Goal: Task Accomplishment & Management: Manage account settings

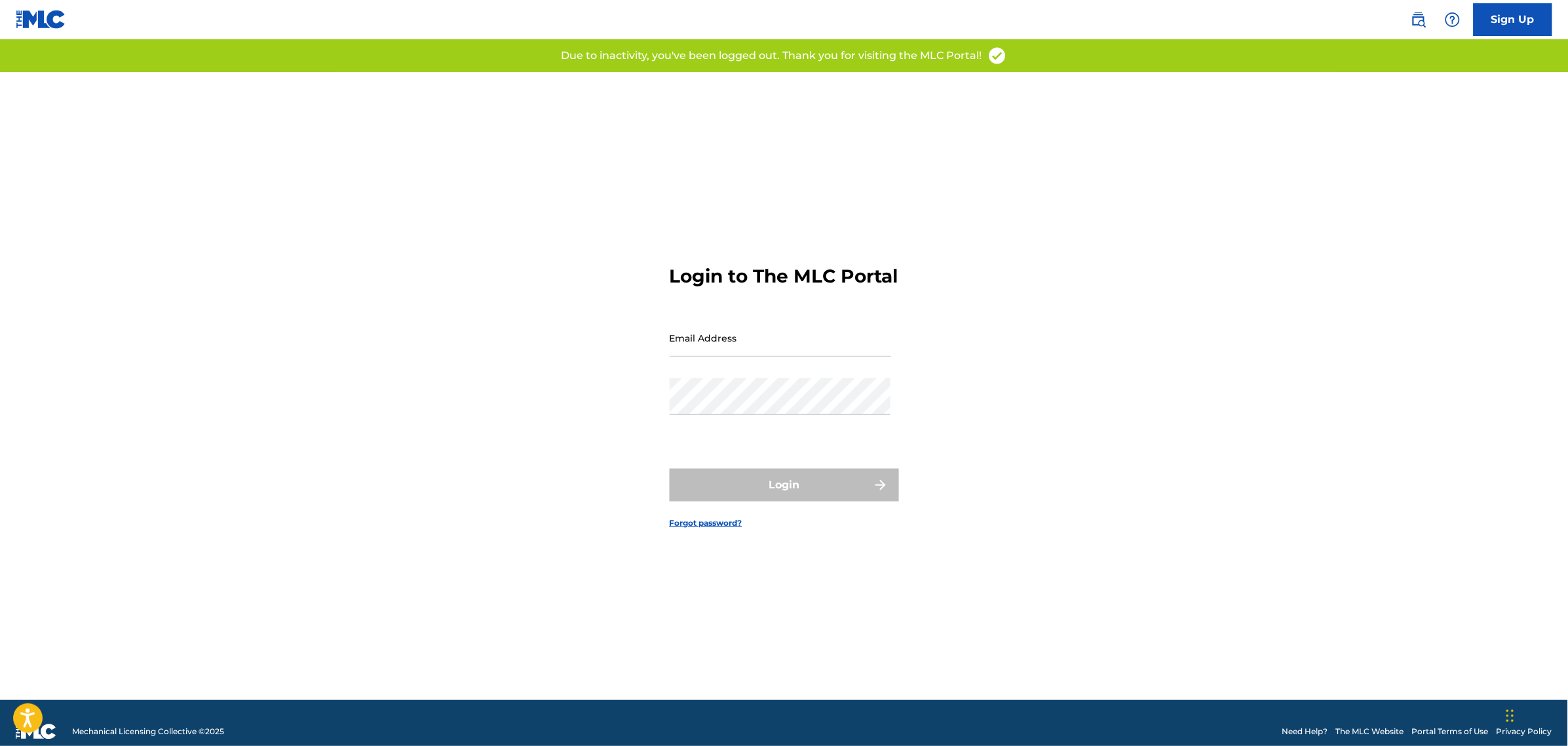
click at [764, 348] on input "Email Address" at bounding box center [780, 337] width 221 height 37
type input "[PERSON_NAME][EMAIL_ADDRESS][PERSON_NAME][DOMAIN_NAME]"
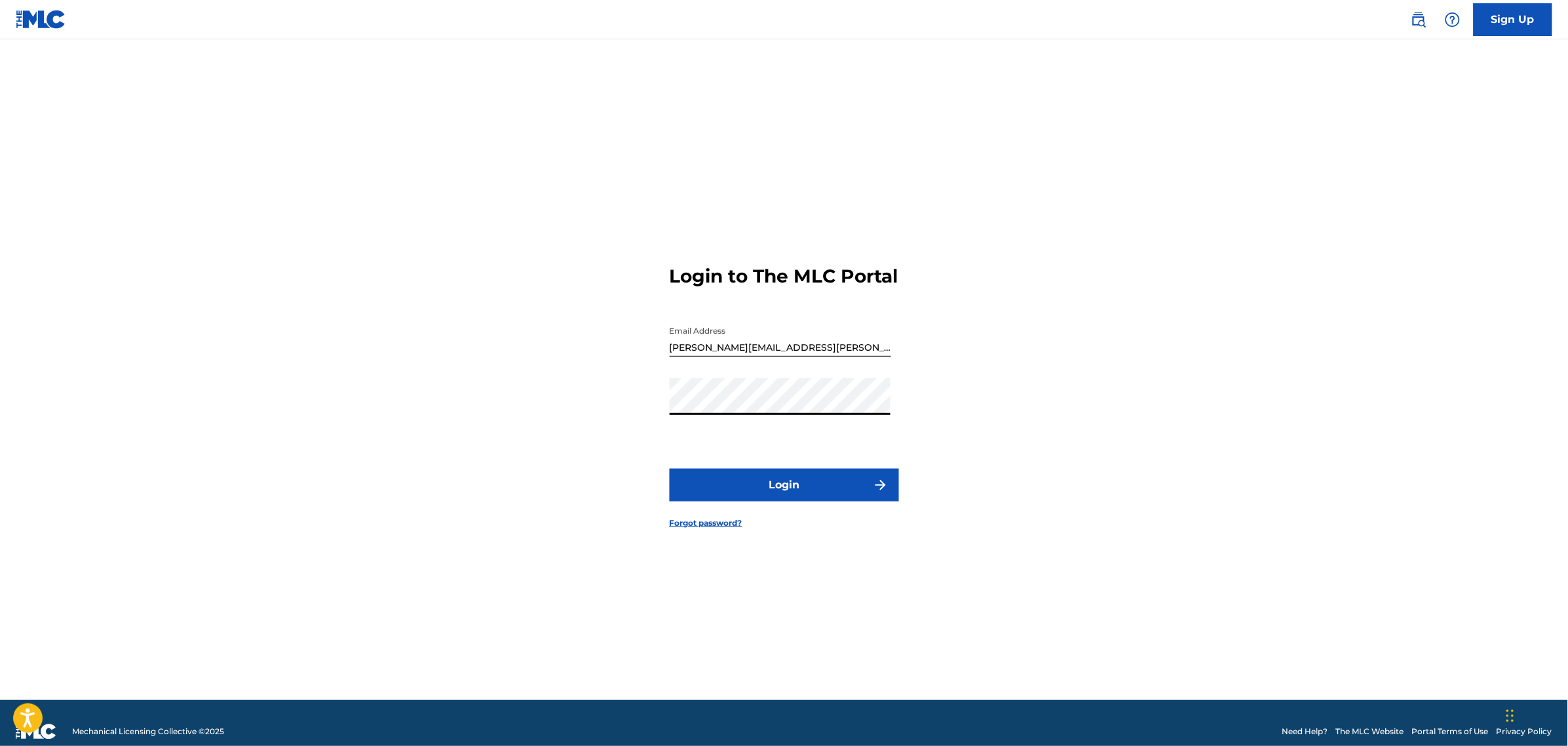
click at [755, 494] on button "Login" at bounding box center [784, 485] width 230 height 33
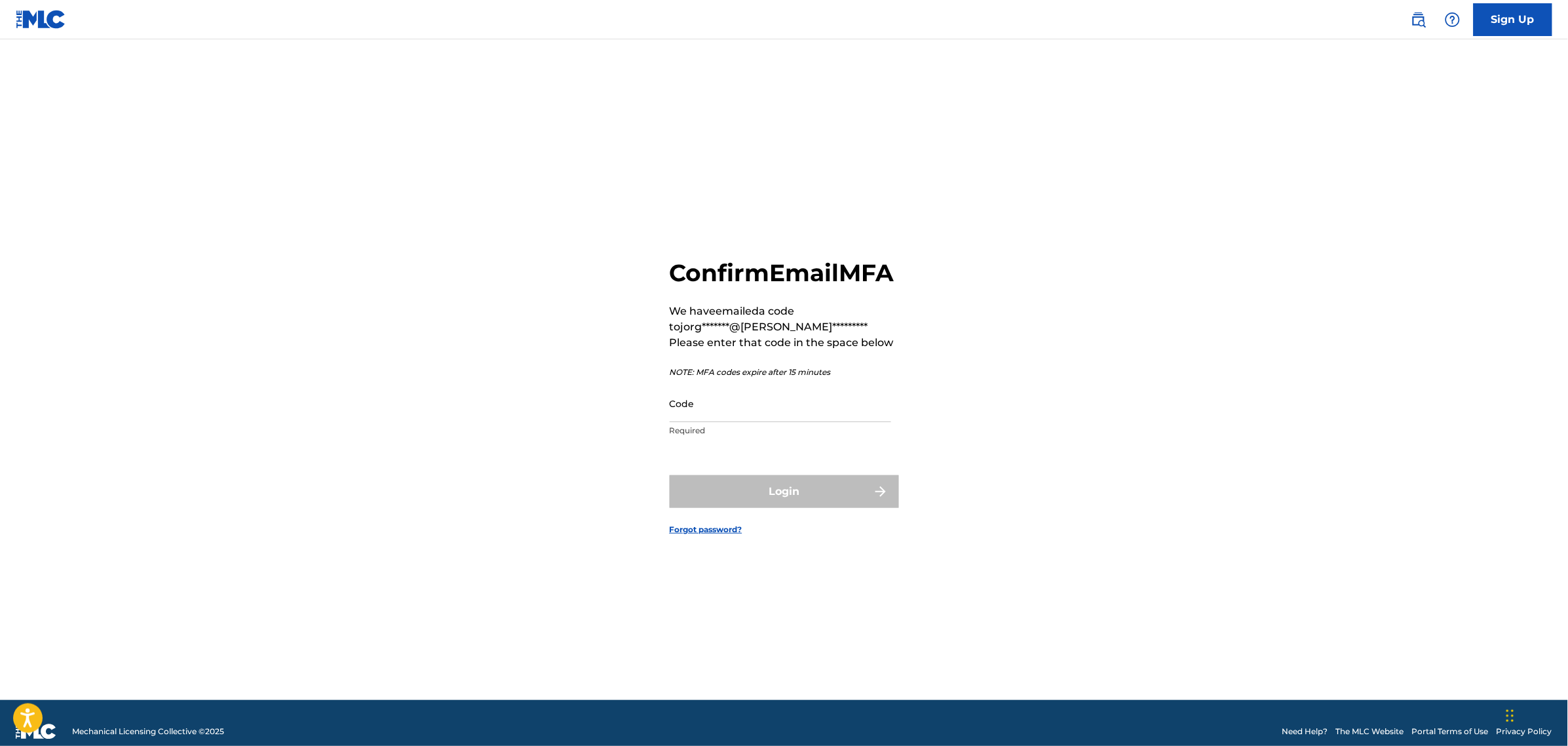
drag, startPoint x: 734, startPoint y: 411, endPoint x: 752, endPoint y: 419, distance: 19.7
click at [734, 411] on input "Code" at bounding box center [780, 402] width 221 height 37
paste input "034116"
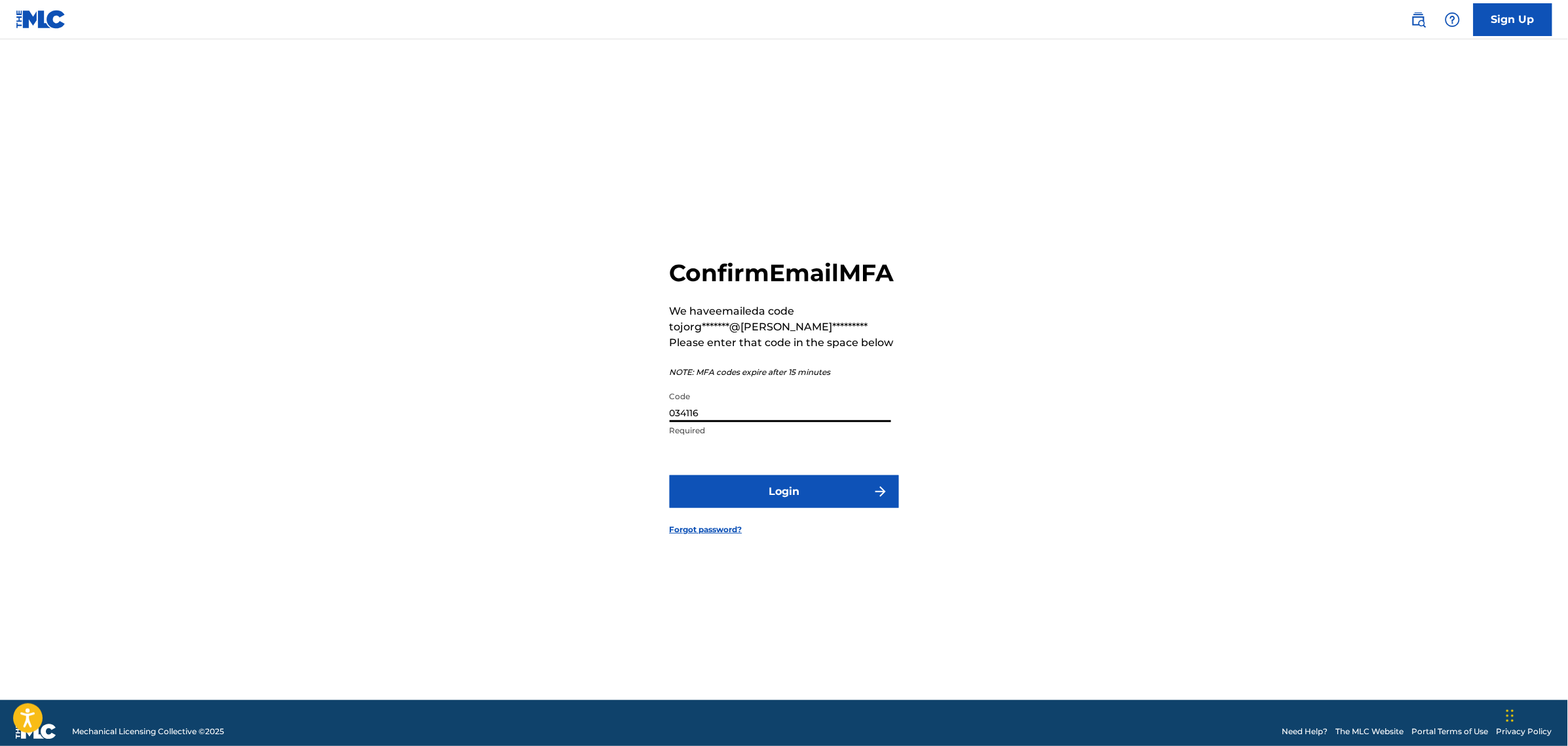
type input "034116"
click at [827, 508] on button "Login" at bounding box center [784, 492] width 230 height 33
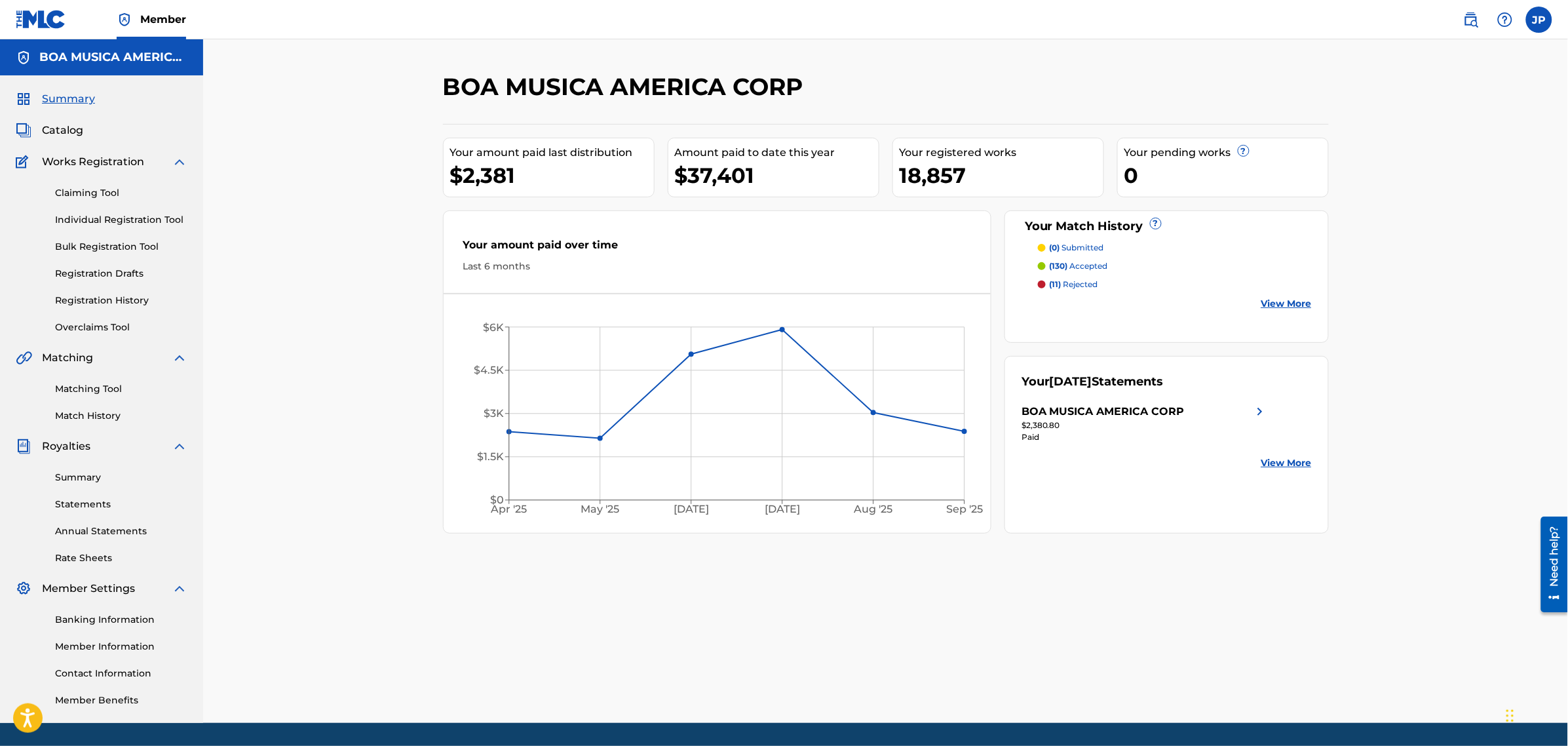
click at [120, 328] on link "Overclaims Tool" at bounding box center [121, 327] width 133 height 14
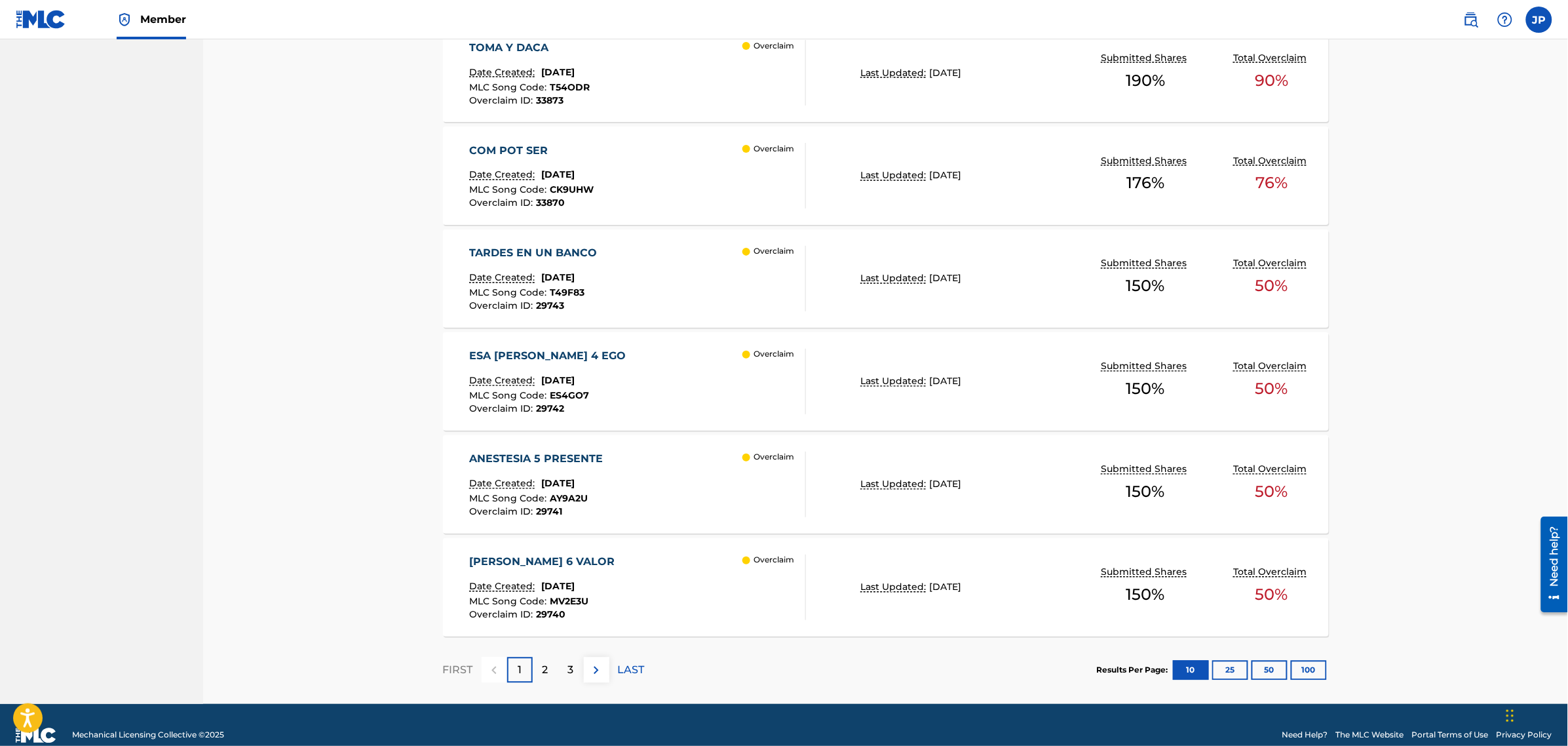
scroll to position [897, 0]
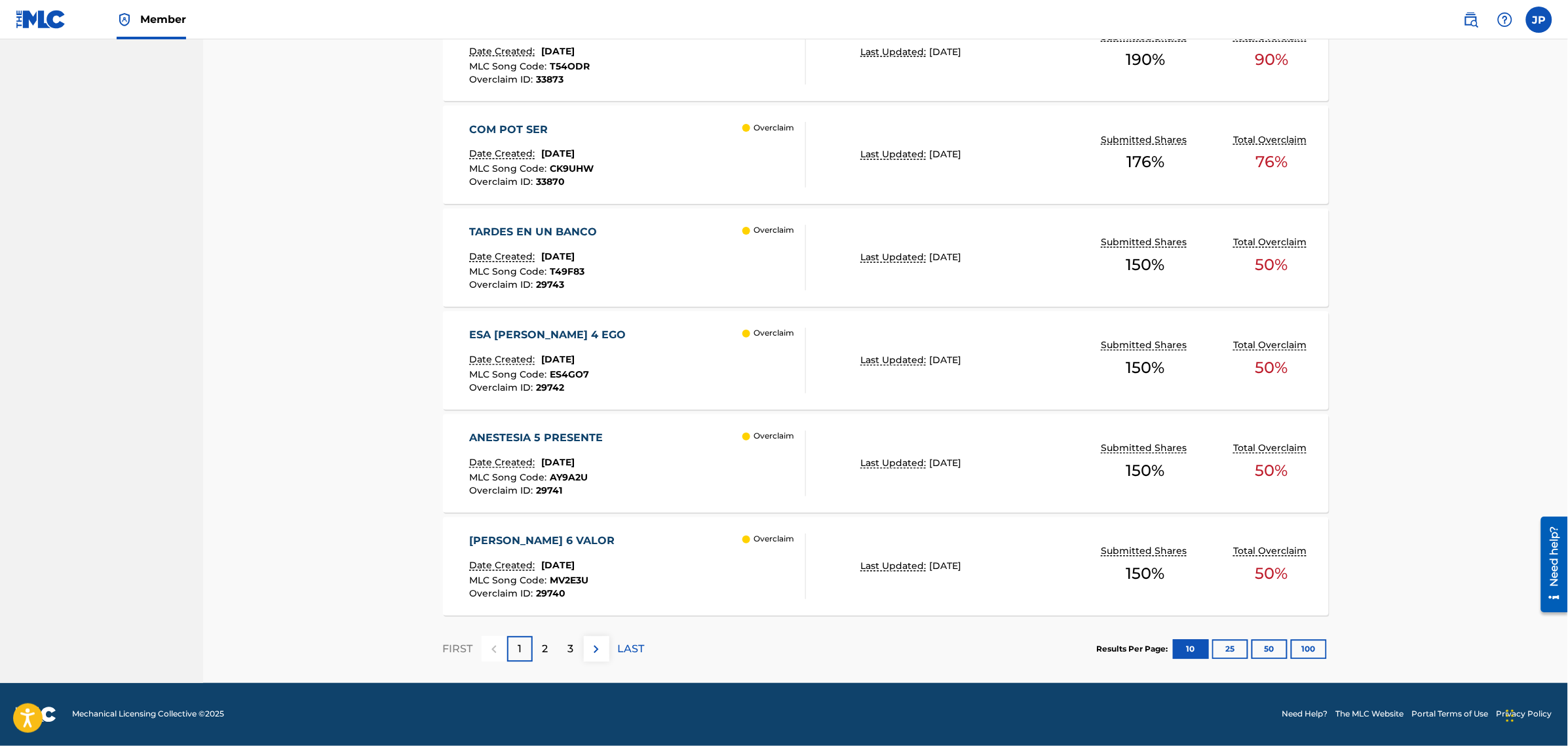
click at [1312, 647] on button "100" at bounding box center [1309, 649] width 36 height 20
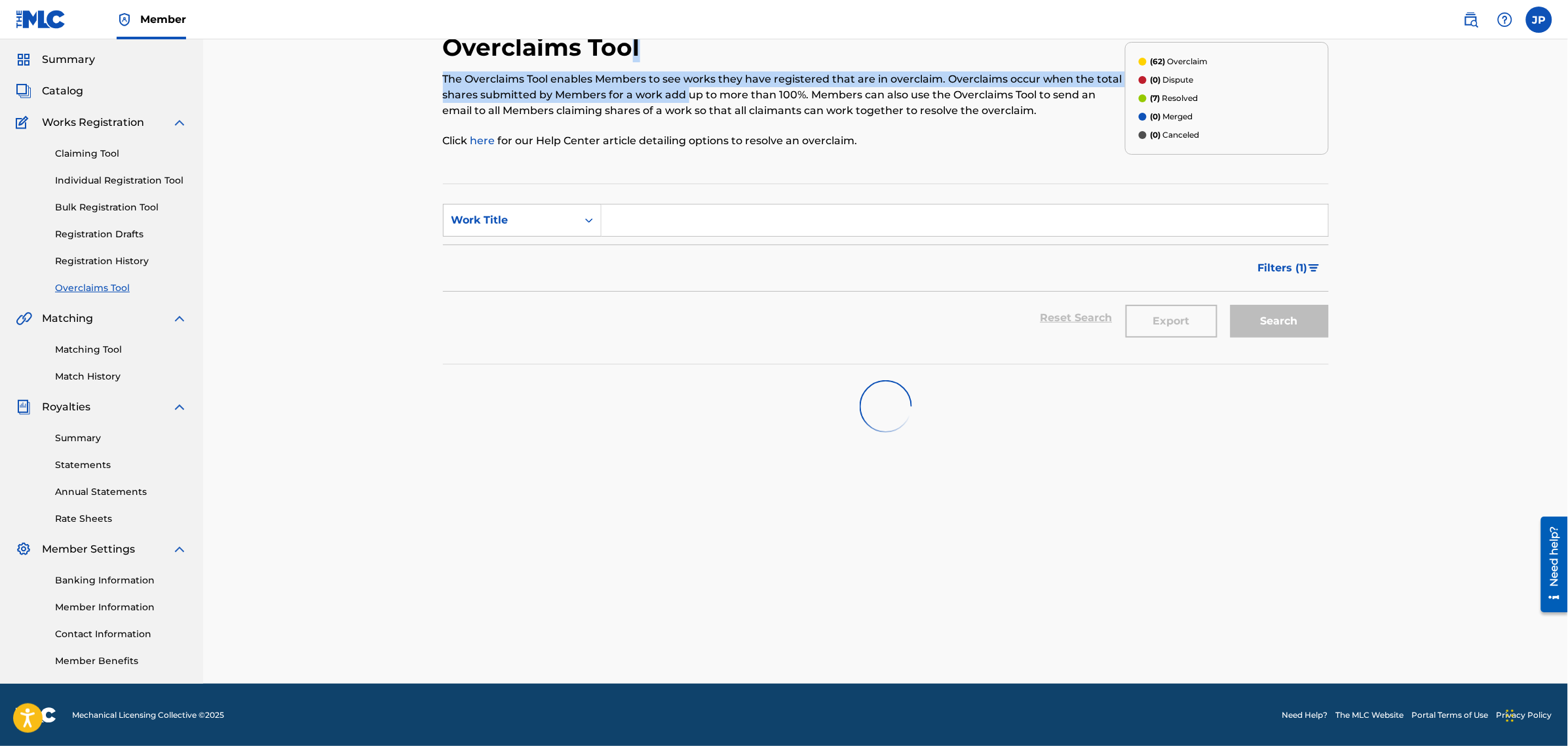
drag, startPoint x: 632, startPoint y: 61, endPoint x: 734, endPoint y: 92, distance: 106.6
click at [695, 92] on div "Overclaims Tool The Overclaims Tool enables Members to see works they have regi…" at bounding box center [784, 99] width 682 height 131
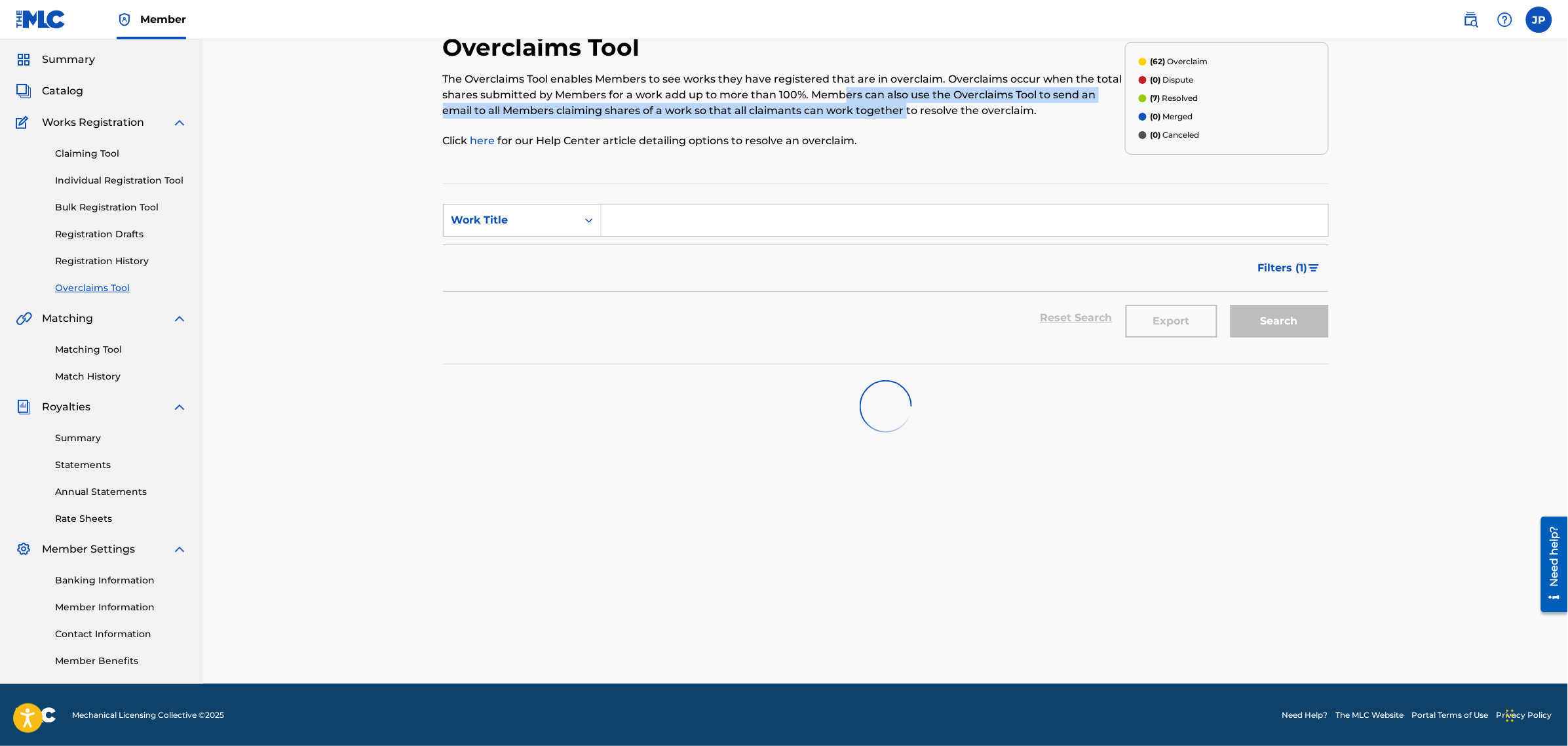
click at [811, 87] on p "The Overclaims Tool enables Members to see works they have registered that are …" at bounding box center [784, 95] width 682 height 47
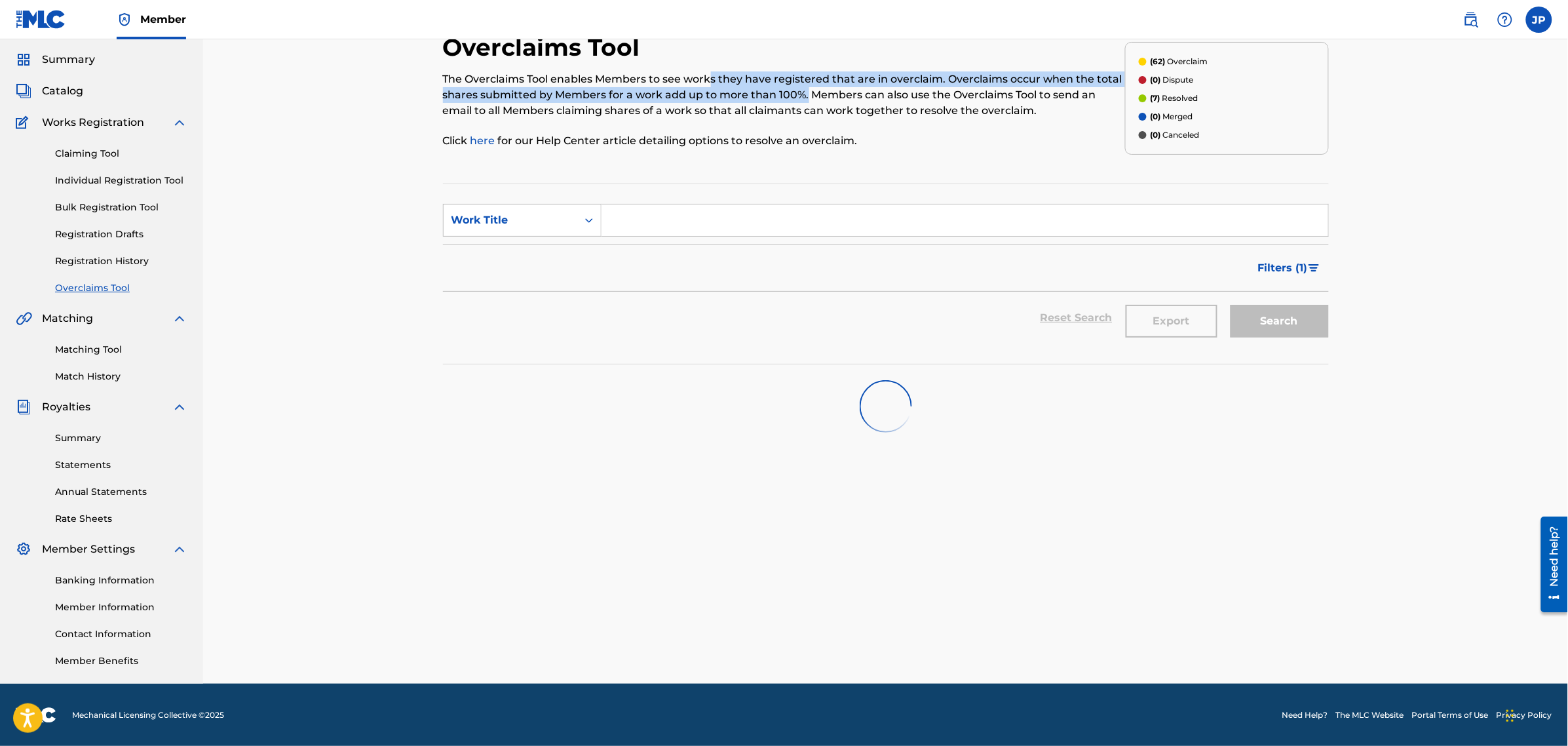
drag, startPoint x: 808, startPoint y: 97, endPoint x: 886, endPoint y: 107, distance: 78.6
click at [811, 97] on p "The Overclaims Tool enables Members to see works they have registered that are …" at bounding box center [784, 95] width 682 height 47
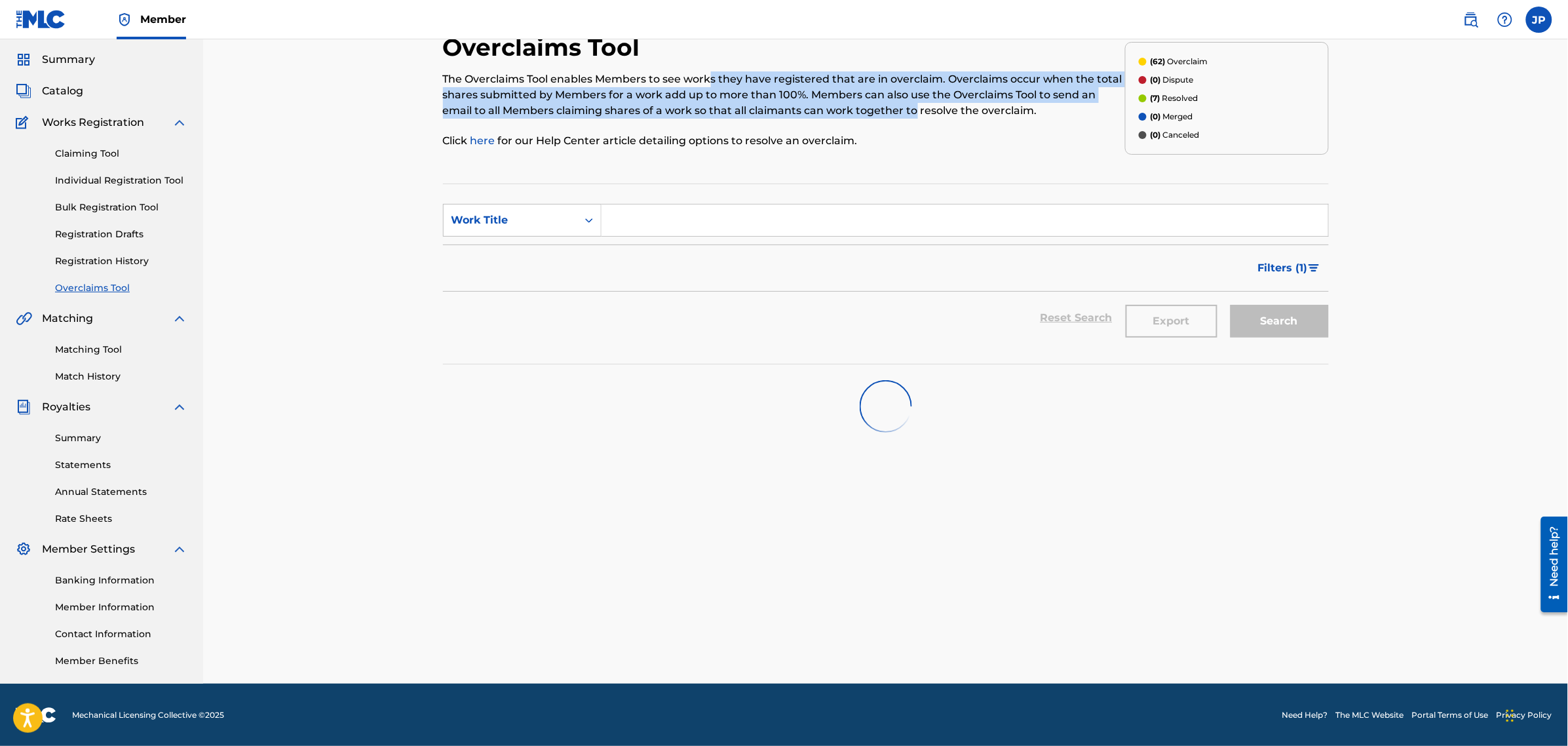
drag, startPoint x: 901, startPoint y: 113, endPoint x: 654, endPoint y: 72, distance: 250.4
click at [699, 73] on p "The Overclaims Tool enables Members to see works they have registered that are …" at bounding box center [784, 95] width 682 height 47
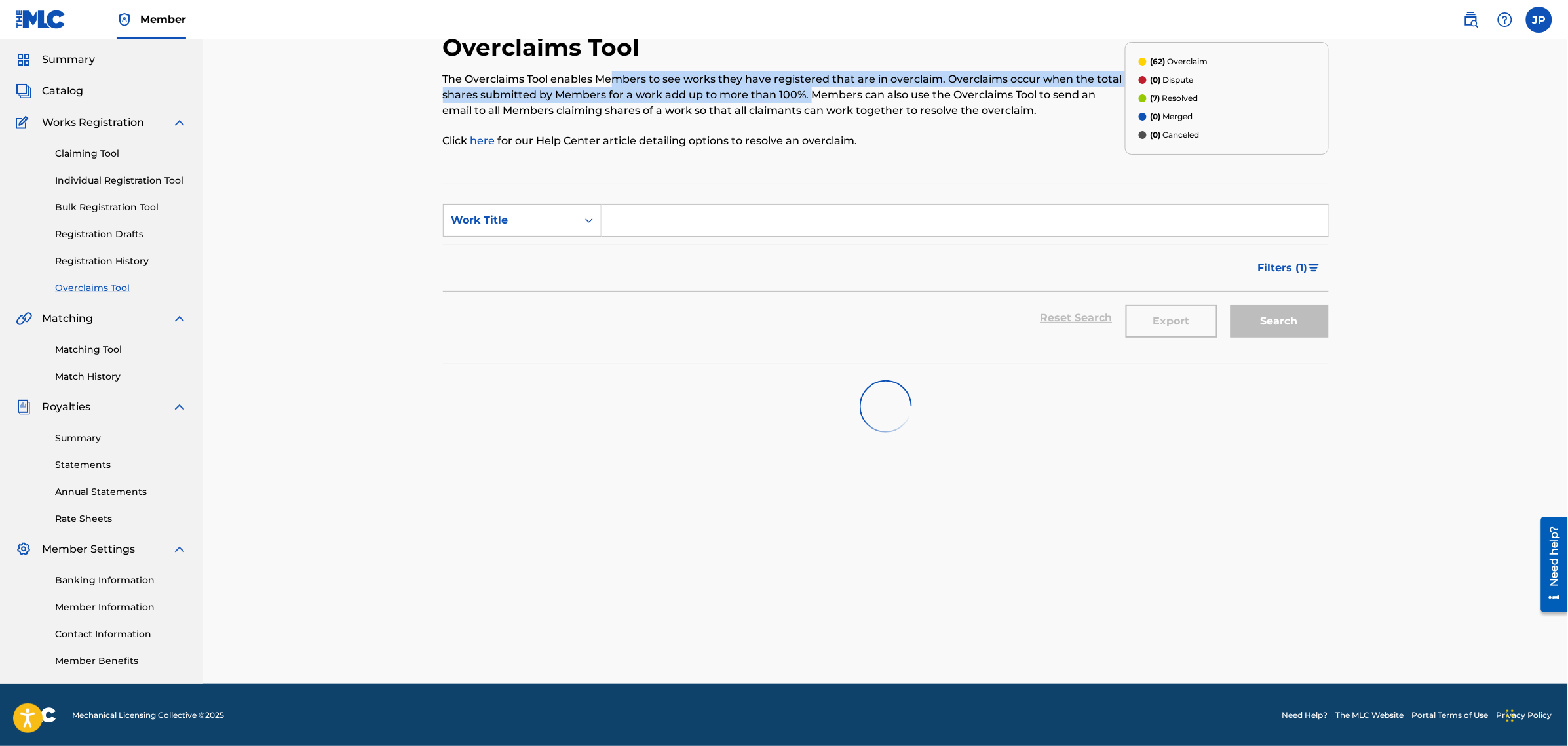
drag, startPoint x: 621, startPoint y: 80, endPoint x: 869, endPoint y: 106, distance: 249.4
click at [829, 100] on p "The Overclaims Tool enables Members to see works they have registered that are …" at bounding box center [784, 95] width 682 height 47
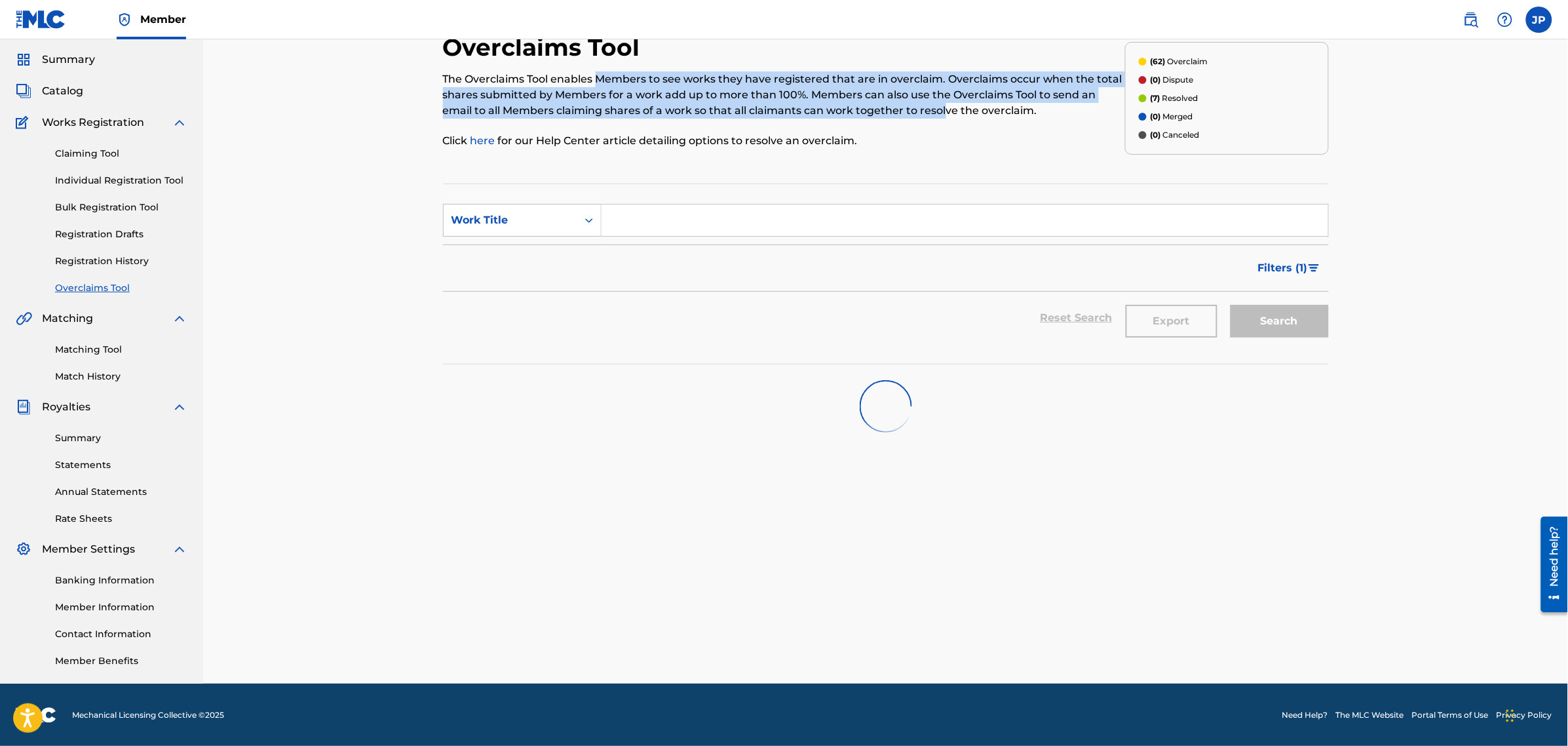
drag, startPoint x: 817, startPoint y: 108, endPoint x: 794, endPoint y: 136, distance: 36.2
click at [600, 81] on p "The Overclaims Tool enables Members to see works they have registered that are …" at bounding box center [784, 95] width 682 height 47
drag, startPoint x: 954, startPoint y: 113, endPoint x: 551, endPoint y: 81, distance: 404.3
click at [551, 81] on p "The Overclaims Tool enables Members to see works they have registered that are …" at bounding box center [784, 95] width 682 height 47
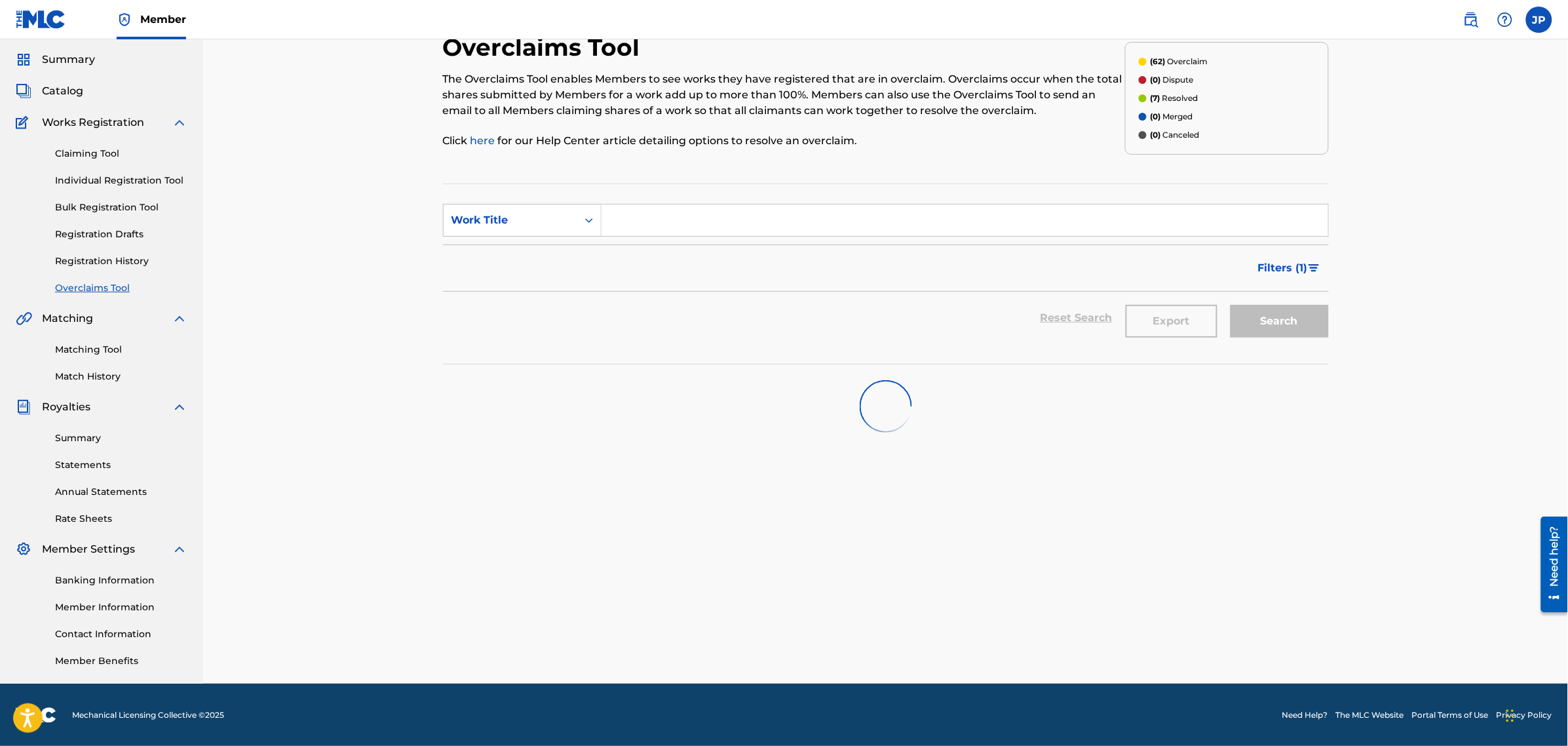
click at [935, 152] on div "Overclaims Tool The Overclaims Tool enables Members to see works they have regi…" at bounding box center [784, 99] width 682 height 131
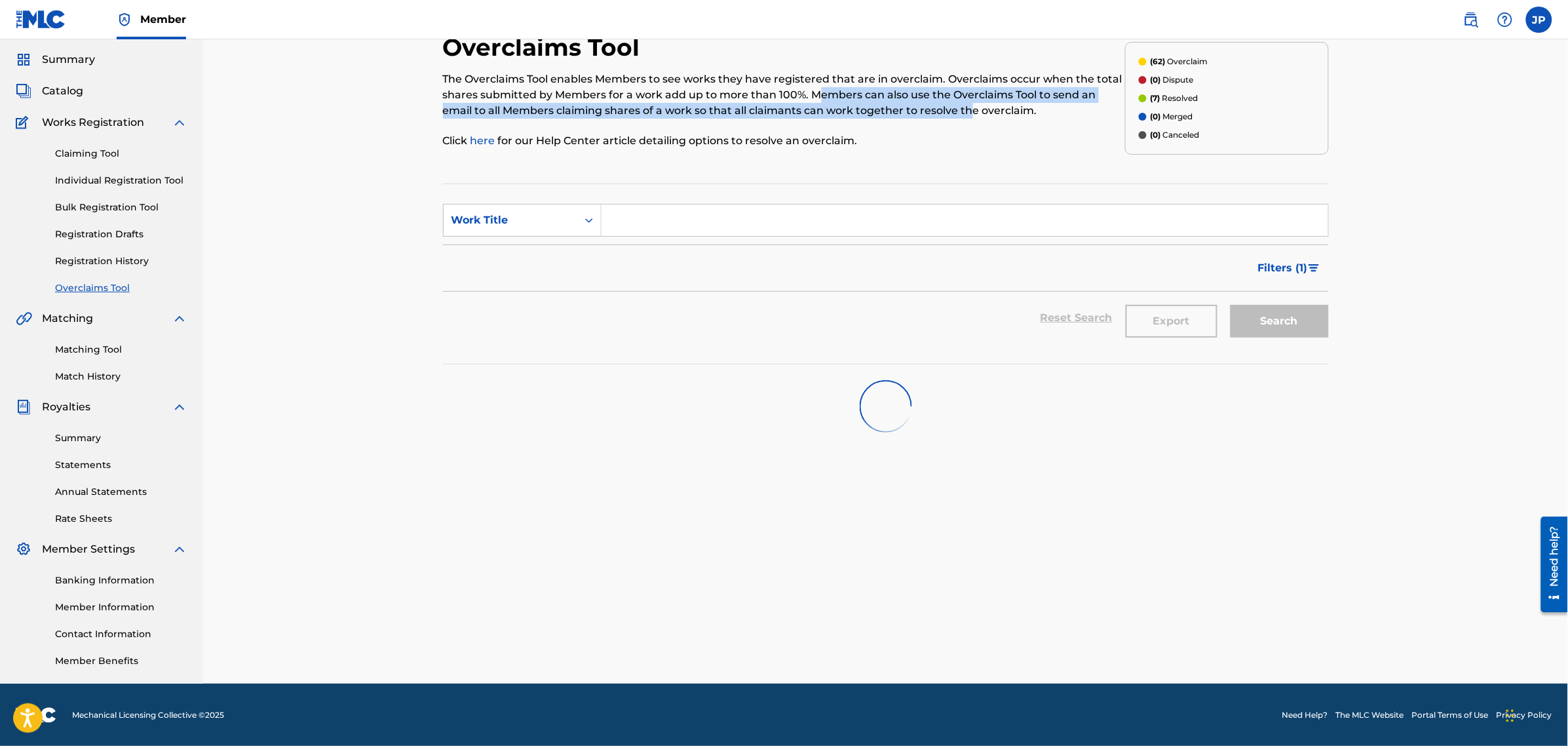
drag, startPoint x: 973, startPoint y: 109, endPoint x: 787, endPoint y: 108, distance: 186.0
click at [806, 103] on p "The Overclaims Tool enables Members to see works they have registered that are …" at bounding box center [784, 95] width 682 height 47
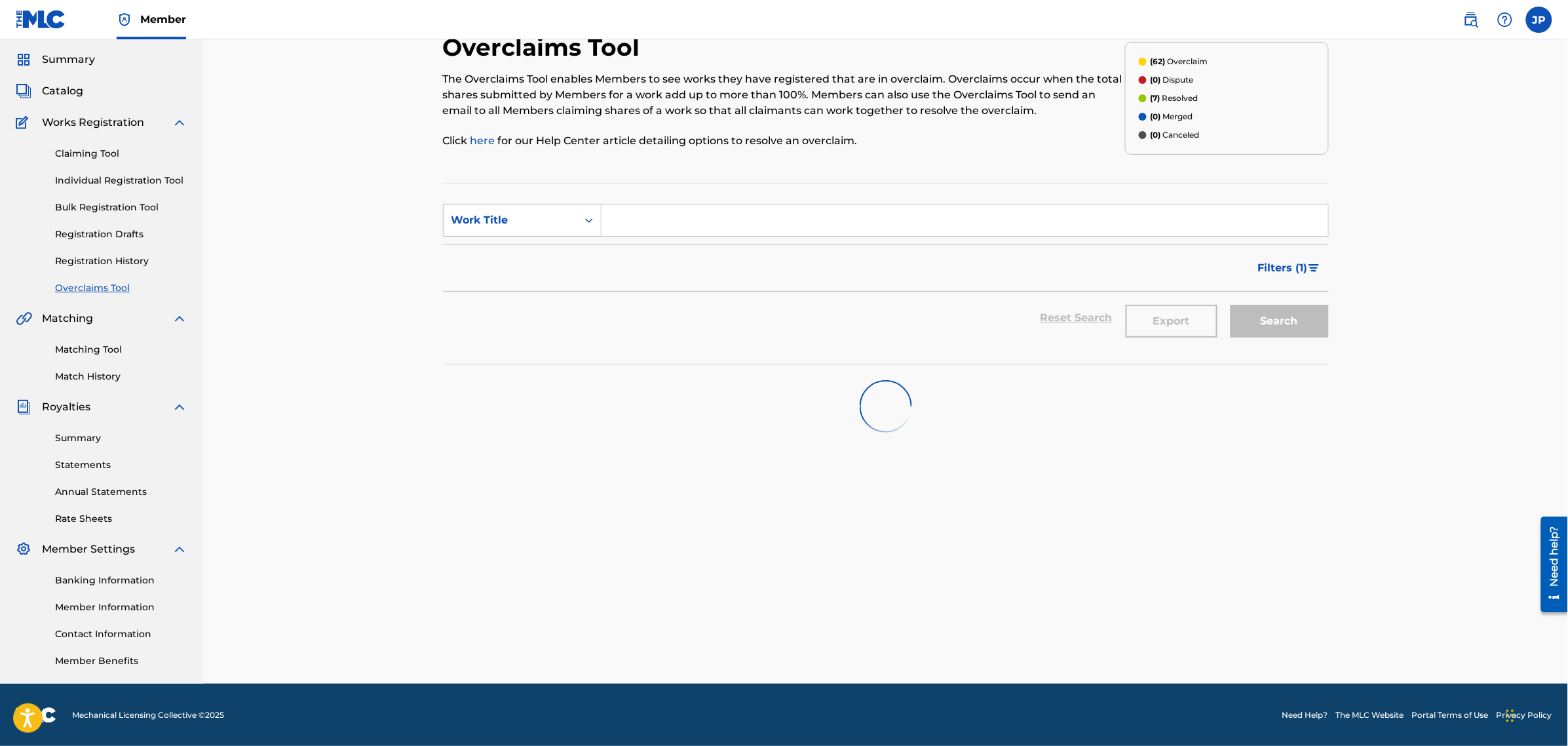
click at [933, 128] on div "The Overclaims Tool enables Members to see works they have registered that are …" at bounding box center [784, 109] width 682 height 77
drag, startPoint x: 973, startPoint y: 109, endPoint x: 555, endPoint y: 120, distance: 418.1
click at [556, 121] on div "The Overclaims Tool enables Members to see works they have registered that are …" at bounding box center [784, 109] width 682 height 77
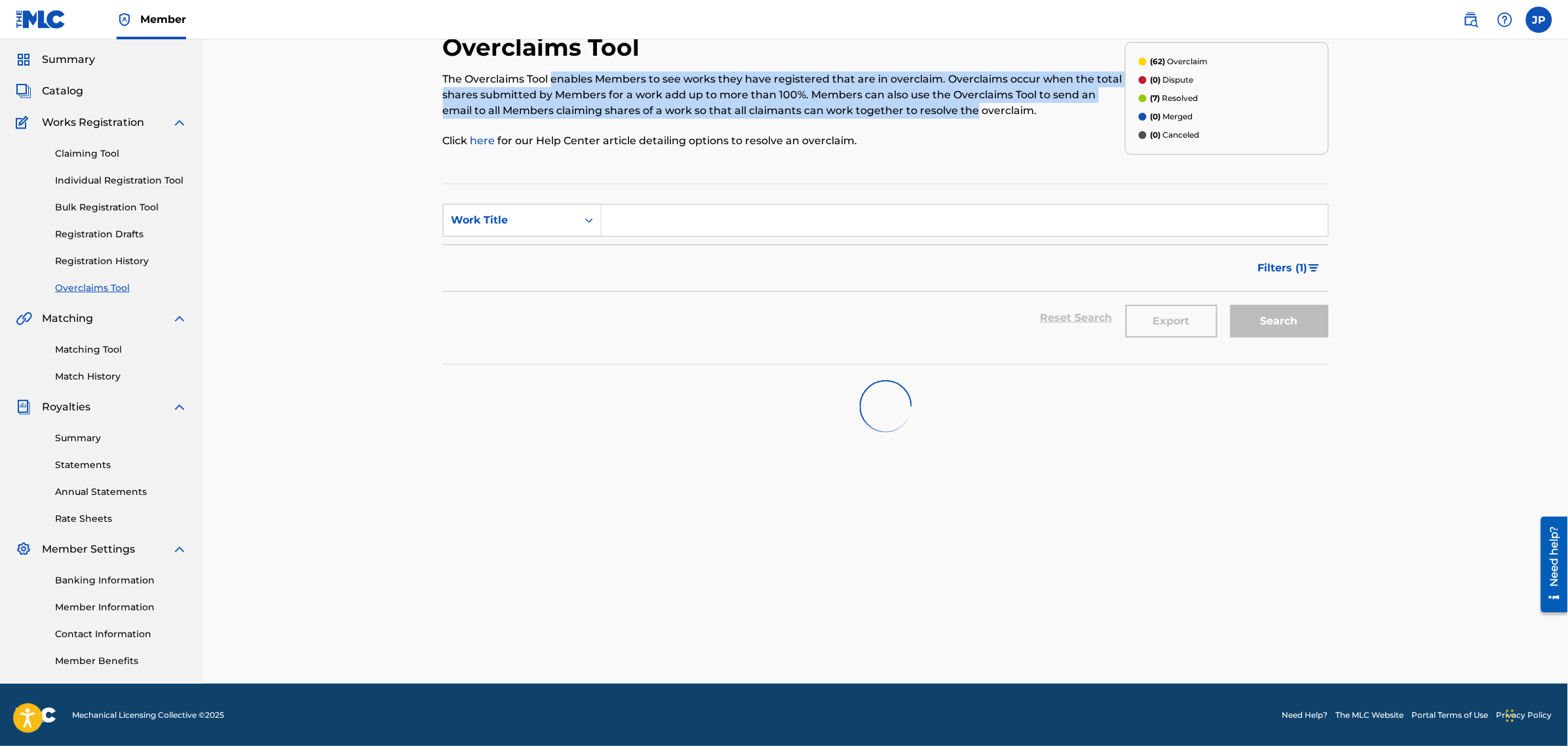
drag, startPoint x: 554, startPoint y: 80, endPoint x: 978, endPoint y: 109, distance: 425.0
click at [978, 109] on p "The Overclaims Tool enables Members to see works they have registered that are …" at bounding box center [784, 95] width 682 height 47
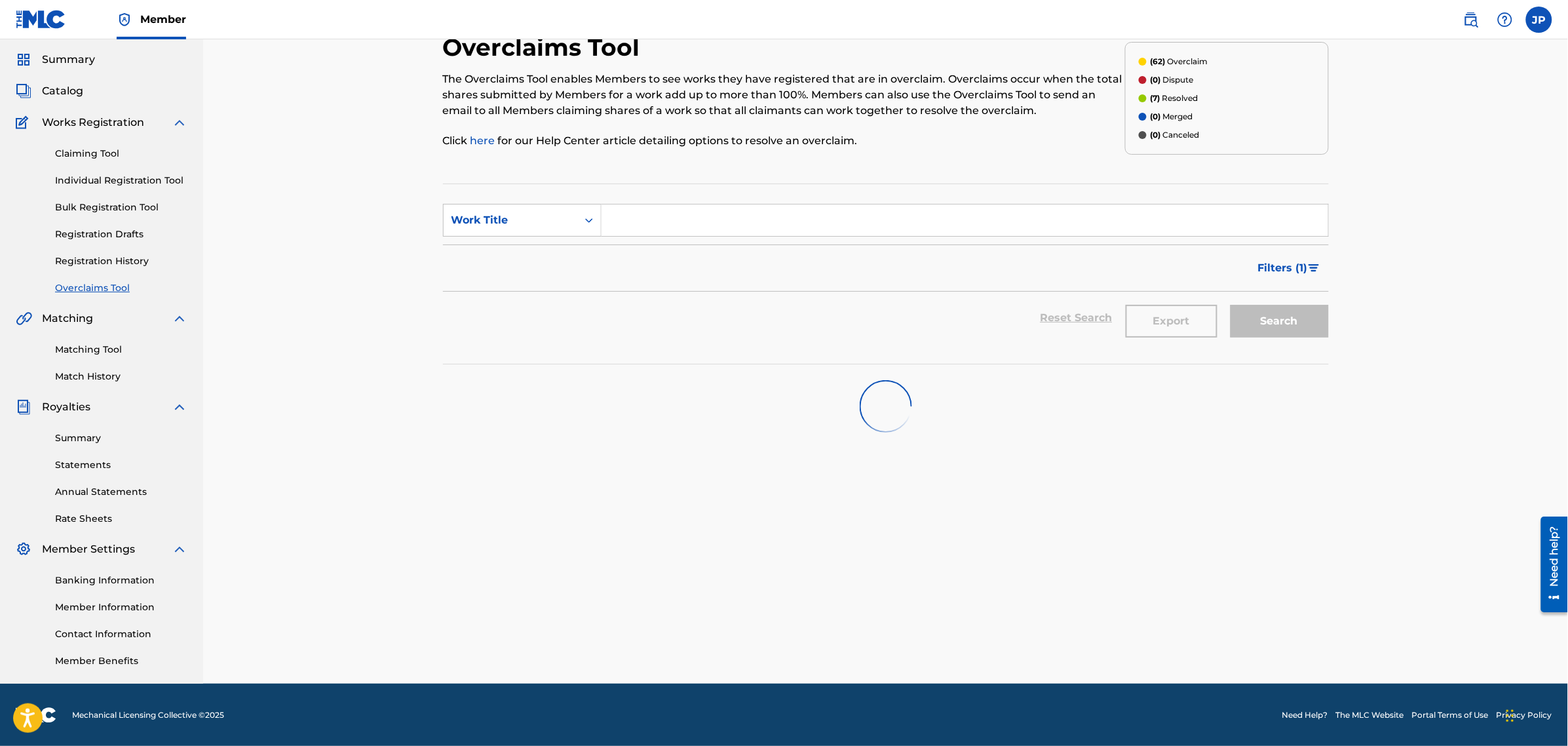
click at [990, 121] on div "The Overclaims Tool enables Members to see works they have registered that are …" at bounding box center [784, 109] width 682 height 77
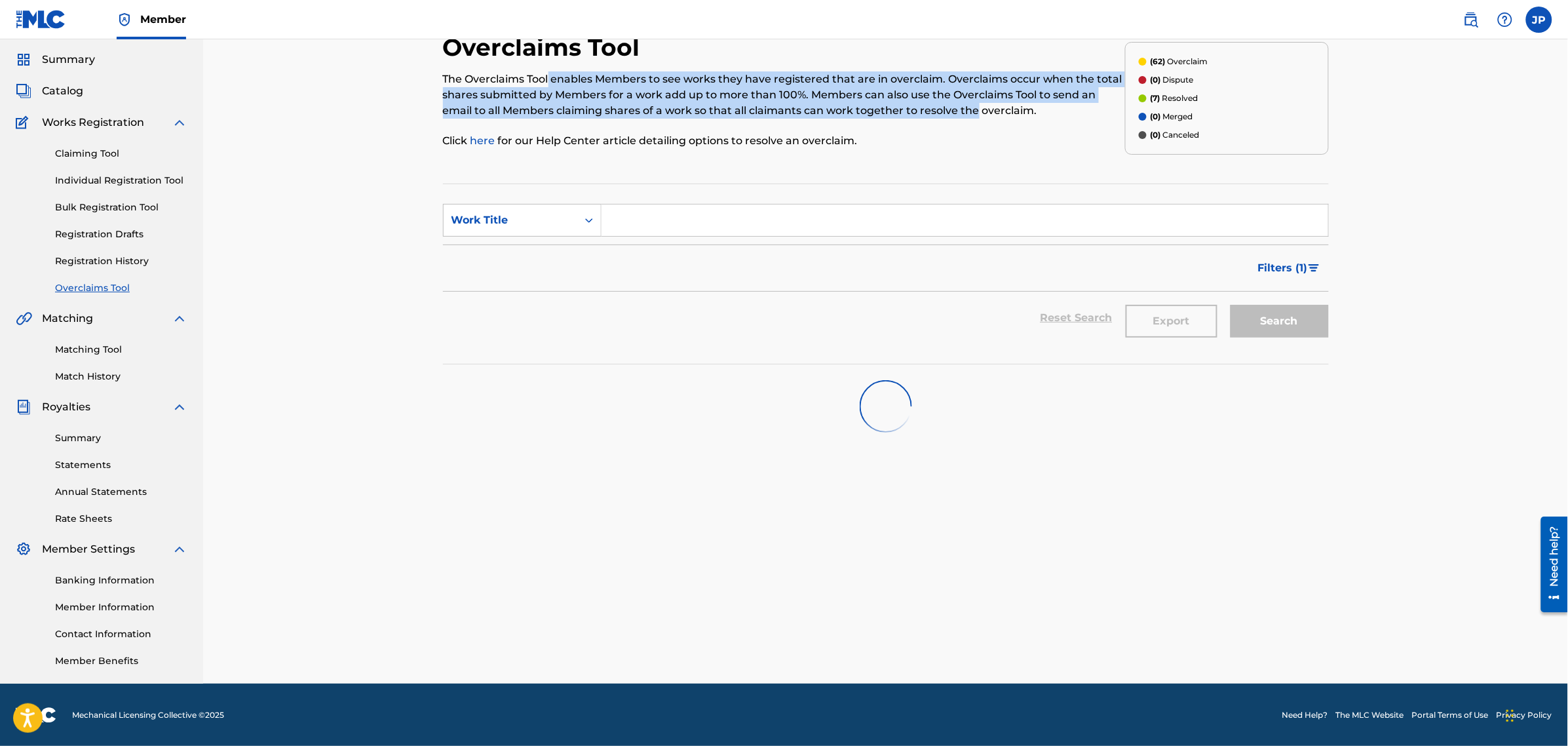
drag, startPoint x: 550, startPoint y: 77, endPoint x: 977, endPoint y: 116, distance: 428.8
click at [977, 116] on p "The Overclaims Tool enables Members to see works they have registered that are …" at bounding box center [784, 95] width 682 height 47
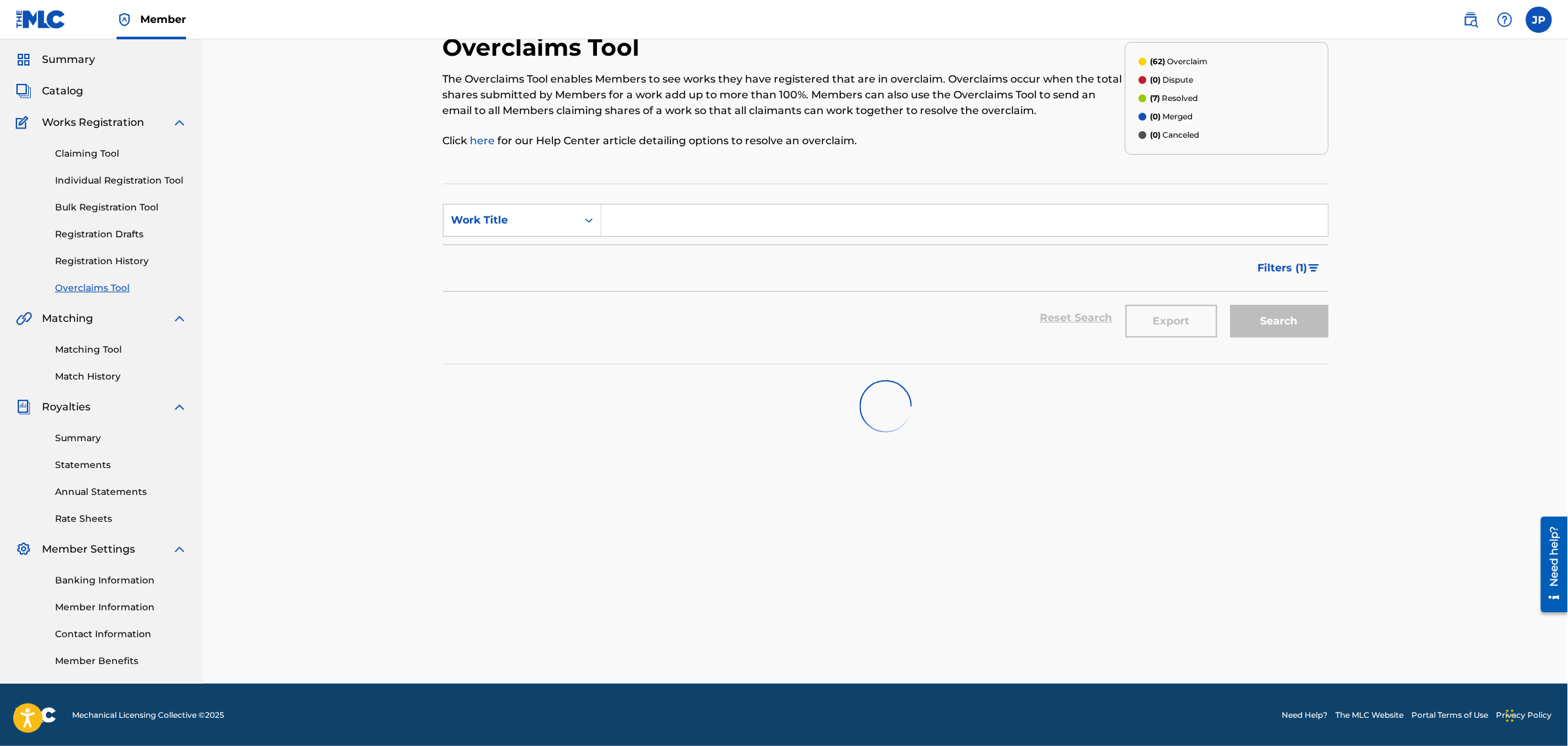
click at [1024, 107] on p "The Overclaims Tool enables Members to see works they have registered that are …" at bounding box center [784, 95] width 682 height 47
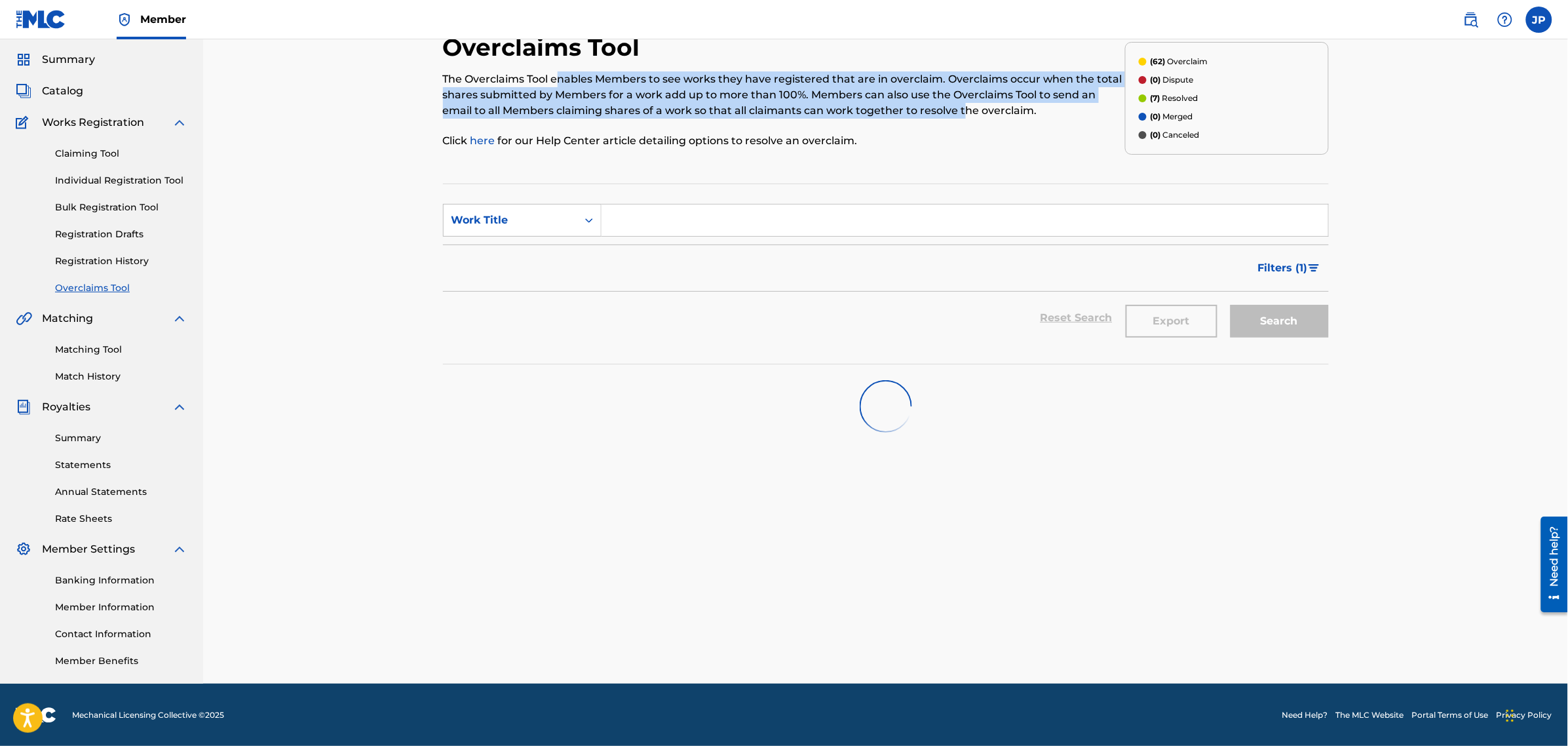
drag, startPoint x: 556, startPoint y: 77, endPoint x: 963, endPoint y: 113, distance: 408.6
click at [963, 112] on p "The Overclaims Tool enables Members to see works they have registered that are …" at bounding box center [784, 95] width 682 height 47
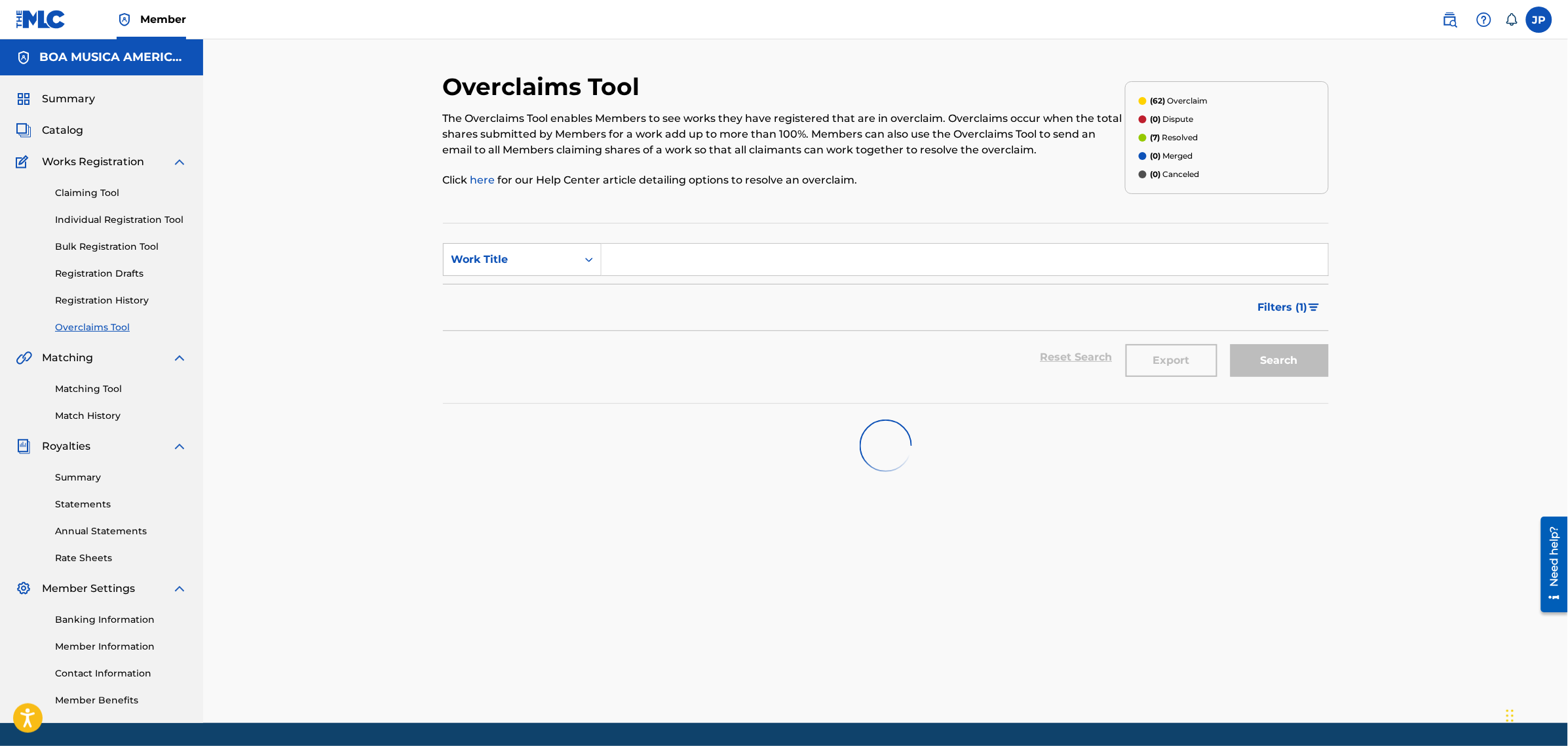
drag, startPoint x: 690, startPoint y: 270, endPoint x: 692, endPoint y: 275, distance: 5.4
click at [692, 273] on input "Search Form" at bounding box center [965, 259] width 727 height 31
paste input "034116"
drag, startPoint x: 674, startPoint y: 261, endPoint x: 552, endPoint y: 262, distance: 122.0
click at [558, 261] on div "SearchWithCriteriab70d6938-9b0a-4b94-8c35-3dff60fb0cf6 Work Title 034116" at bounding box center [886, 259] width 886 height 33
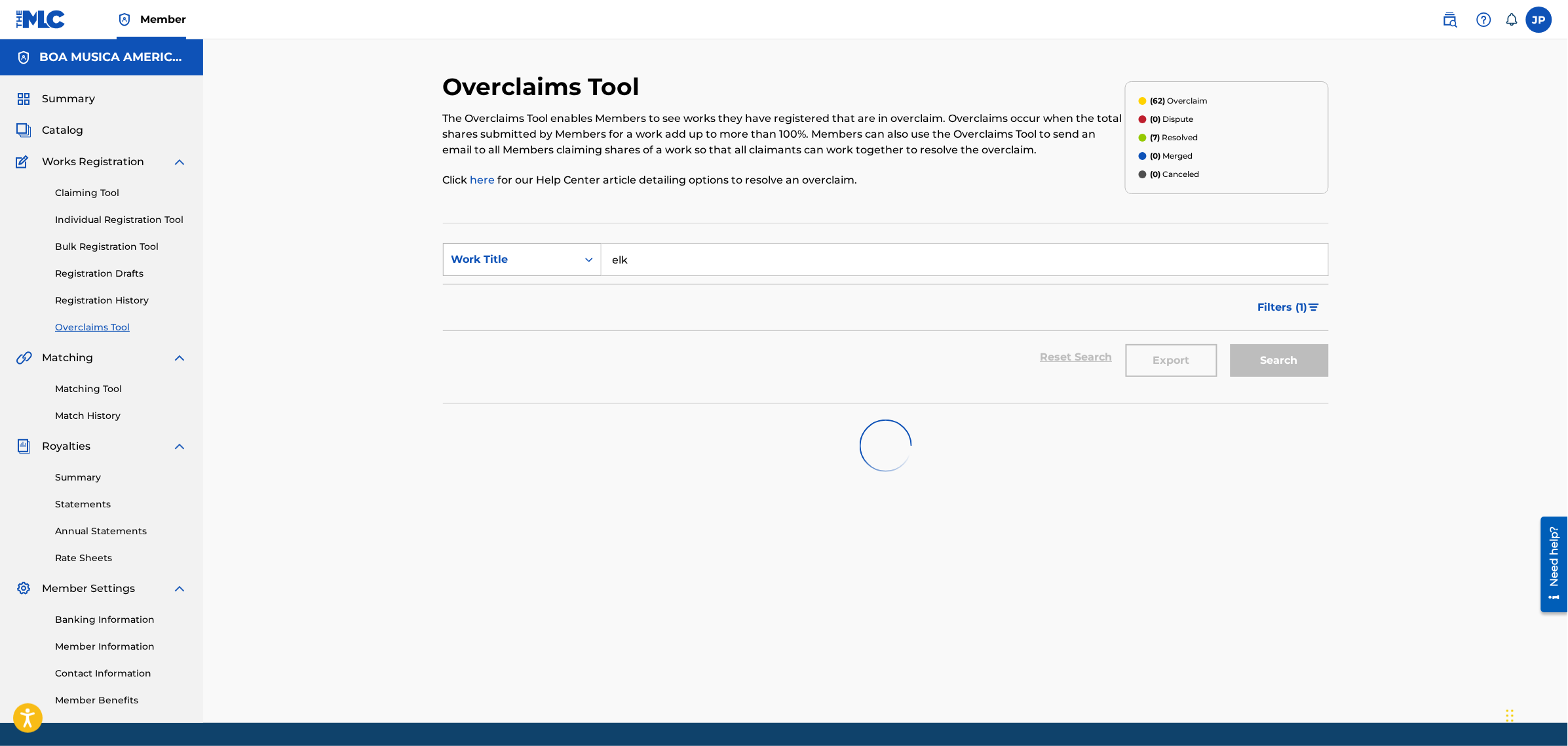
drag, startPoint x: 584, startPoint y: 263, endPoint x: 521, endPoint y: 254, distance: 63.6
click at [528, 257] on div "SearchWithCriteriab70d6938-9b0a-4b94-8c35-3dff60fb0cf6 Work Title elk" at bounding box center [886, 259] width 886 height 33
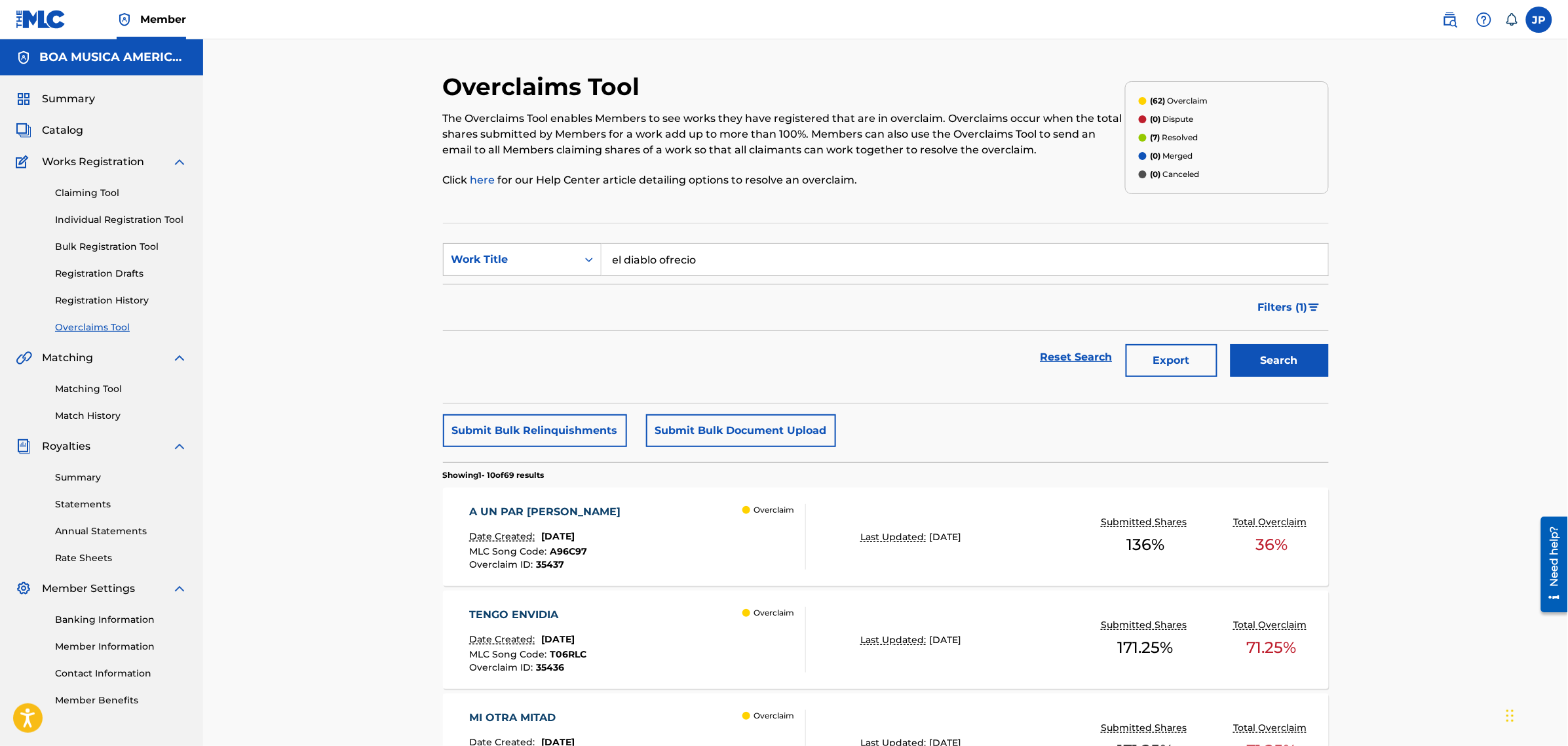
click at [1230, 345] on button "Search" at bounding box center [1280, 361] width 99 height 33
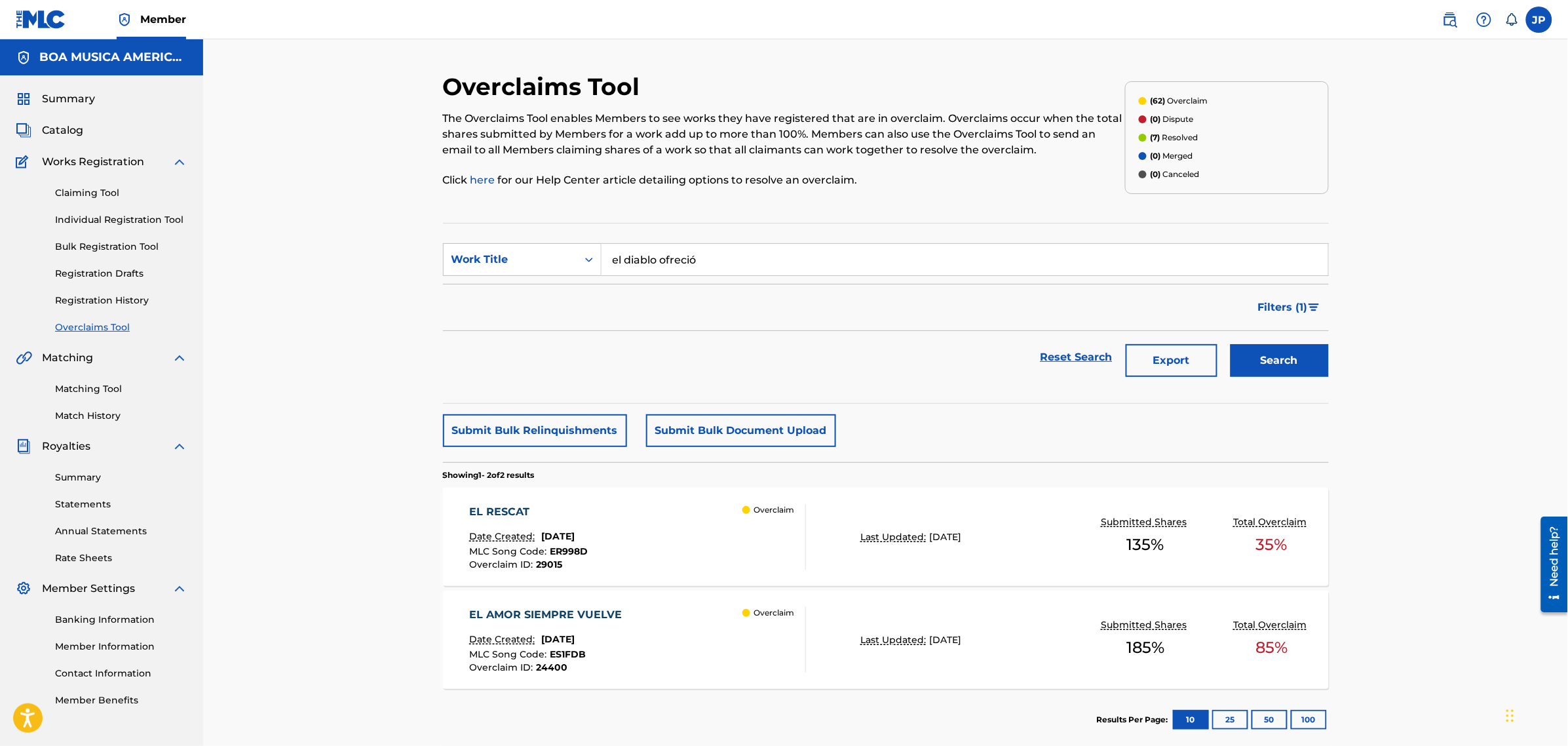
type input "el diablo ofreció"
click at [1230, 345] on button "Search" at bounding box center [1280, 361] width 99 height 33
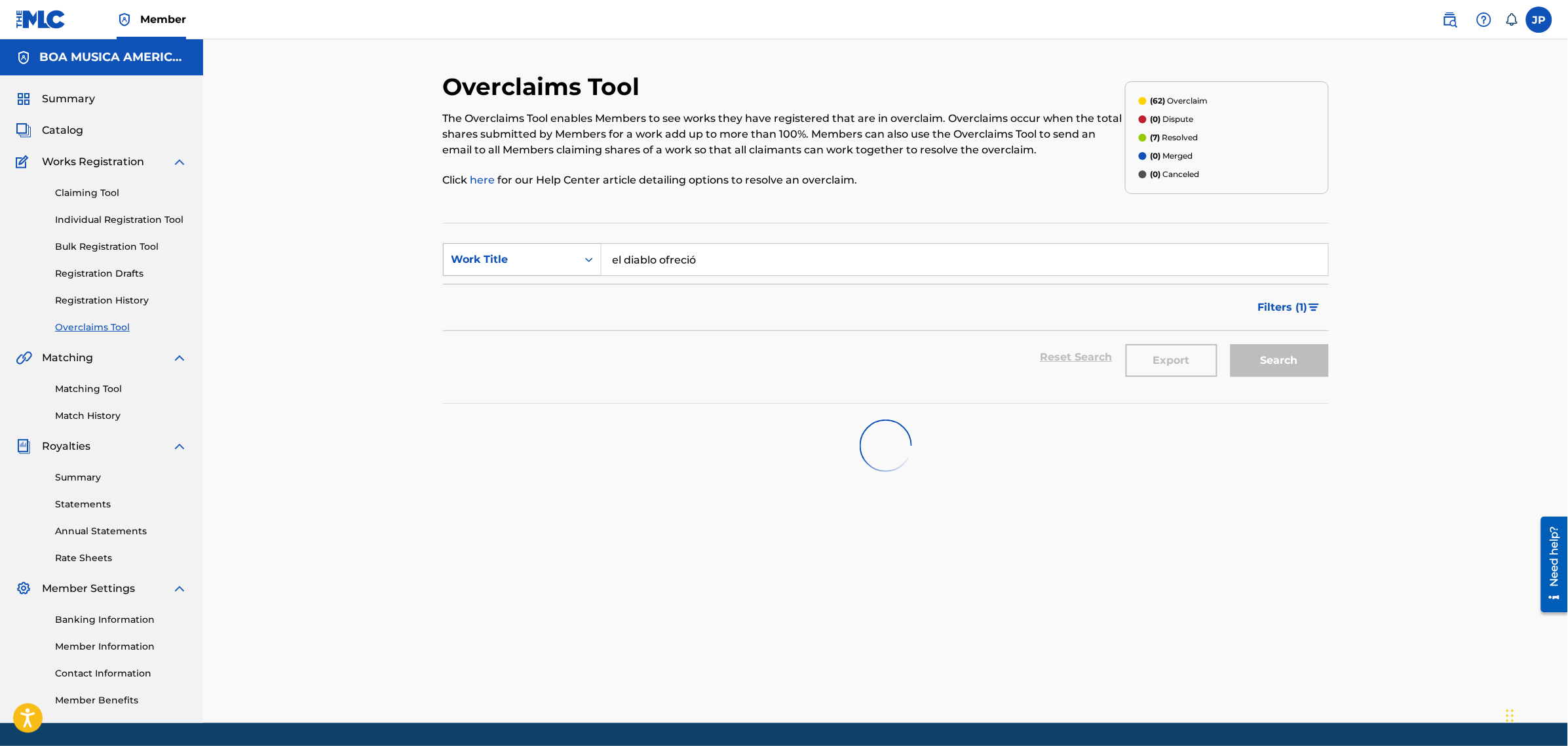
drag, startPoint x: 736, startPoint y: 266, endPoint x: 545, endPoint y: 259, distance: 191.1
click at [542, 250] on div "SearchWithCriteriab70d6938-9b0a-4b94-8c35-3dff60fb0cf6 Work Title el diablo ofr…" at bounding box center [886, 259] width 886 height 33
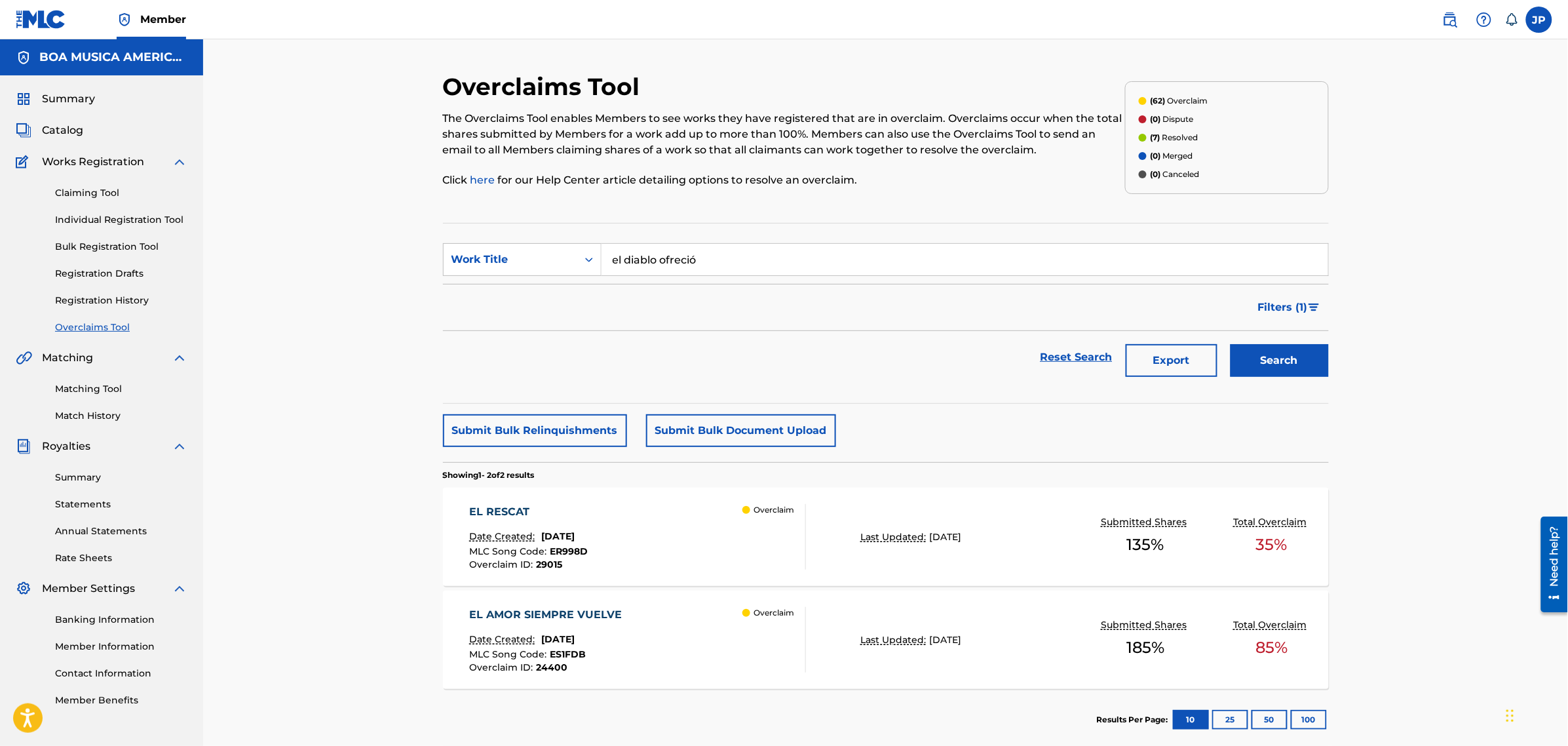
click at [83, 140] on div "Summary Catalog Works Registration Claiming Tool Individual Registration Tool B…" at bounding box center [101, 399] width 203 height 647
click at [70, 129] on span "Catalog" at bounding box center [63, 130] width 42 height 16
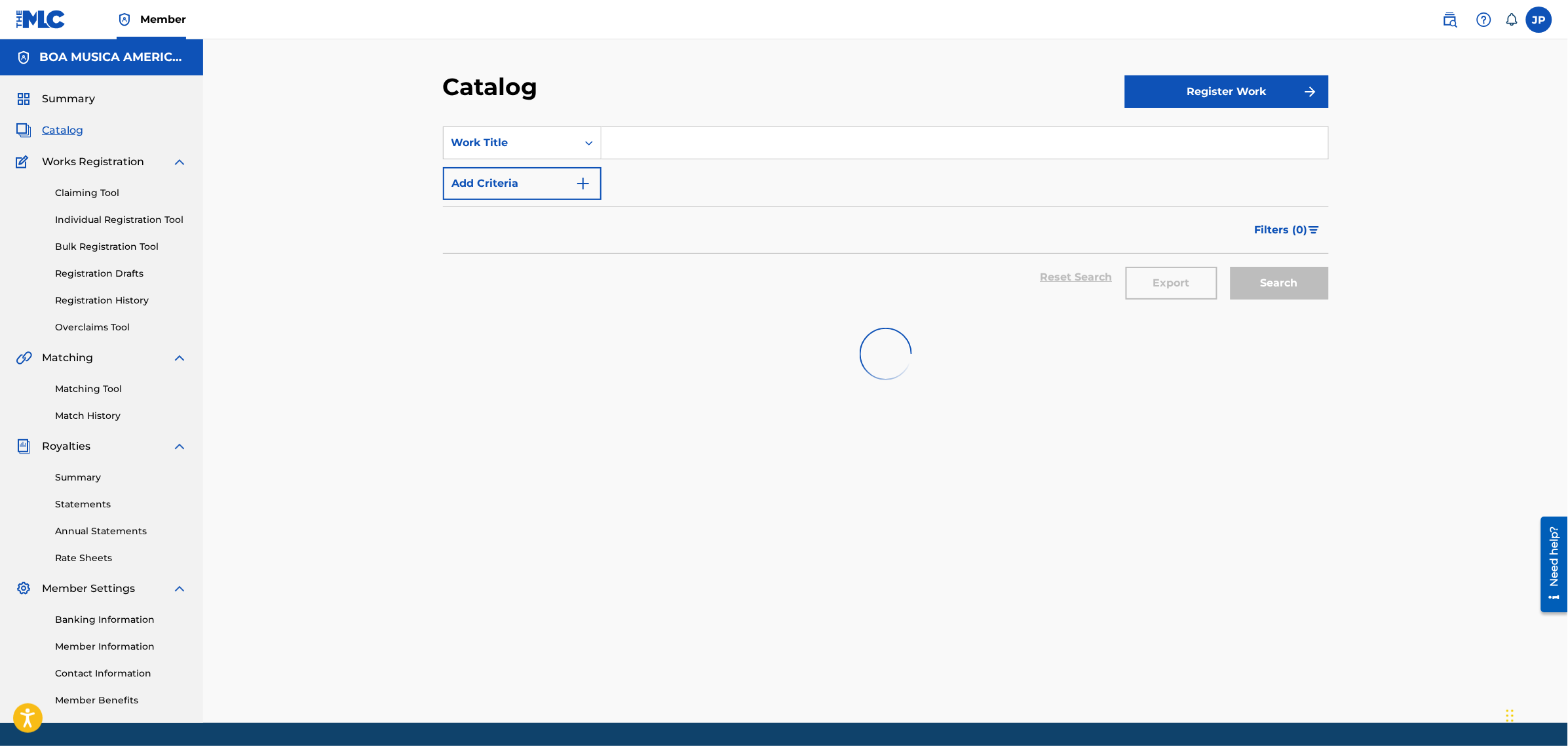
click at [667, 137] on input "Search Form" at bounding box center [965, 142] width 727 height 31
paste input "el diablo ofreció"
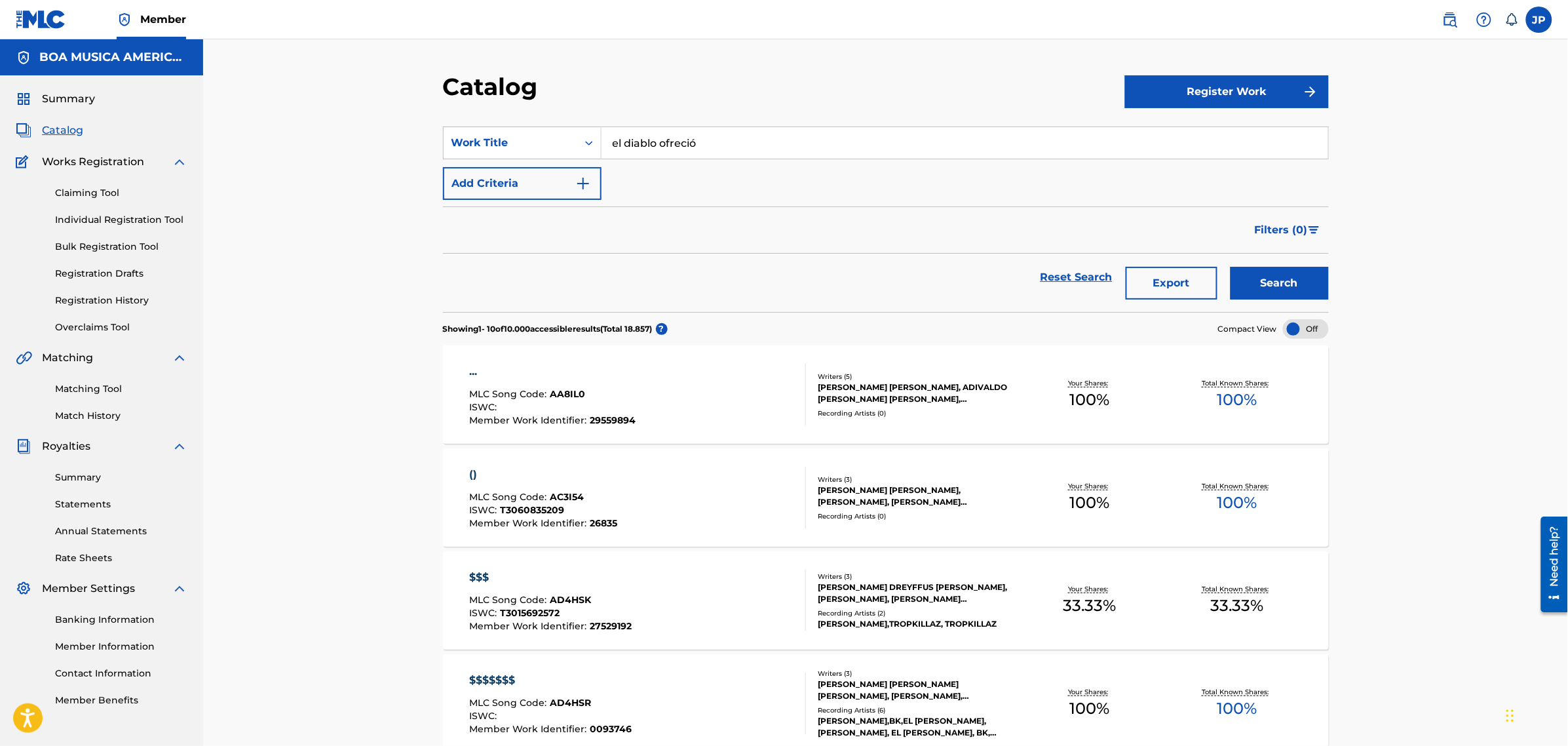
click at [1300, 283] on button "Search" at bounding box center [1280, 283] width 99 height 33
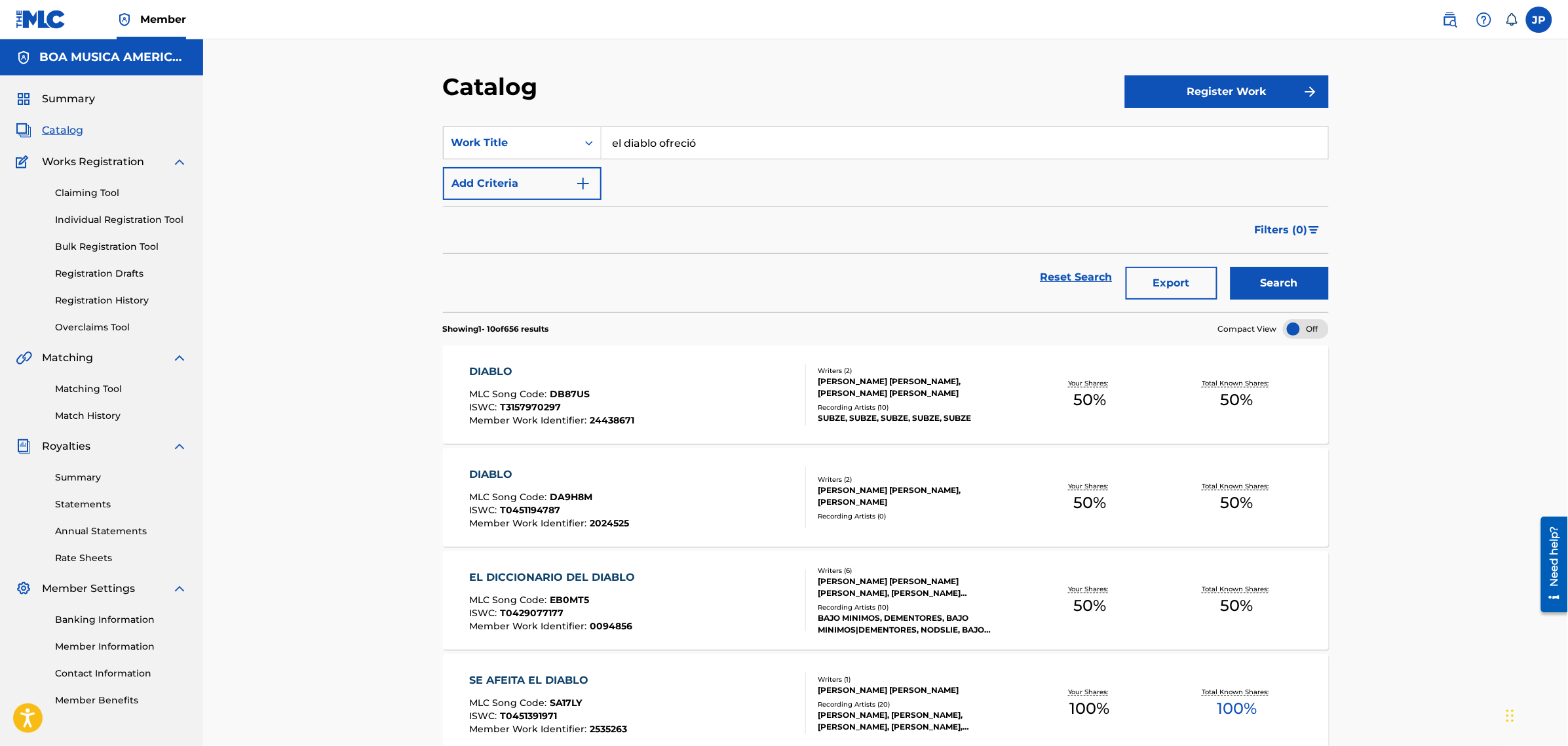
click at [762, 149] on input "el diablo ofreció" at bounding box center [965, 142] width 727 height 31
click at [1230, 267] on button "Search" at bounding box center [1280, 283] width 99 height 33
drag, startPoint x: 820, startPoint y: 156, endPoint x: 577, endPoint y: 161, distance: 243.1
click at [577, 161] on div "SearchWithCriteriaa5b70a35-b9b9-4095-9033-b38f7c12b206 Work Title el diablo ofr…" at bounding box center [886, 162] width 886 height 73
type input "s"
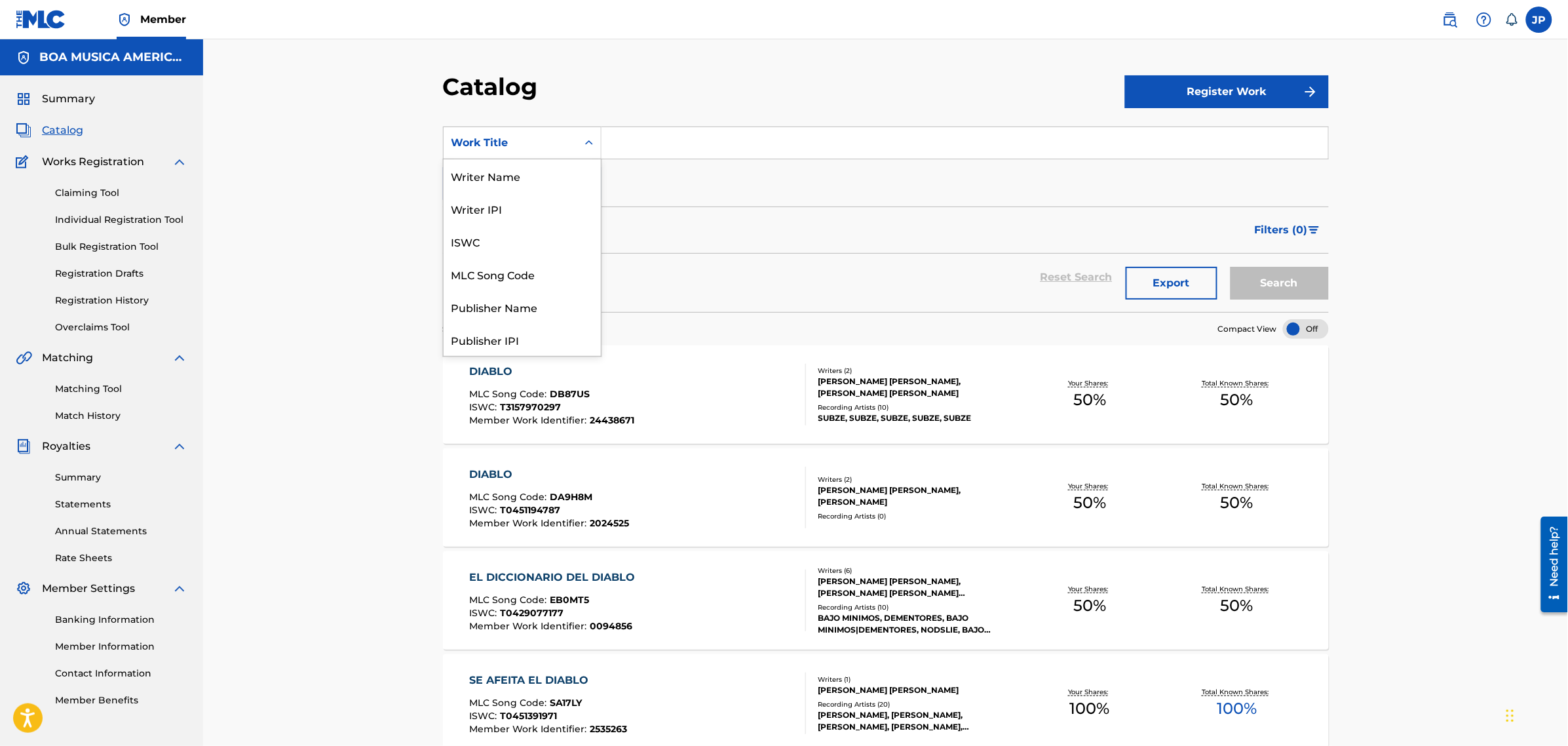
click at [593, 141] on icon "Search Form" at bounding box center [589, 143] width 13 height 13
click at [506, 177] on div "Writer Name" at bounding box center [523, 176] width 157 height 33
click at [672, 139] on input "Search Form" at bounding box center [965, 142] width 727 height 31
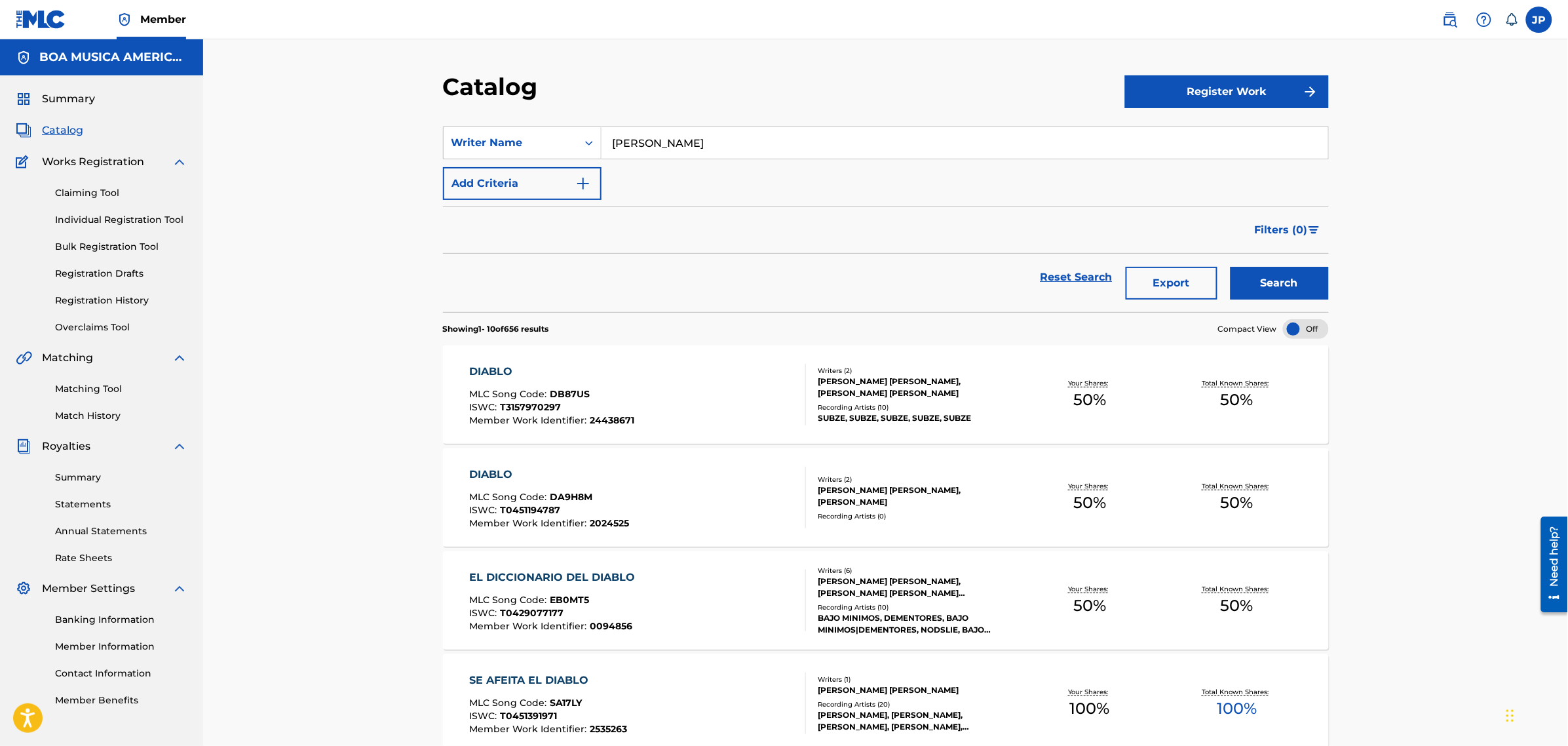
type input "[PERSON_NAME]"
click at [1230, 267] on button "Search" at bounding box center [1280, 283] width 99 height 33
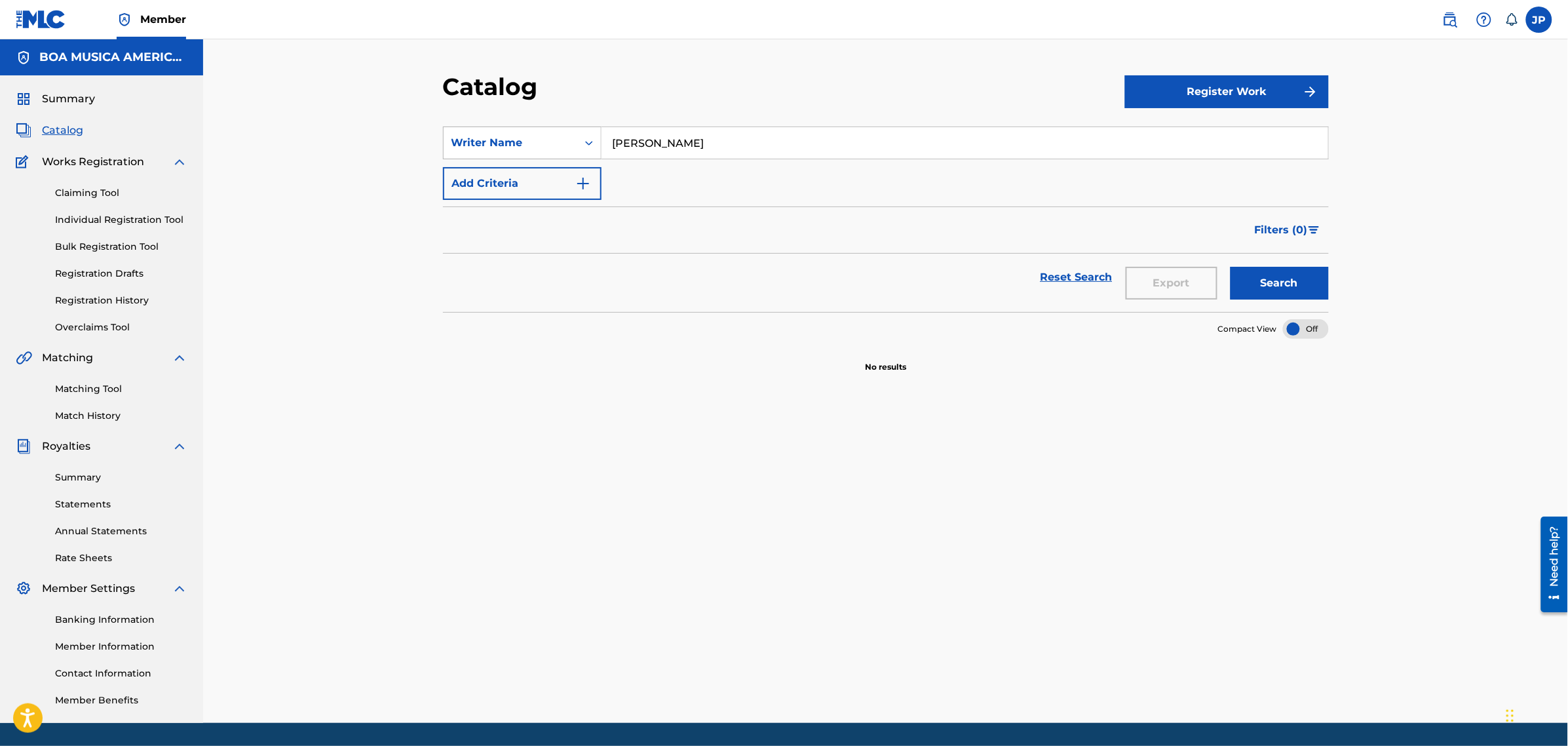
click at [583, 144] on icon "Search Form" at bounding box center [589, 143] width 13 height 13
click at [499, 213] on div "Writer IPI" at bounding box center [523, 208] width 157 height 33
click at [721, 144] on input "Search Form" at bounding box center [965, 142] width 727 height 31
paste input "43.260.903"
click at [626, 143] on input "43.260.903" at bounding box center [965, 142] width 727 height 31
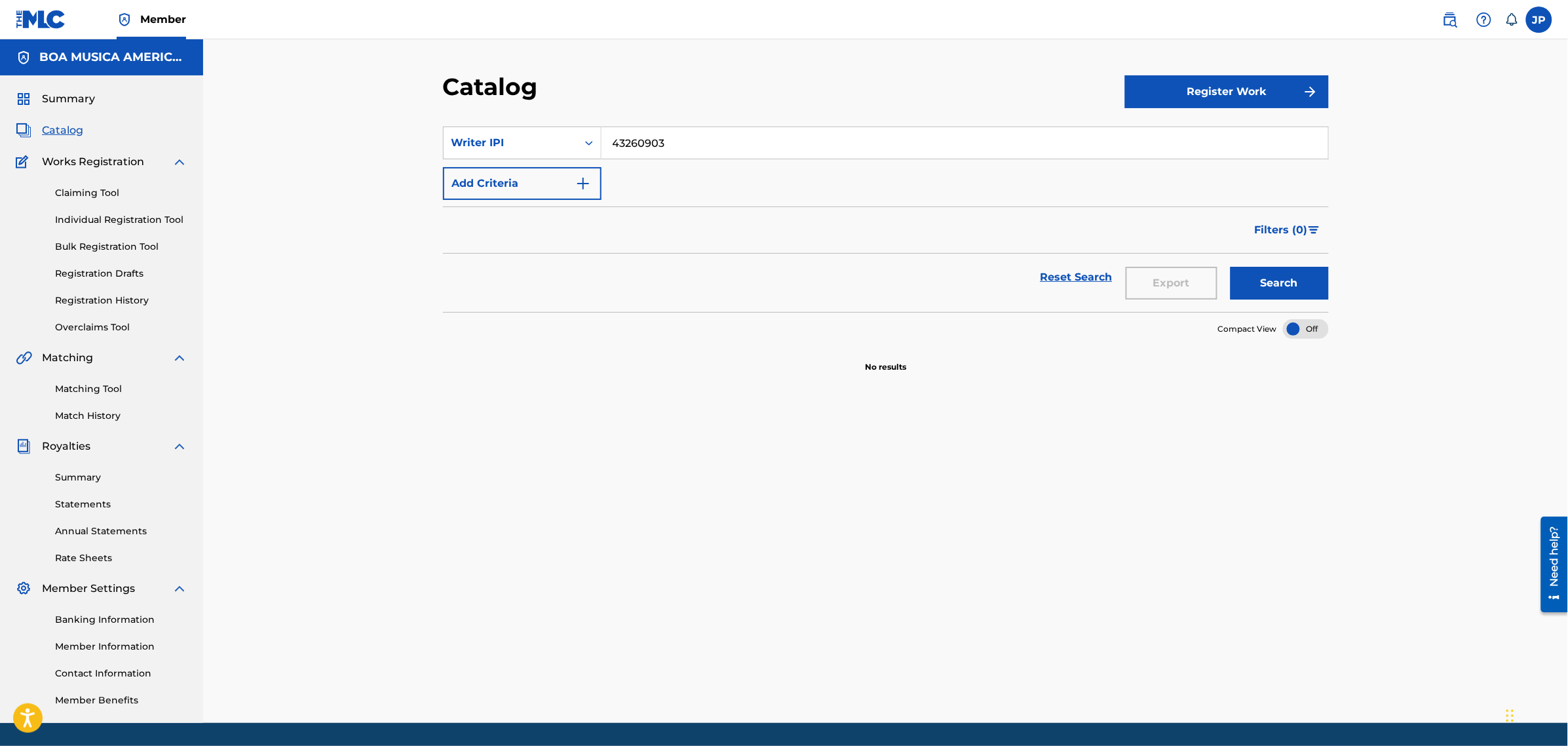
click at [1256, 283] on button "Search" at bounding box center [1280, 283] width 99 height 33
drag, startPoint x: 708, startPoint y: 141, endPoint x: 535, endPoint y: 153, distance: 173.4
click at [532, 152] on div "SearchWithCriteriabe3785a0-e2d0-48ec-ae5d-877127eef967 Writer IPI 43260903" at bounding box center [886, 142] width 886 height 33
type input "[PERSON_NAME]"
click at [1230, 267] on button "Search" at bounding box center [1280, 283] width 99 height 33
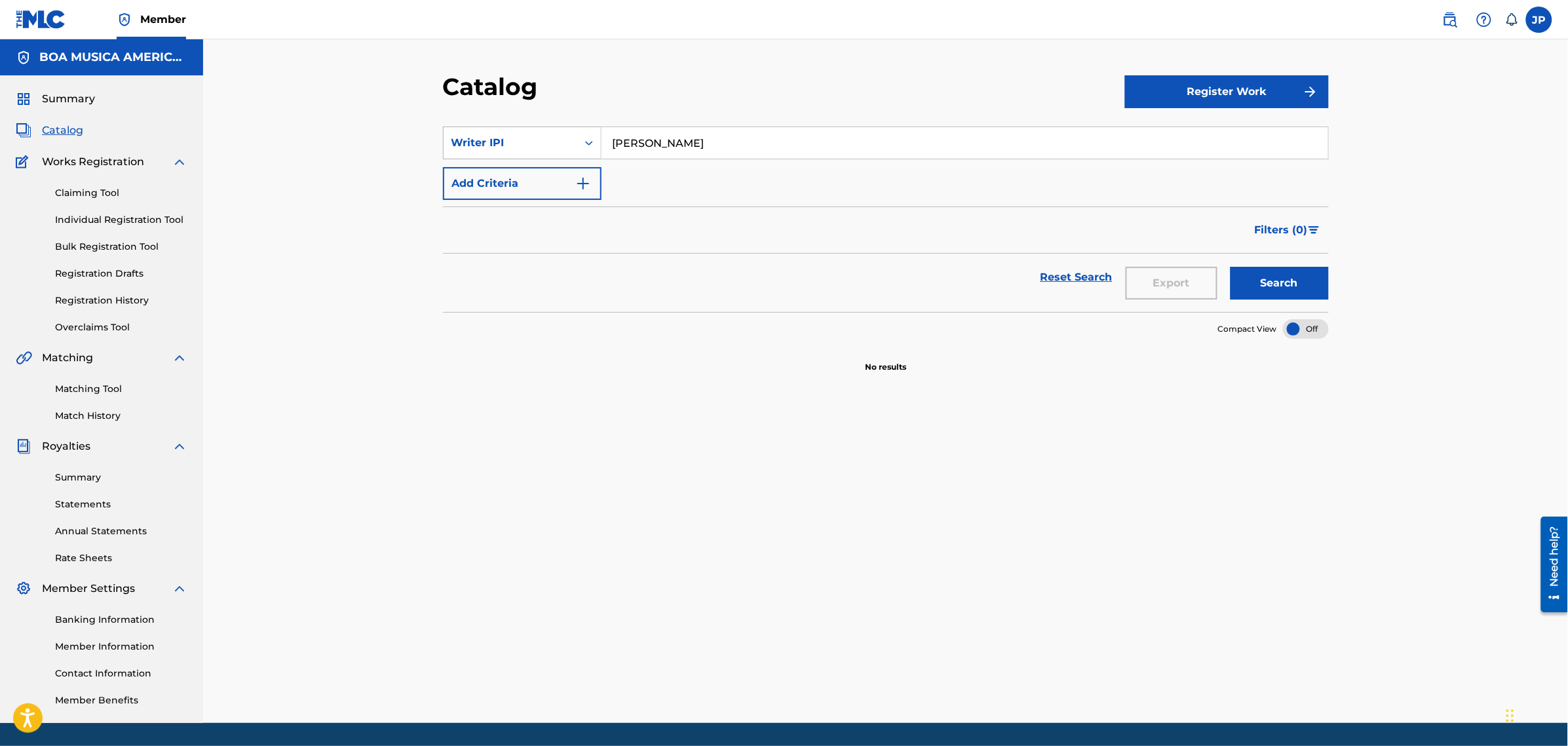
drag, startPoint x: 704, startPoint y: 145, endPoint x: 503, endPoint y: 133, distance: 201.4
click at [503, 133] on div "SearchWithCriteriabe3785a0-e2d0-48ec-ae5d-877127eef967 Writer [PERSON_NAME]" at bounding box center [886, 142] width 886 height 33
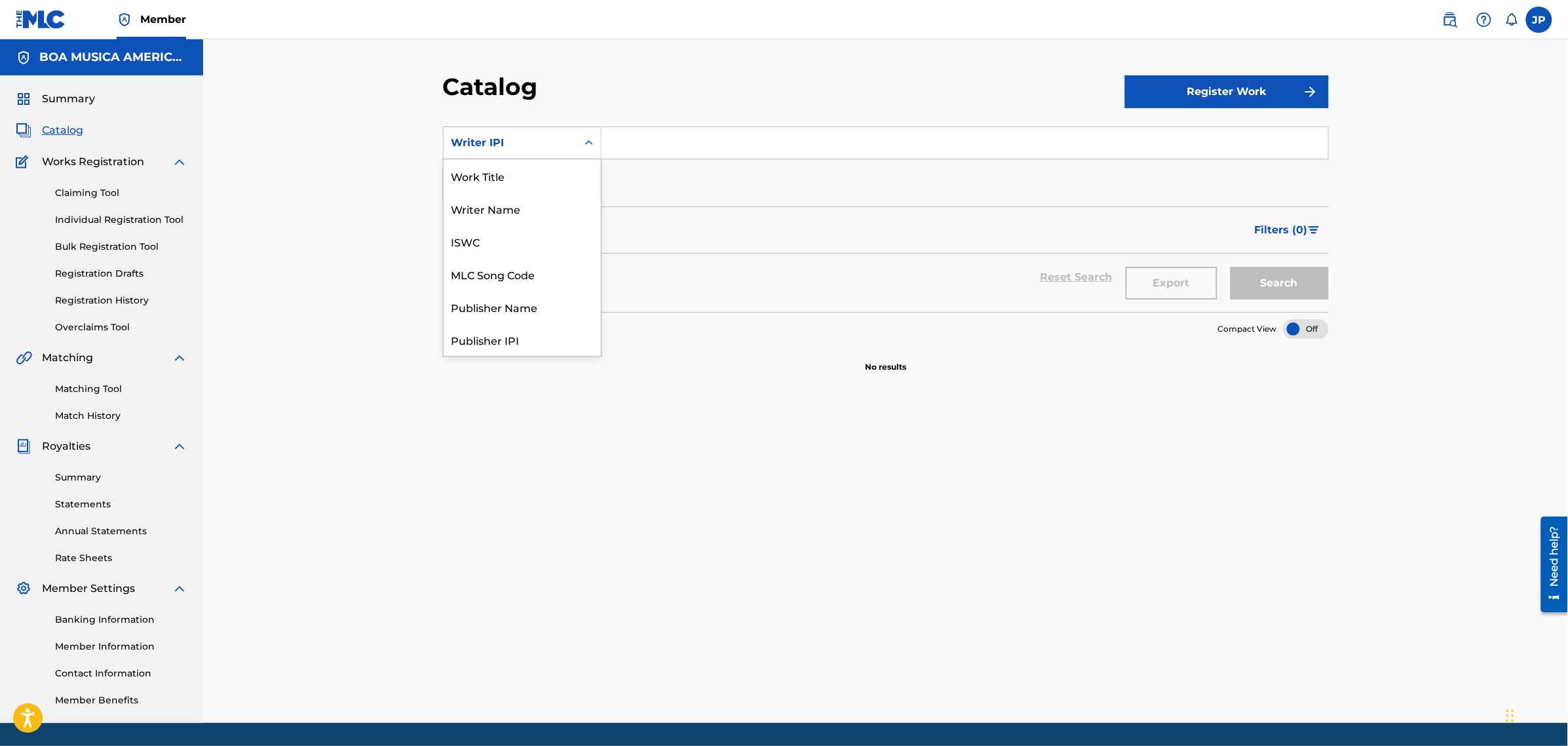
click at [574, 140] on div "Writer IPI" at bounding box center [510, 142] width 134 height 25
click at [503, 207] on div "Writer Name" at bounding box center [523, 208] width 157 height 33
click at [730, 148] on input "Search Form" at bounding box center [965, 142] width 727 height 31
paste input "[PERSON_NAME]"
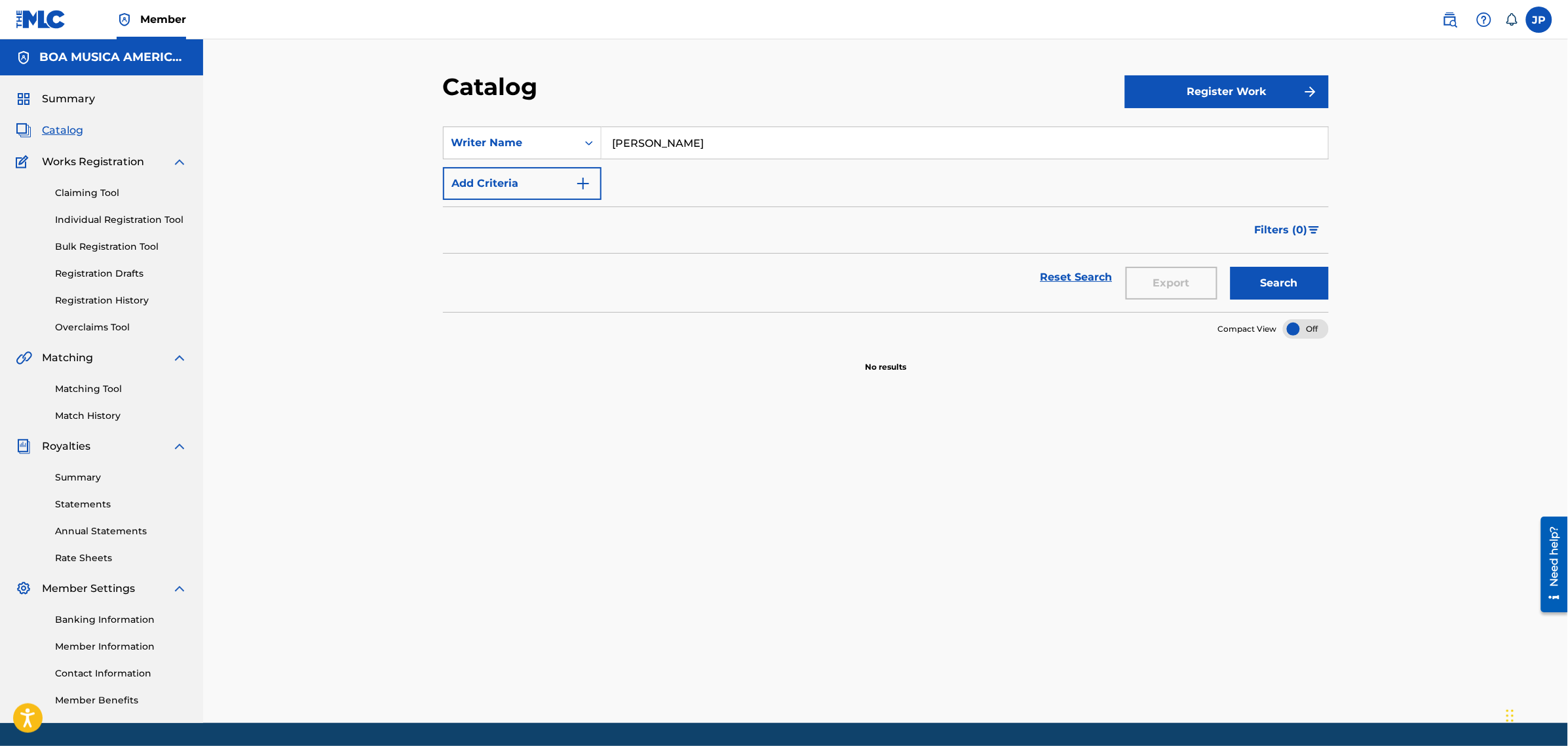
type input "[PERSON_NAME]"
click at [1263, 279] on button "Search" at bounding box center [1280, 283] width 99 height 33
click at [90, 179] on div "Claiming Tool Individual Registration Tool Bulk Registration Tool Registration …" at bounding box center [101, 252] width 172 height 164
click at [92, 188] on link "Claiming Tool" at bounding box center [121, 193] width 133 height 14
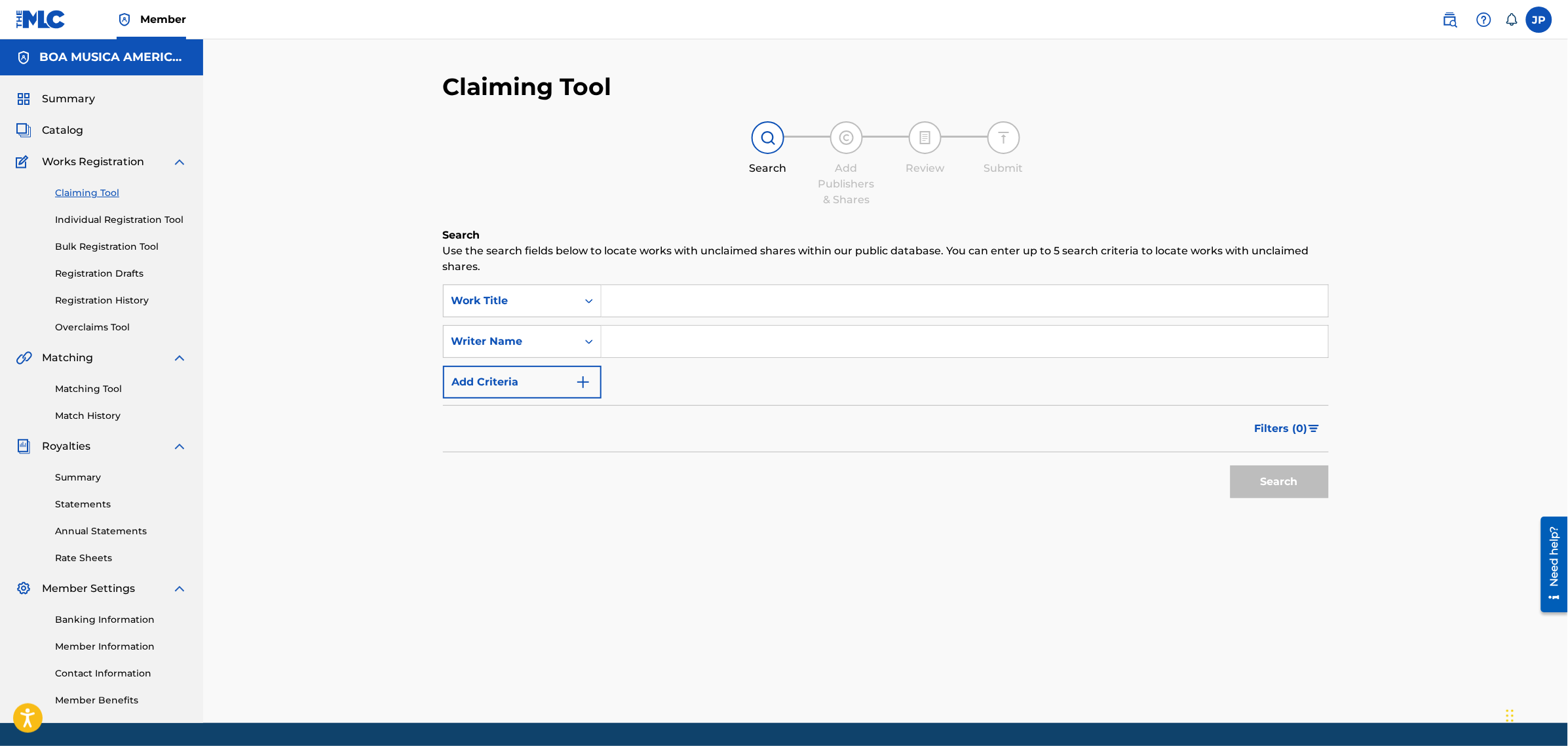
click at [651, 341] on input "Search Form" at bounding box center [965, 341] width 727 height 31
paste input "[PERSON_NAME]"
type input "[PERSON_NAME]"
click at [1257, 474] on button "Search" at bounding box center [1280, 481] width 99 height 33
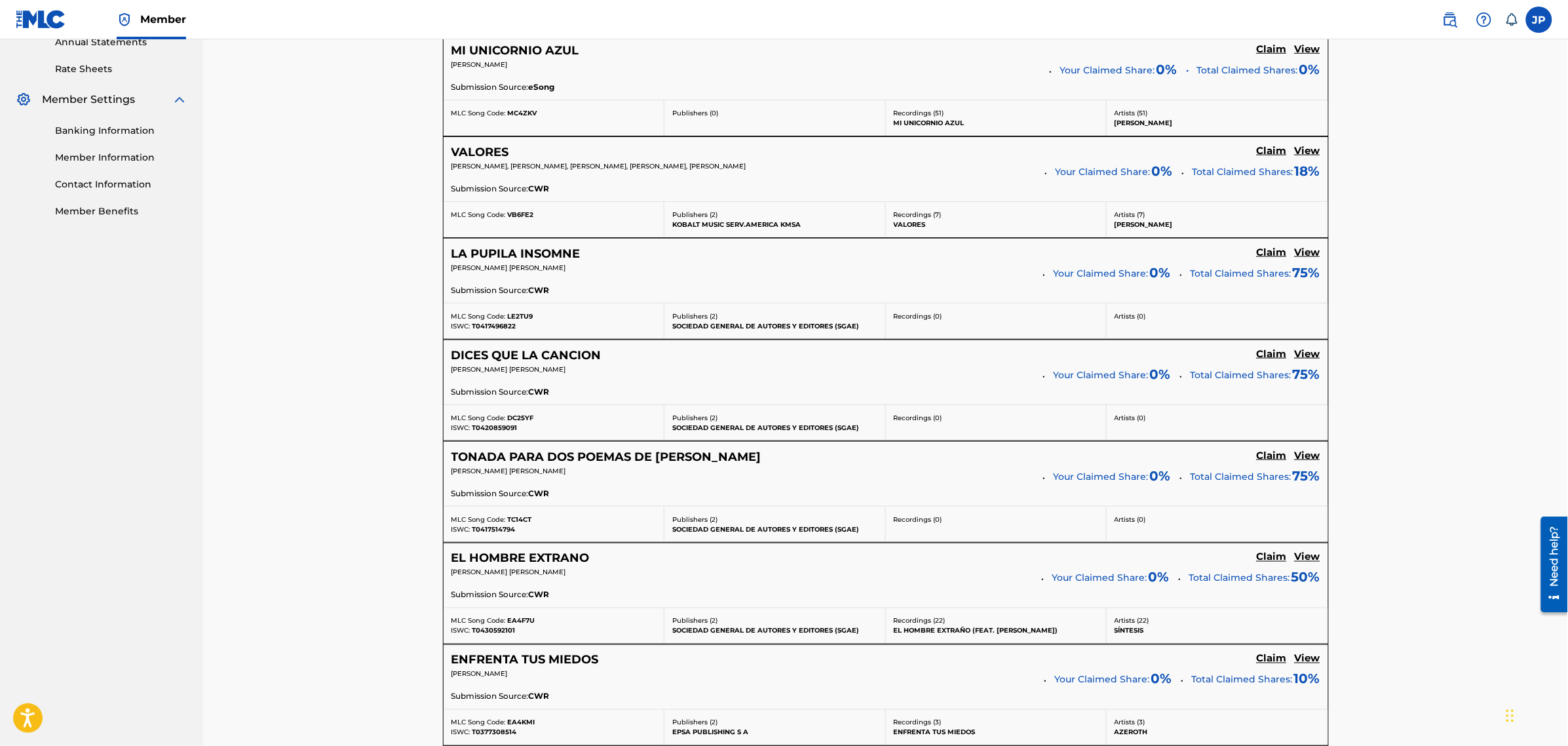
scroll to position [492, 0]
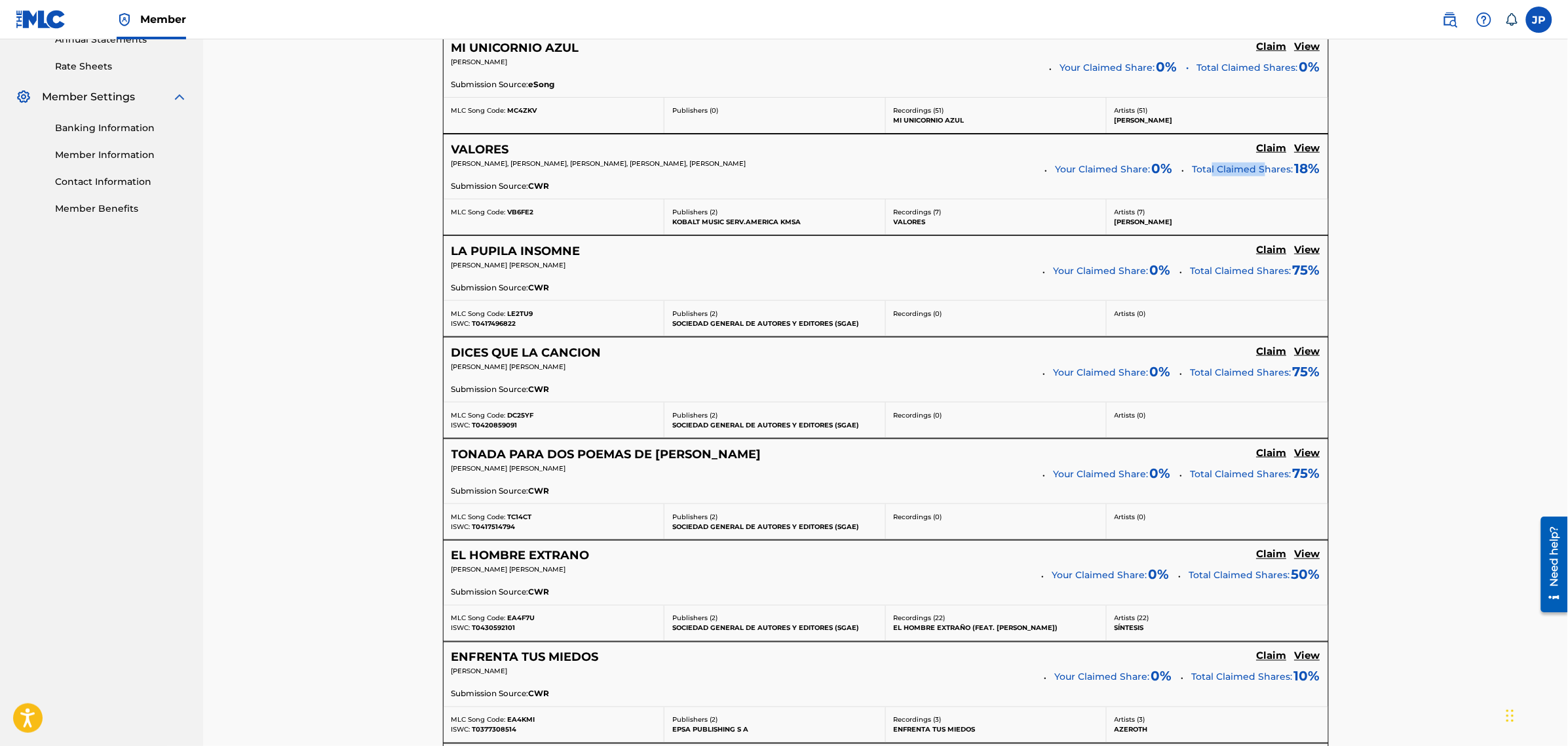
click at [1271, 172] on span "Total Claimed Shares:" at bounding box center [1243, 169] width 101 height 11
drag, startPoint x: 1056, startPoint y: 166, endPoint x: 1118, endPoint y: 172, distance: 62.3
click at [1118, 172] on span "Your Claimed Share:" at bounding box center [1103, 169] width 95 height 14
drag, startPoint x: 1265, startPoint y: 171, endPoint x: 1192, endPoint y: 169, distance: 73.0
click at [1200, 169] on span "Total Claimed Shares:" at bounding box center [1243, 169] width 101 height 11
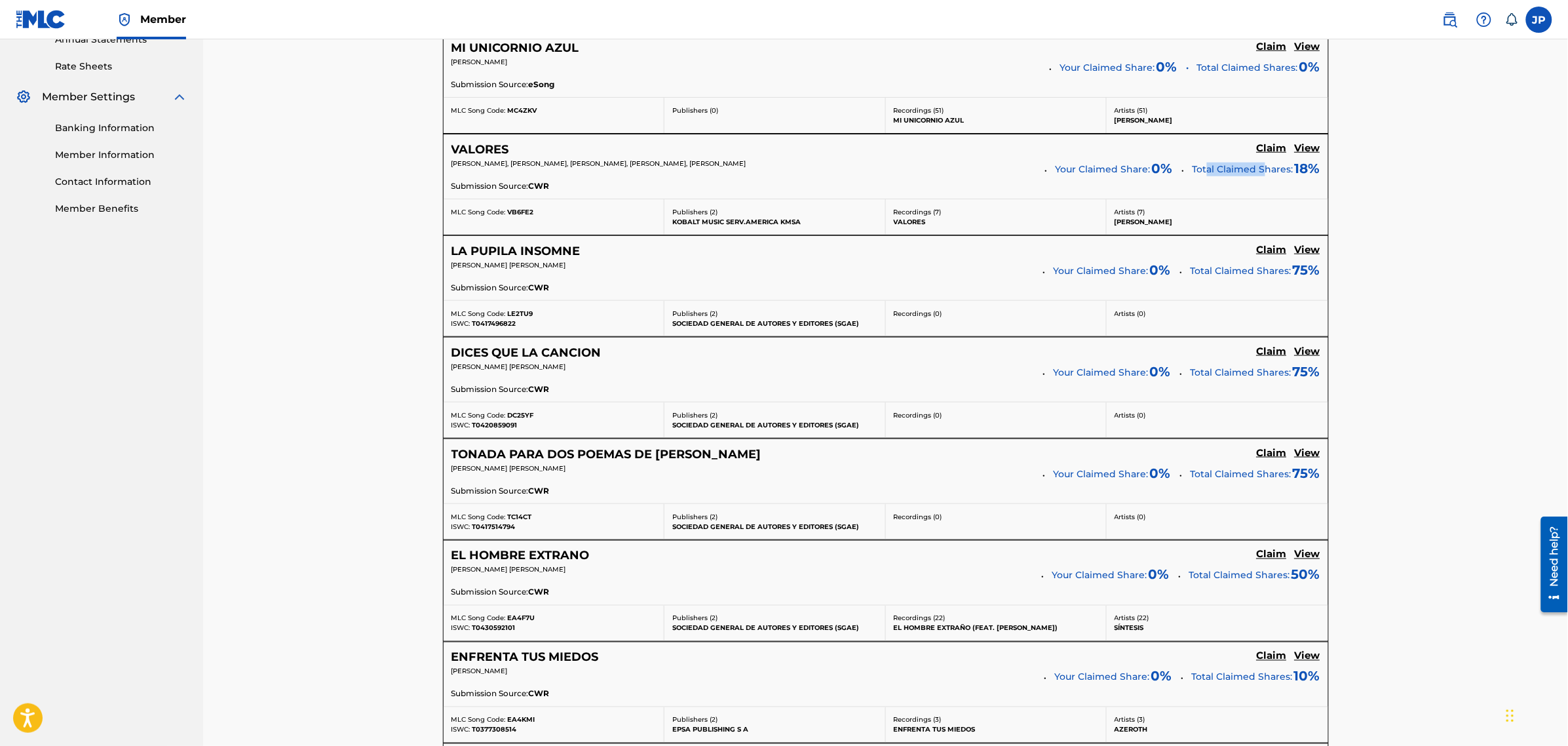
drag, startPoint x: 482, startPoint y: 579, endPoint x: 607, endPoint y: 586, distance: 125.2
click at [587, 582] on div "[PERSON_NAME] [PERSON_NAME]" at bounding box center [742, 573] width 581 height 18
drag, startPoint x: 624, startPoint y: 580, endPoint x: 509, endPoint y: 579, distance: 115.0
click at [525, 579] on div "[PERSON_NAME] [PERSON_NAME]" at bounding box center [742, 573] width 581 height 18
drag, startPoint x: 469, startPoint y: 571, endPoint x: 734, endPoint y: 577, distance: 265.1
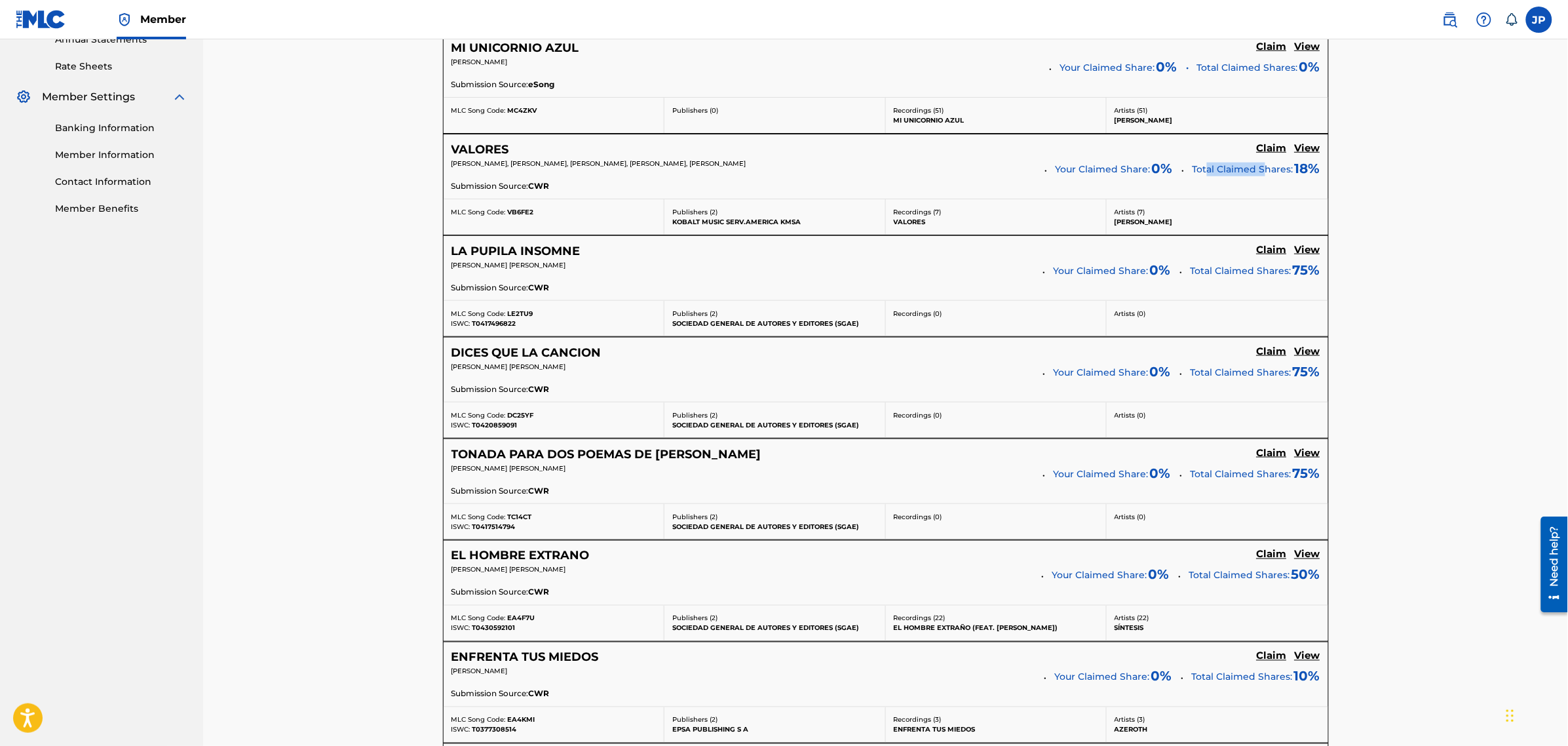
click at [604, 578] on div "[PERSON_NAME] [PERSON_NAME]" at bounding box center [742, 573] width 581 height 18
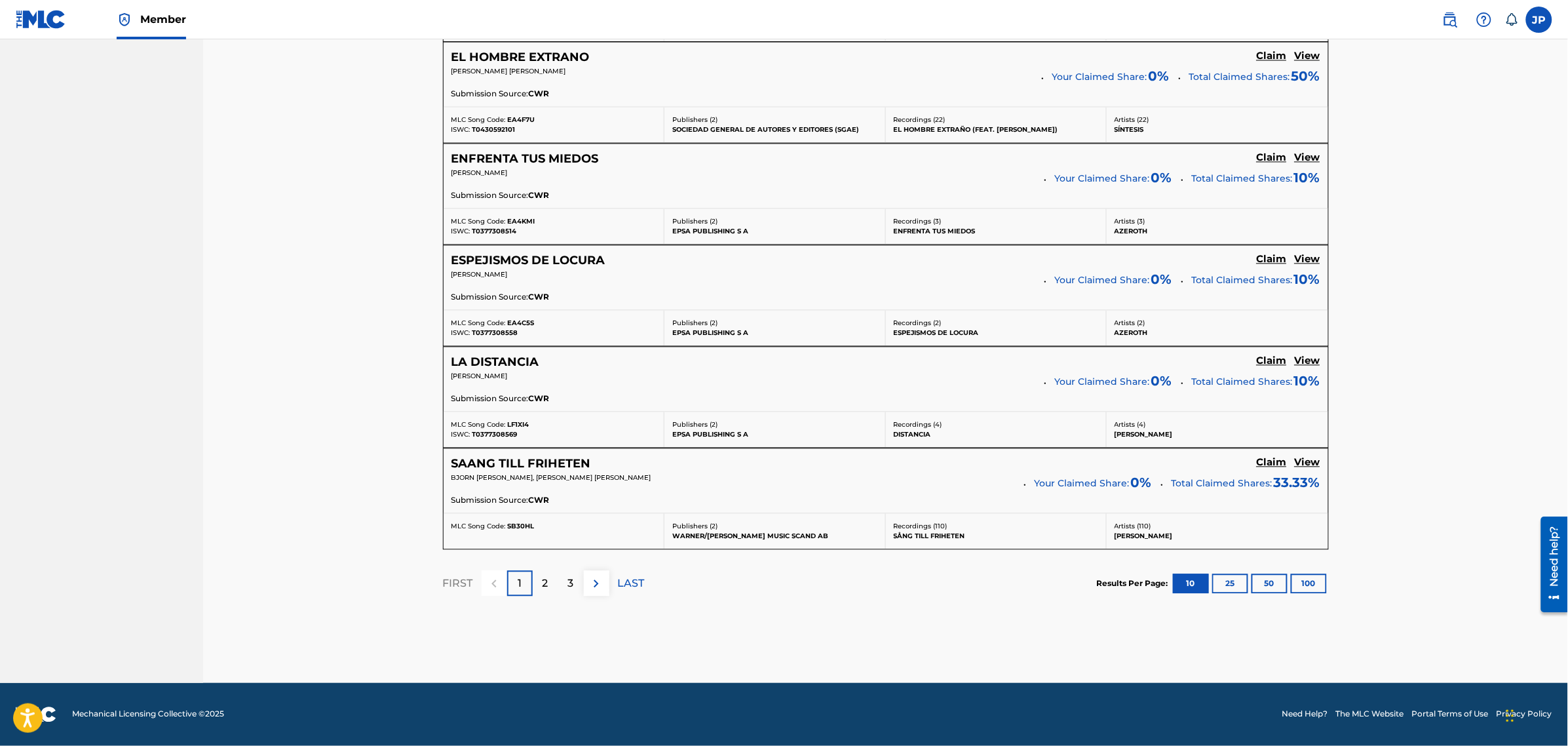
scroll to position [994, 0]
click at [1312, 587] on button "100" at bounding box center [1309, 584] width 36 height 20
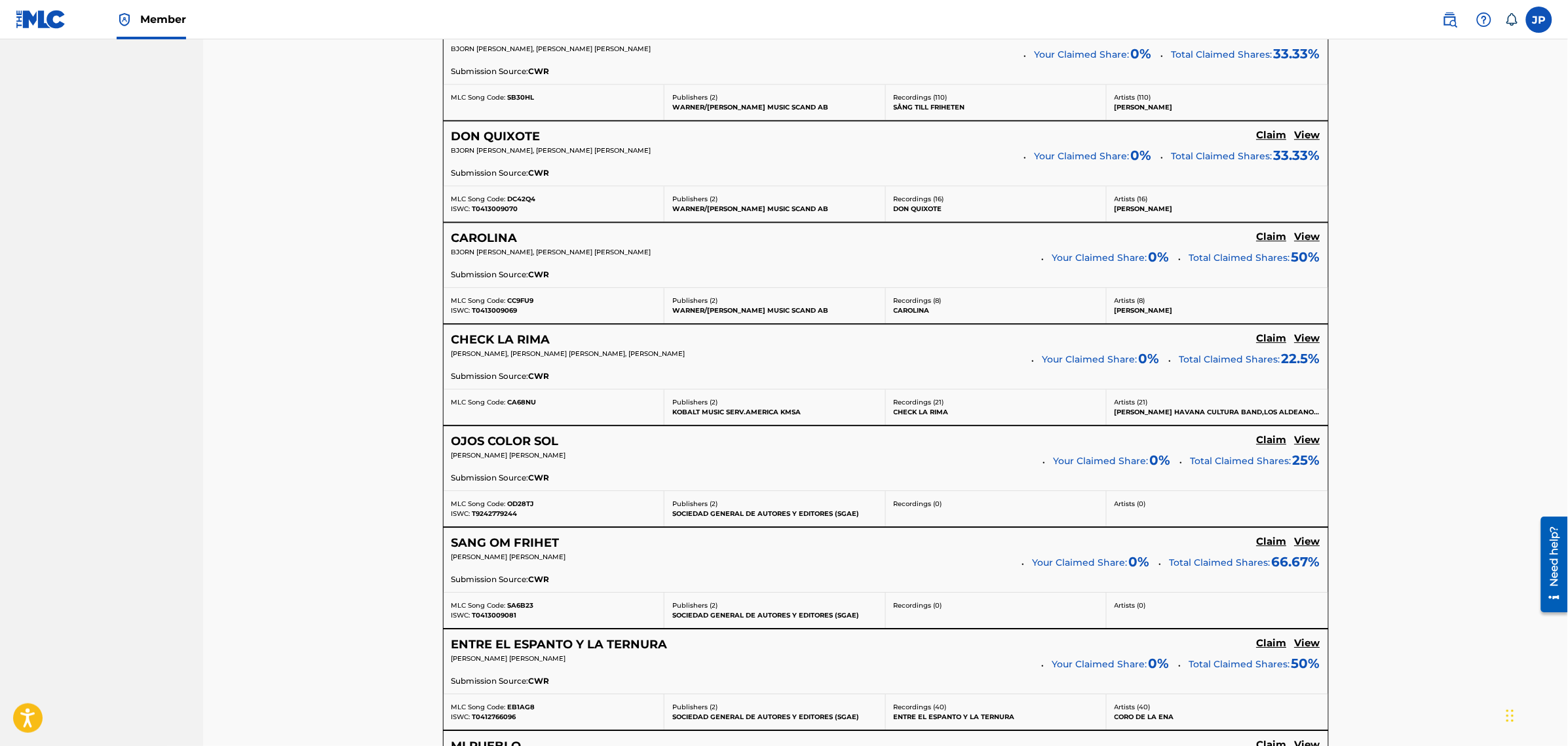
scroll to position [1423, 0]
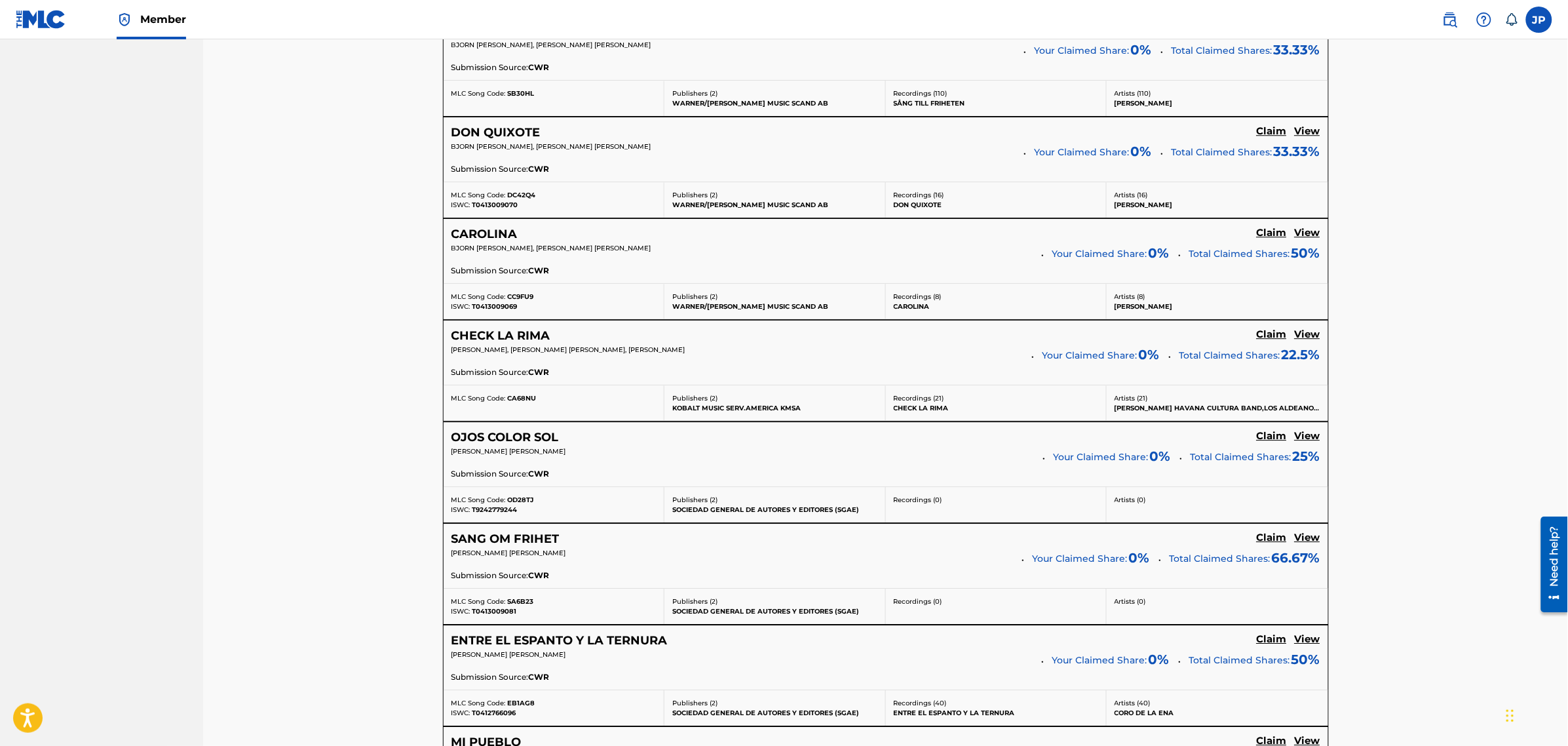
click at [512, 445] on h5 "OJOS COLOR SOL" at bounding box center [505, 438] width 107 height 15
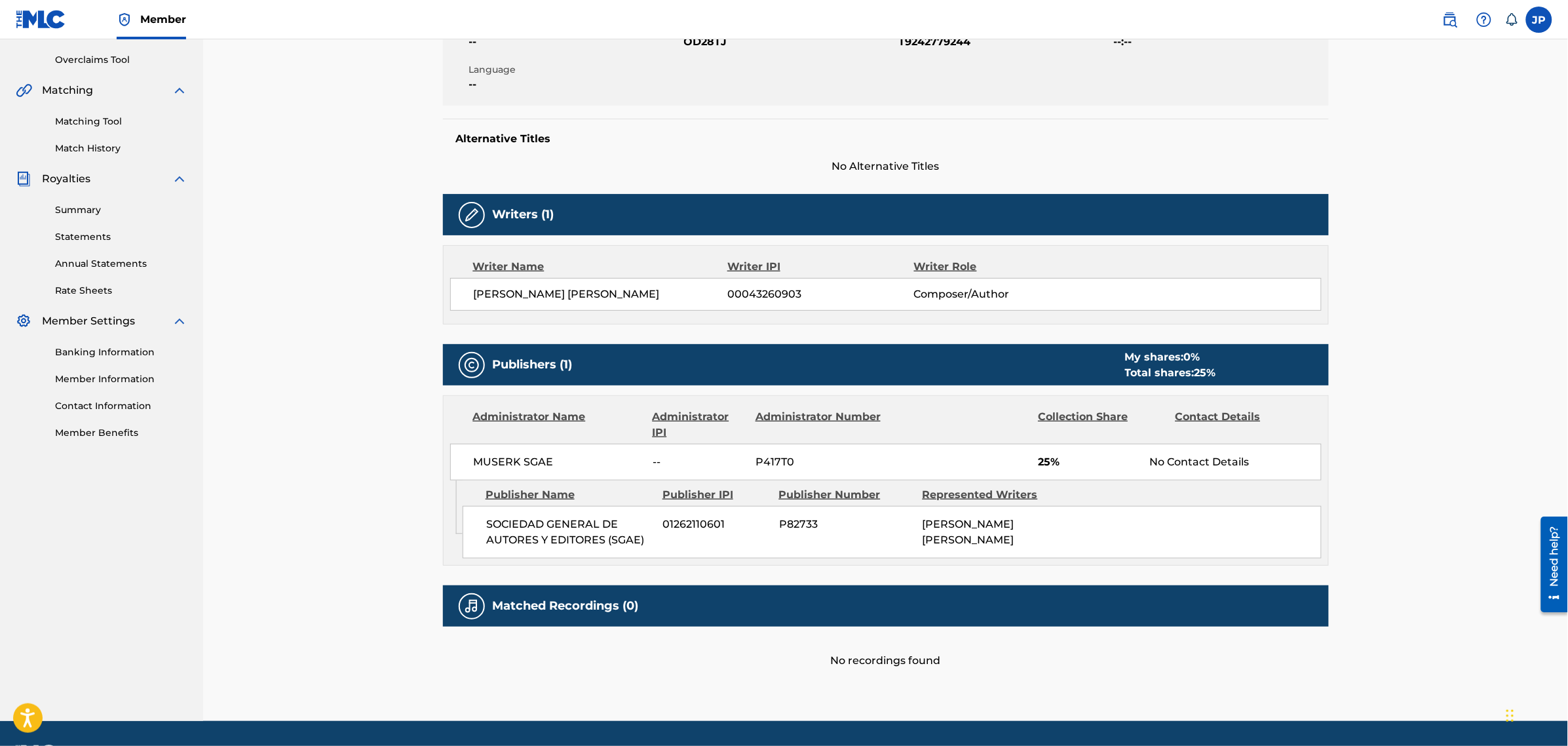
scroll to position [307, 0]
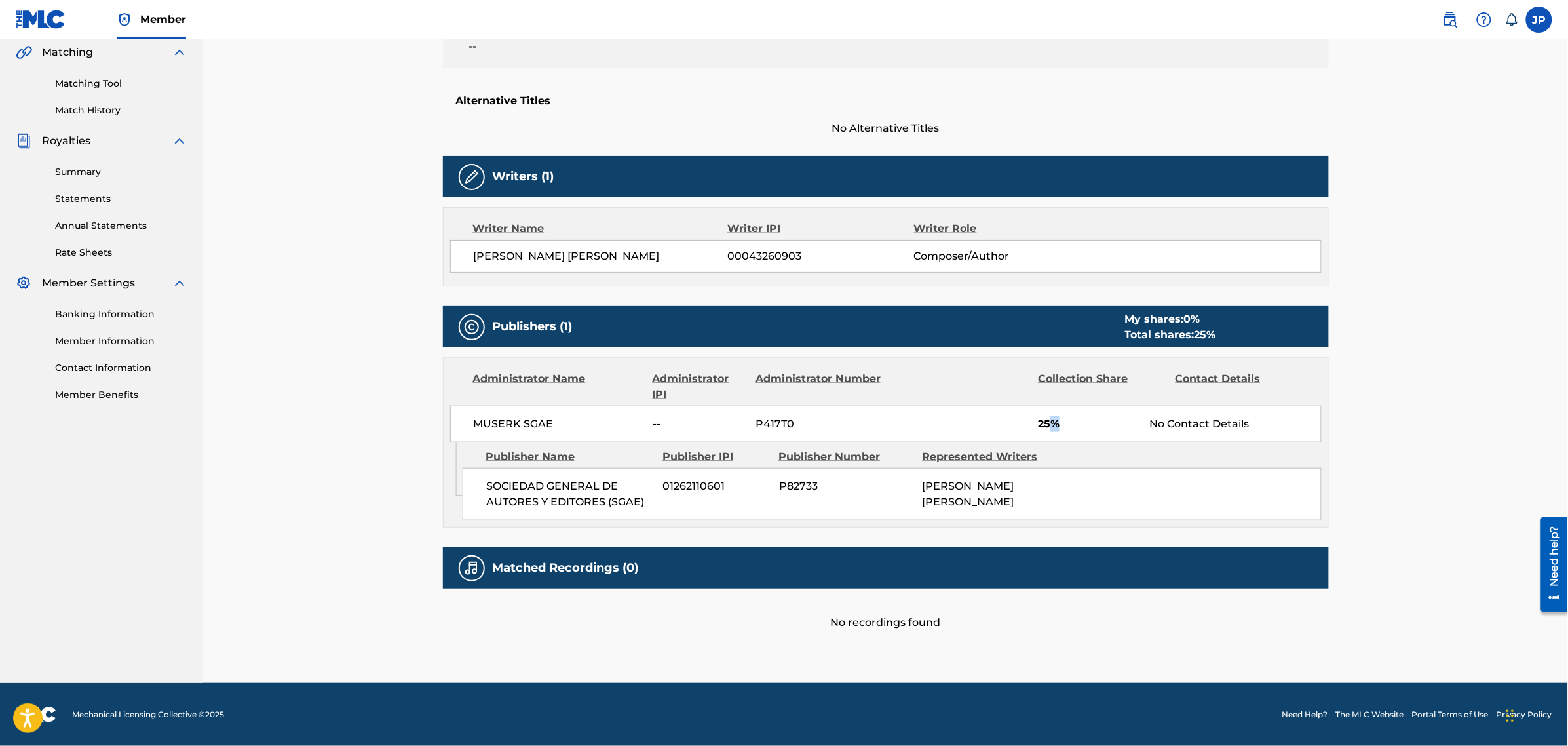
drag, startPoint x: 1084, startPoint y: 421, endPoint x: 1158, endPoint y: 420, distance: 74.0
click at [1116, 421] on span "25%" at bounding box center [1088, 424] width 101 height 16
drag, startPoint x: 1210, startPoint y: 419, endPoint x: 1026, endPoint y: 419, distance: 184.0
click at [1045, 419] on div "MUSERK SGAE -- P417T0 25% No Contact Details" at bounding box center [885, 423] width 872 height 37
drag, startPoint x: 747, startPoint y: 427, endPoint x: 1248, endPoint y: 427, distance: 501.0
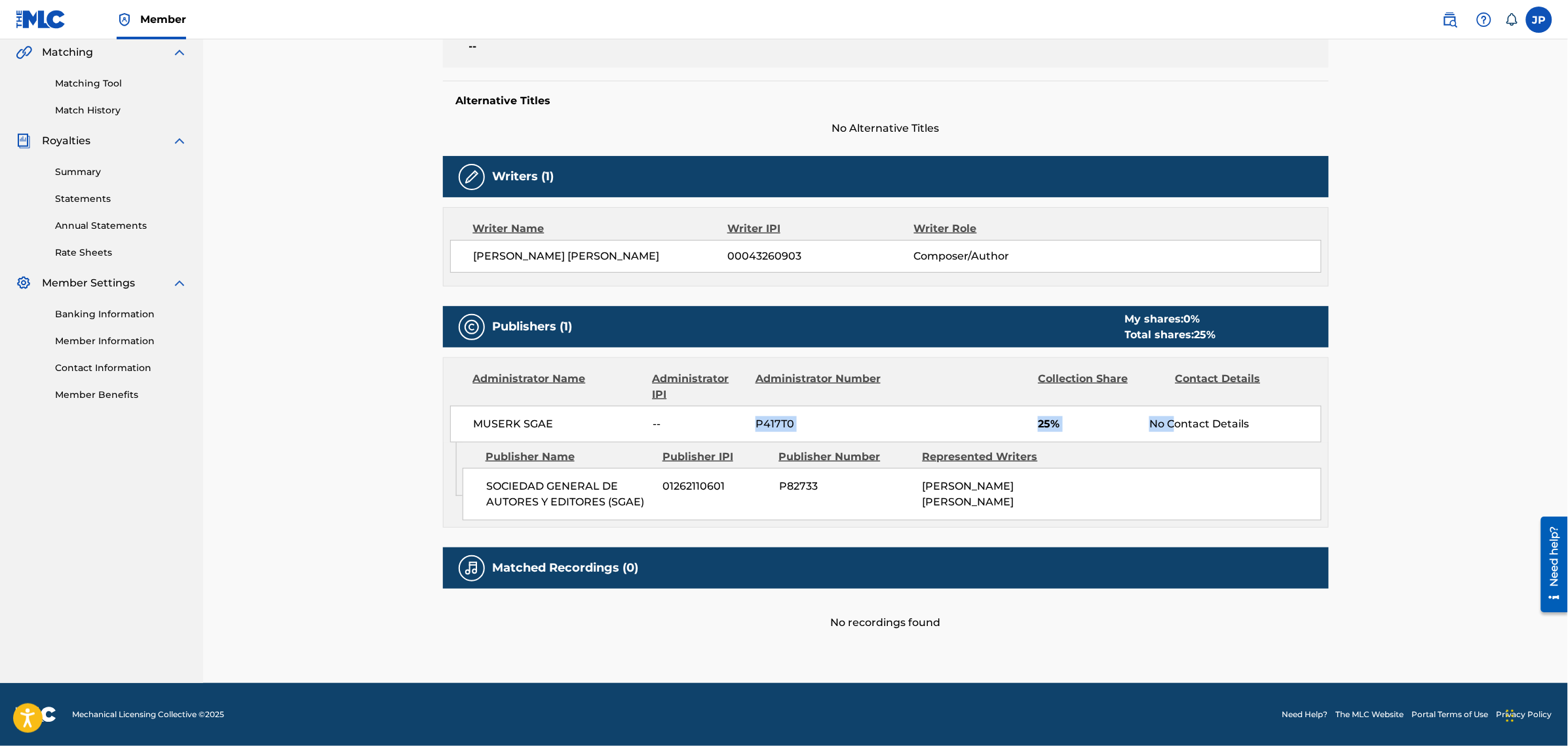
click at [1179, 427] on div "MUSERK SGAE -- P417T0 25% No Contact Details" at bounding box center [885, 423] width 872 height 37
drag, startPoint x: 1278, startPoint y: 424, endPoint x: 470, endPoint y: 431, distance: 808.0
click at [470, 431] on div "MUSERK SGAE -- P417T0 25% No Contact Details" at bounding box center [885, 423] width 872 height 37
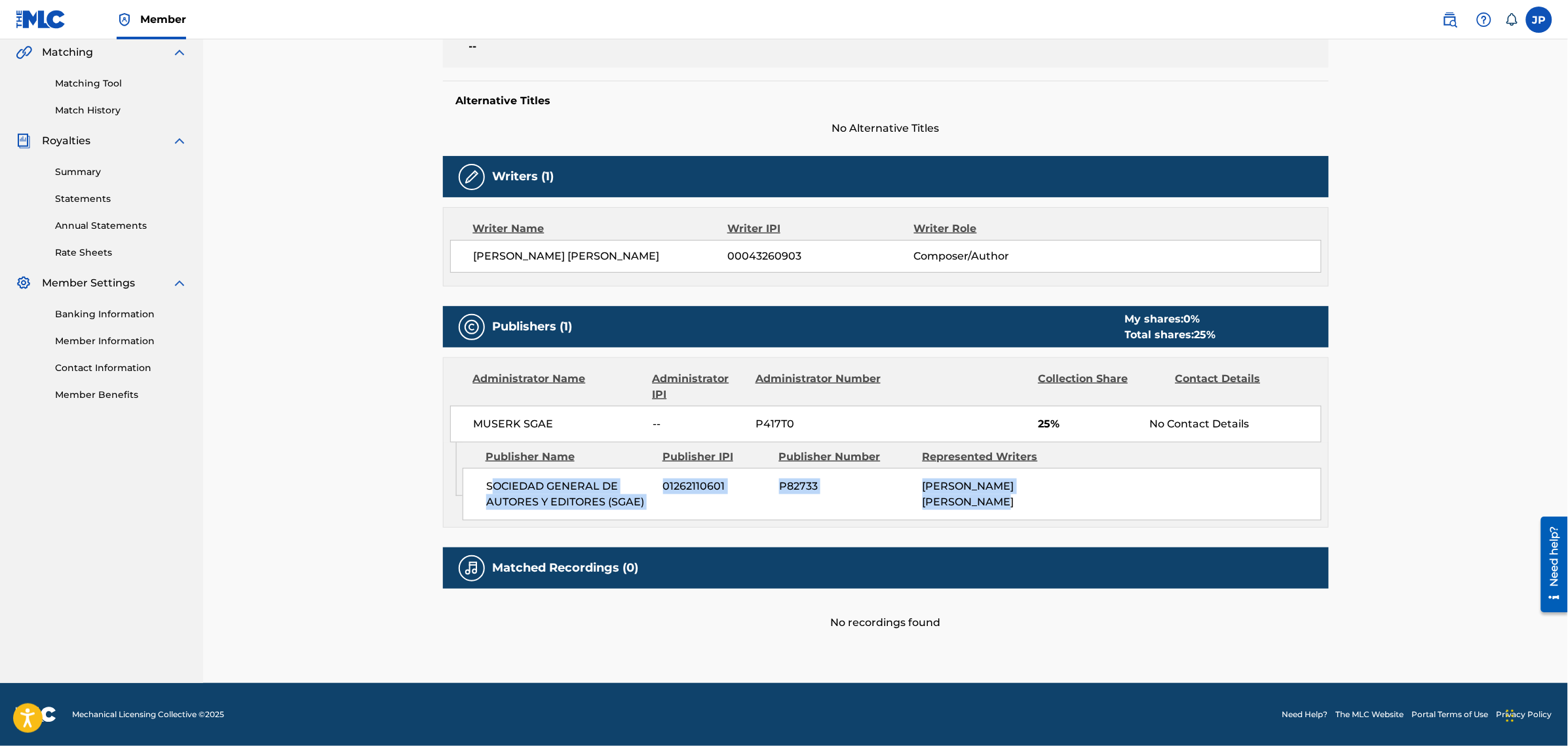
drag, startPoint x: 494, startPoint y: 483, endPoint x: 1024, endPoint y: 505, distance: 530.5
click at [1024, 505] on div "SOCIEDAD GENERAL DE AUTORES Y EDITORES (SGAE) 01262110601 P82733 [PERSON_NAME] …" at bounding box center [892, 494] width 858 height 52
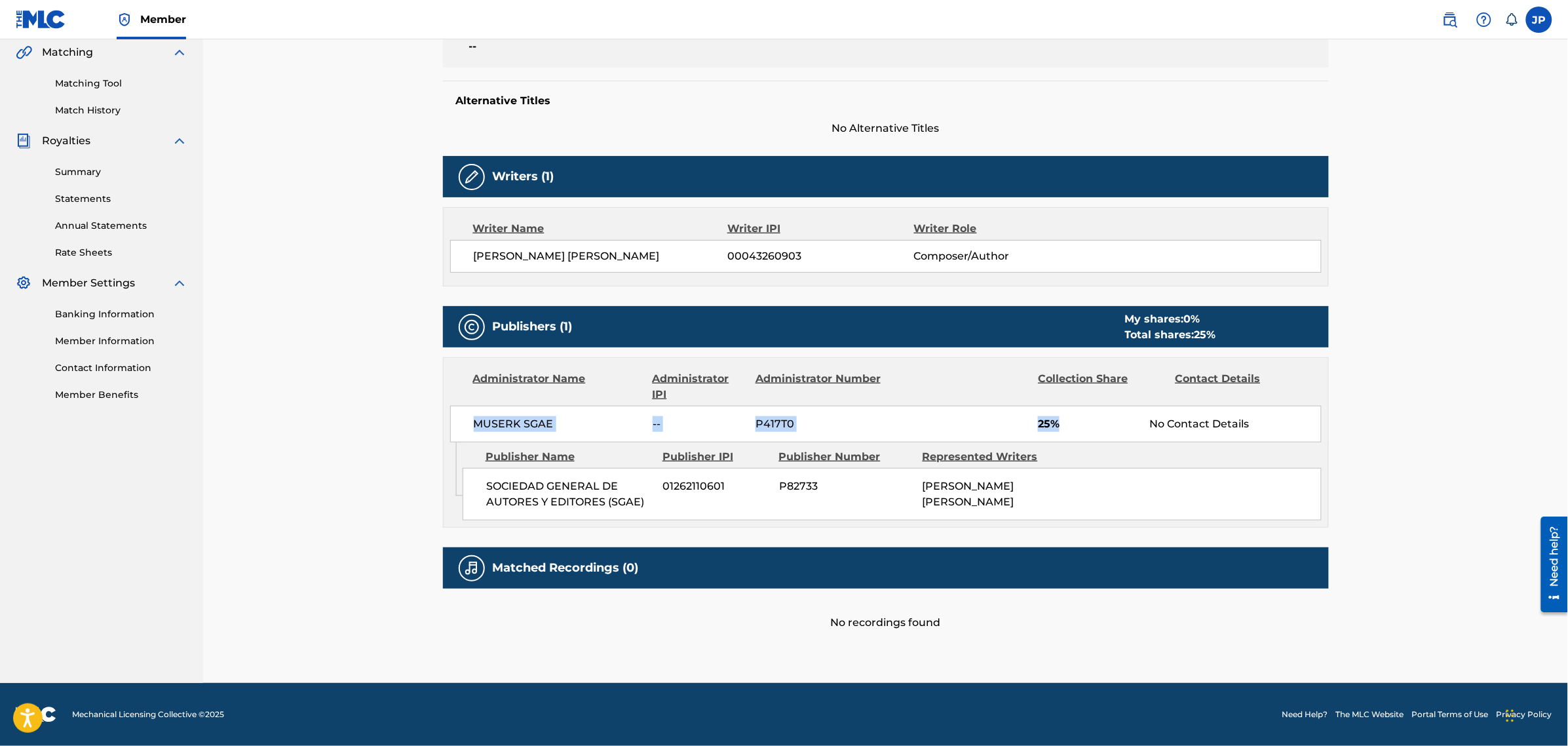
drag, startPoint x: 1056, startPoint y: 431, endPoint x: 470, endPoint y: 429, distance: 586.0
click at [470, 429] on div "MUSERK SGAE -- P417T0 25% No Contact Details" at bounding box center [885, 423] width 872 height 37
drag, startPoint x: 1269, startPoint y: 417, endPoint x: 463, endPoint y: 421, distance: 806.0
click at [463, 421] on div "MUSERK SGAE -- P417T0 25% No Contact Details" at bounding box center [885, 423] width 872 height 37
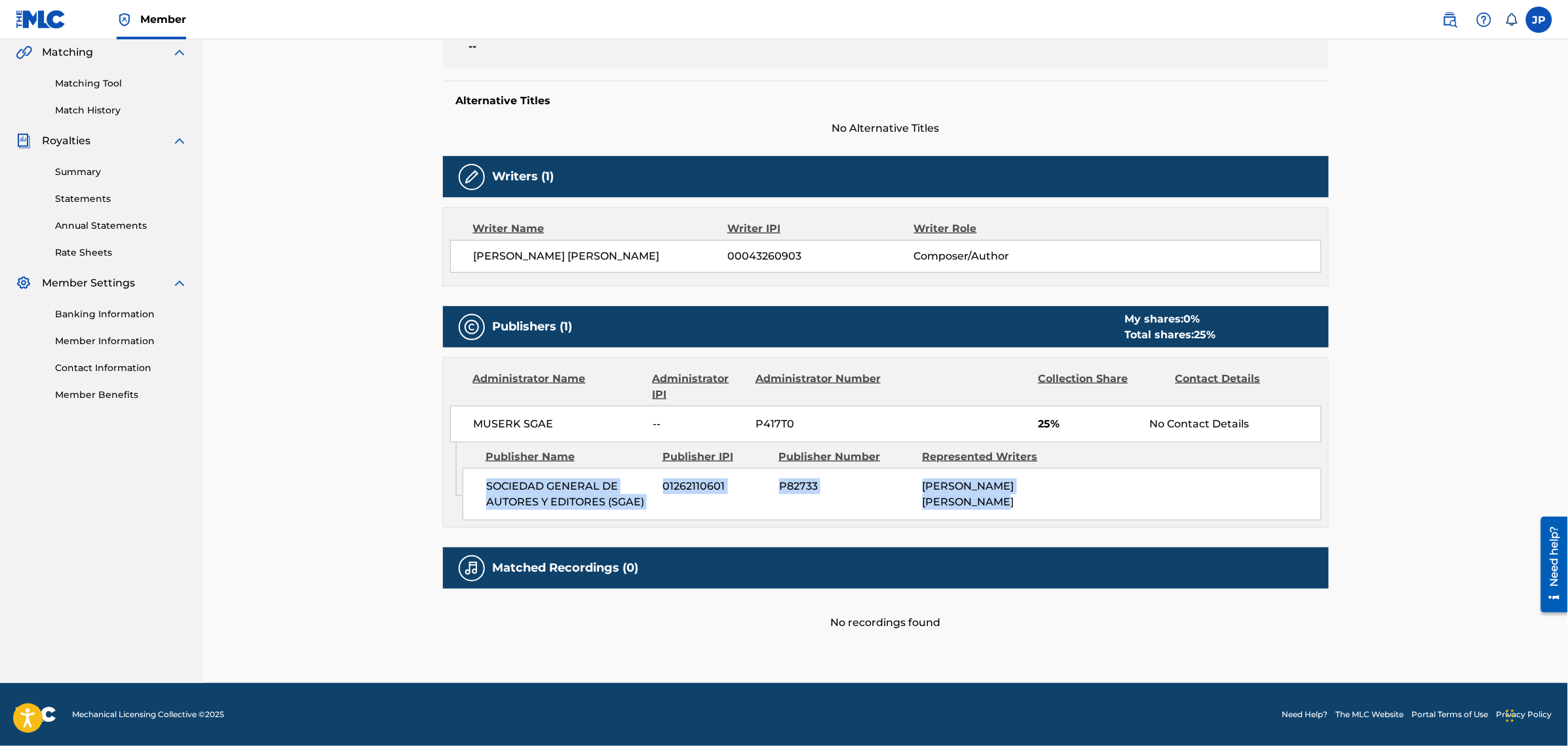
drag, startPoint x: 489, startPoint y: 485, endPoint x: 1043, endPoint y: 499, distance: 554.2
click at [1043, 501] on div "SOCIEDAD GENERAL DE AUTORES Y EDITORES (SGAE) 01262110601 P82733 [PERSON_NAME] …" at bounding box center [892, 494] width 858 height 52
click at [1056, 505] on div "[PERSON_NAME] [PERSON_NAME]" at bounding box center [988, 494] width 134 height 31
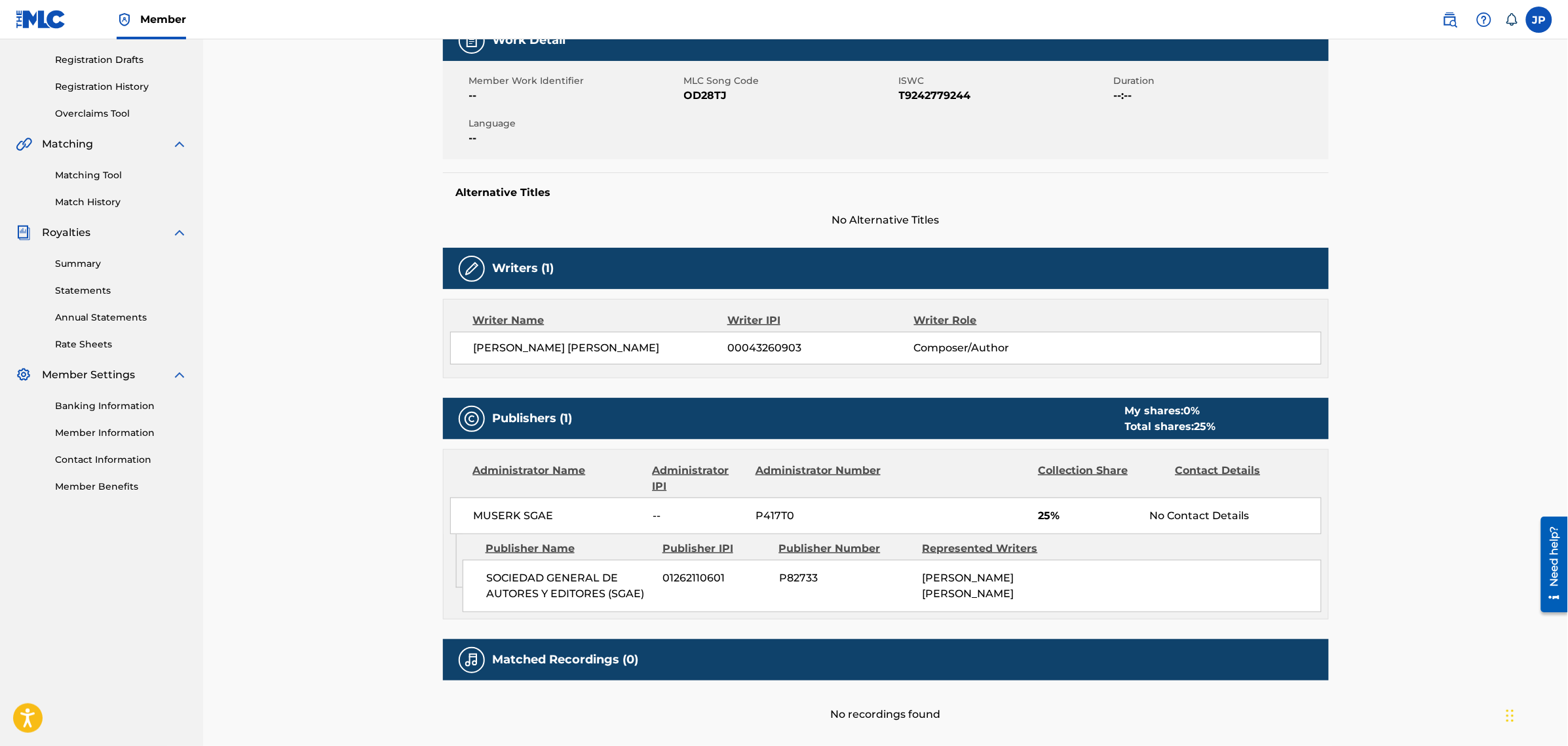
scroll to position [0, 0]
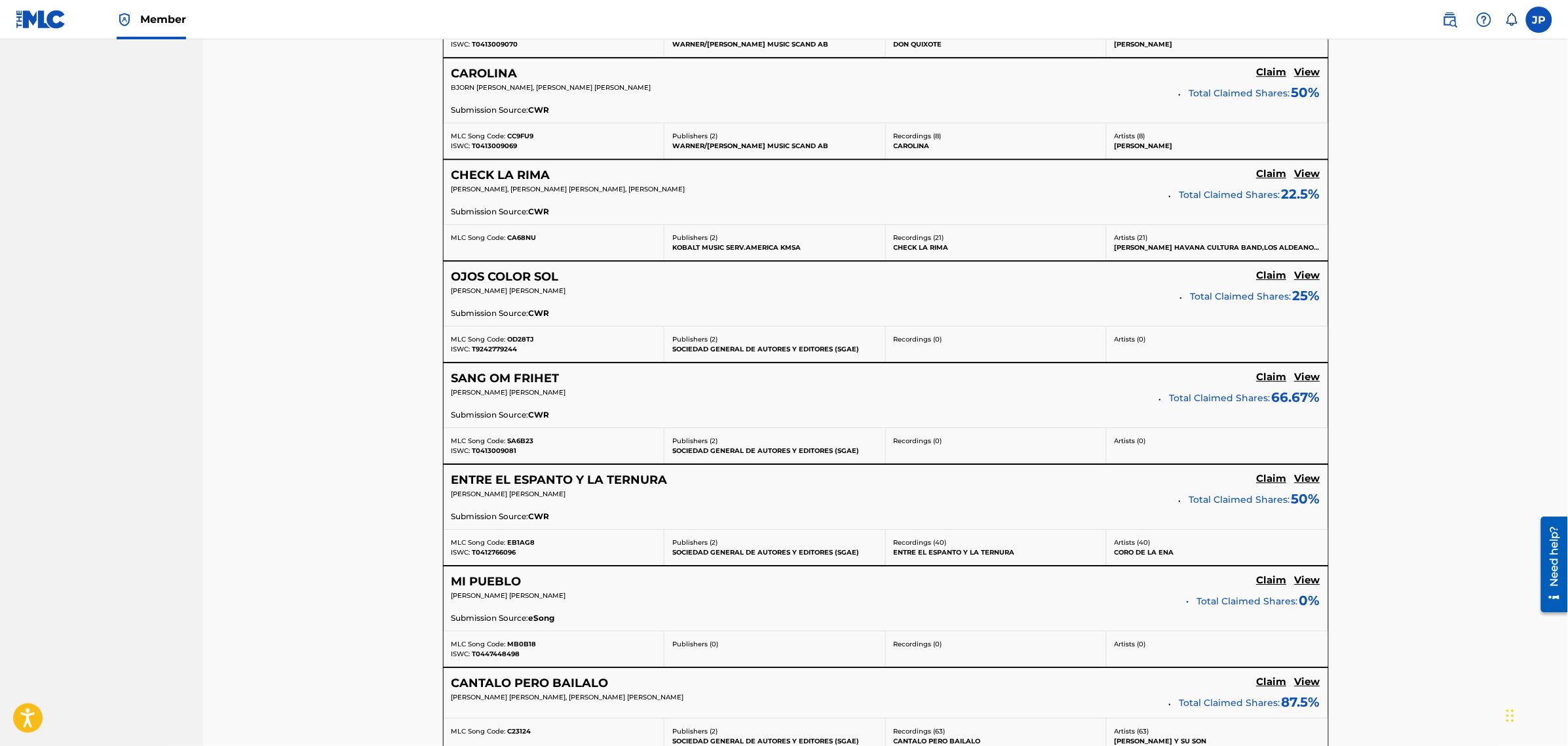
scroll to position [1669, 0]
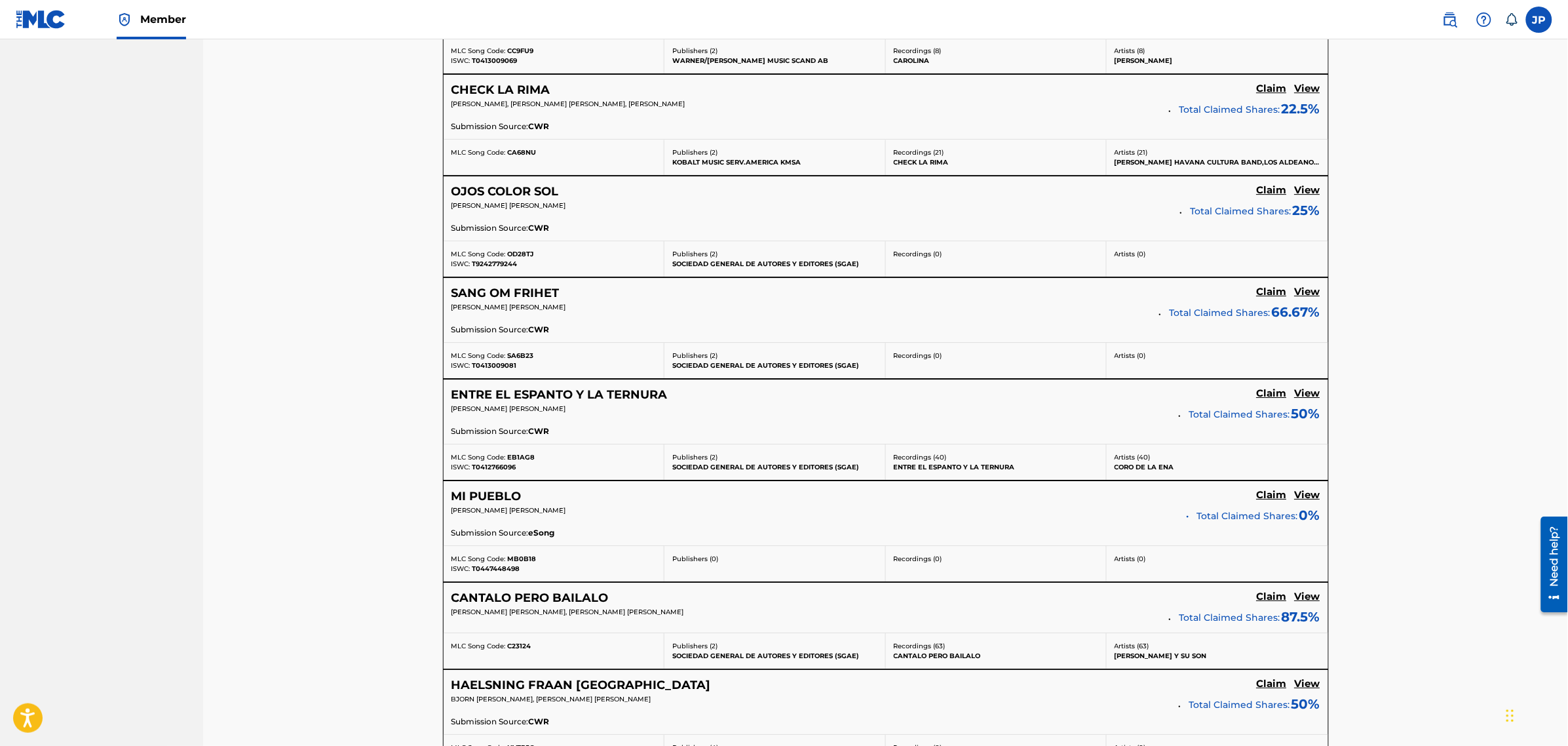
click at [580, 401] on h5 "ENTRE EL ESPANTO Y LA TERNURA" at bounding box center [560, 395] width 216 height 15
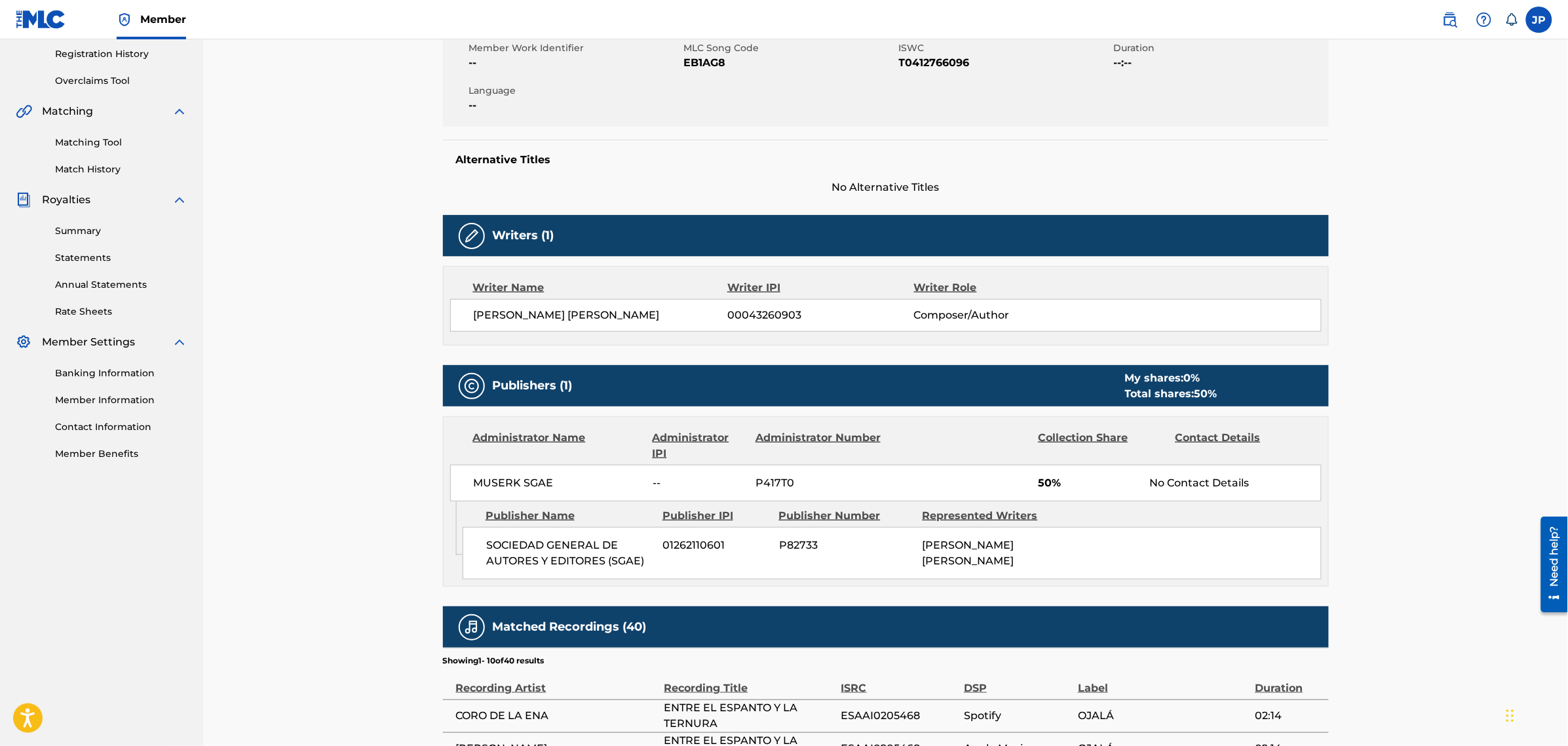
scroll to position [200, 0]
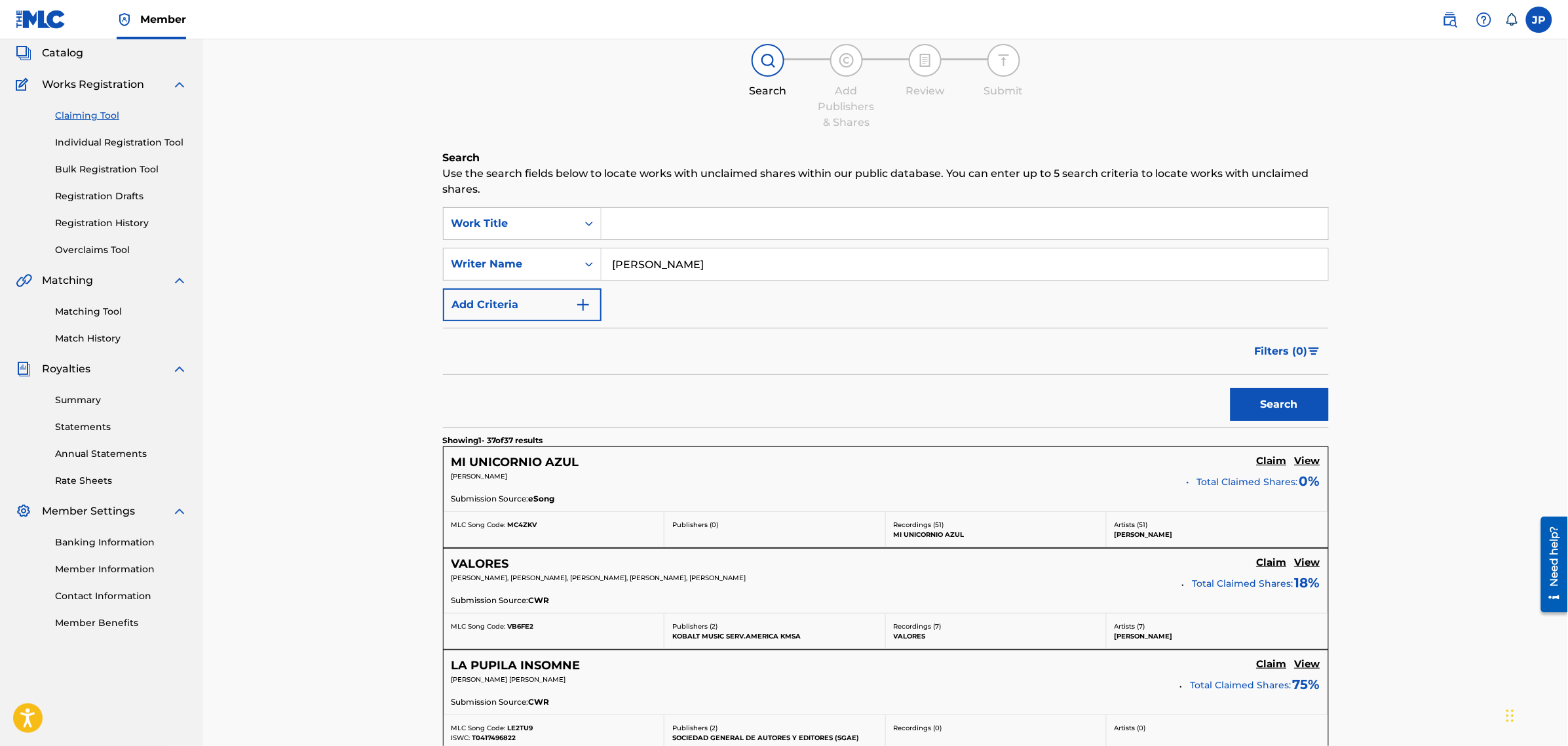
scroll to position [410, 0]
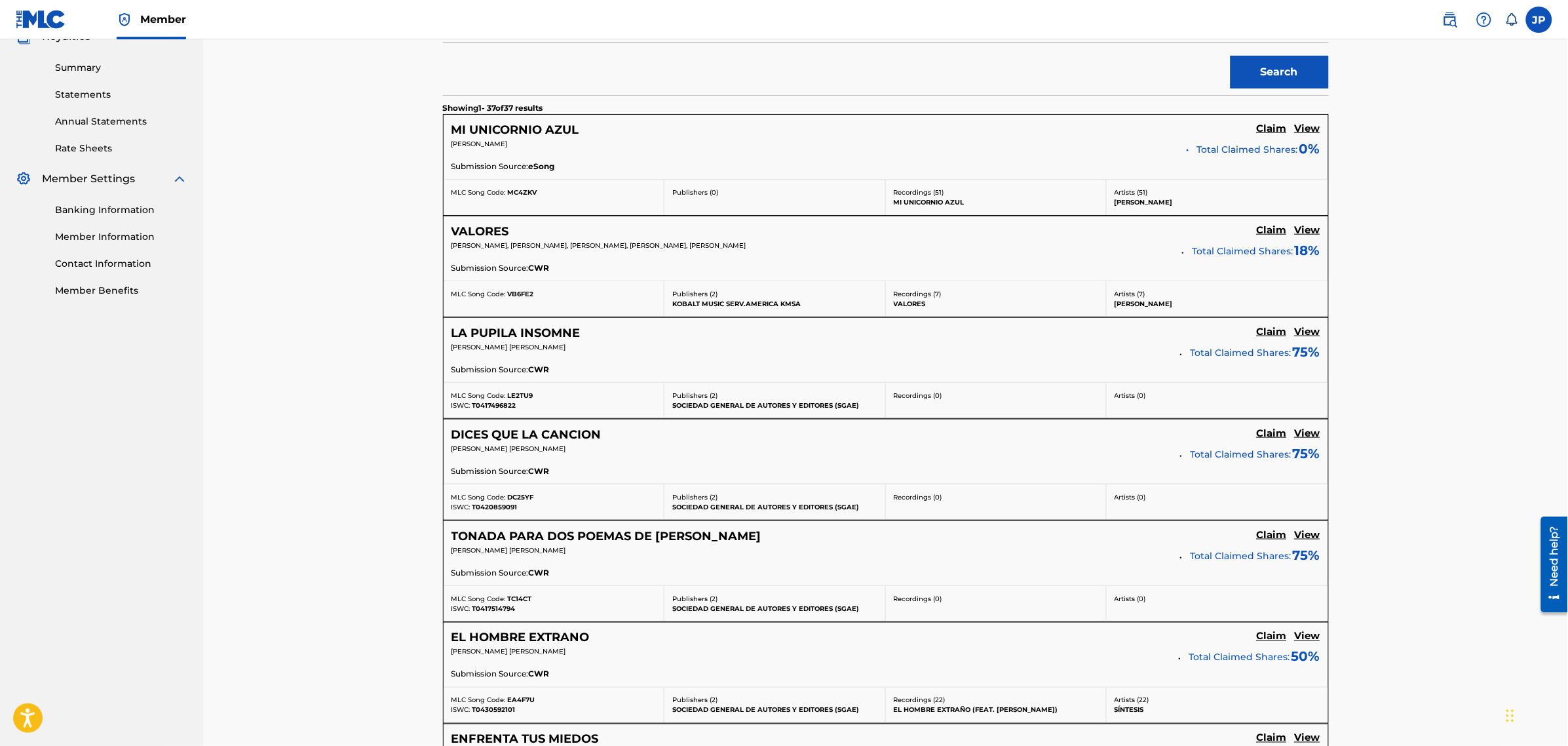
click at [516, 332] on h5 "LA PUPILA INSOMNE" at bounding box center [516, 333] width 129 height 15
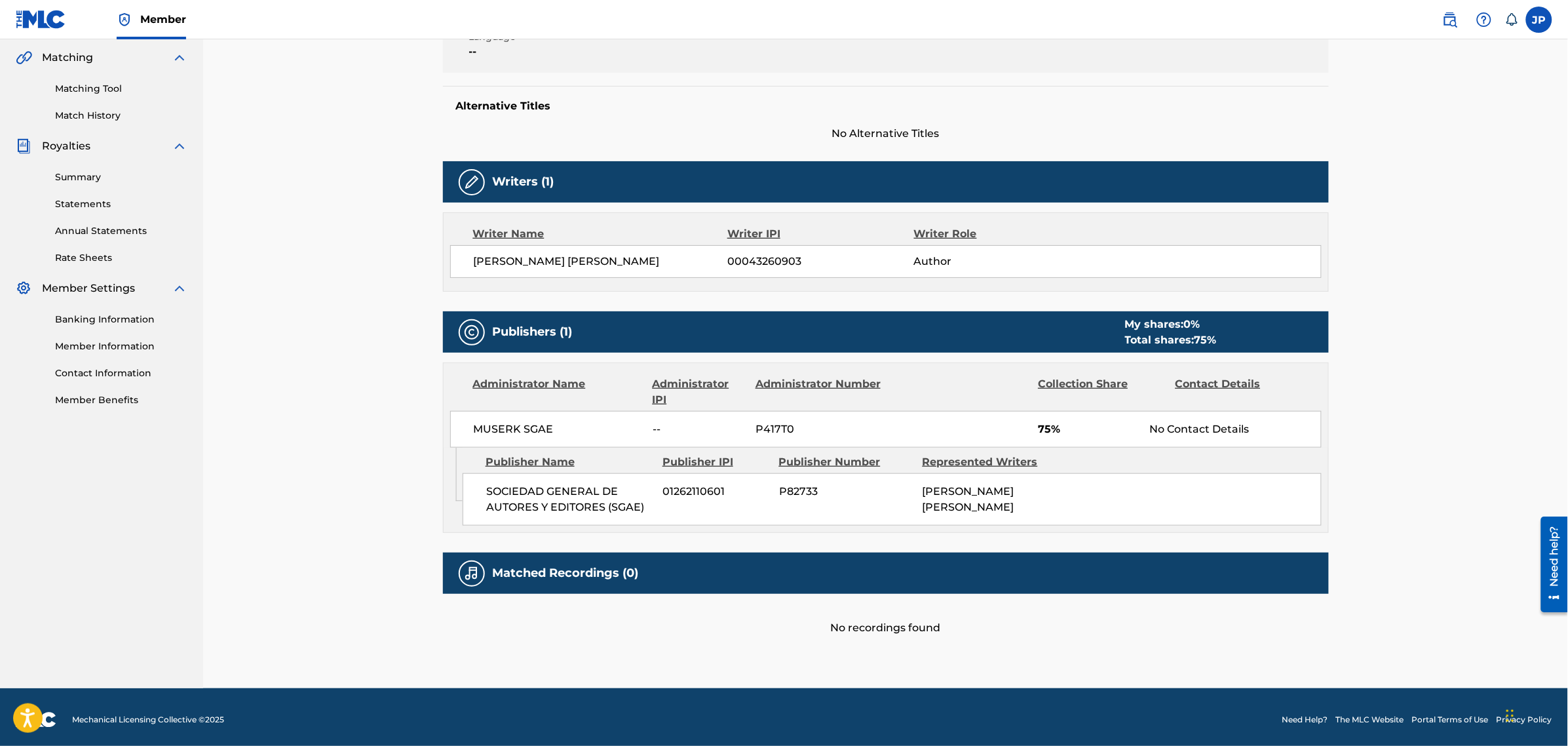
scroll to position [307, 0]
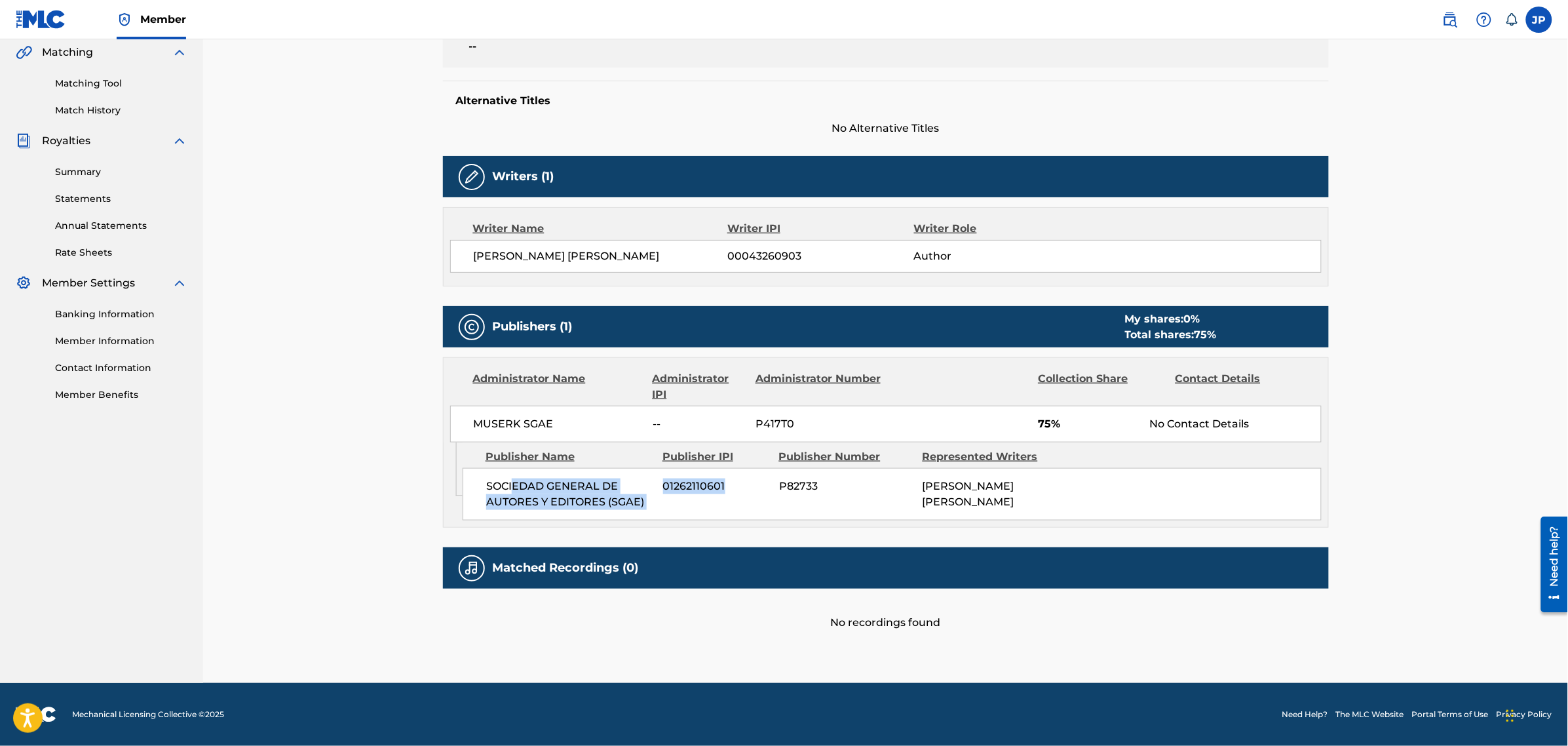
drag, startPoint x: 513, startPoint y: 490, endPoint x: 968, endPoint y: 499, distance: 455.1
click at [746, 500] on div "SOCIEDAD GENERAL DE AUTORES Y EDITORES (SGAE) 01262110601 P82733 [PERSON_NAME] …" at bounding box center [892, 494] width 858 height 52
drag, startPoint x: 994, startPoint y: 503, endPoint x: 708, endPoint y: 476, distance: 287.3
click at [709, 477] on div "SOCIEDAD GENERAL DE AUTORES Y EDITORES (SGAE) 01262110601 P82733 [PERSON_NAME] …" at bounding box center [892, 494] width 858 height 52
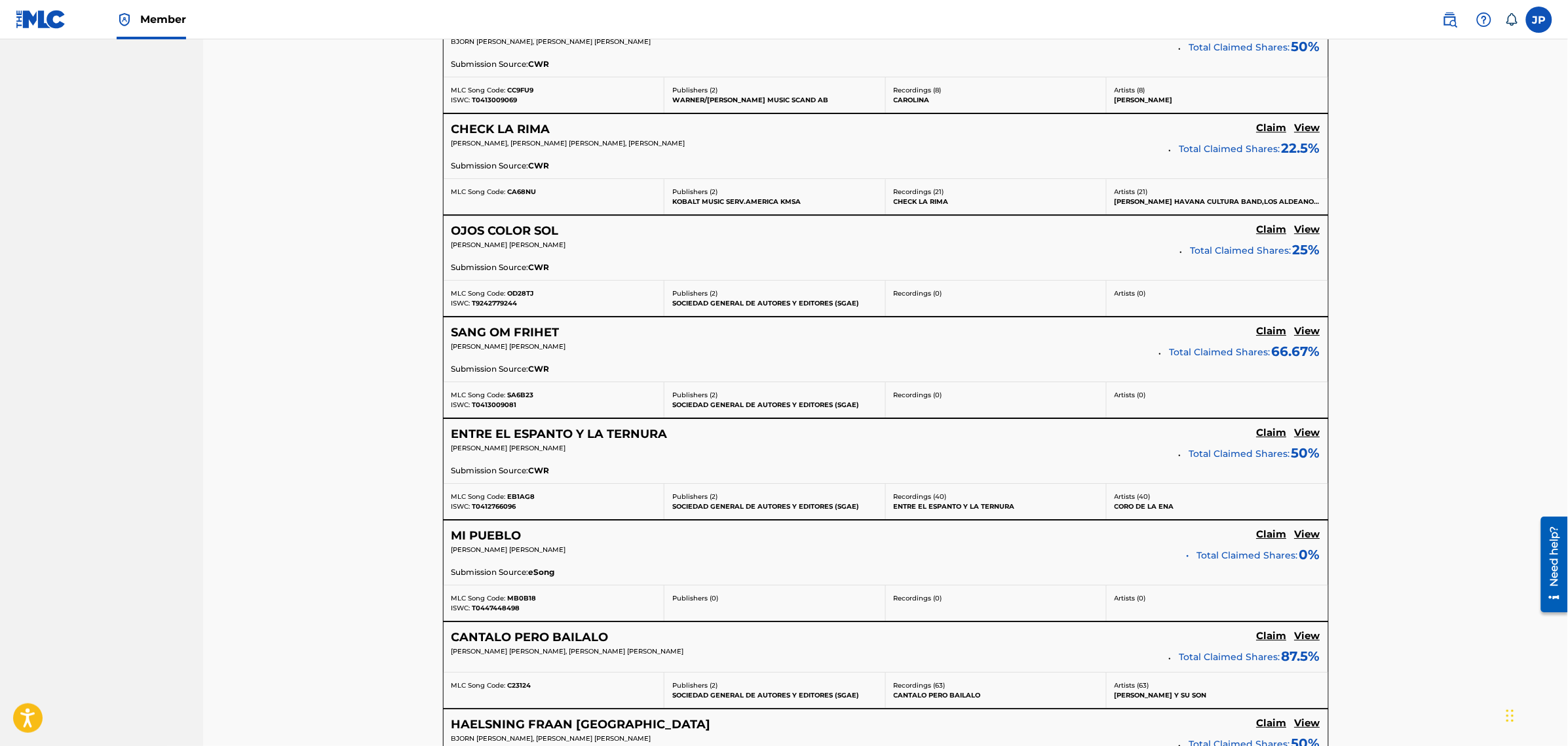
scroll to position [1721, 0]
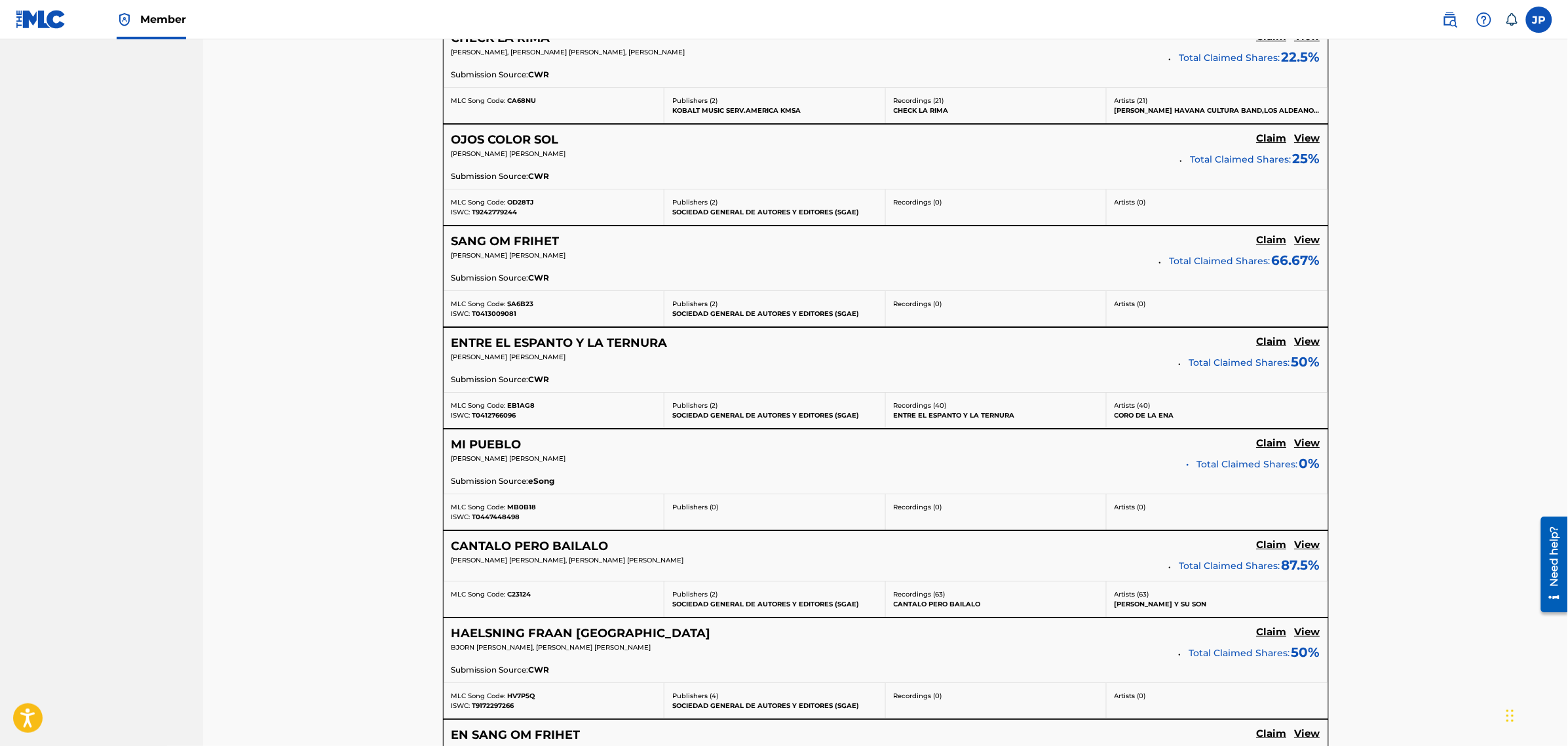
click at [529, 249] on h5 "SANG OM FRIHET" at bounding box center [506, 242] width 108 height 15
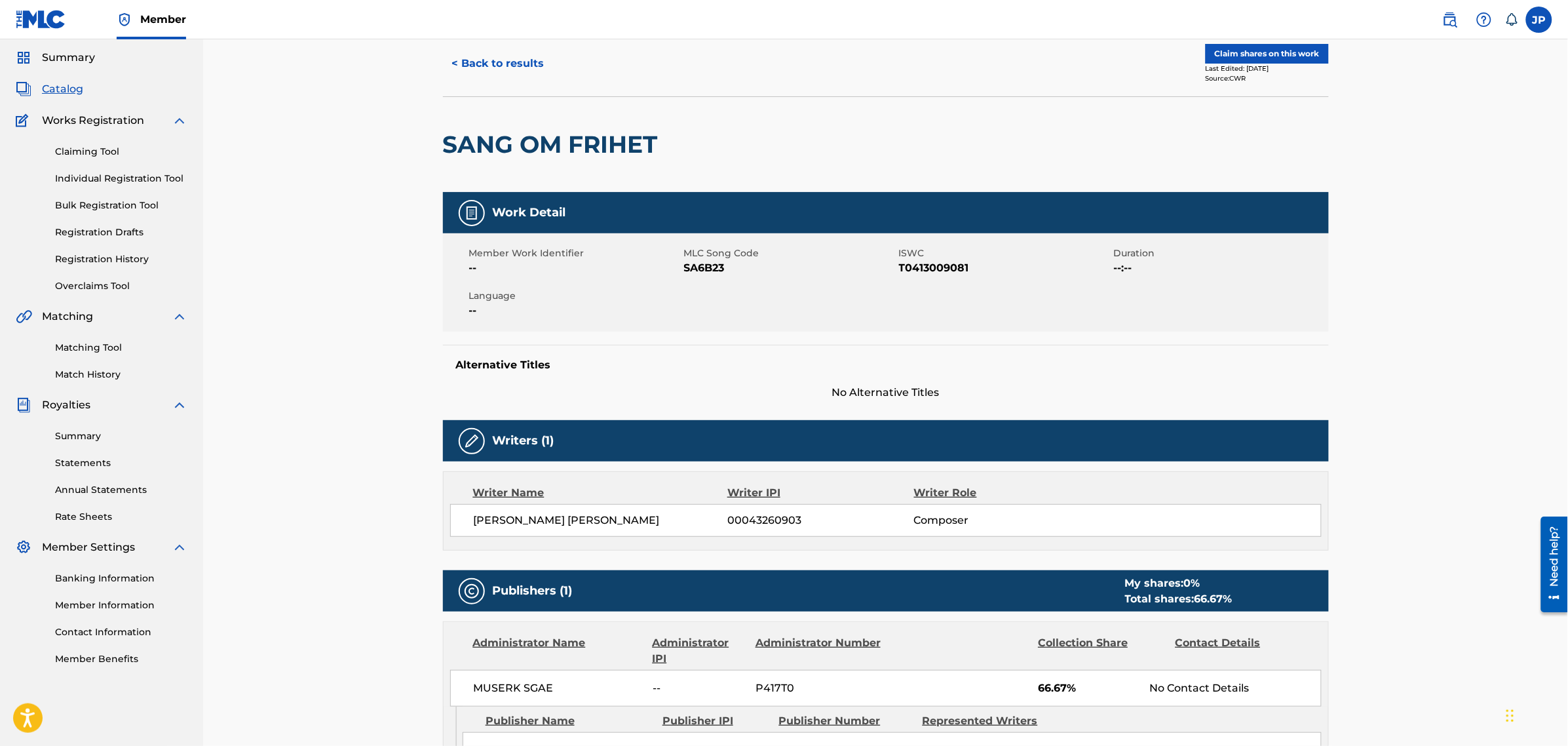
scroll to position [307, 0]
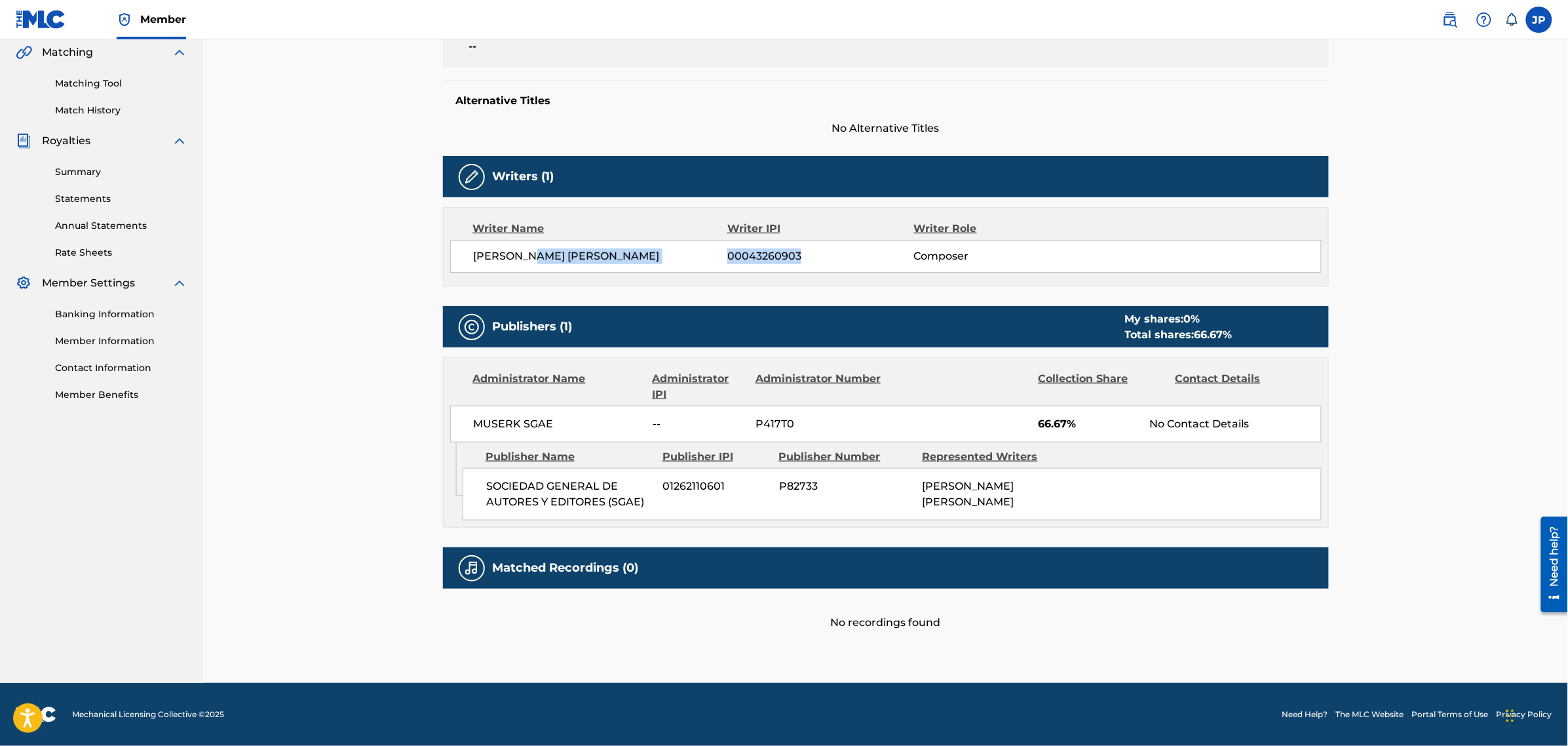
drag, startPoint x: 567, startPoint y: 256, endPoint x: 879, endPoint y: 256, distance: 312.0
click at [809, 256] on div "[PERSON_NAME] [PERSON_NAME] 00043260903 Composer" at bounding box center [896, 256] width 847 height 16
drag, startPoint x: 927, startPoint y: 257, endPoint x: 659, endPoint y: 253, distance: 268.0
click at [667, 253] on div "[PERSON_NAME] [PERSON_NAME] 00043260903 Composer" at bounding box center [896, 256] width 847 height 16
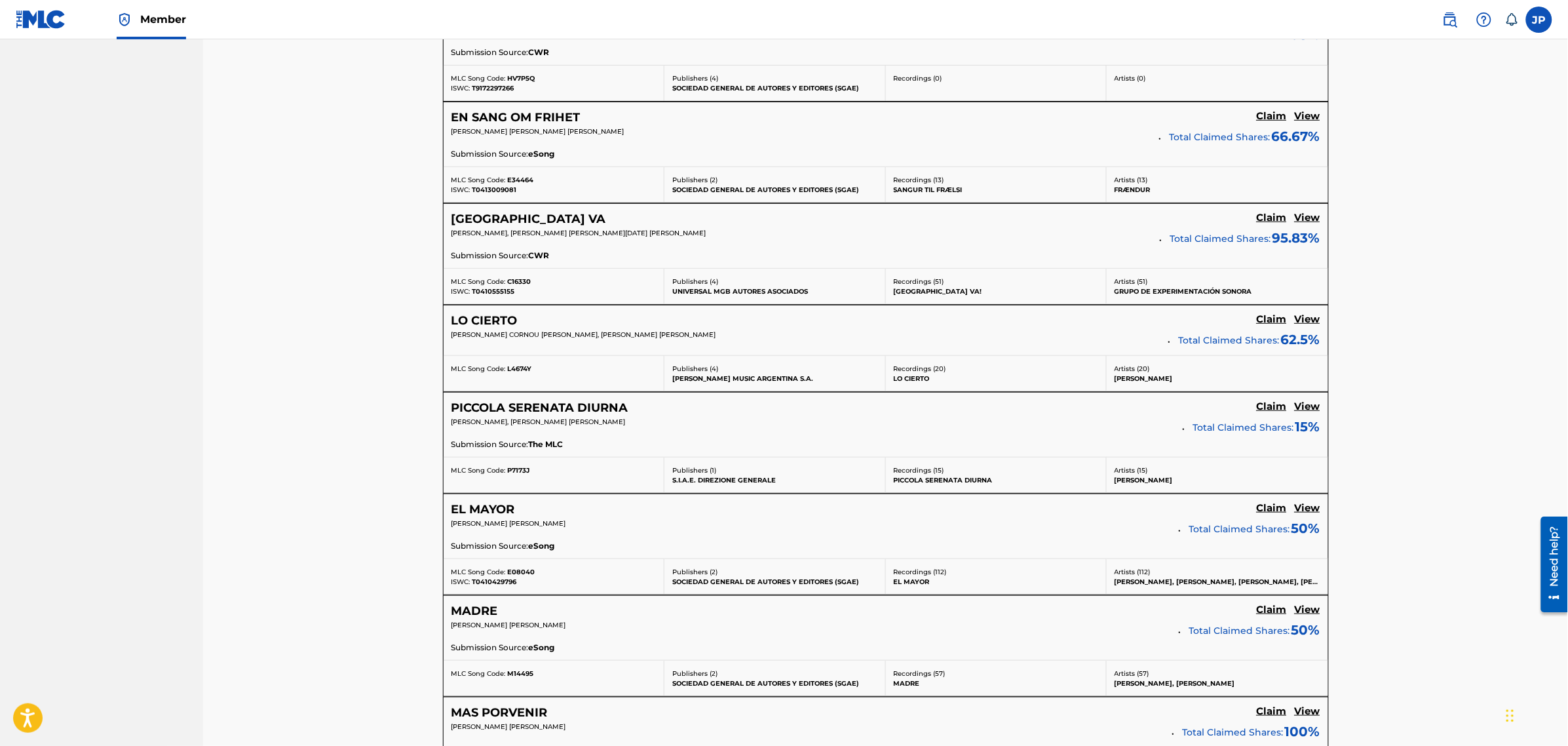
scroll to position [2377, 0]
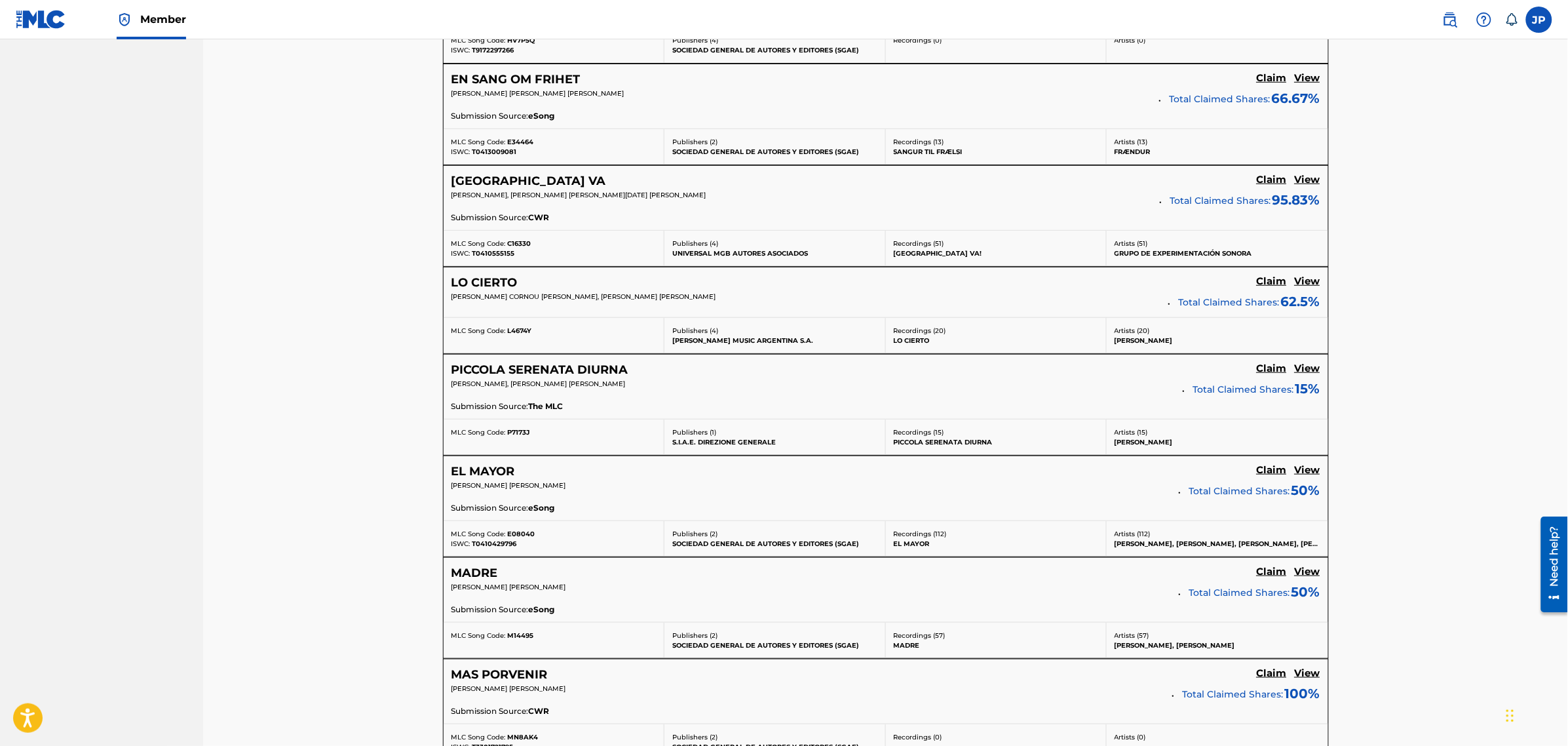
click at [480, 189] on h5 "[GEOGRAPHIC_DATA] VA" at bounding box center [528, 181] width 155 height 15
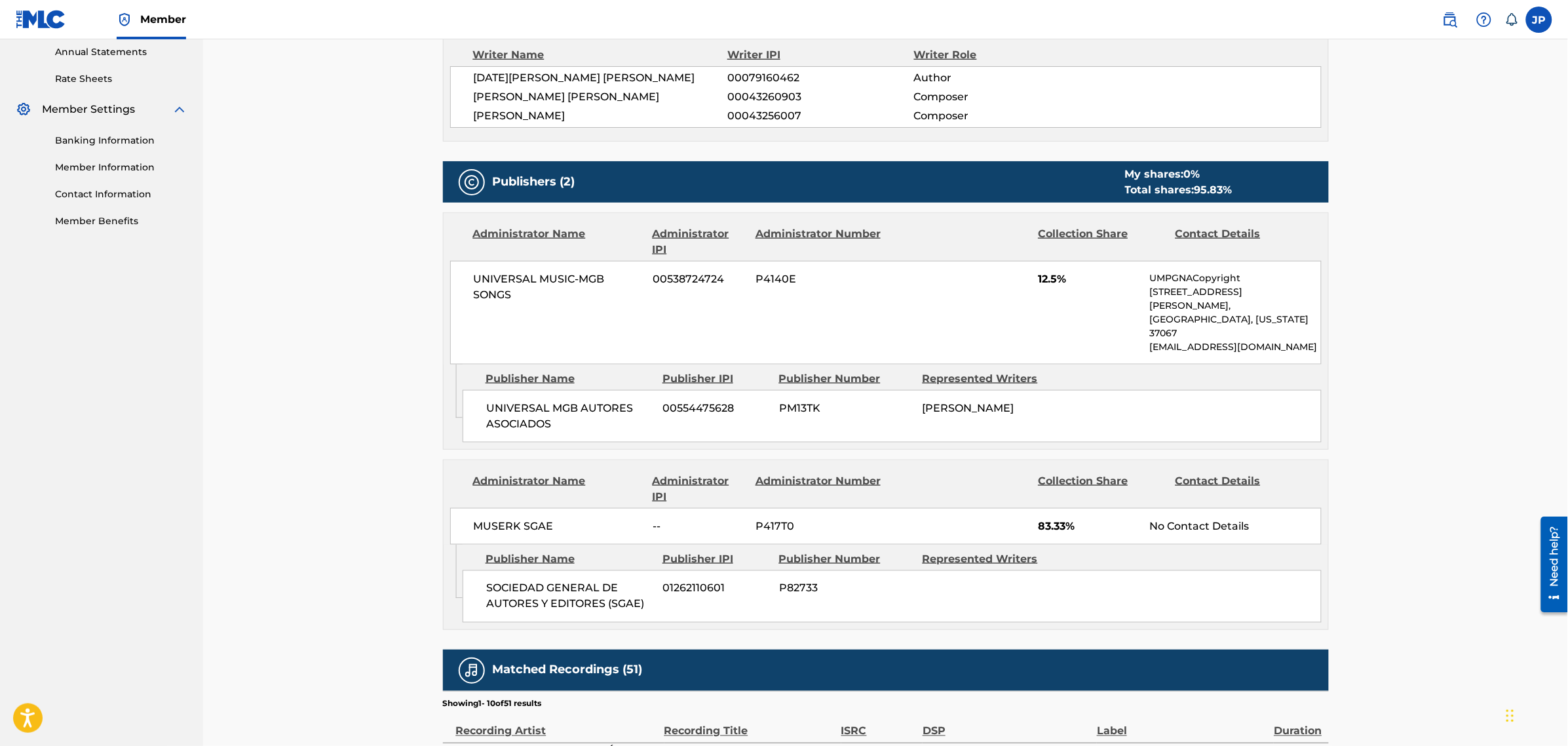
scroll to position [573, 0]
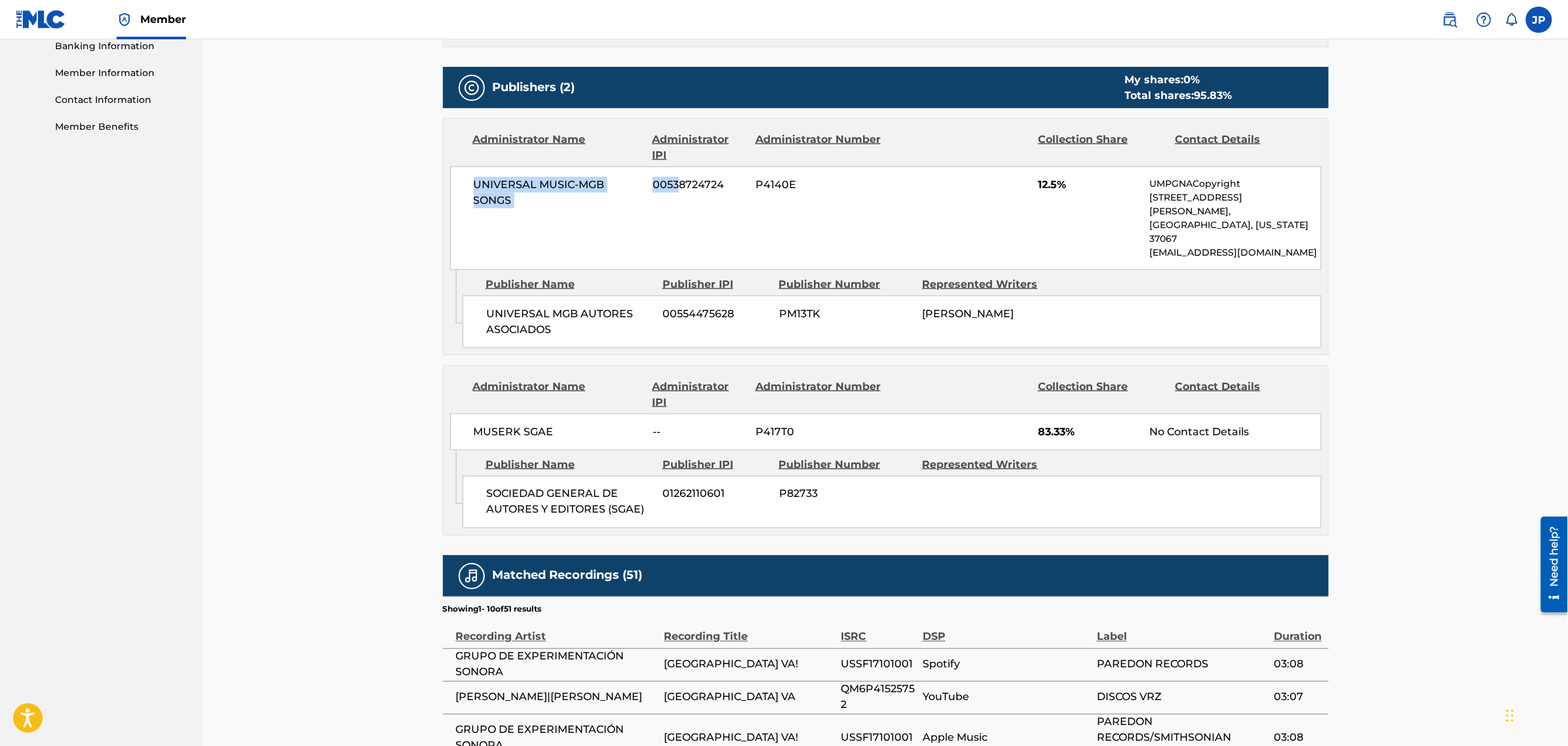
drag, startPoint x: 480, startPoint y: 188, endPoint x: 682, endPoint y: 194, distance: 202.1
click at [681, 194] on div "UNIVERSAL MUSIC-MGB SONGS 00538724724 P4140E 12.5% UMPGNACopyright [STREET_ADDR…" at bounding box center [885, 217] width 872 height 103
drag, startPoint x: 784, startPoint y: 187, endPoint x: 714, endPoint y: 187, distance: 70.0
click at [701, 187] on div "UNIVERSAL MUSIC-MGB SONGS 00538724724 P4140E 12.5% UMPGNACopyright [STREET_ADDR…" at bounding box center [885, 217] width 872 height 103
drag, startPoint x: 987, startPoint y: 179, endPoint x: 951, endPoint y: 181, distance: 36.1
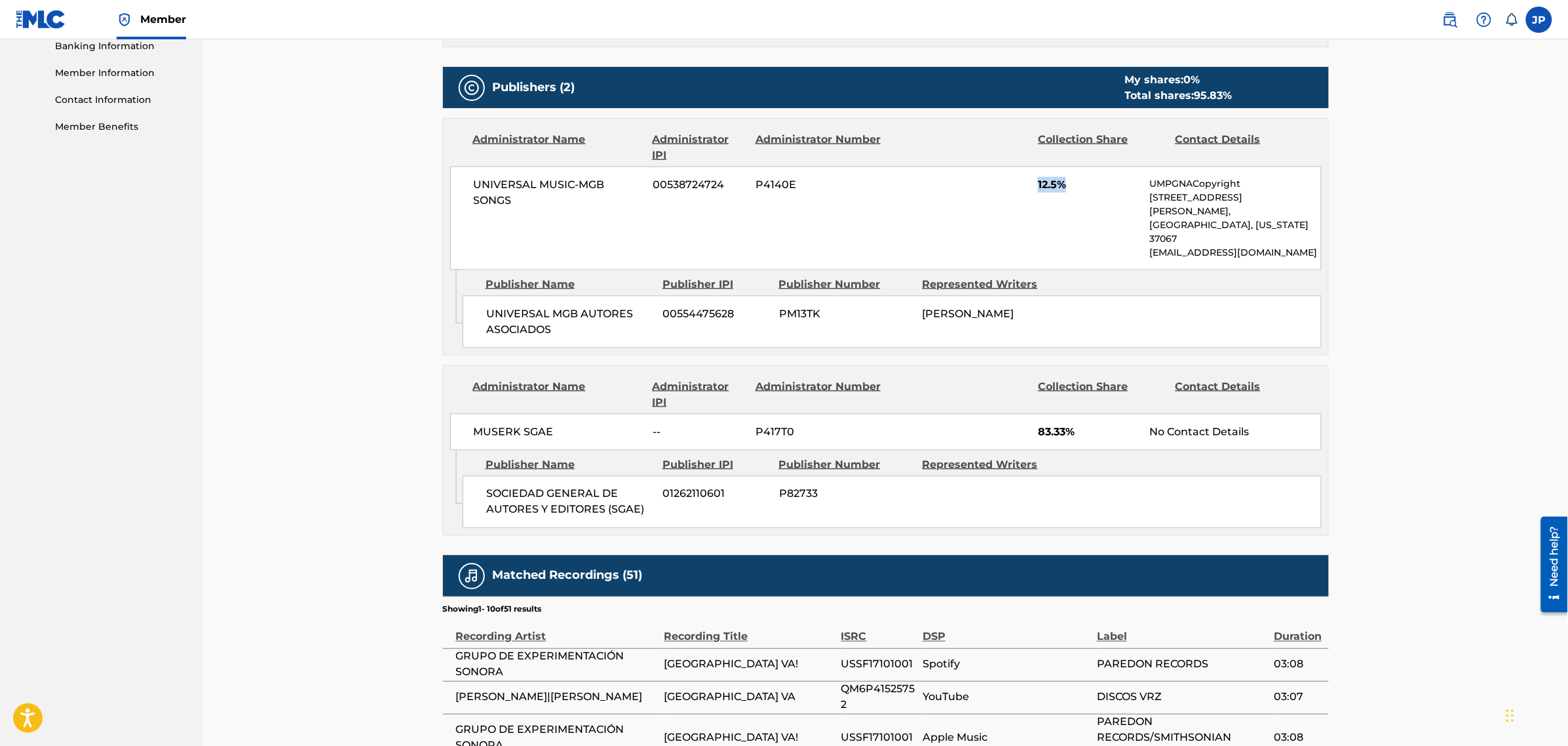
click at [944, 181] on div "UNIVERSAL MUSIC-MGB SONGS 00538724724 P4140E 12.5% UMPGNACopyright [STREET_ADDR…" at bounding box center [885, 217] width 872 height 103
drag, startPoint x: 1214, startPoint y: 181, endPoint x: 1282, endPoint y: 246, distance: 94.1
click at [1282, 246] on div "Administrator Name Administrator IPI Administrator Number Collection Share Cont…" at bounding box center [886, 236] width 886 height 237
drag, startPoint x: 518, startPoint y: 295, endPoint x: 1046, endPoint y: 289, distance: 528.0
click at [951, 295] on div "UNIVERSAL MGB AUTORES ASOCIADOS 00554475628 PM13TK [PERSON_NAME]" at bounding box center [892, 321] width 858 height 52
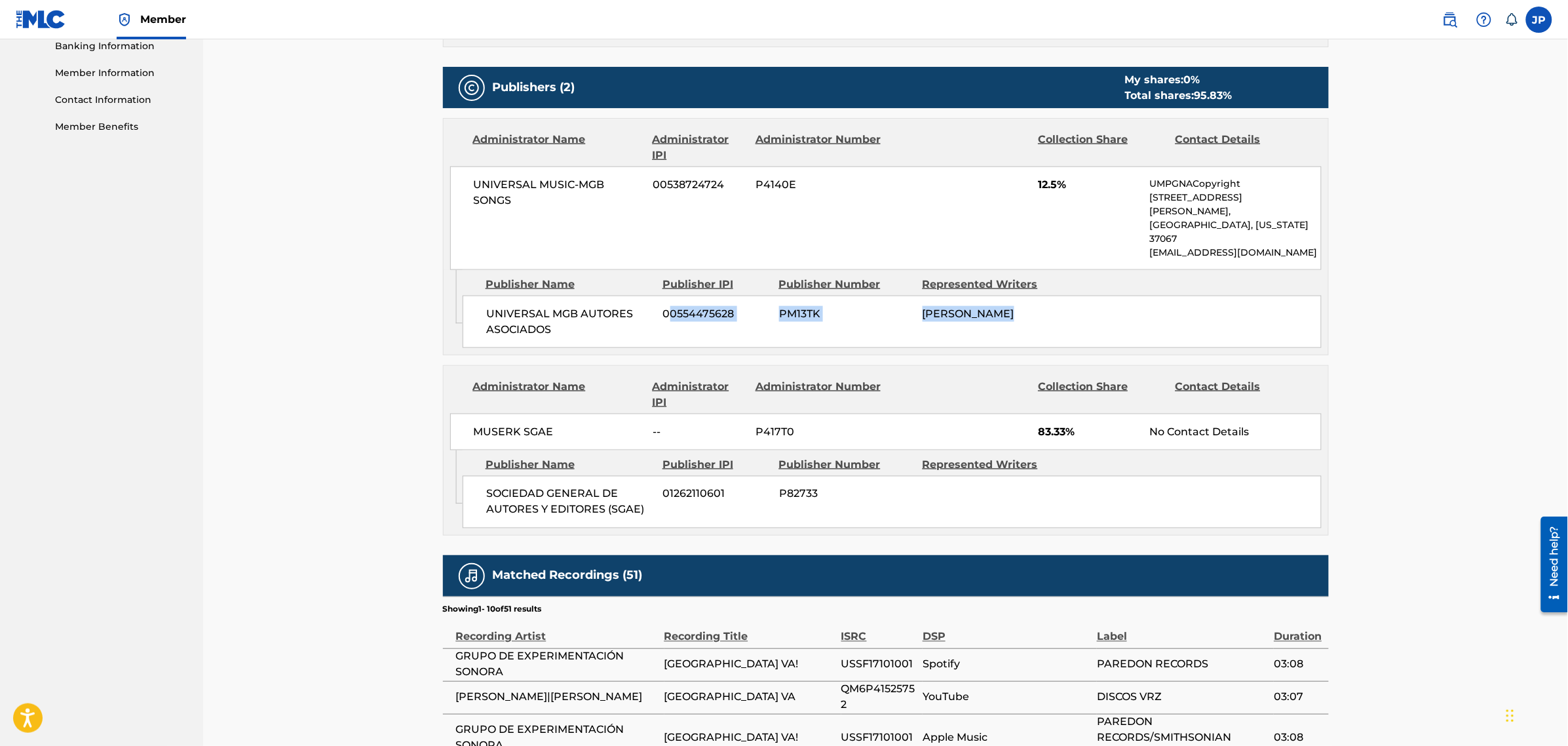
drag, startPoint x: 1060, startPoint y: 289, endPoint x: 666, endPoint y: 282, distance: 394.1
click at [666, 295] on div "UNIVERSAL MGB AUTORES ASOCIADOS 00554475628 PM13TK [PERSON_NAME]" at bounding box center [892, 321] width 858 height 52
drag, startPoint x: 487, startPoint y: 401, endPoint x: 1292, endPoint y: 400, distance: 805.0
click at [1292, 414] on div "MUSERK SGAE -- P417T0 83.33% No Contact Details" at bounding box center [885, 432] width 872 height 37
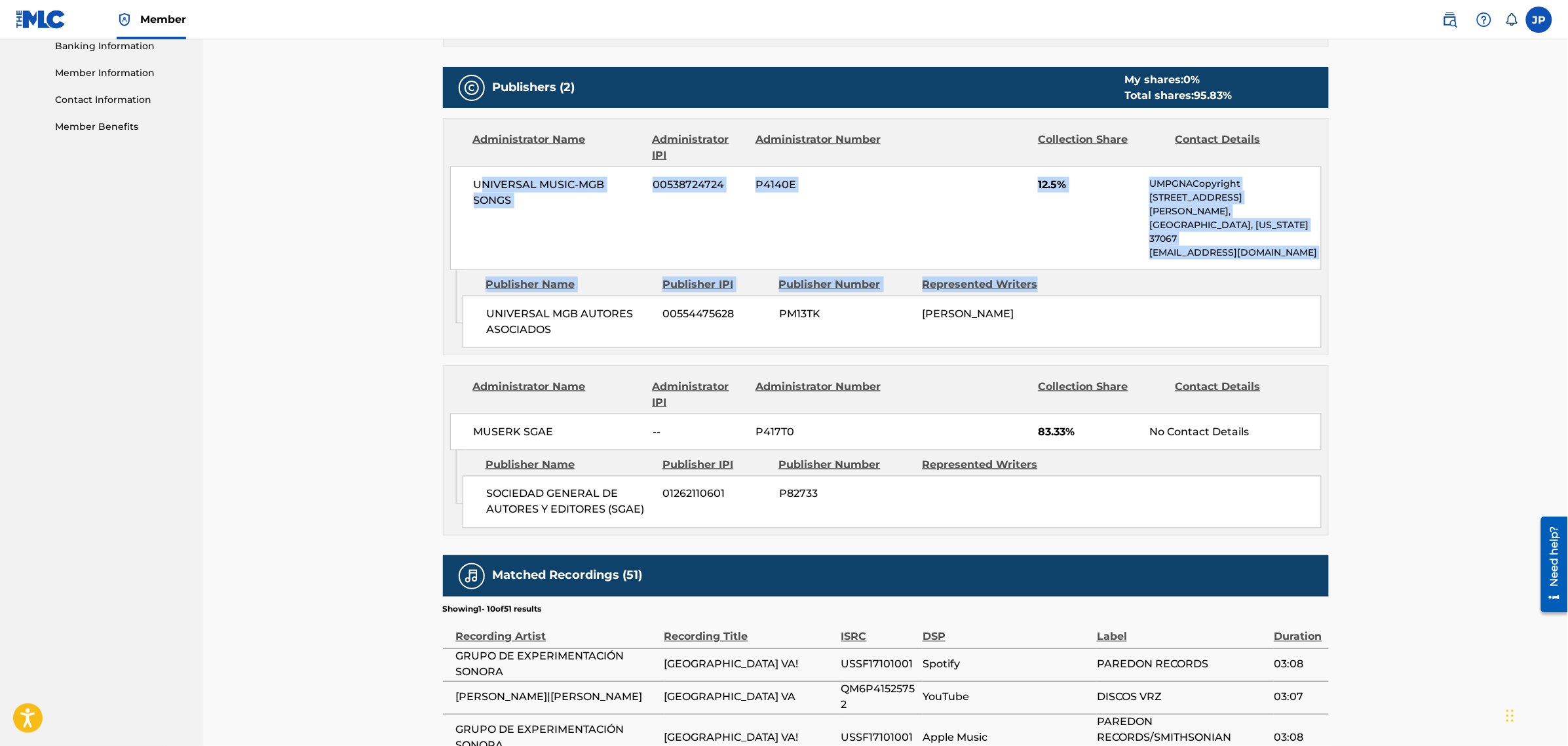
drag, startPoint x: 486, startPoint y: 188, endPoint x: 1252, endPoint y: 269, distance: 770.3
click at [1305, 246] on div "Administrator Name Administrator IPI Administrator Number Collection Share Cont…" at bounding box center [886, 236] width 886 height 237
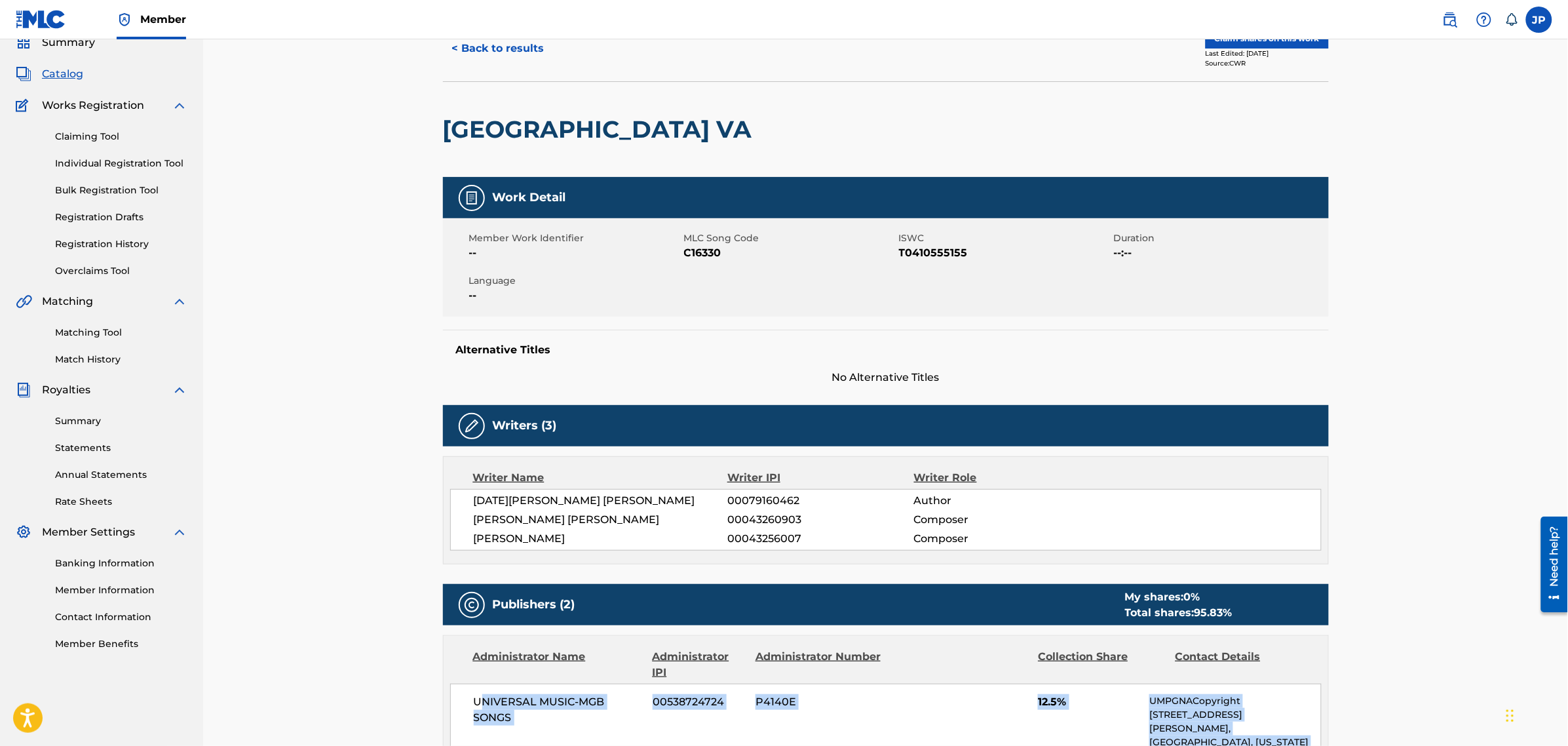
scroll to position [56, 0]
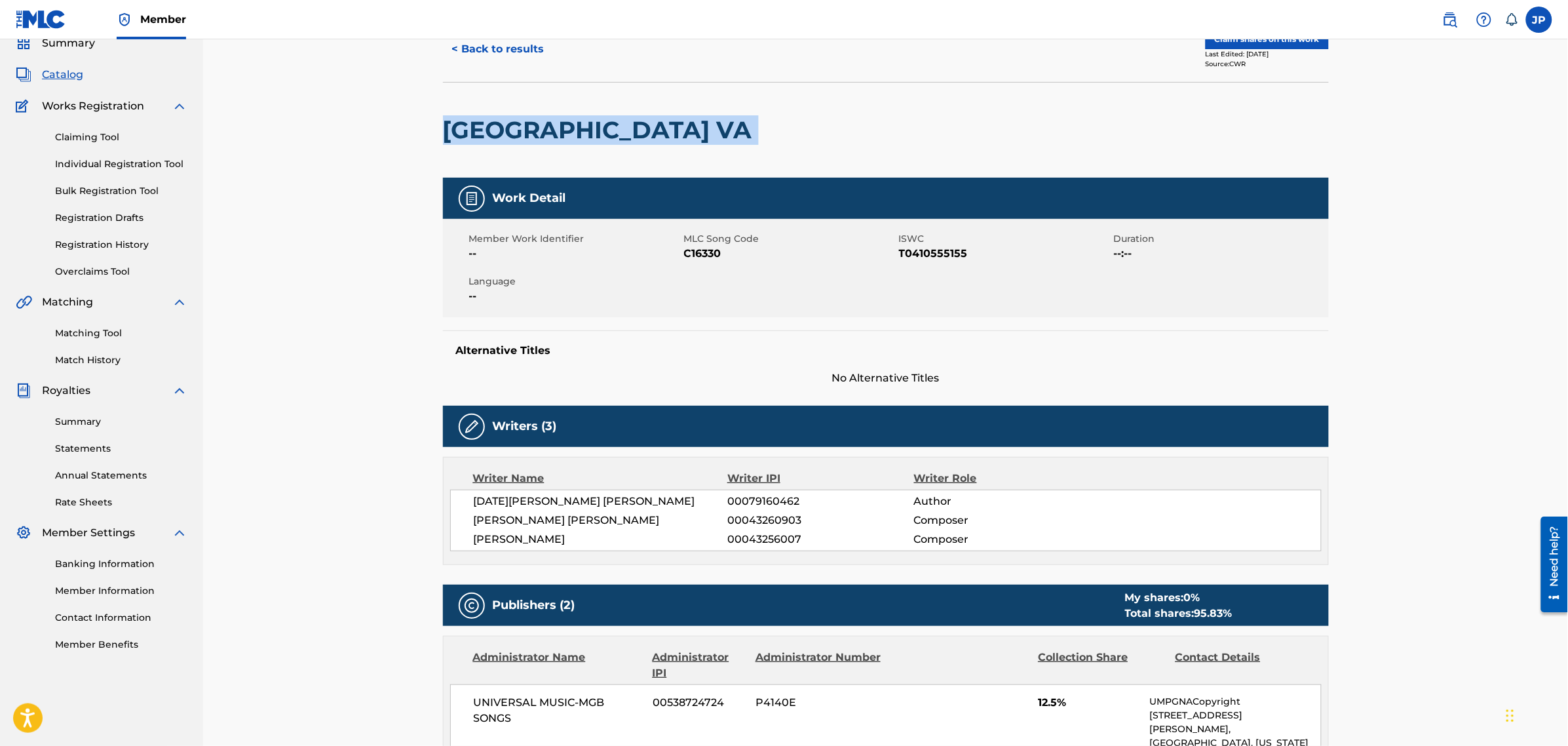
drag, startPoint x: 562, startPoint y: 131, endPoint x: 431, endPoint y: 135, distance: 131.1
copy div "[GEOGRAPHIC_DATA] VA"
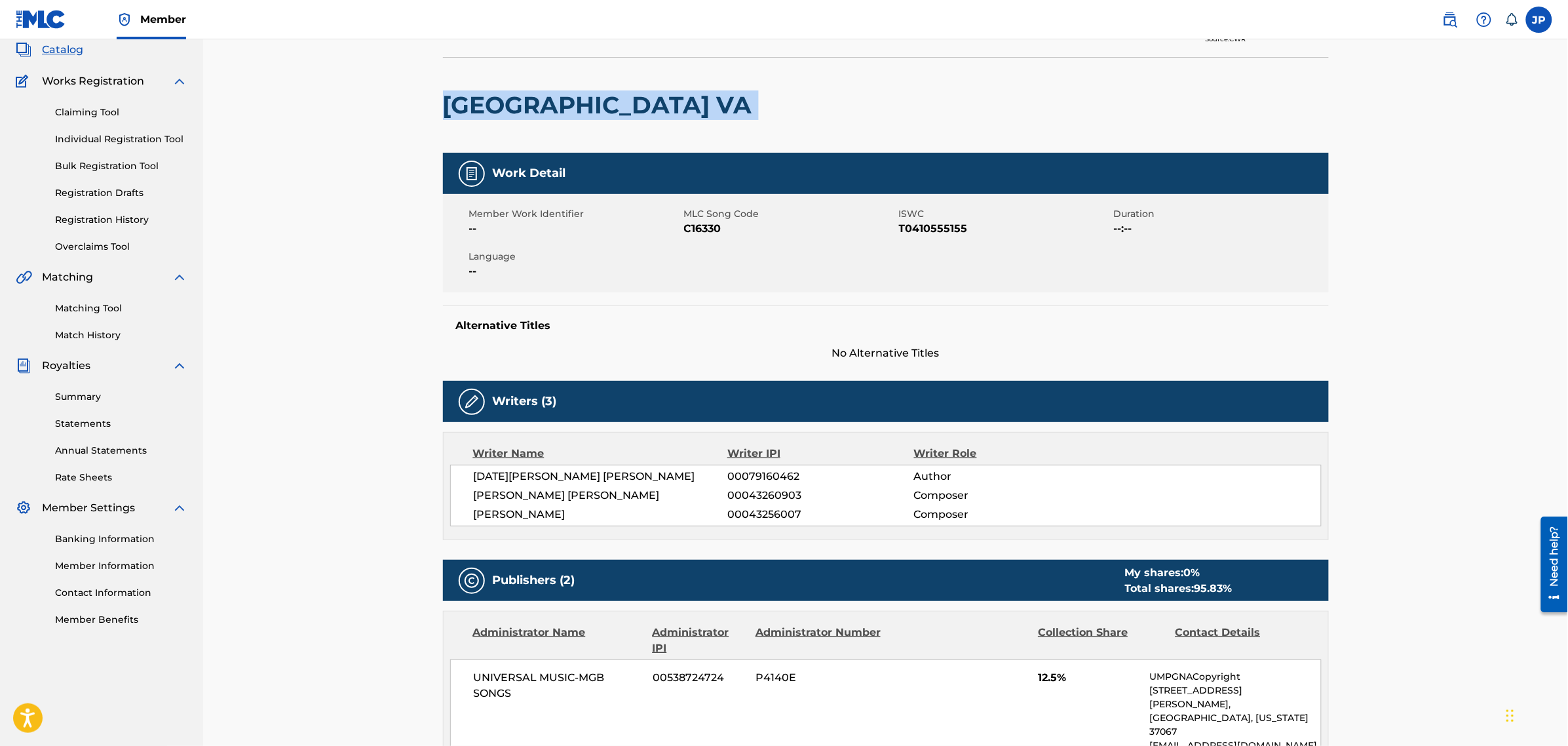
scroll to position [219, 0]
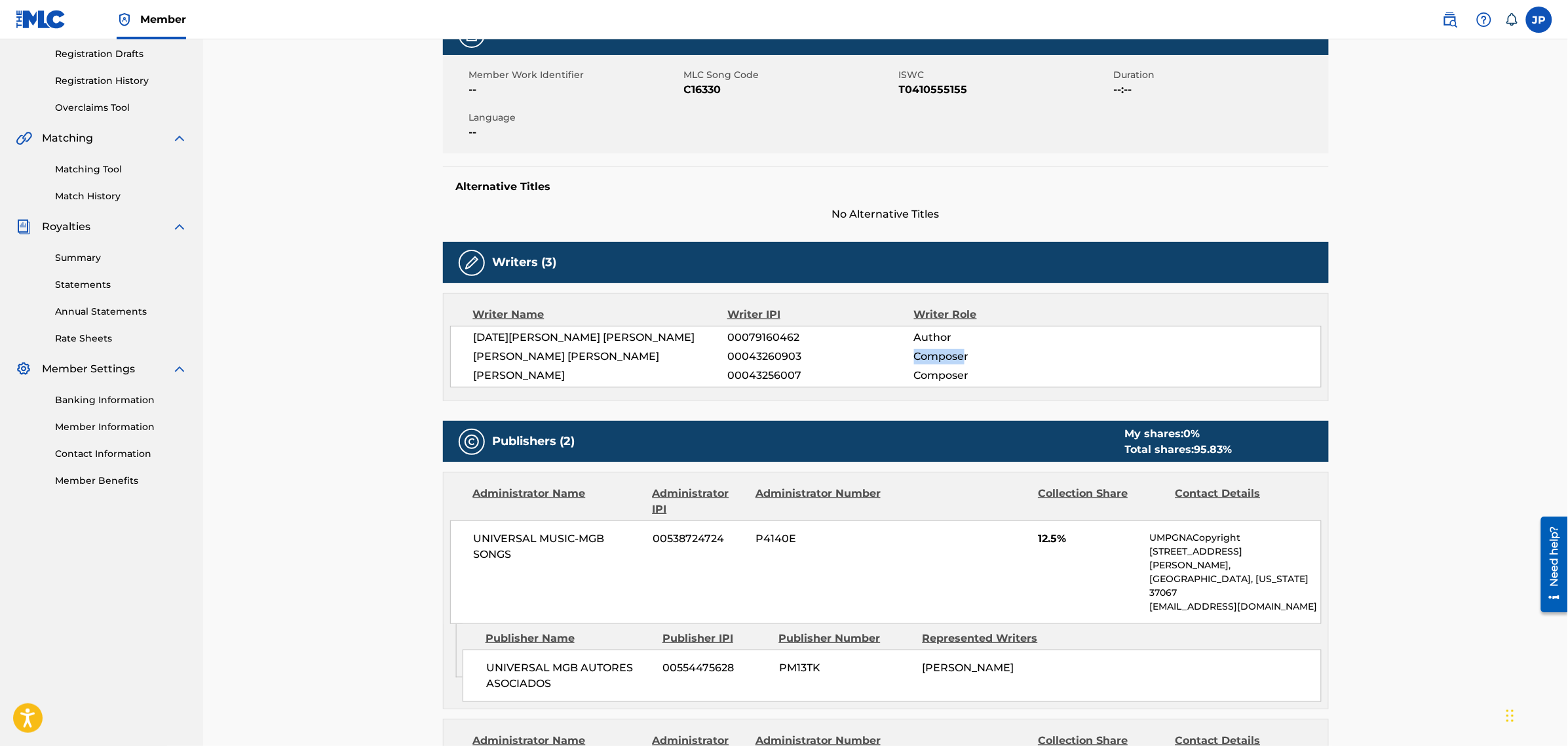
click at [963, 359] on div "[PERSON_NAME] [PERSON_NAME] 00043260903 Composer" at bounding box center [896, 356] width 847 height 16
drag, startPoint x: 506, startPoint y: 539, endPoint x: 547, endPoint y: 539, distance: 41.0
click at [547, 539] on span "UNIVERSAL MUSIC-MGB SONGS" at bounding box center [558, 546] width 170 height 31
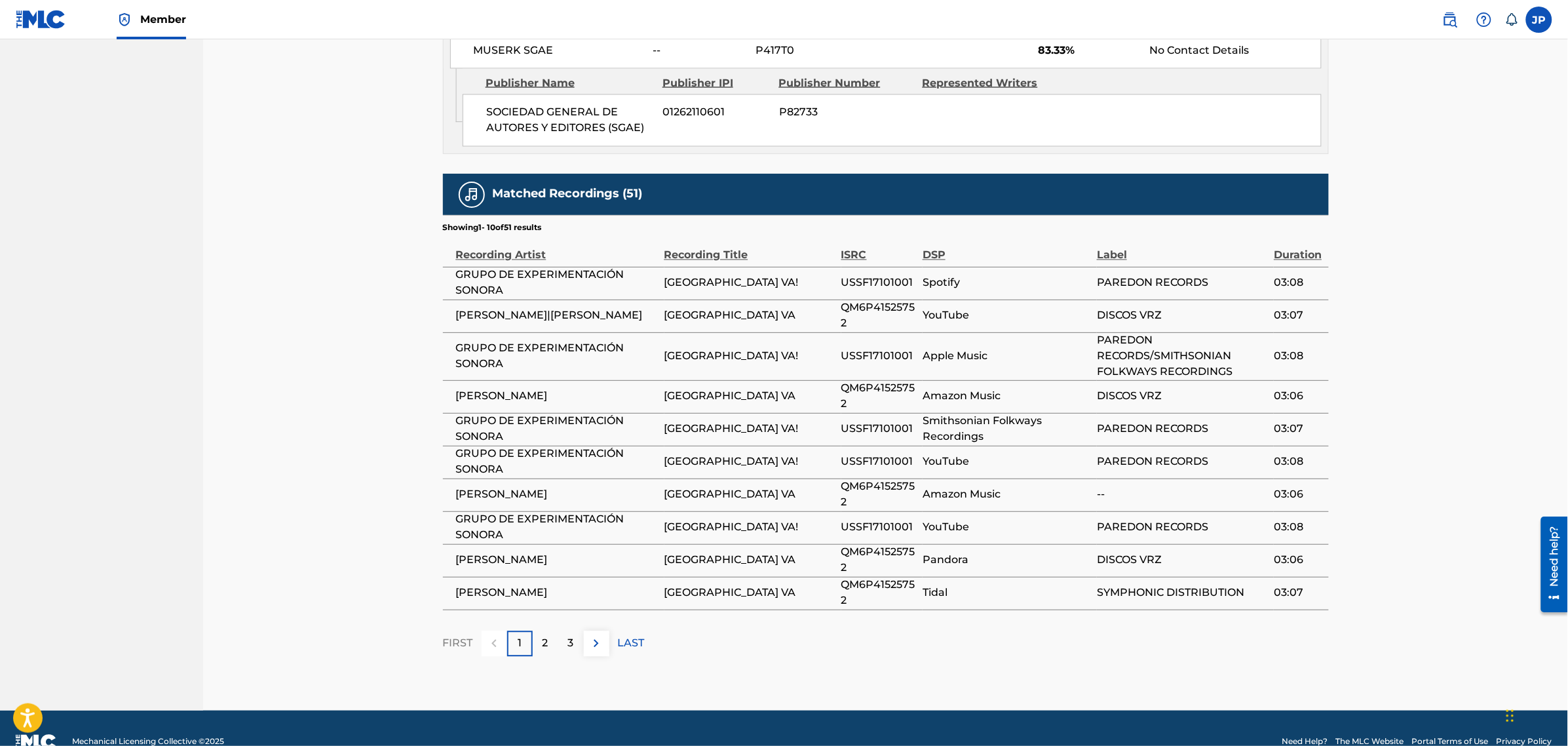
scroll to position [957, 0]
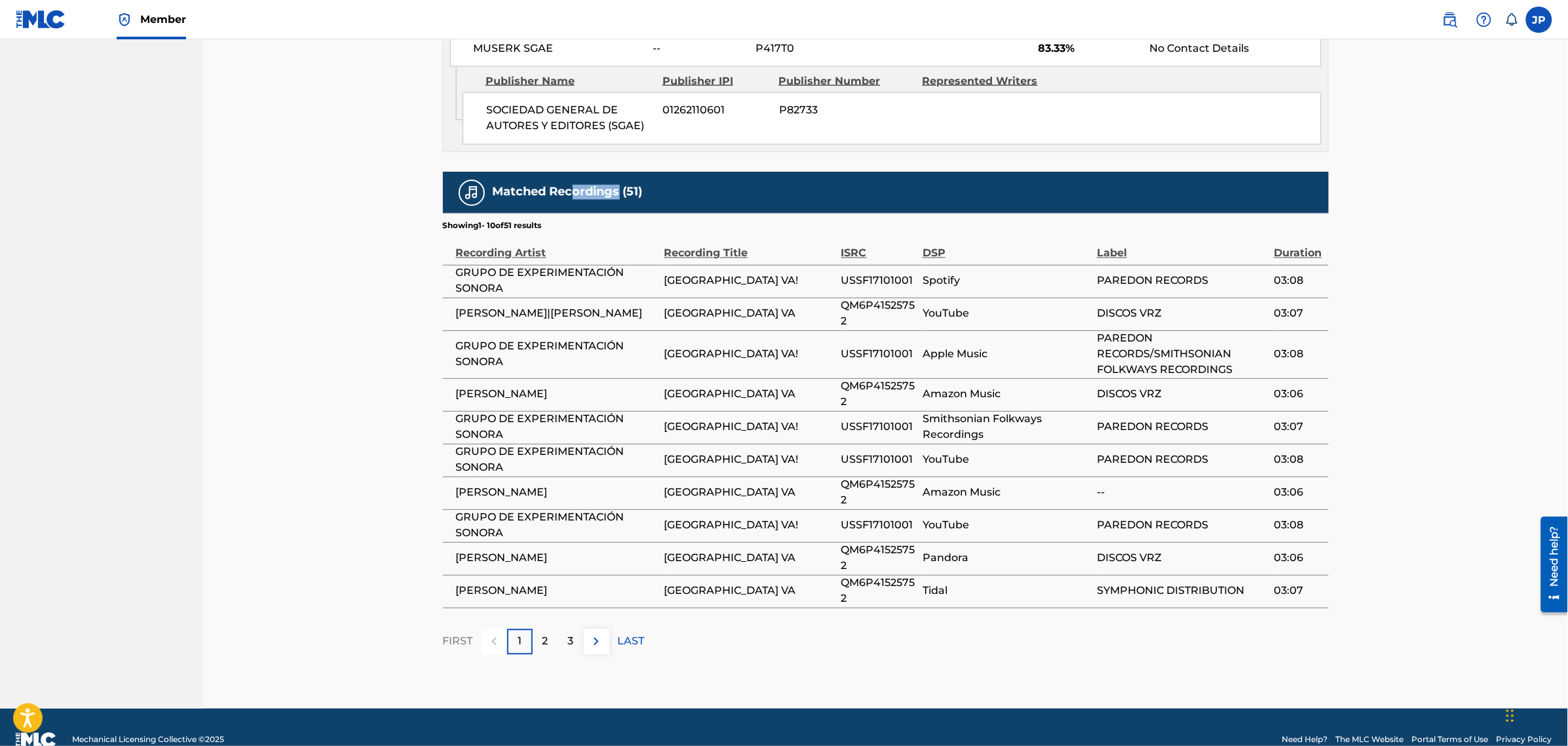
drag, startPoint x: 577, startPoint y: 164, endPoint x: 1064, endPoint y: 200, distance: 488.3
click at [667, 172] on div "Matched Recordings (51)" at bounding box center [886, 193] width 886 height 42
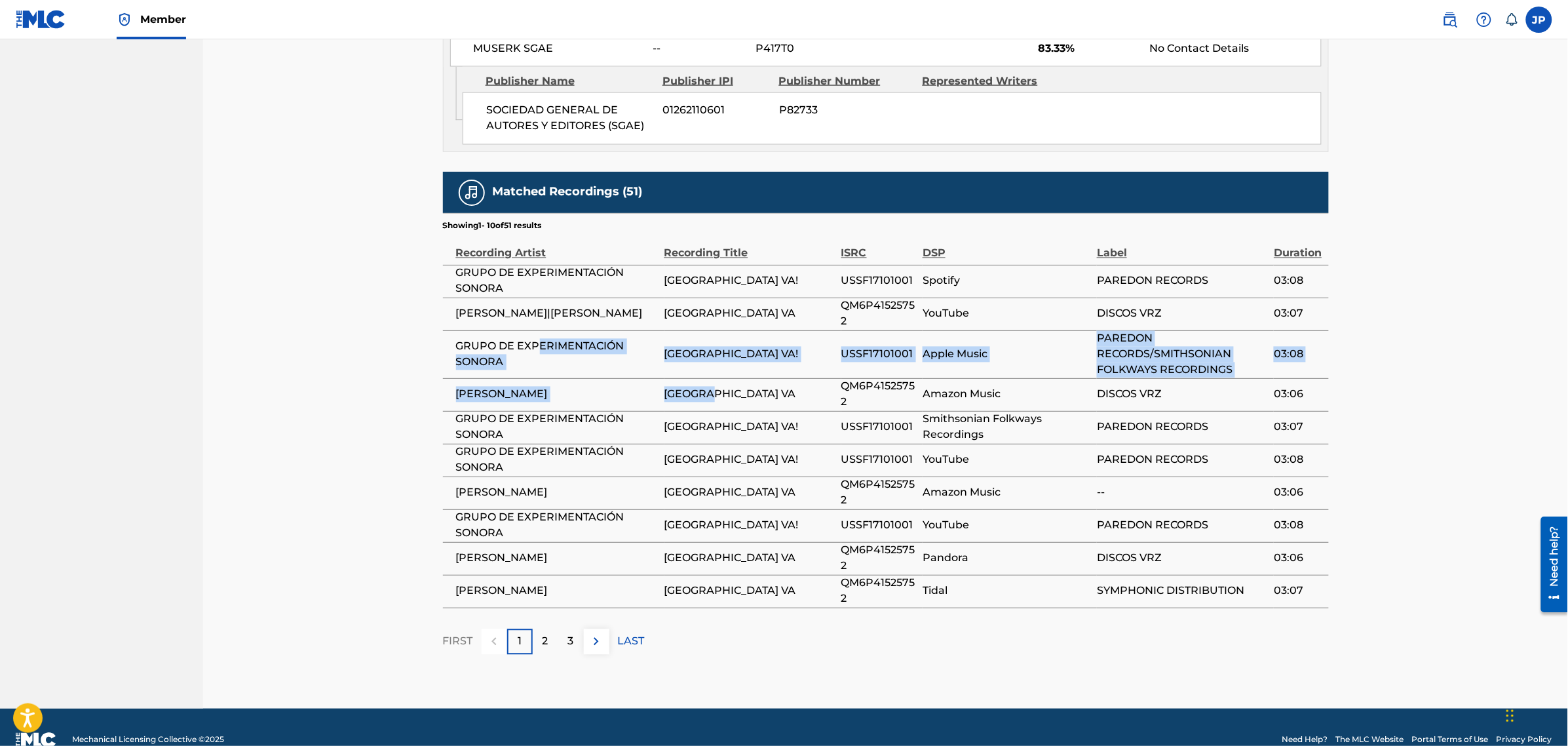
drag, startPoint x: 580, startPoint y: 343, endPoint x: 760, endPoint y: 359, distance: 180.7
click at [760, 359] on tbody "GRUPO DE EXPERIMENTACIÓN SONORA [GEOGRAPHIC_DATA] VA! USSF17101001 Spotify PARE…" at bounding box center [886, 436] width 886 height 343
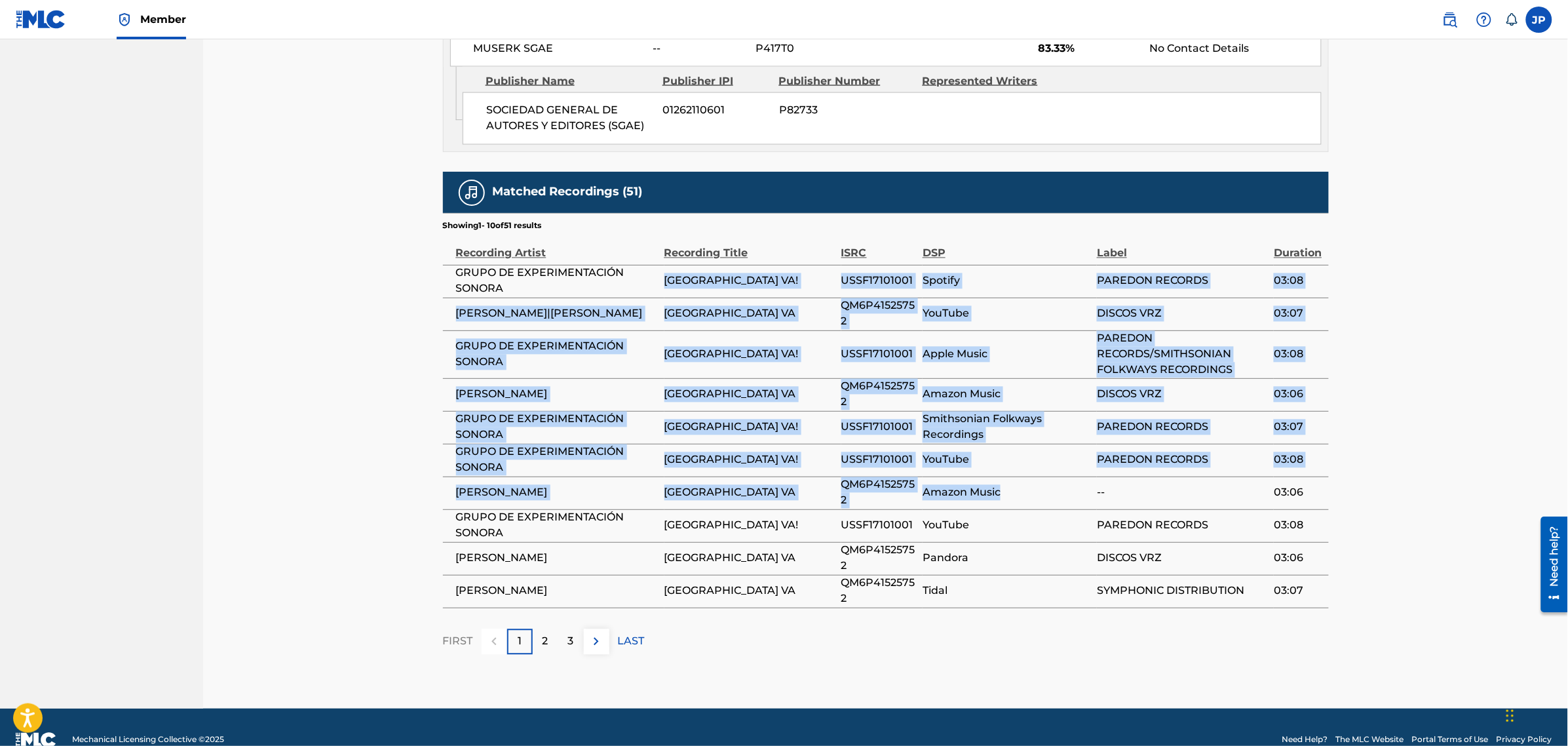
drag, startPoint x: 1070, startPoint y: 472, endPoint x: 514, endPoint y: 267, distance: 592.6
click at [604, 269] on tbody "GRUPO DE EXPERIMENTACIÓN SONORA [GEOGRAPHIC_DATA] VA! USSF17101001 Spotify PARE…" at bounding box center [886, 436] width 886 height 343
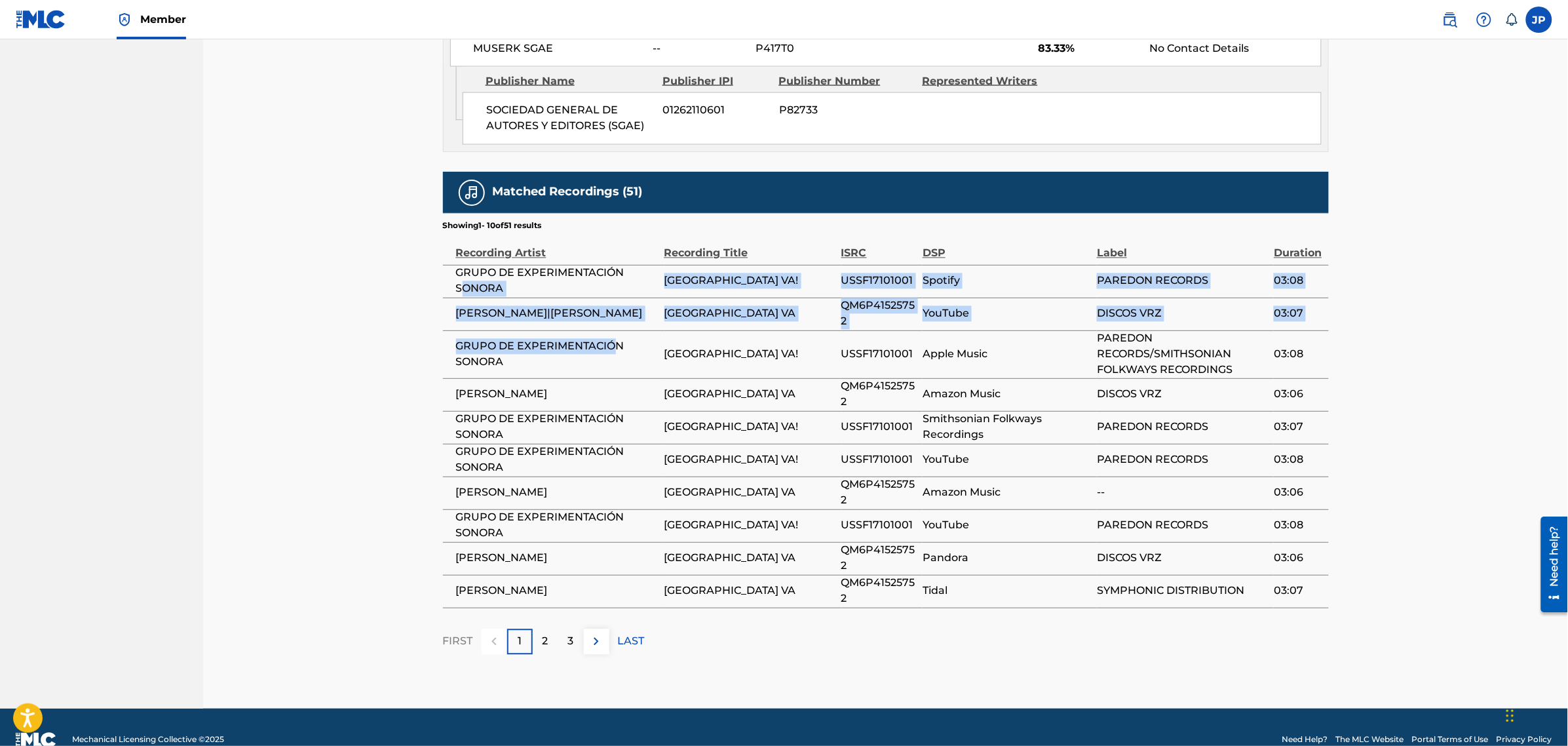
drag, startPoint x: 556, startPoint y: 302, endPoint x: 658, endPoint y: 349, distance: 112.3
click at [635, 339] on tbody "GRUPO DE EXPERIMENTACIÓN SONORA [GEOGRAPHIC_DATA] VA! USSF17101001 Spotify PARE…" at bounding box center [886, 436] width 886 height 343
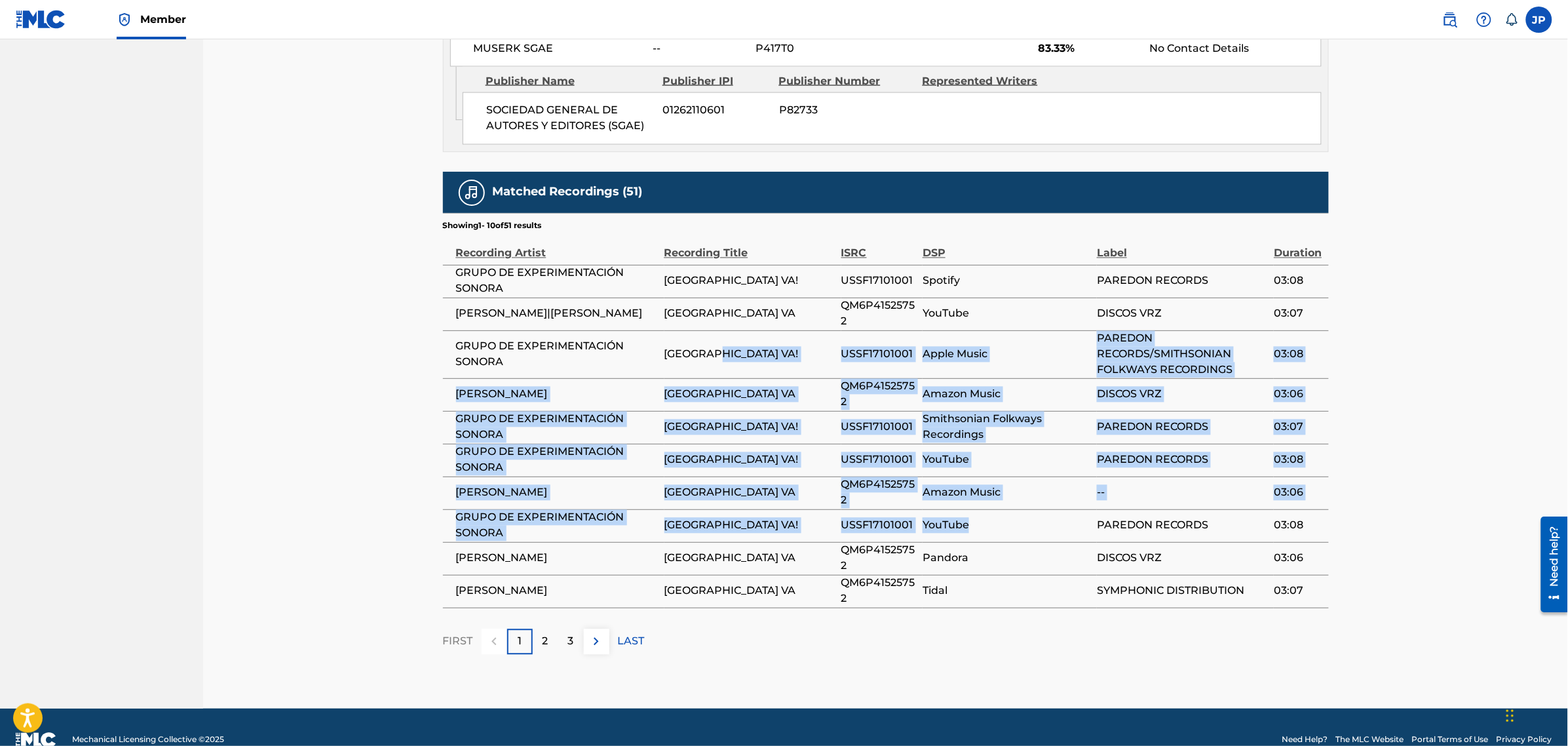
drag, startPoint x: 1028, startPoint y: 493, endPoint x: 744, endPoint y: 328, distance: 328.5
click at [738, 316] on tbody "GRUPO DE EXPERIMENTACIÓN SONORA [GEOGRAPHIC_DATA] VA! USSF17101001 Spotify PARE…" at bounding box center [886, 436] width 886 height 343
click at [836, 330] on td "[GEOGRAPHIC_DATA] VA!" at bounding box center [752, 354] width 176 height 47
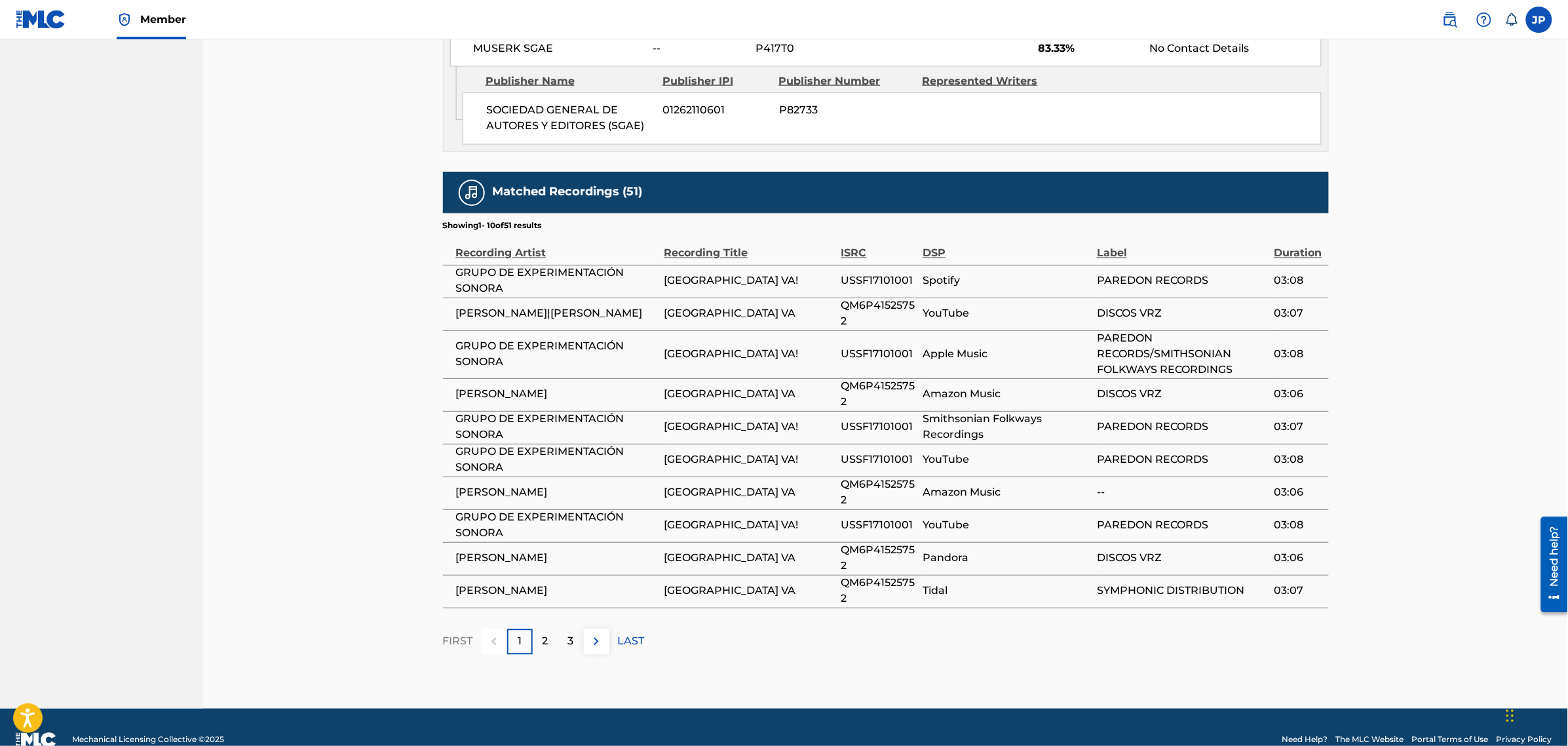
click at [552, 629] on div "2" at bounding box center [544, 642] width 26 height 26
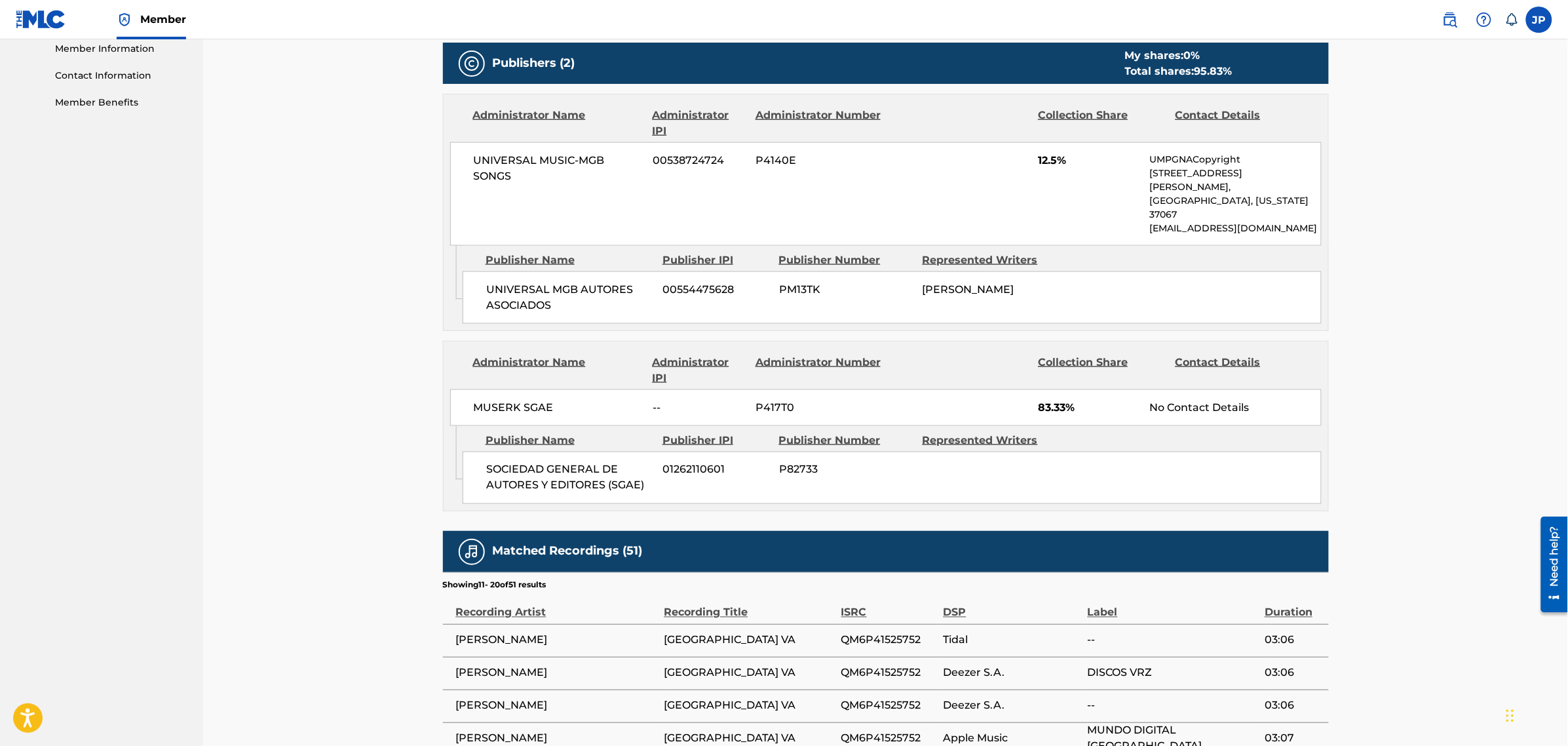
scroll to position [942, 0]
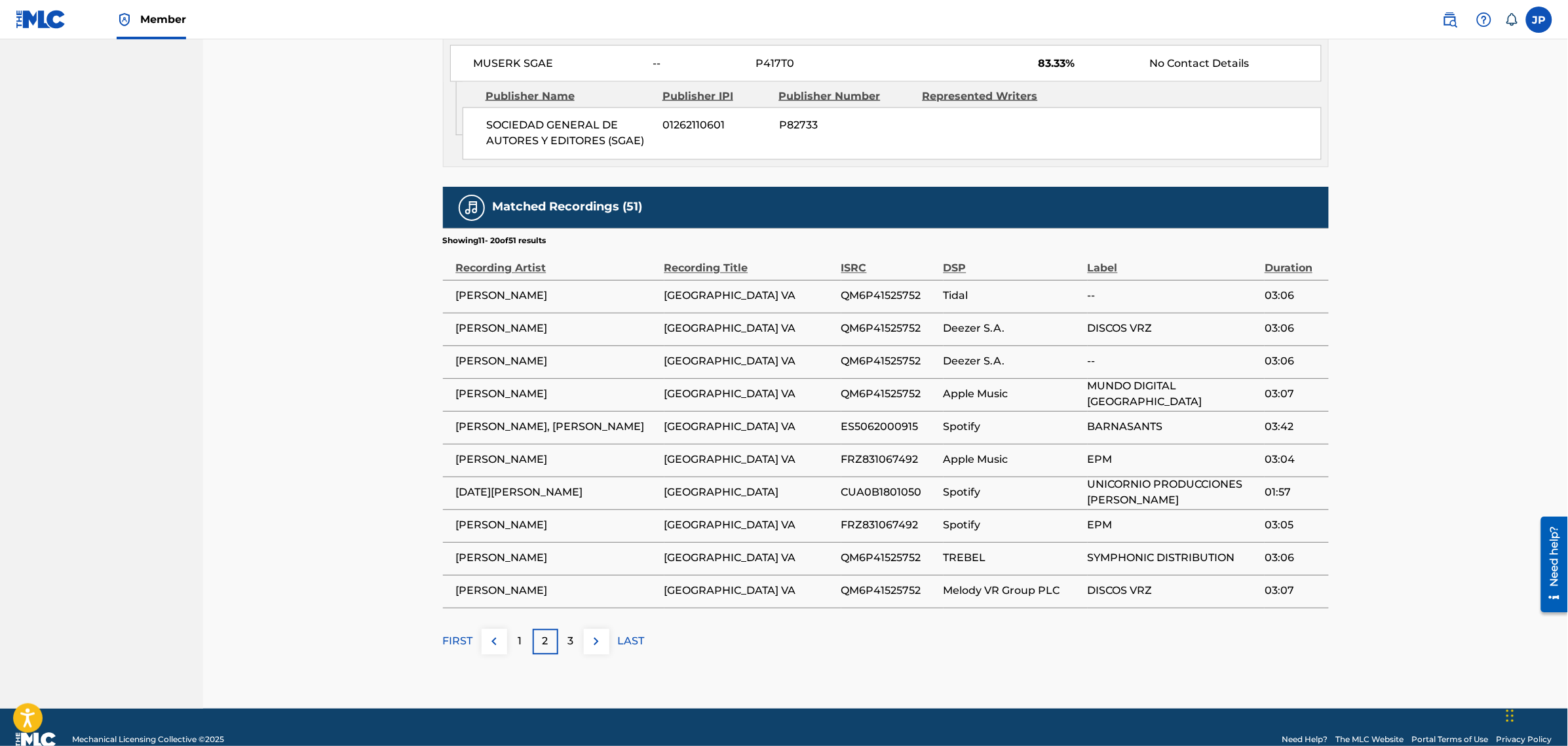
click at [562, 629] on div "3" at bounding box center [570, 642] width 26 height 26
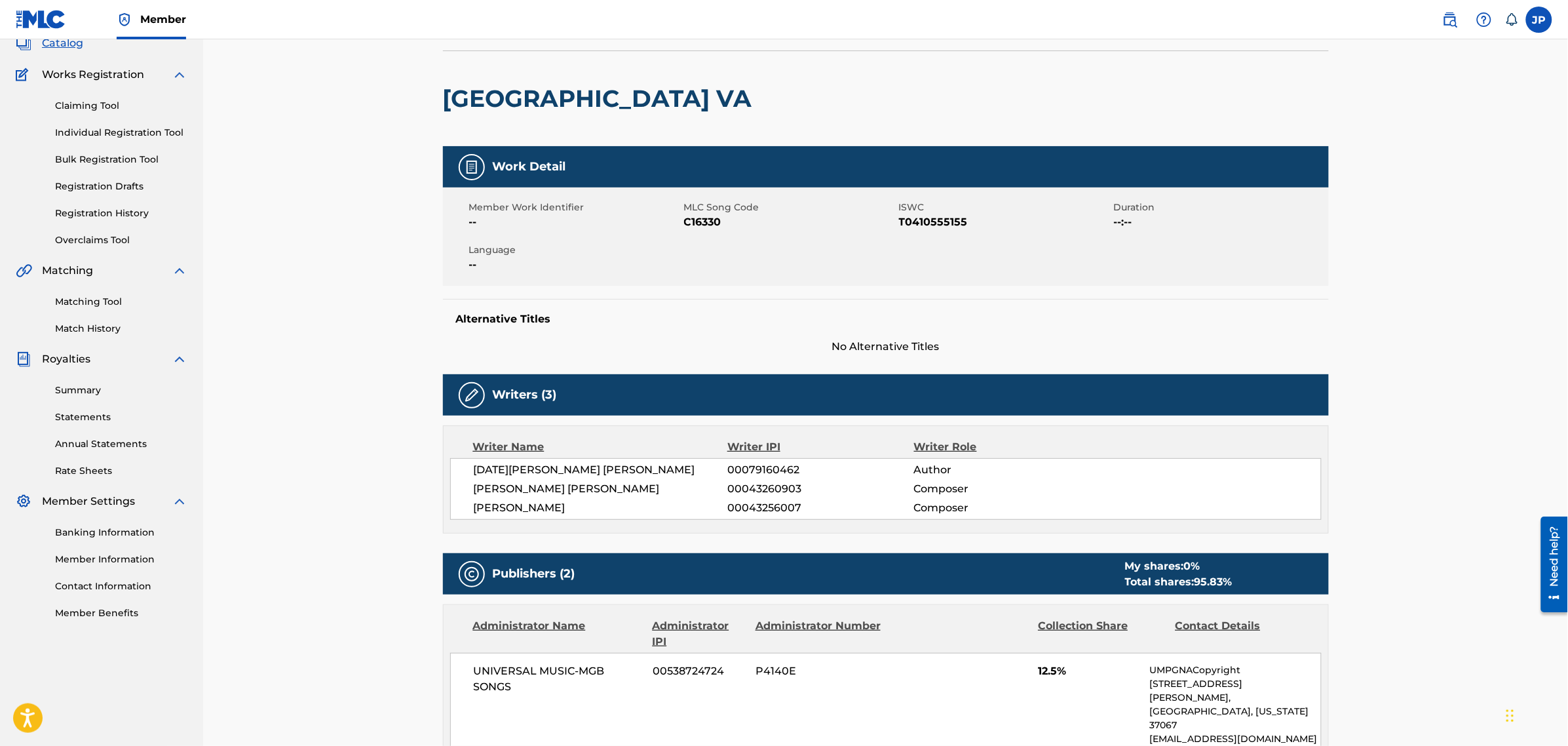
scroll to position [0, 0]
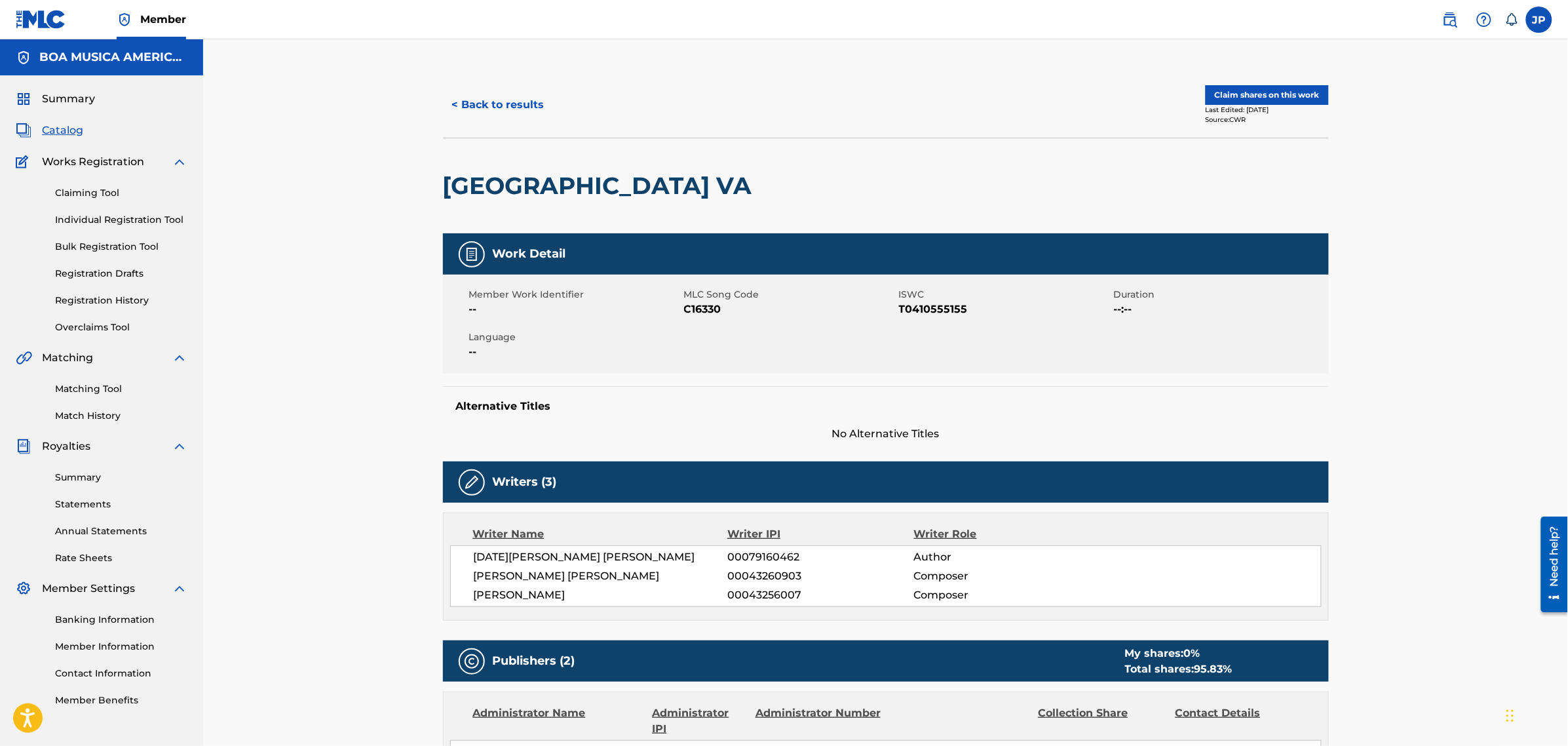
click at [120, 392] on link "Matching Tool" at bounding box center [121, 389] width 133 height 14
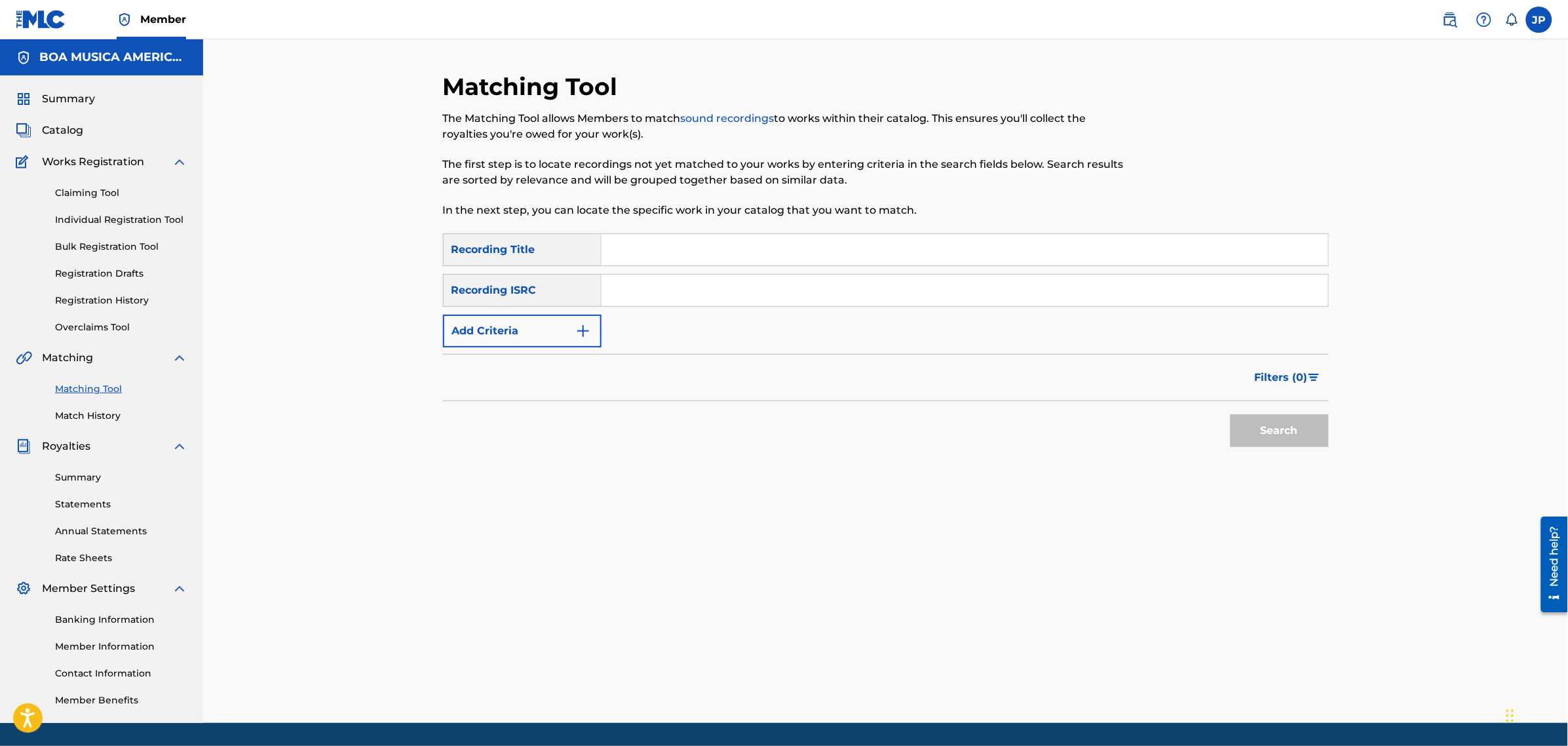
click at [695, 243] on input "Search Form" at bounding box center [965, 250] width 727 height 31
click at [563, 290] on div "Recording ISRC" at bounding box center [522, 290] width 158 height 33
click at [587, 326] on img "Search Form" at bounding box center [582, 330] width 16 height 16
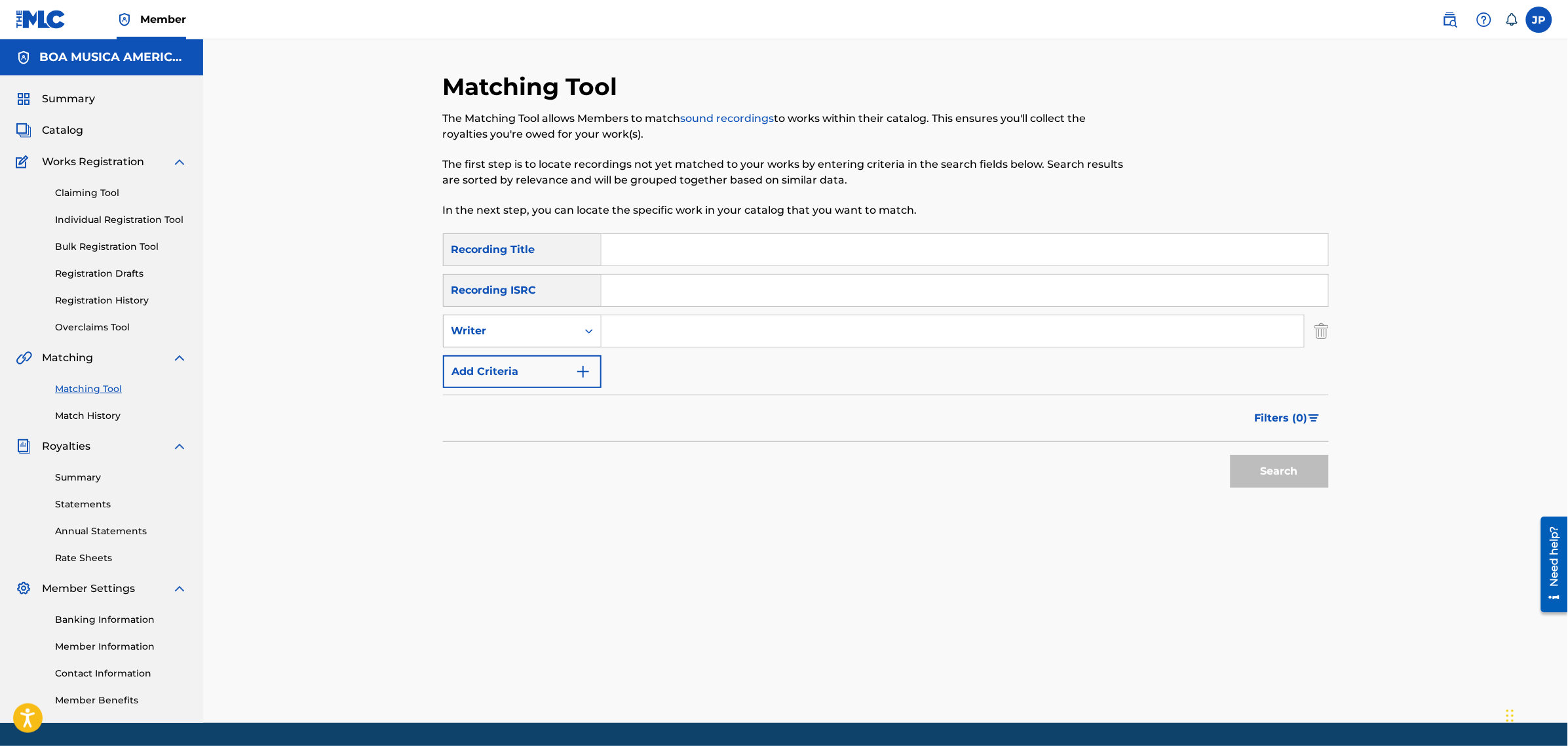
click at [583, 328] on icon "Search Form" at bounding box center [589, 331] width 13 height 13
click at [721, 381] on div "SearchWithCriteriae7bbdfba-7345-452c-af5f-039187ee0f5b Recording Title SearchWi…" at bounding box center [886, 310] width 886 height 155
click at [105, 417] on link "Match History" at bounding box center [121, 416] width 133 height 14
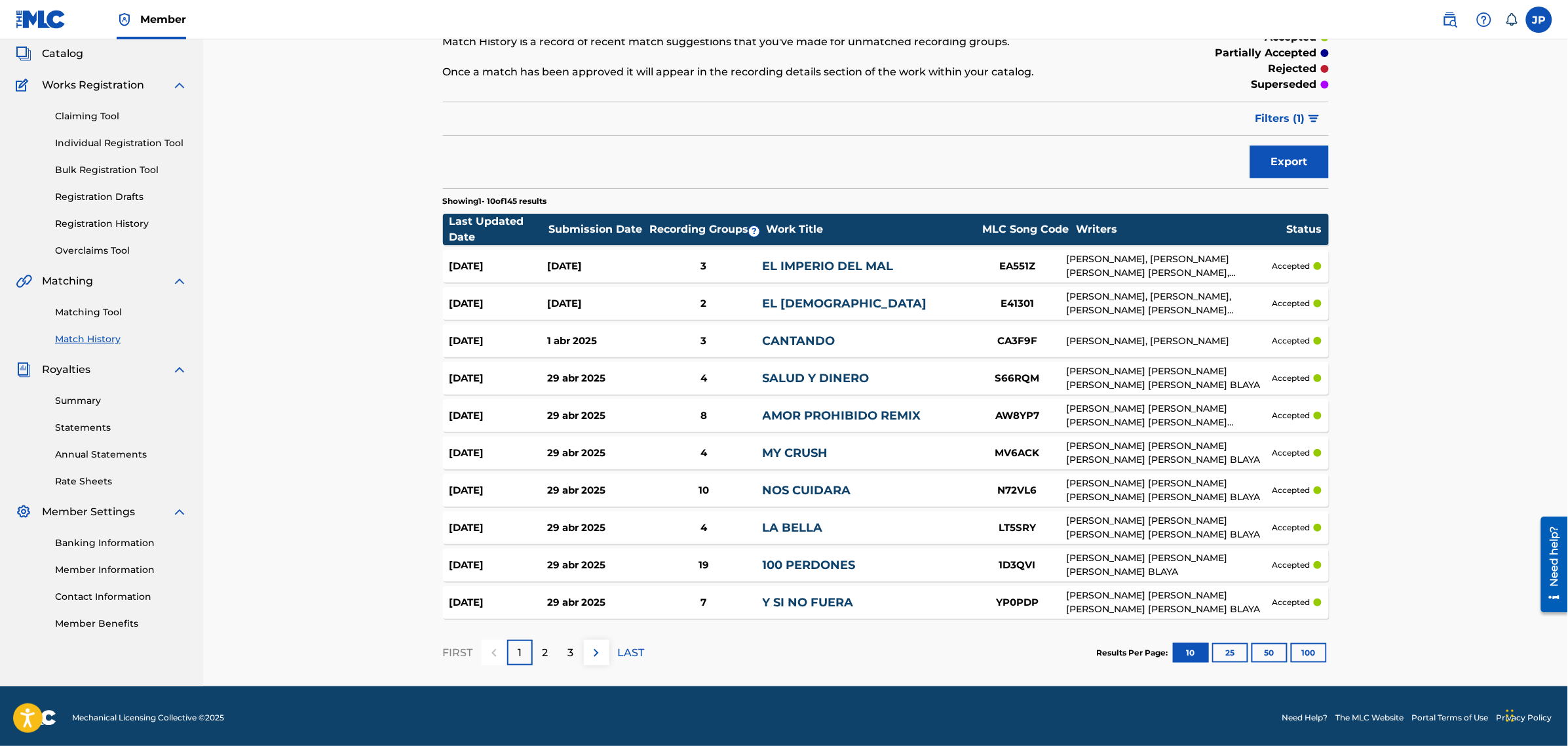
scroll to position [80, 0]
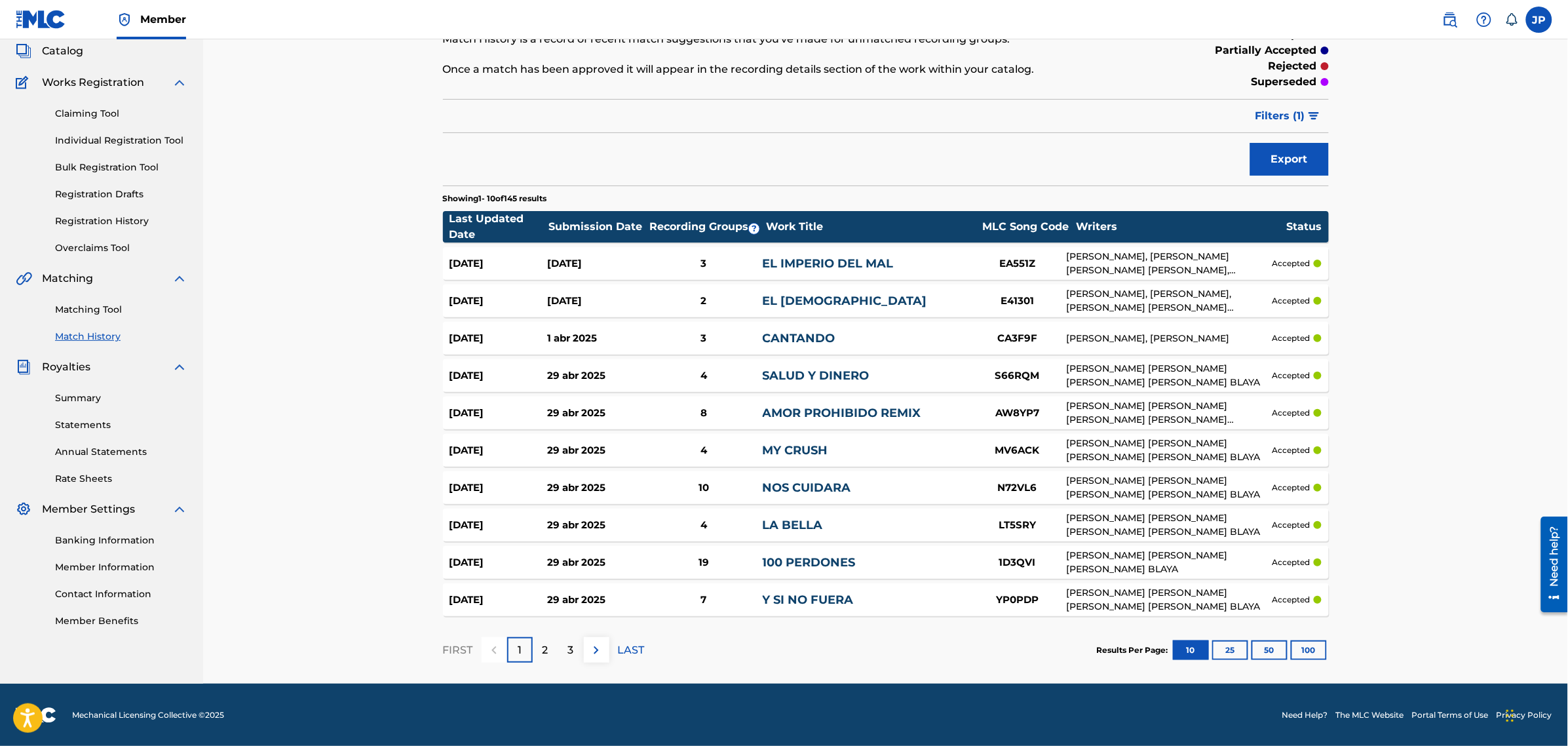
click at [1315, 115] on img "submit" at bounding box center [1314, 116] width 11 height 8
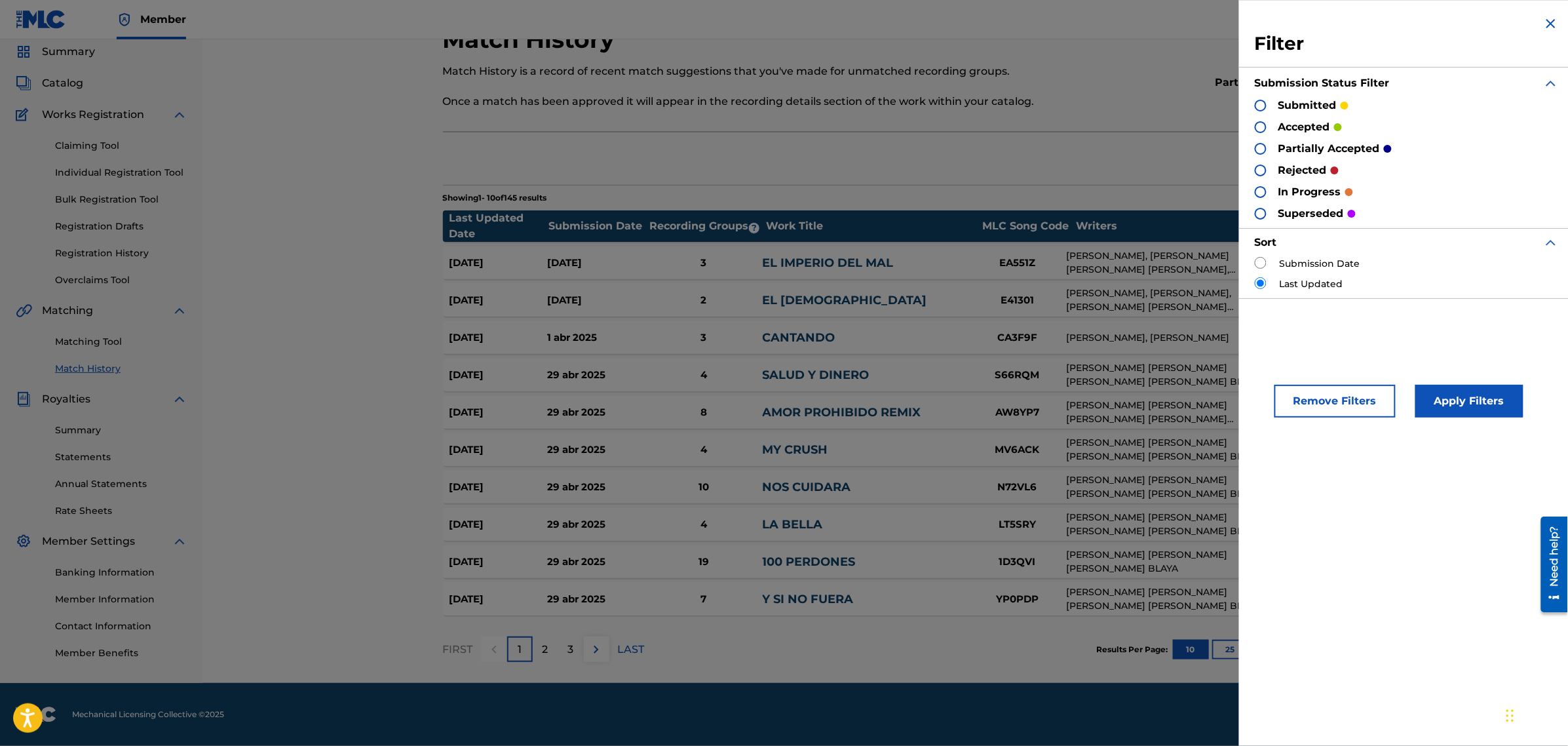
scroll to position [47, 0]
click at [1265, 214] on div at bounding box center [1261, 214] width 11 height 11
click at [1492, 407] on button "Apply Filters" at bounding box center [1469, 401] width 108 height 33
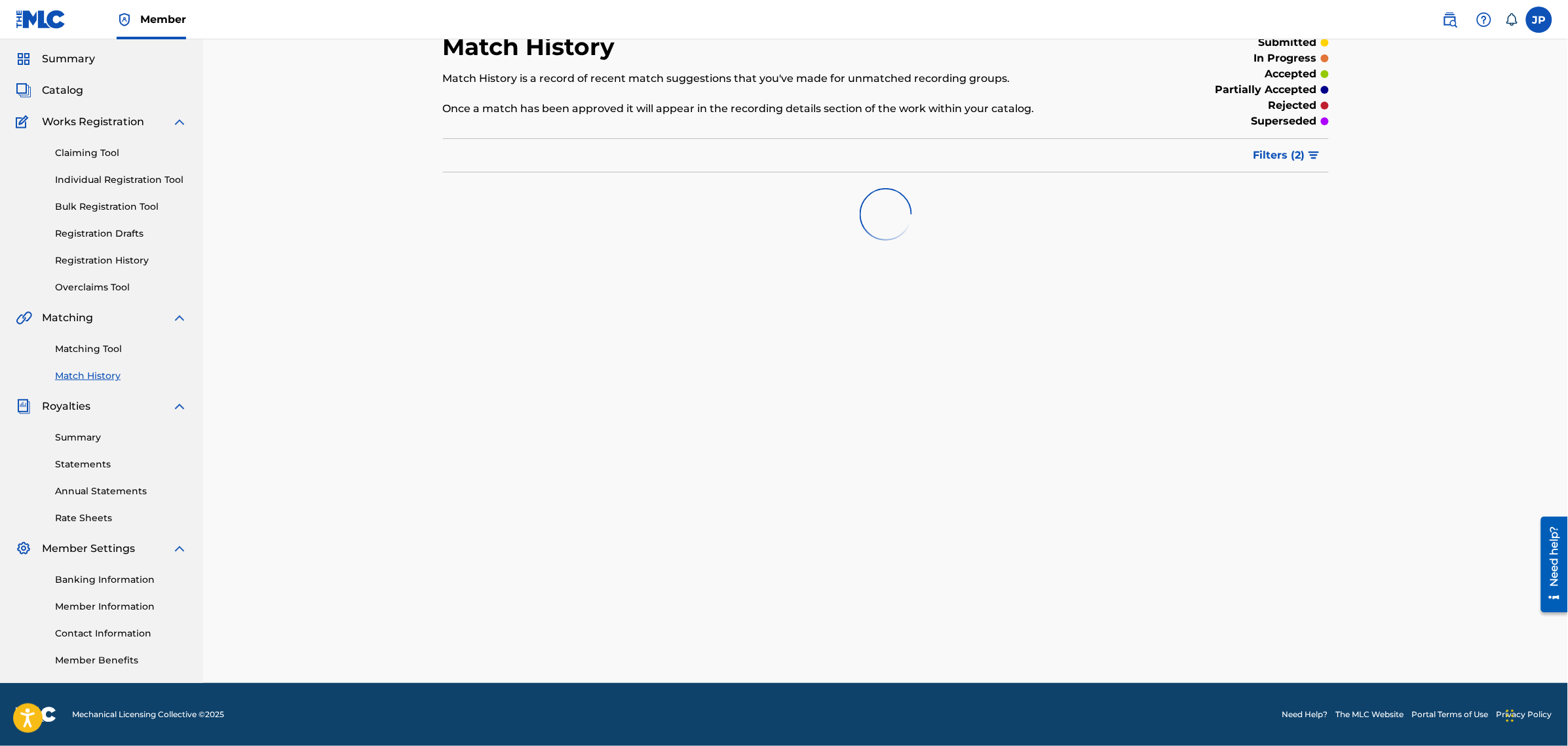
scroll to position [39, 0]
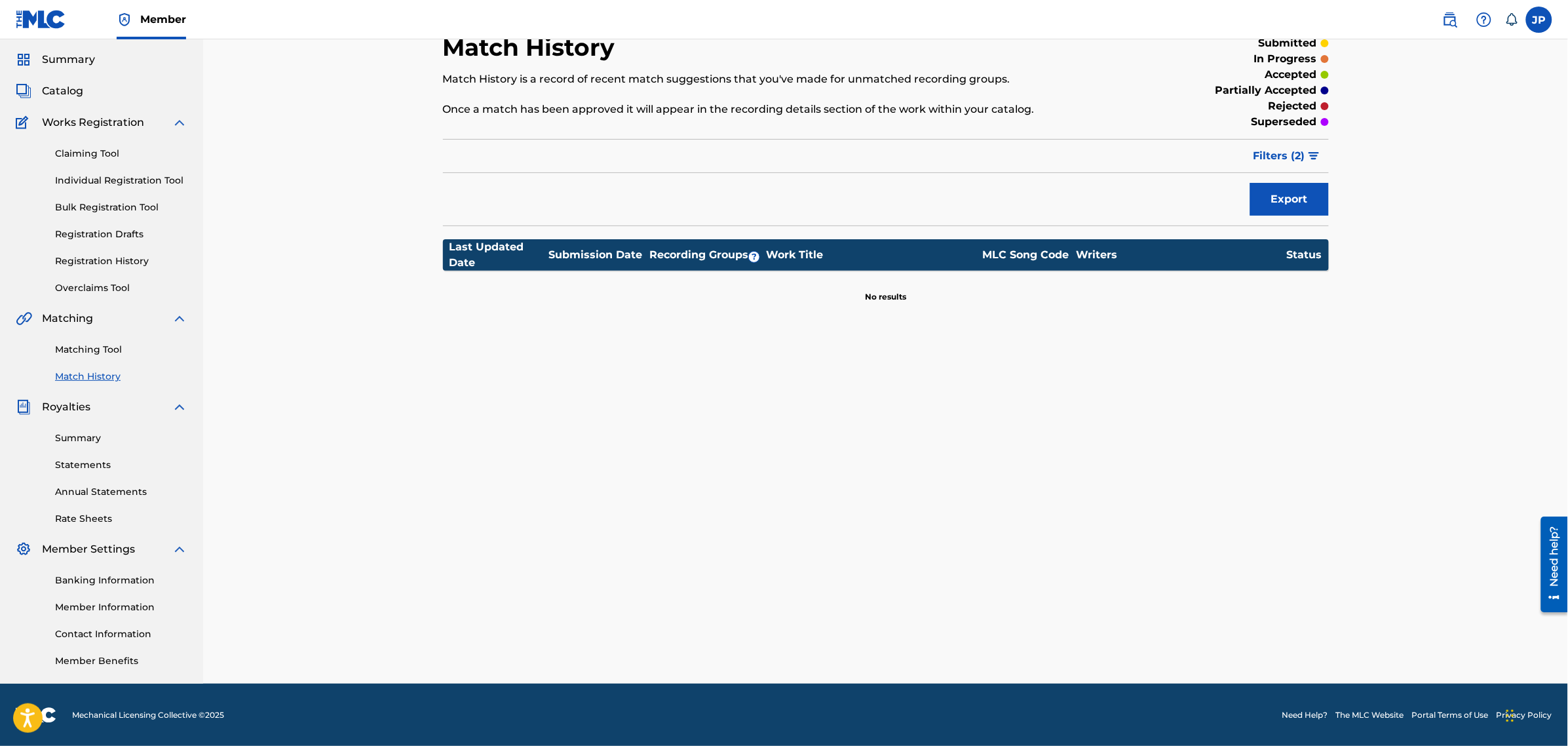
click at [97, 350] on link "Matching Tool" at bounding box center [121, 349] width 133 height 14
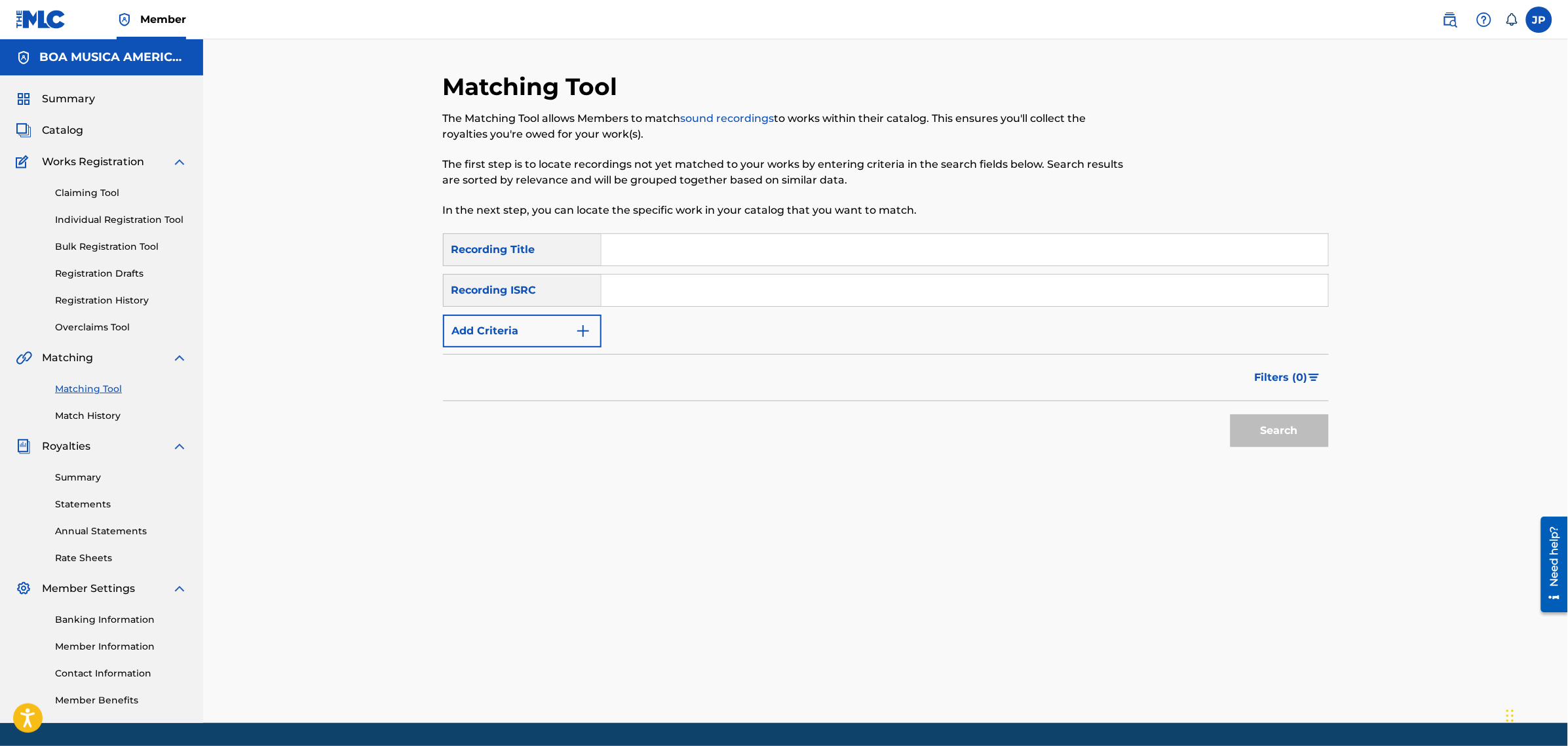
click at [1305, 372] on span "Filters ( 0 )" at bounding box center [1282, 378] width 53 height 16
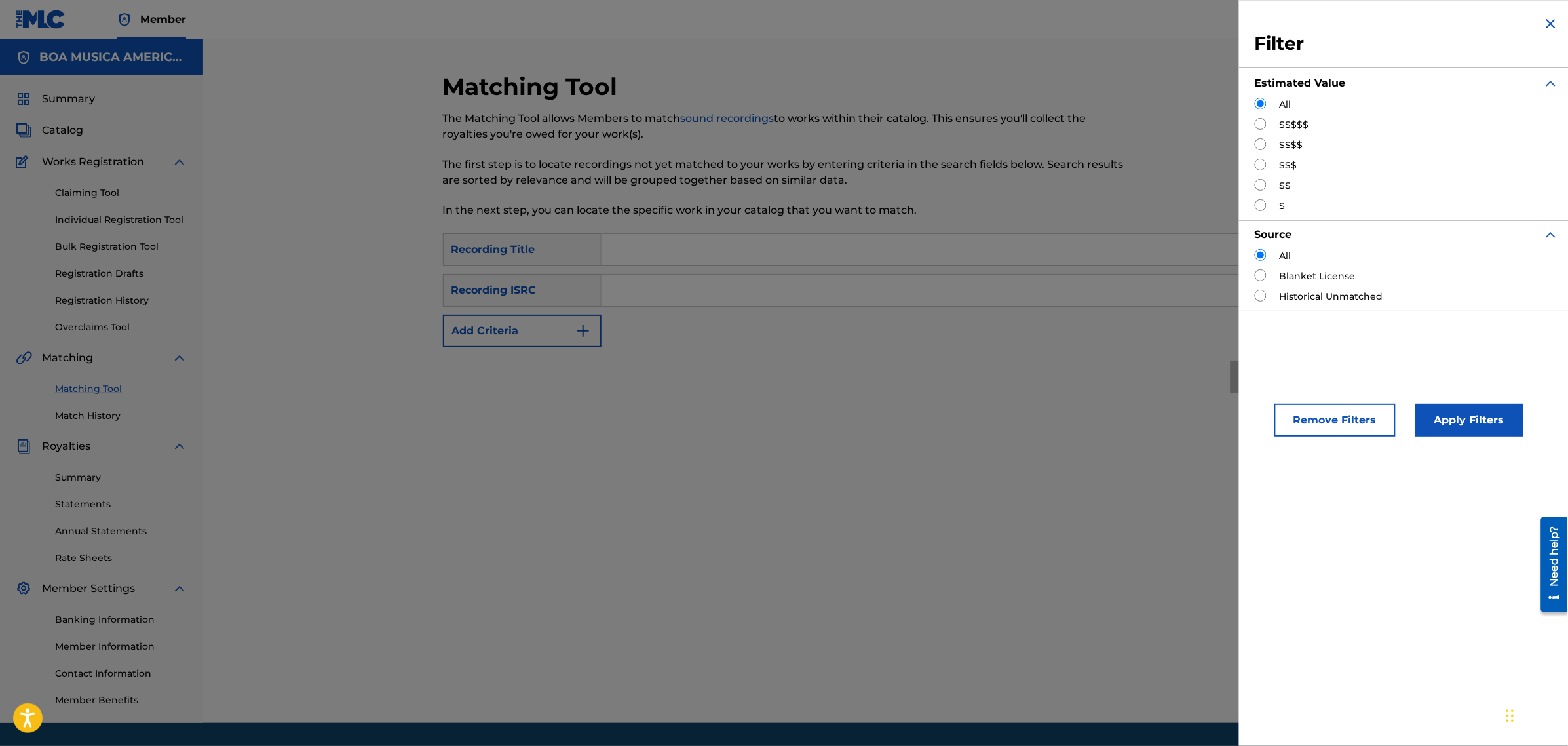
click at [1544, 25] on img "Search Form" at bounding box center [1550, 24] width 16 height 16
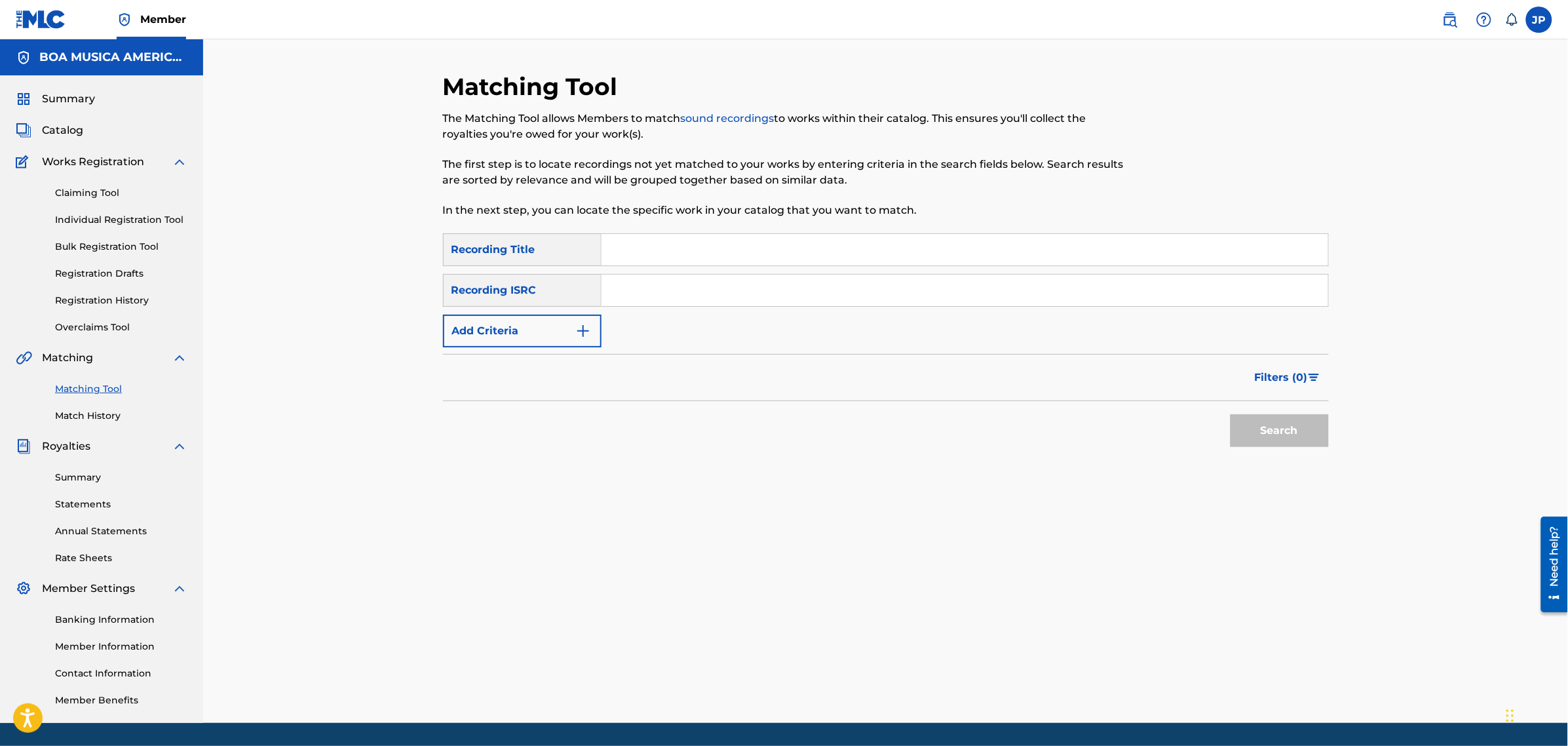
click at [541, 248] on div "Recording Title" at bounding box center [522, 250] width 158 height 33
click at [651, 256] on input "Search Form" at bounding box center [965, 250] width 727 height 31
paste input "[PERSON_NAME]"
click at [1304, 429] on button "Search" at bounding box center [1280, 430] width 99 height 33
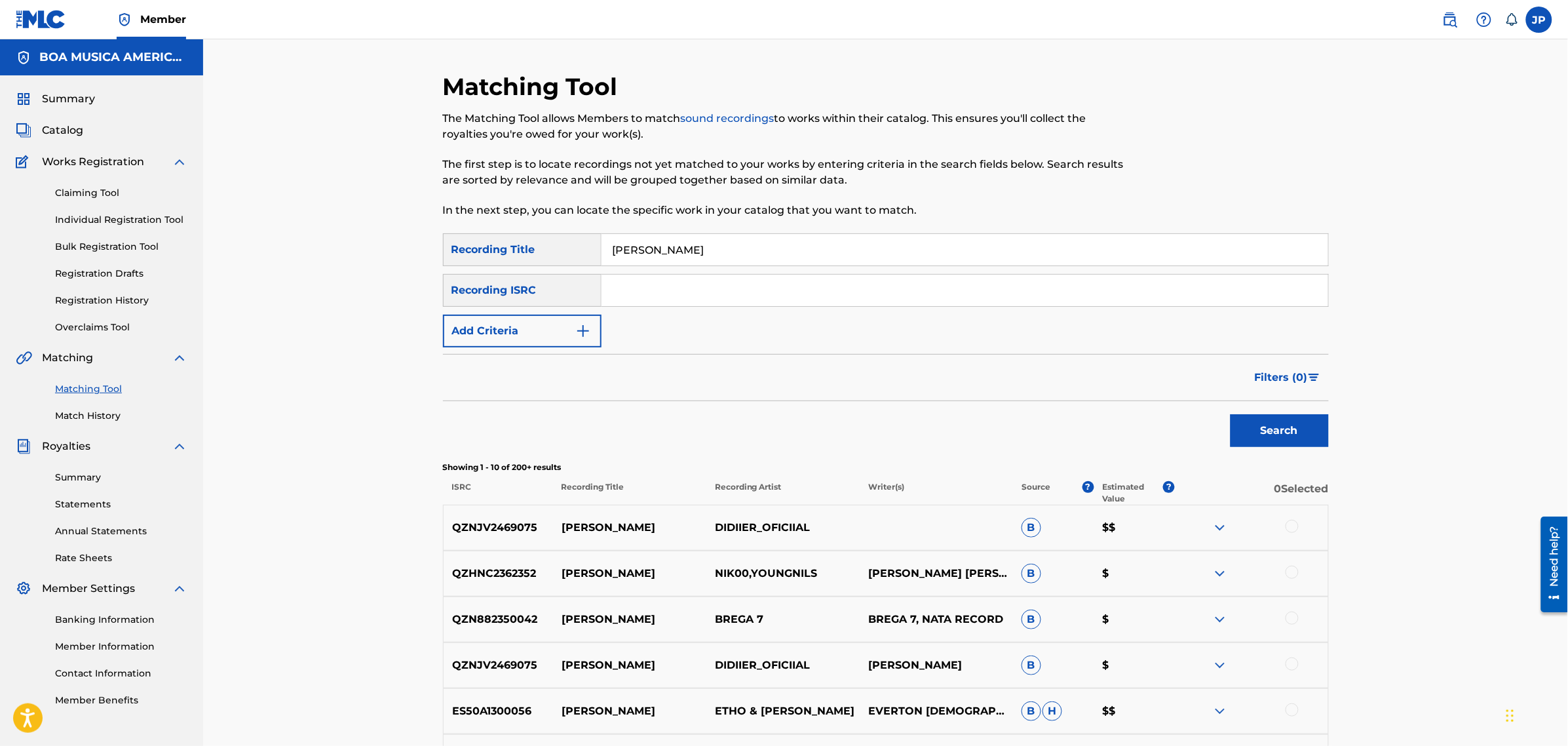
drag, startPoint x: 676, startPoint y: 240, endPoint x: 570, endPoint y: 248, distance: 106.3
click at [609, 252] on input "[PERSON_NAME]" at bounding box center [965, 250] width 727 height 31
paste input "CORAZONES ROTOS"
type input "CORAZONES ROTOS"
click at [1258, 427] on button "Search" at bounding box center [1280, 430] width 99 height 33
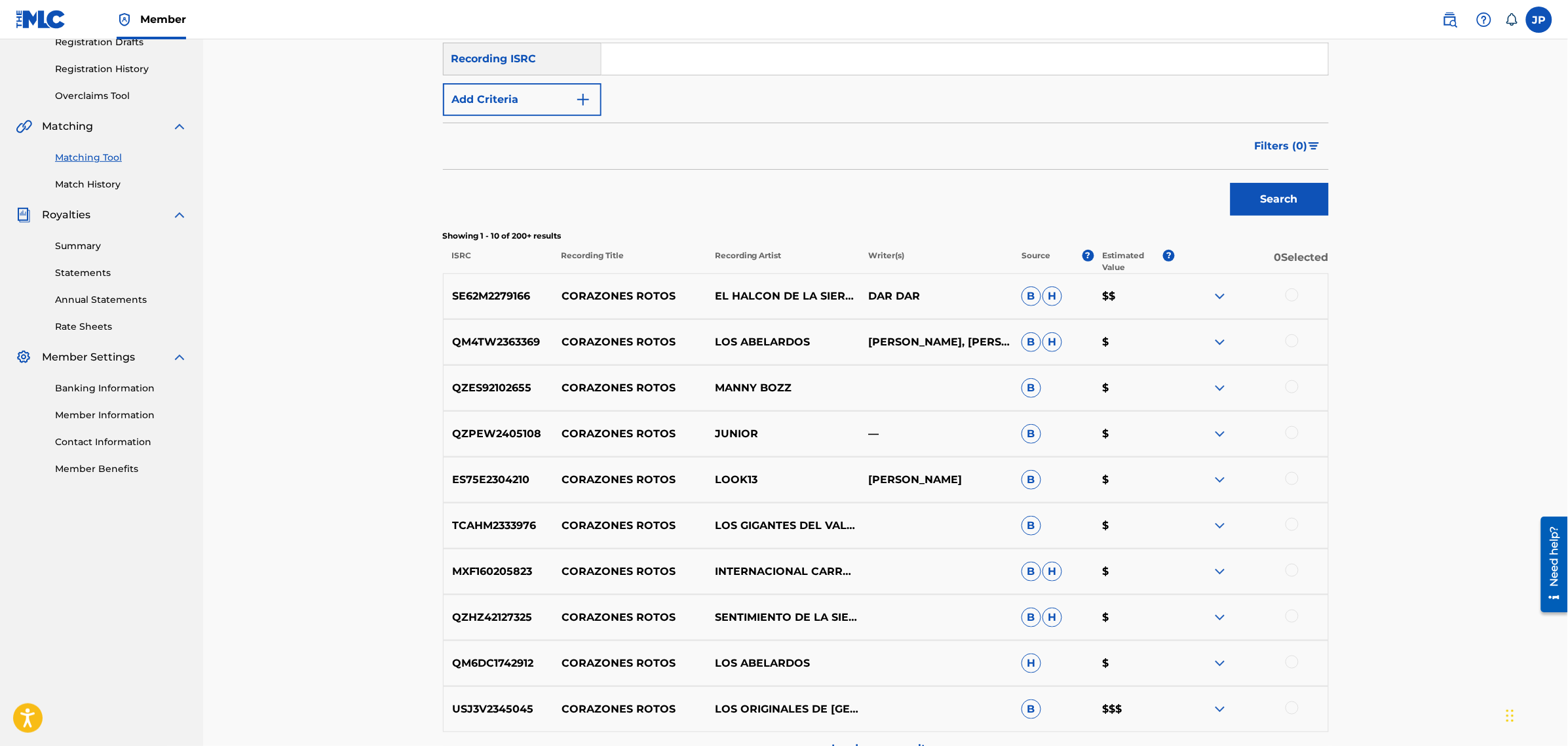
scroll to position [246, 0]
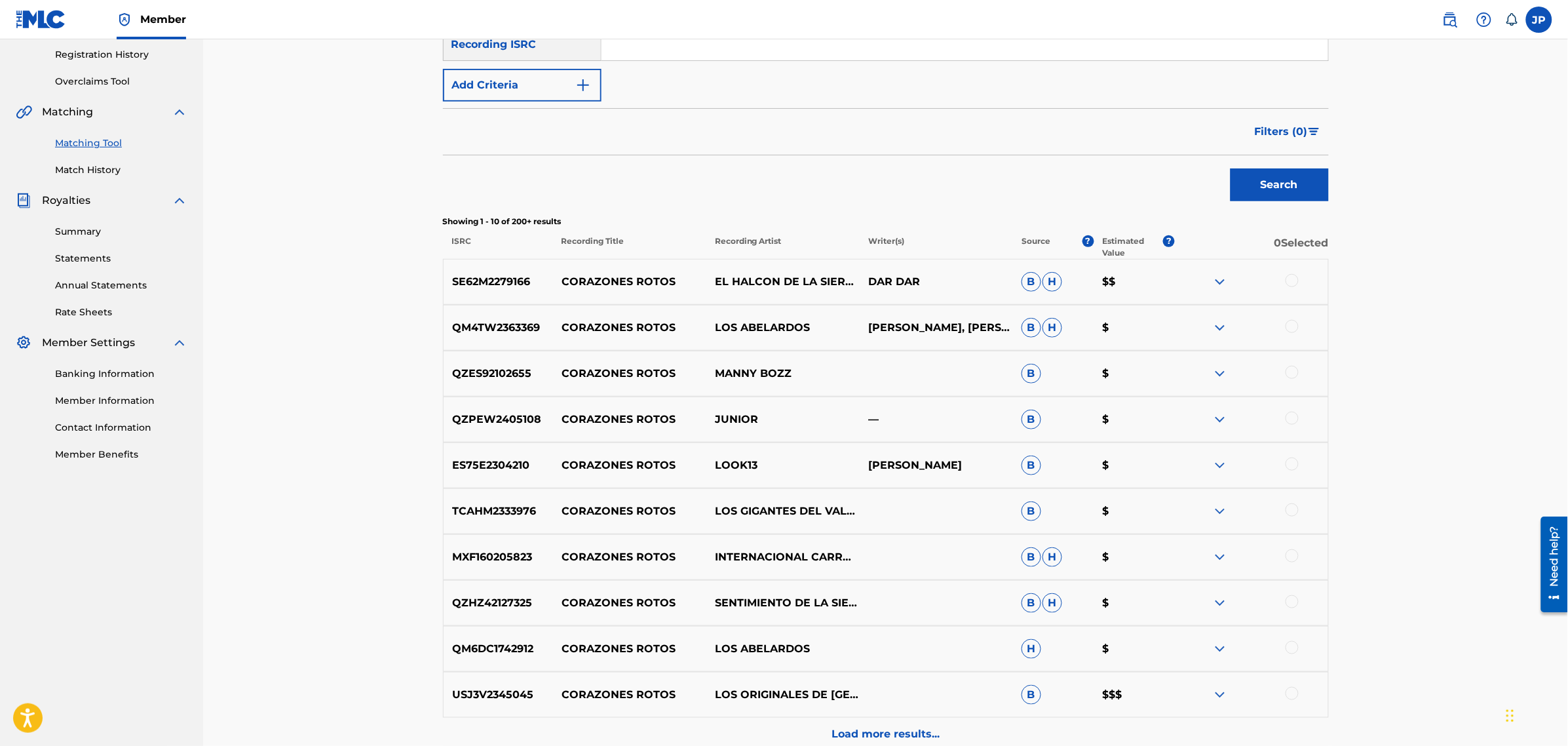
click at [1053, 279] on span "H" at bounding box center [1052, 282] width 20 height 20
click at [496, 276] on p "SE62M2279166" at bounding box center [499, 282] width 110 height 16
click at [1216, 280] on img at bounding box center [1220, 282] width 16 height 16
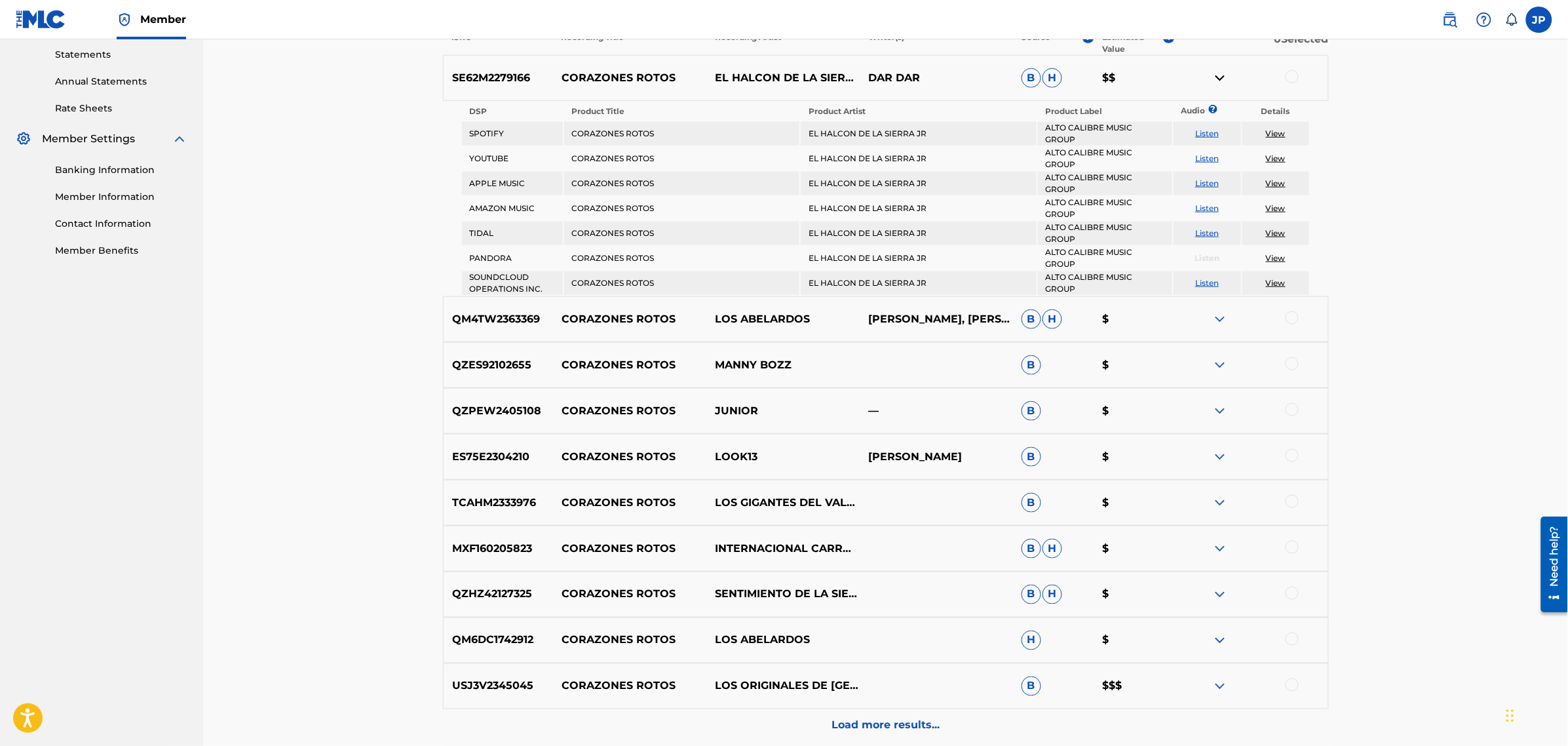
scroll to position [492, 0]
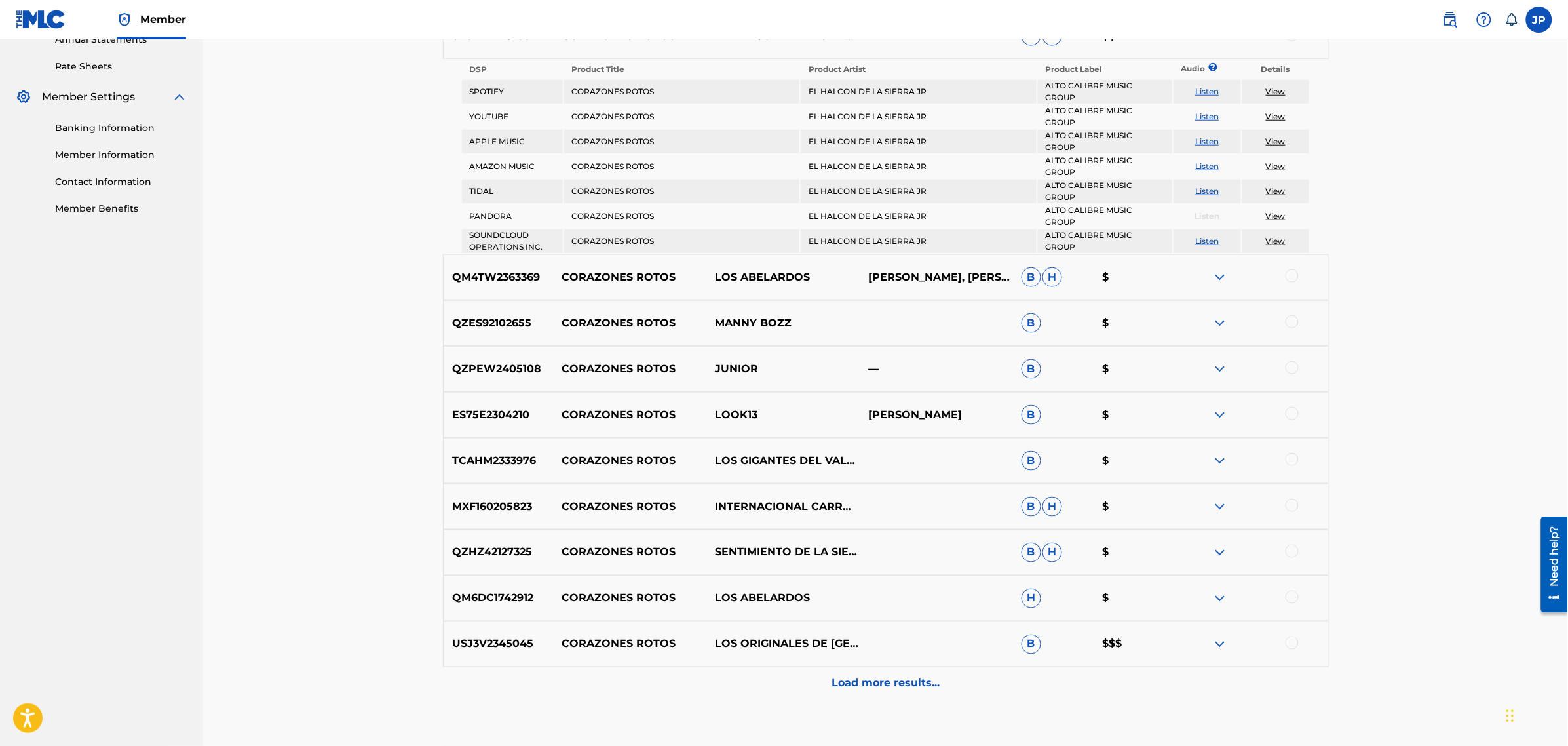
click at [1220, 275] on img at bounding box center [1220, 277] width 16 height 16
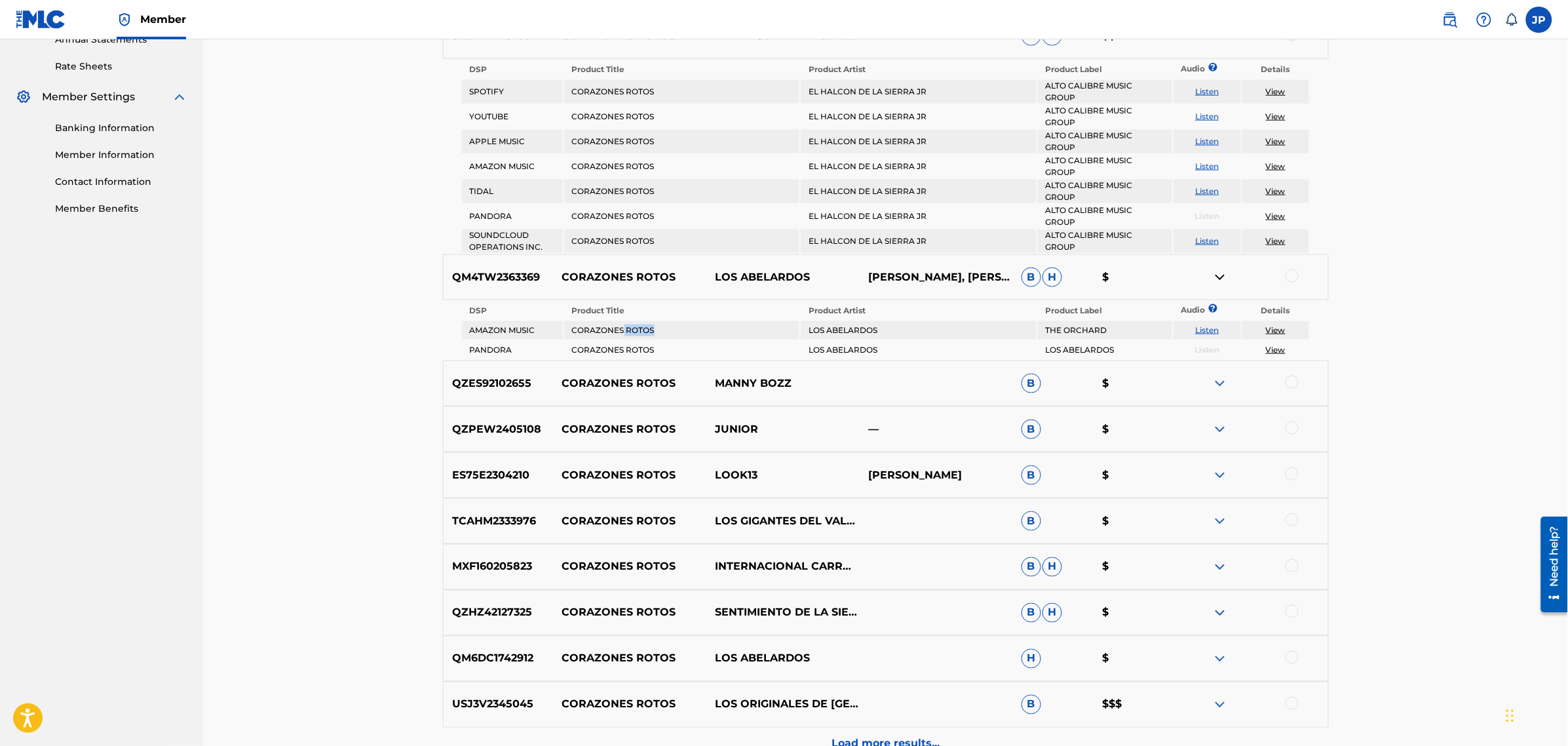
drag, startPoint x: 735, startPoint y: 326, endPoint x: 764, endPoint y: 323, distance: 29.2
click at [738, 326] on td "CORAZONES ROTOS" at bounding box center [682, 329] width 235 height 18
drag, startPoint x: 820, startPoint y: 326, endPoint x: 803, endPoint y: 317, distance: 19.2
click at [809, 319] on tbody "DSP Product Title Product Artist Product Label Audio ? Details AMAZON MUSIC COR…" at bounding box center [886, 330] width 848 height 58
drag, startPoint x: 1060, startPoint y: 345, endPoint x: 971, endPoint y: 332, distance: 89.9
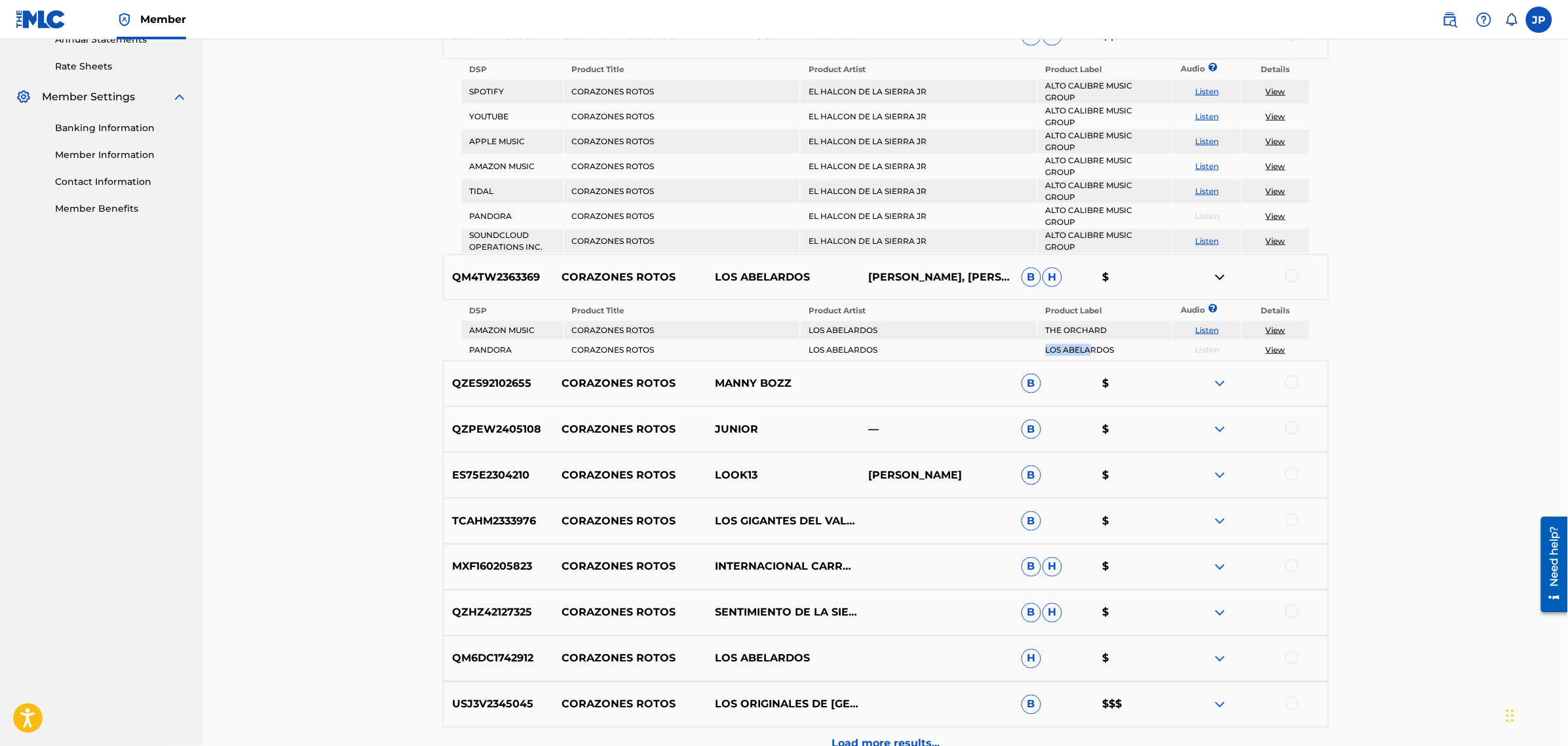
click at [976, 333] on tbody "DSP Product Title Product Artist Product Label Audio ? Details AMAZON MUSIC COR…" at bounding box center [886, 330] width 848 height 58
drag, startPoint x: 1051, startPoint y: 335, endPoint x: 1018, endPoint y: 333, distance: 33.1
click at [1020, 333] on tbody "DSP Product Title Product Artist Product Label Audio ? Details AMAZON MUSIC COR…" at bounding box center [886, 330] width 848 height 58
click at [800, 341] on td "CORAZONES ROTOS" at bounding box center [682, 349] width 235 height 18
click at [1219, 378] on img at bounding box center [1220, 383] width 16 height 16
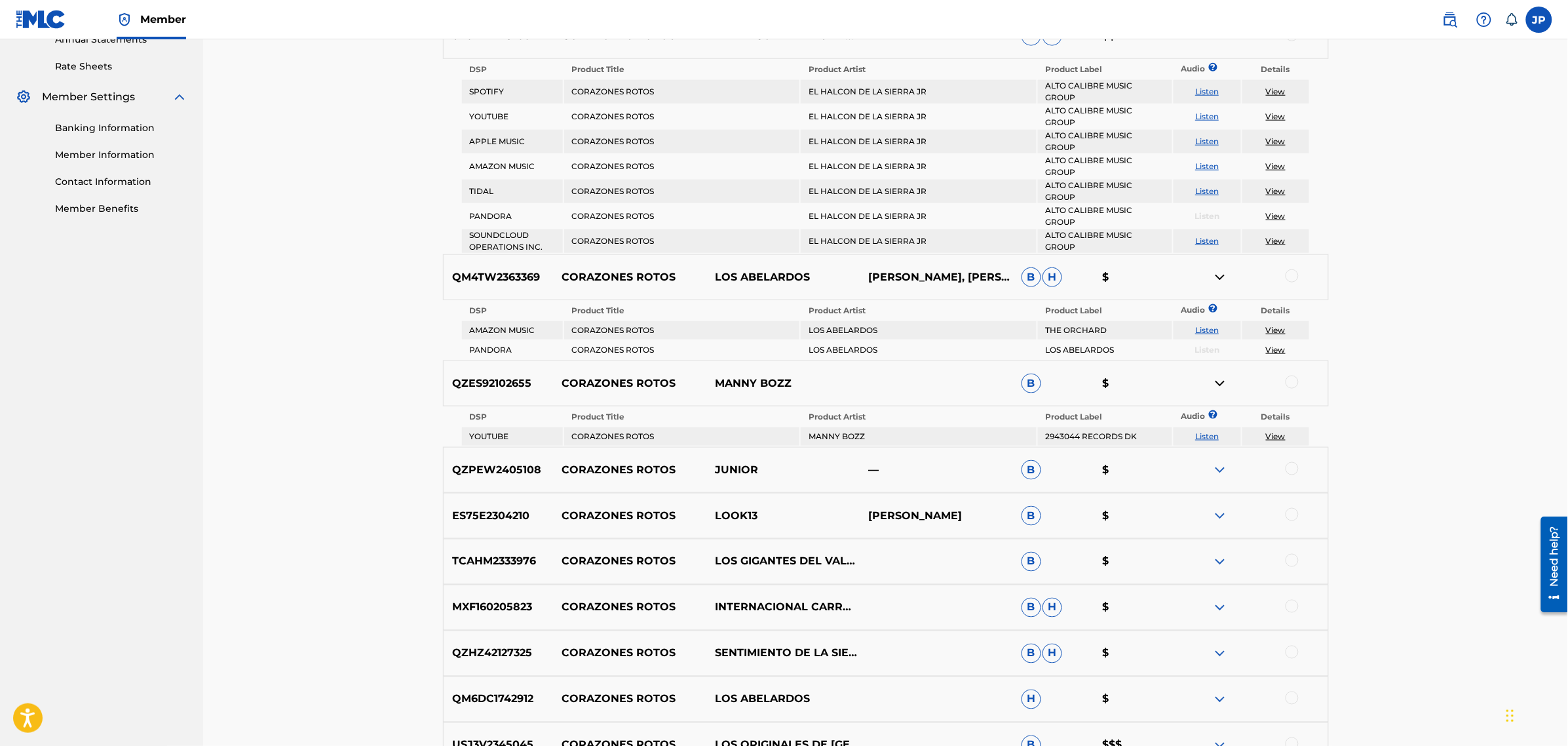
click at [1222, 466] on img at bounding box center [1220, 470] width 16 height 16
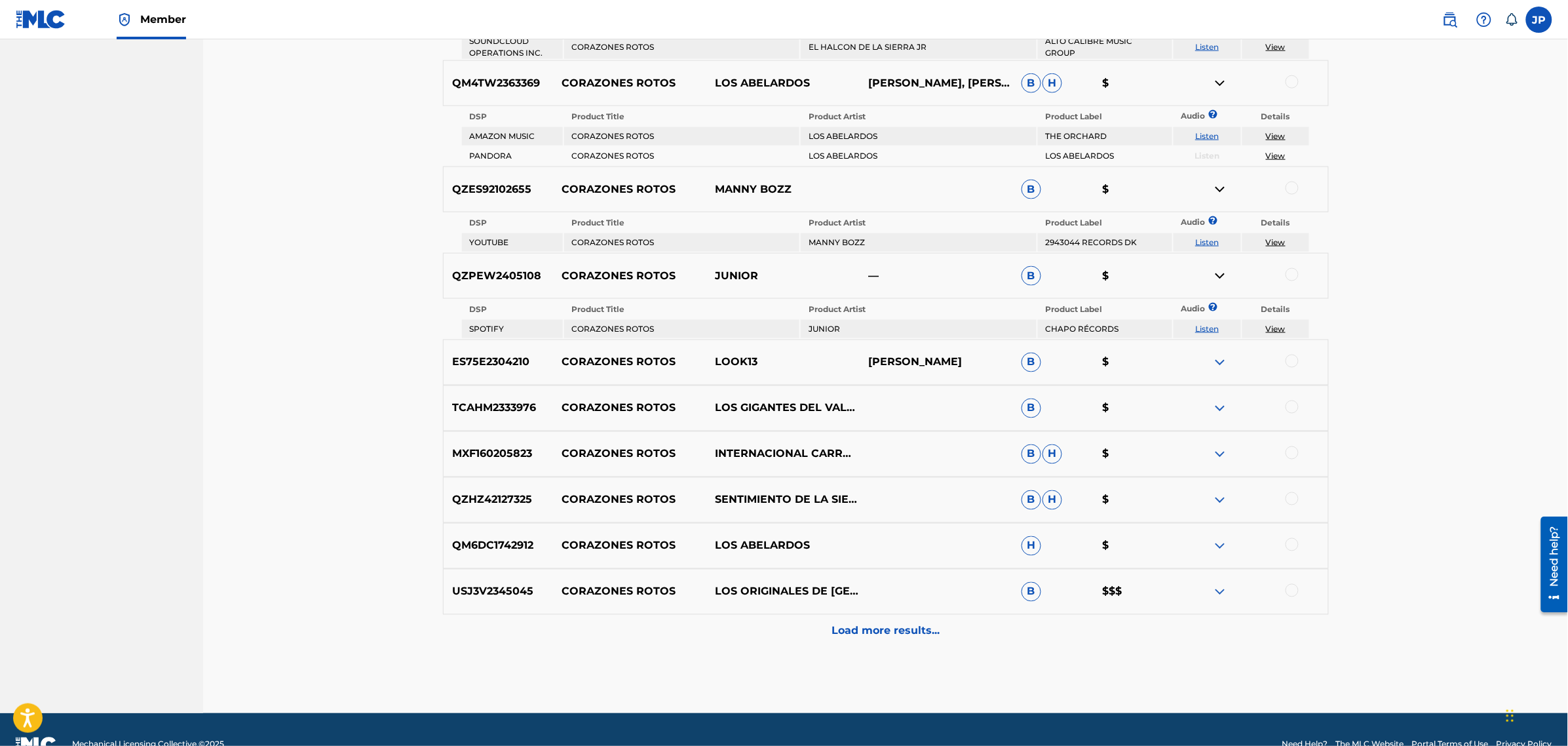
scroll to position [706, 0]
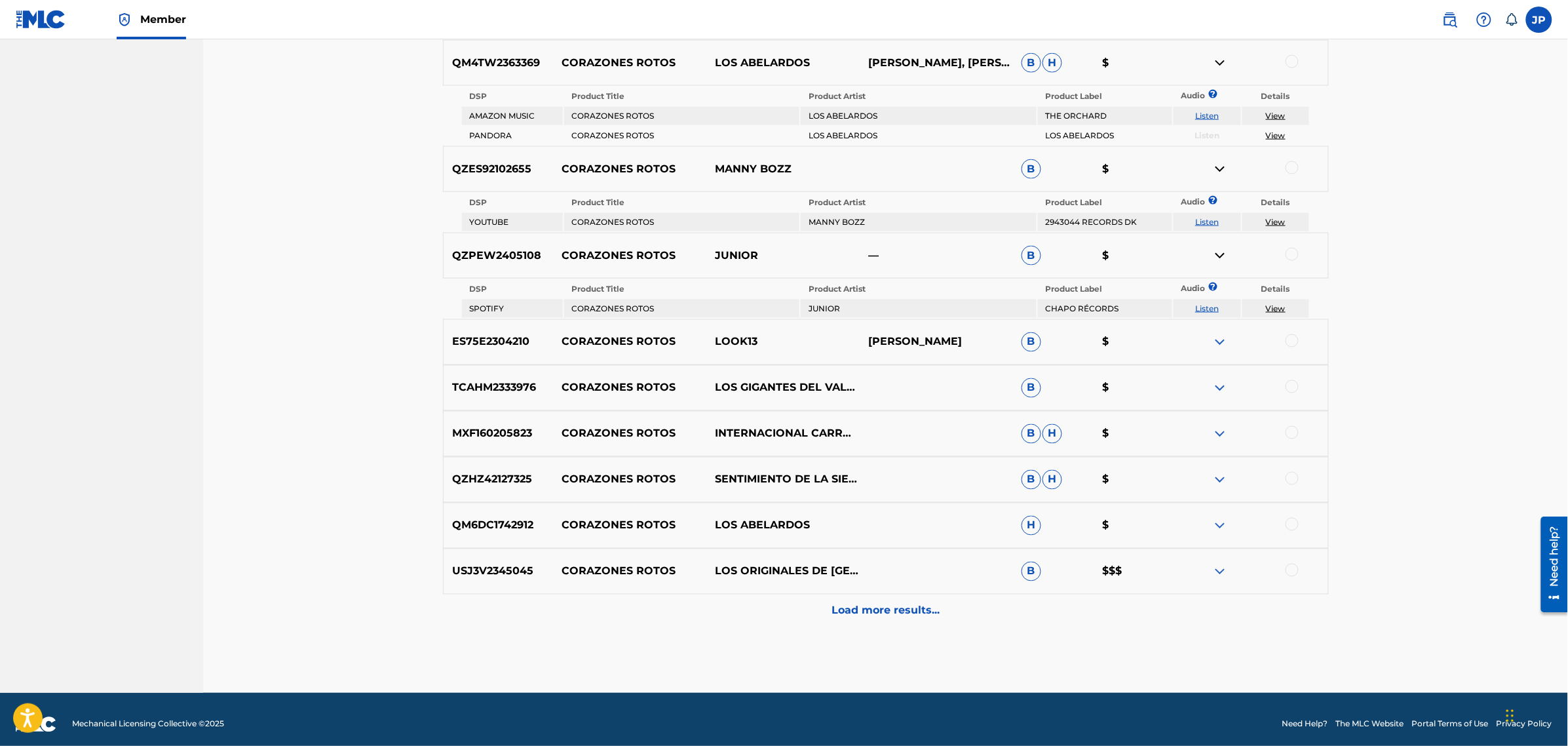
click at [1220, 336] on img at bounding box center [1220, 342] width 16 height 16
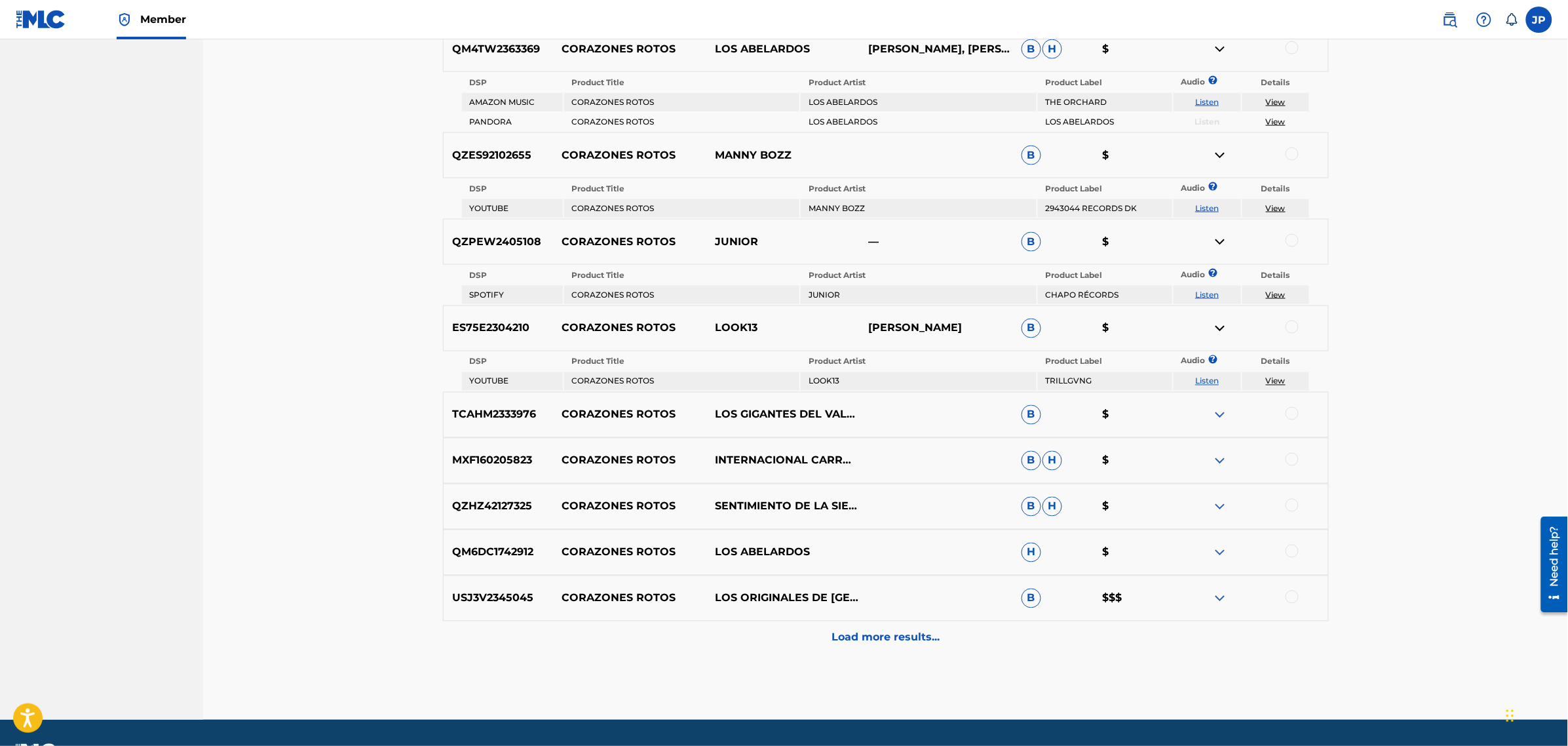
scroll to position [745, 0]
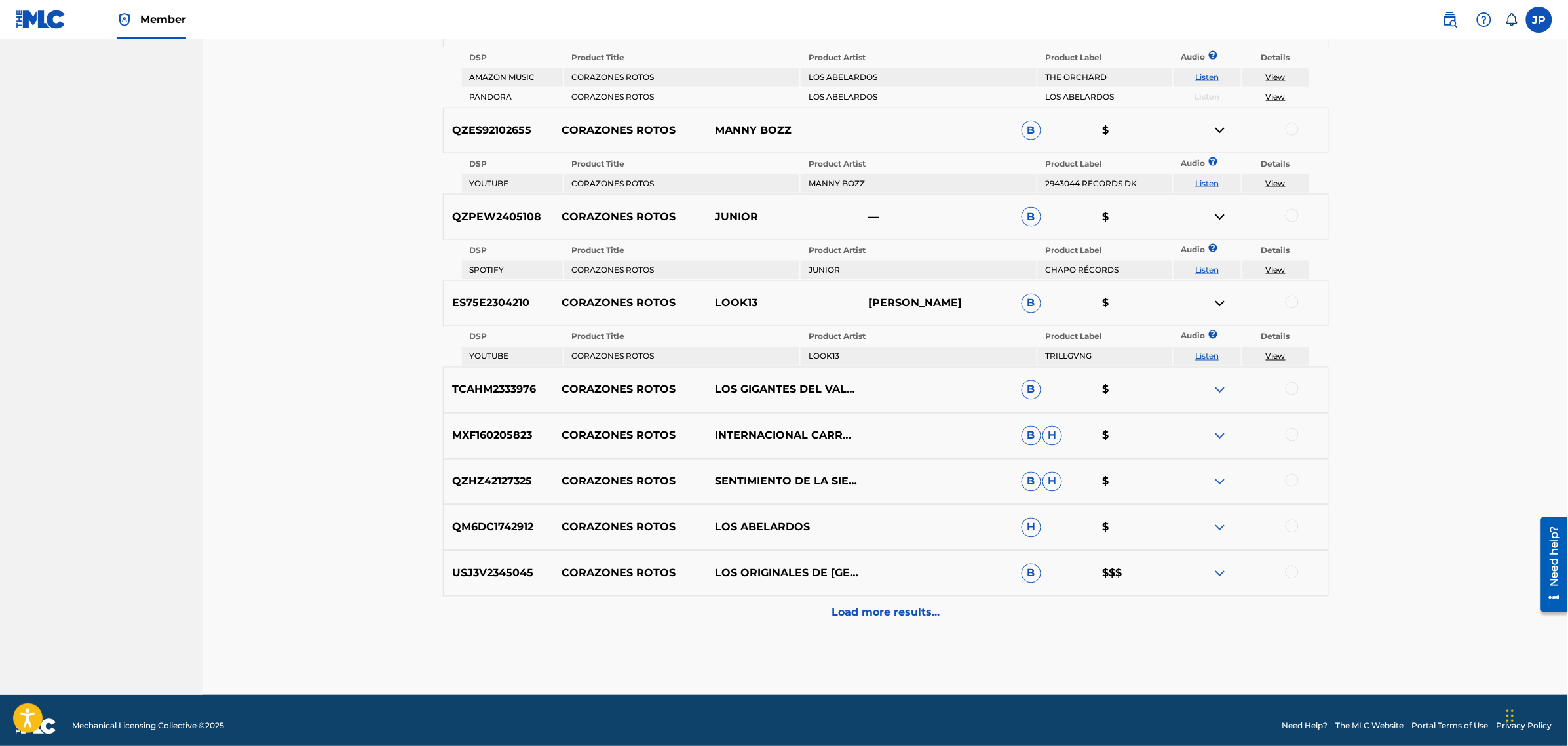
click at [1221, 382] on img at bounding box center [1220, 390] width 16 height 16
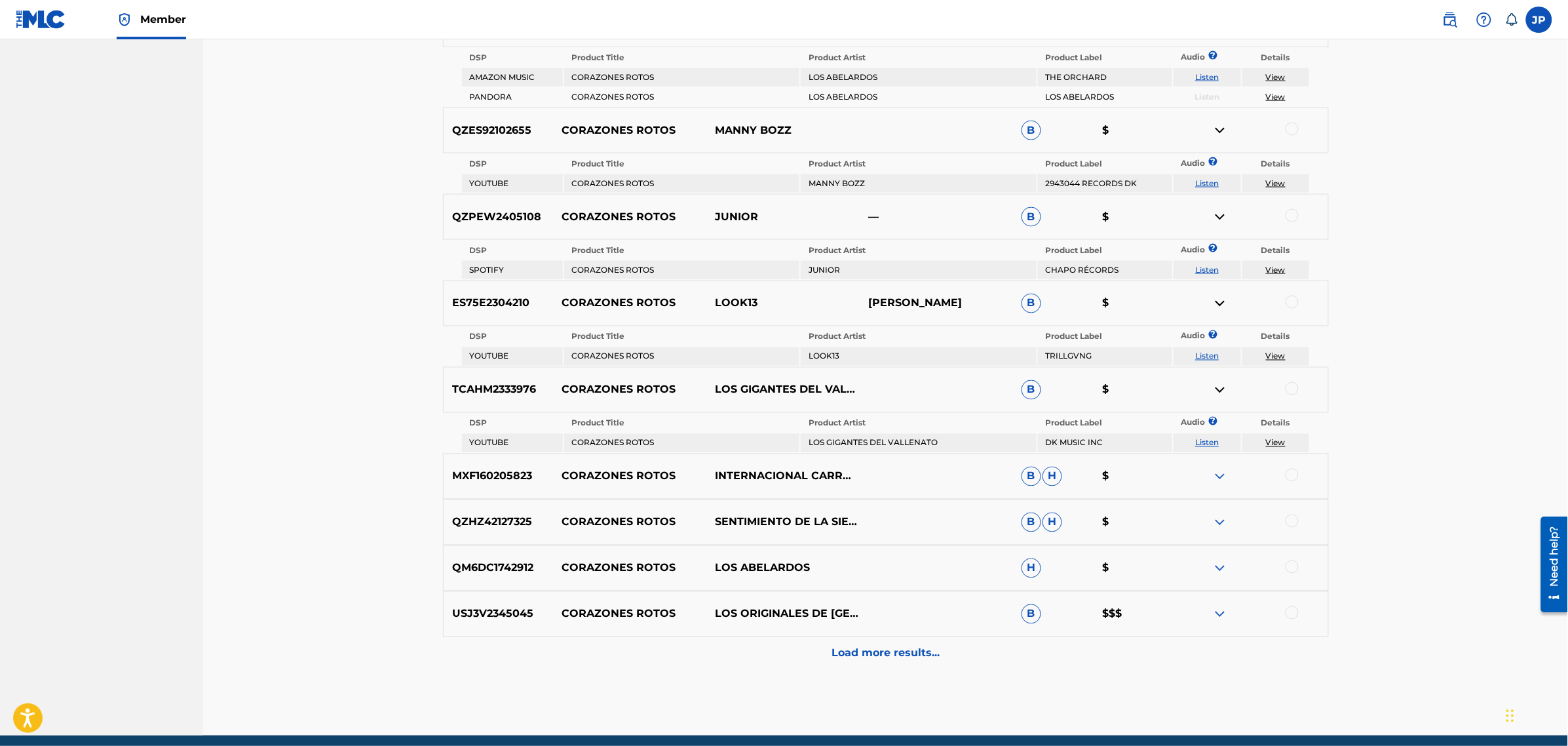
click at [1214, 469] on img at bounding box center [1220, 476] width 16 height 16
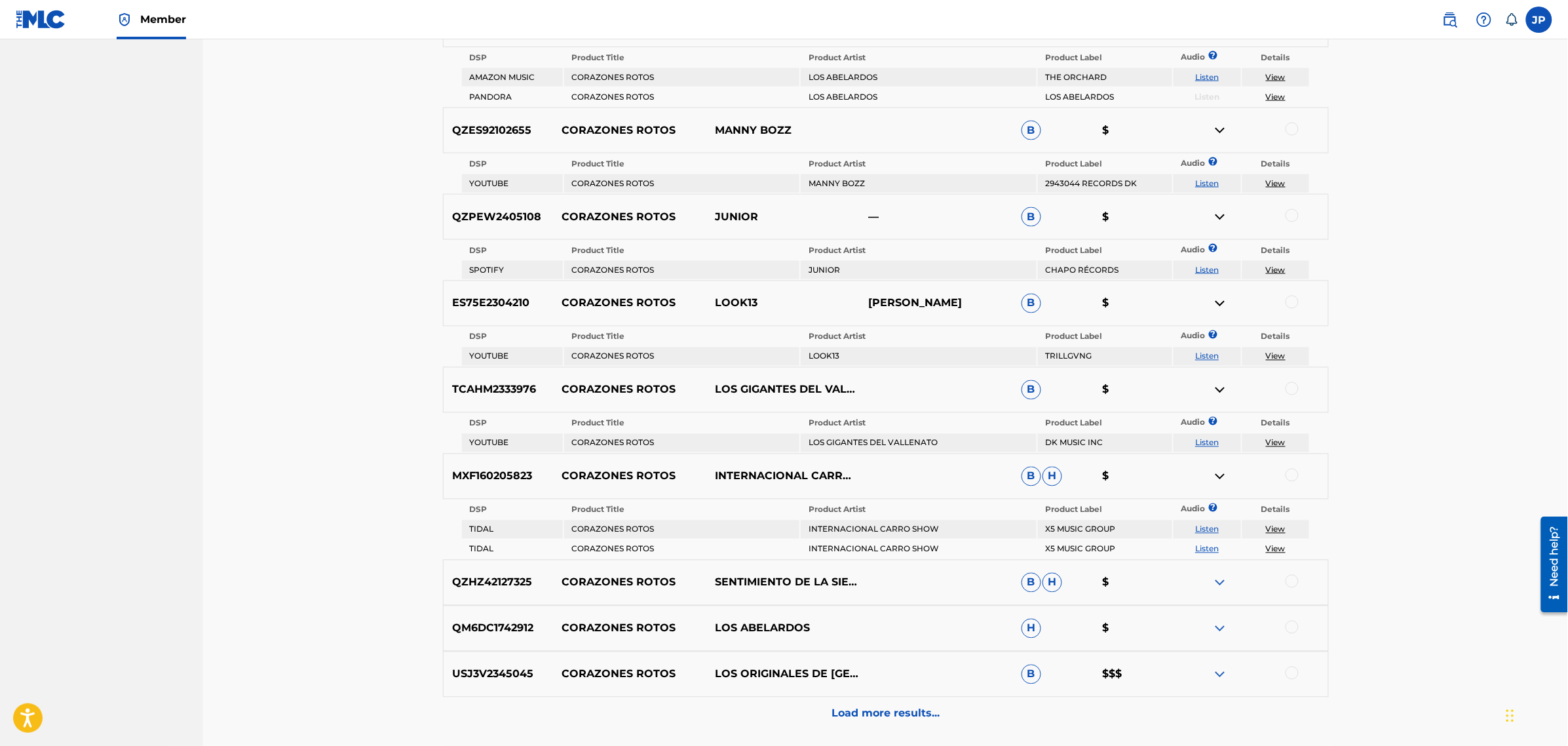
click at [1219, 575] on img at bounding box center [1220, 583] width 16 height 16
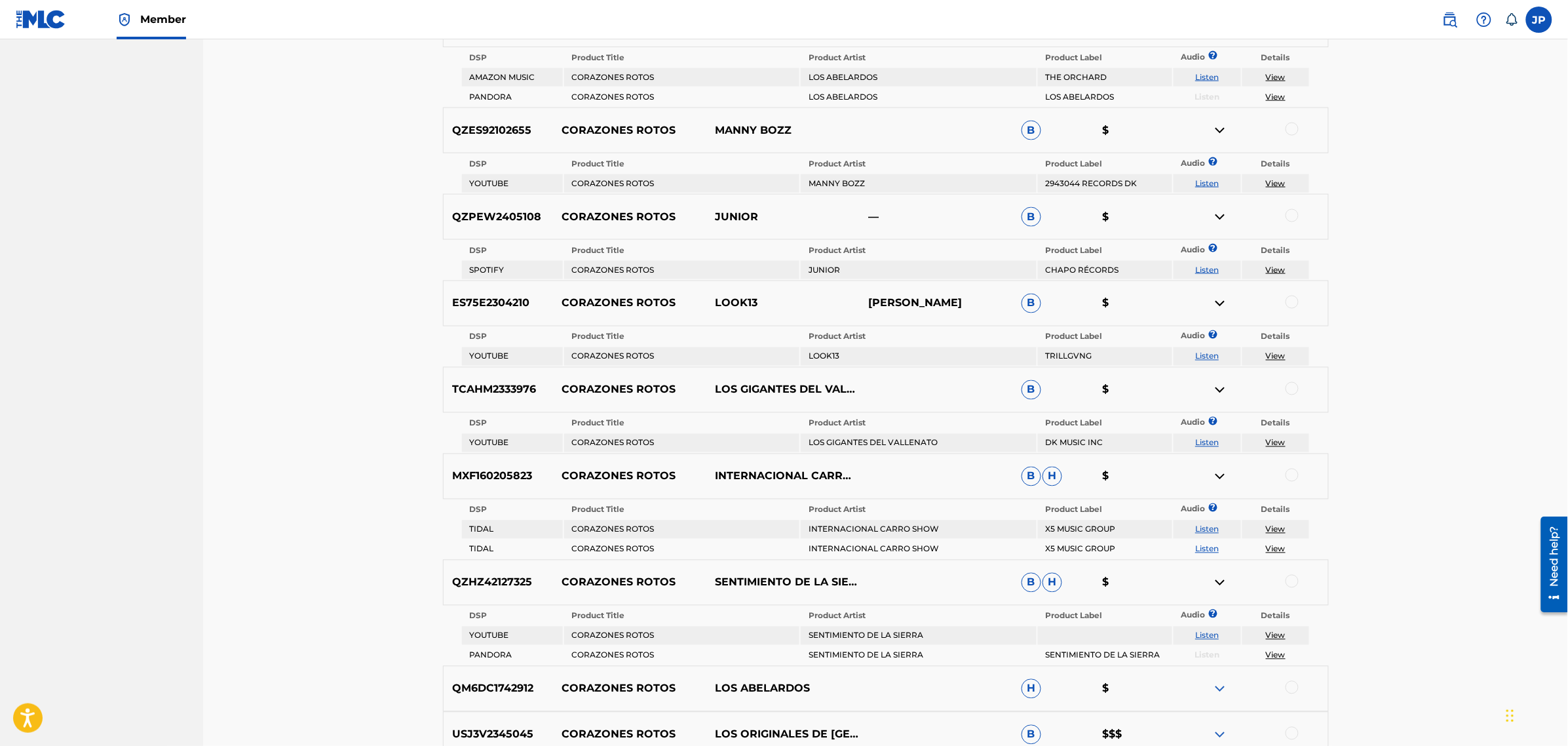
click at [1219, 681] on img at bounding box center [1220, 689] width 16 height 16
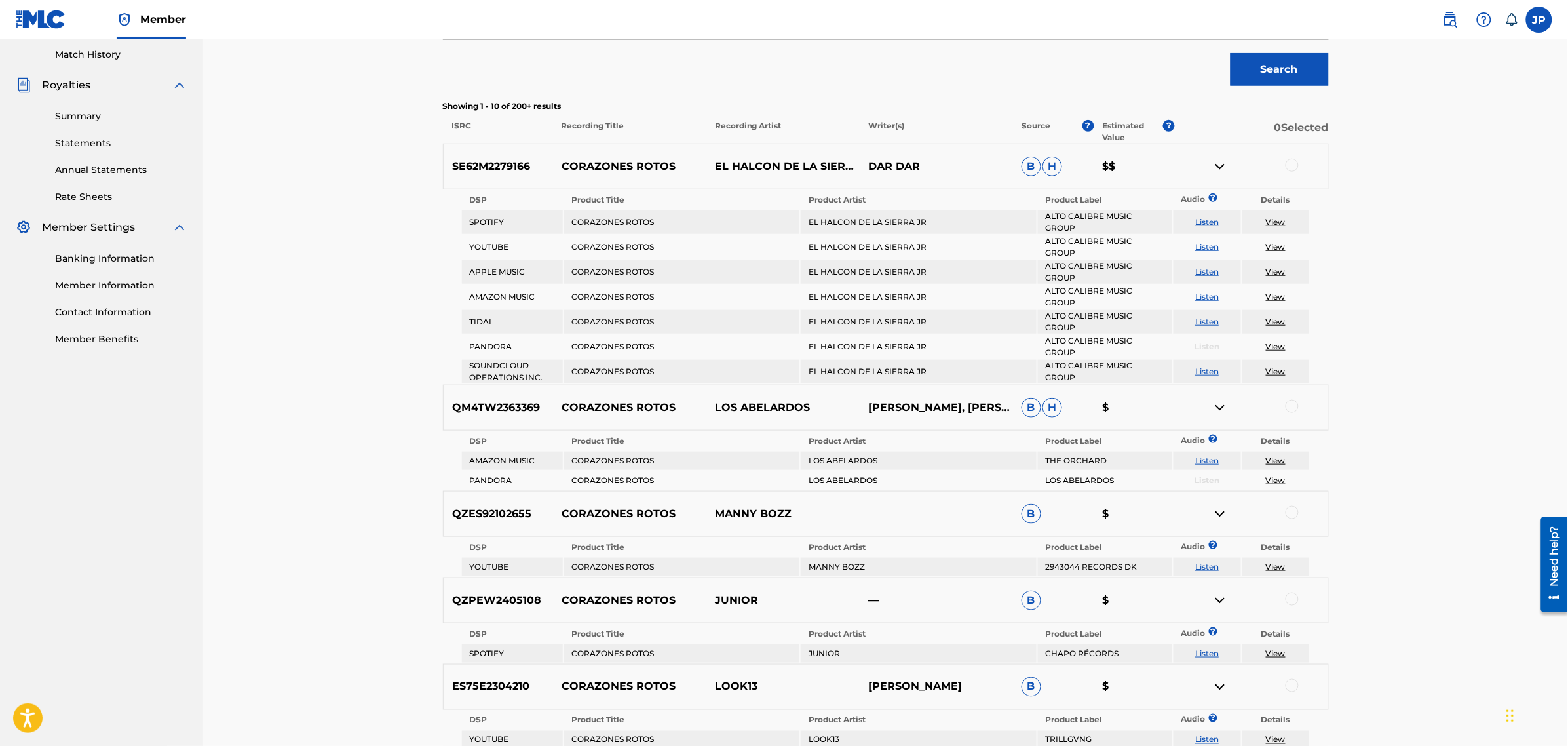
scroll to position [0, 0]
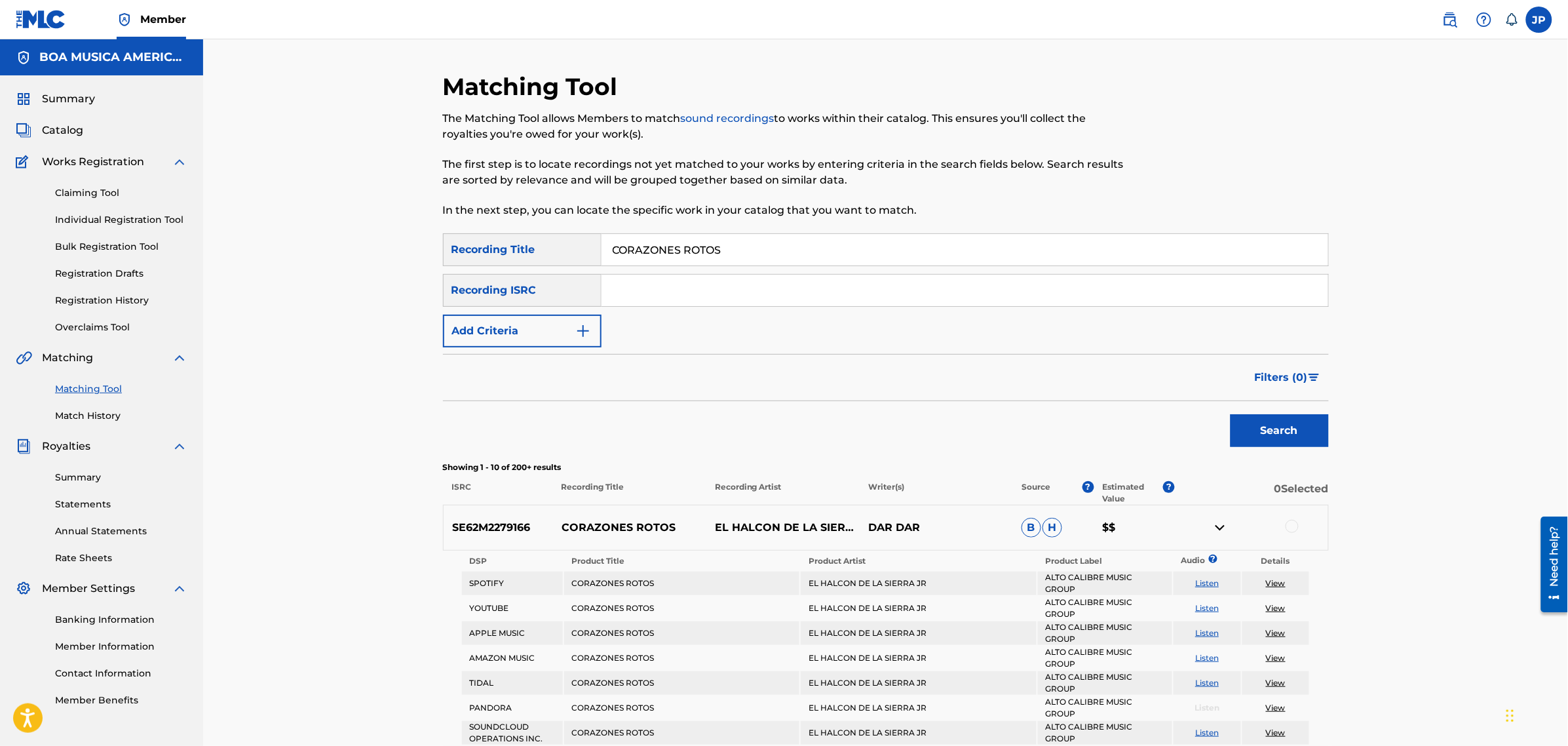
click at [108, 300] on link "Registration History" at bounding box center [121, 300] width 133 height 14
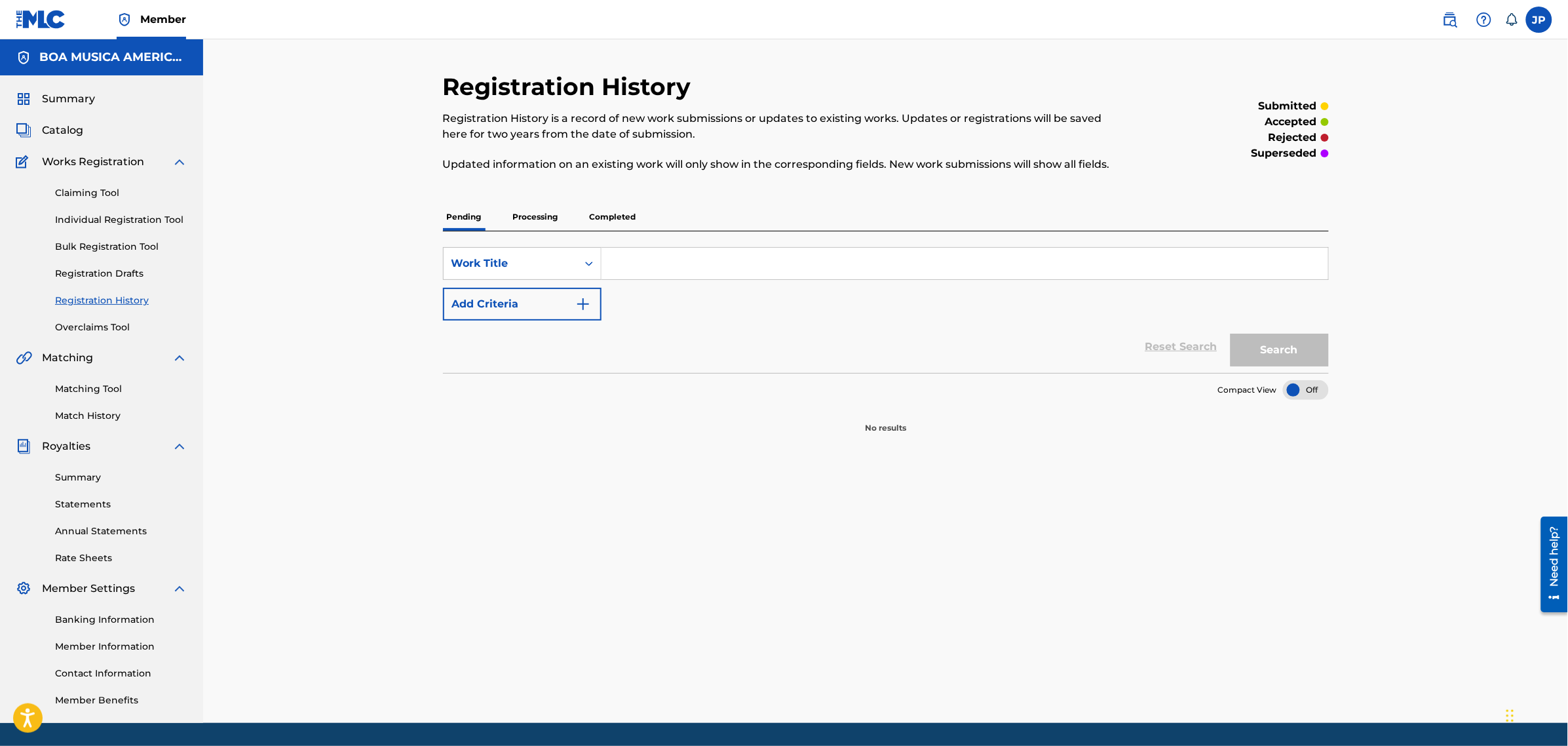
click at [541, 214] on p "Processing" at bounding box center [536, 216] width 53 height 28
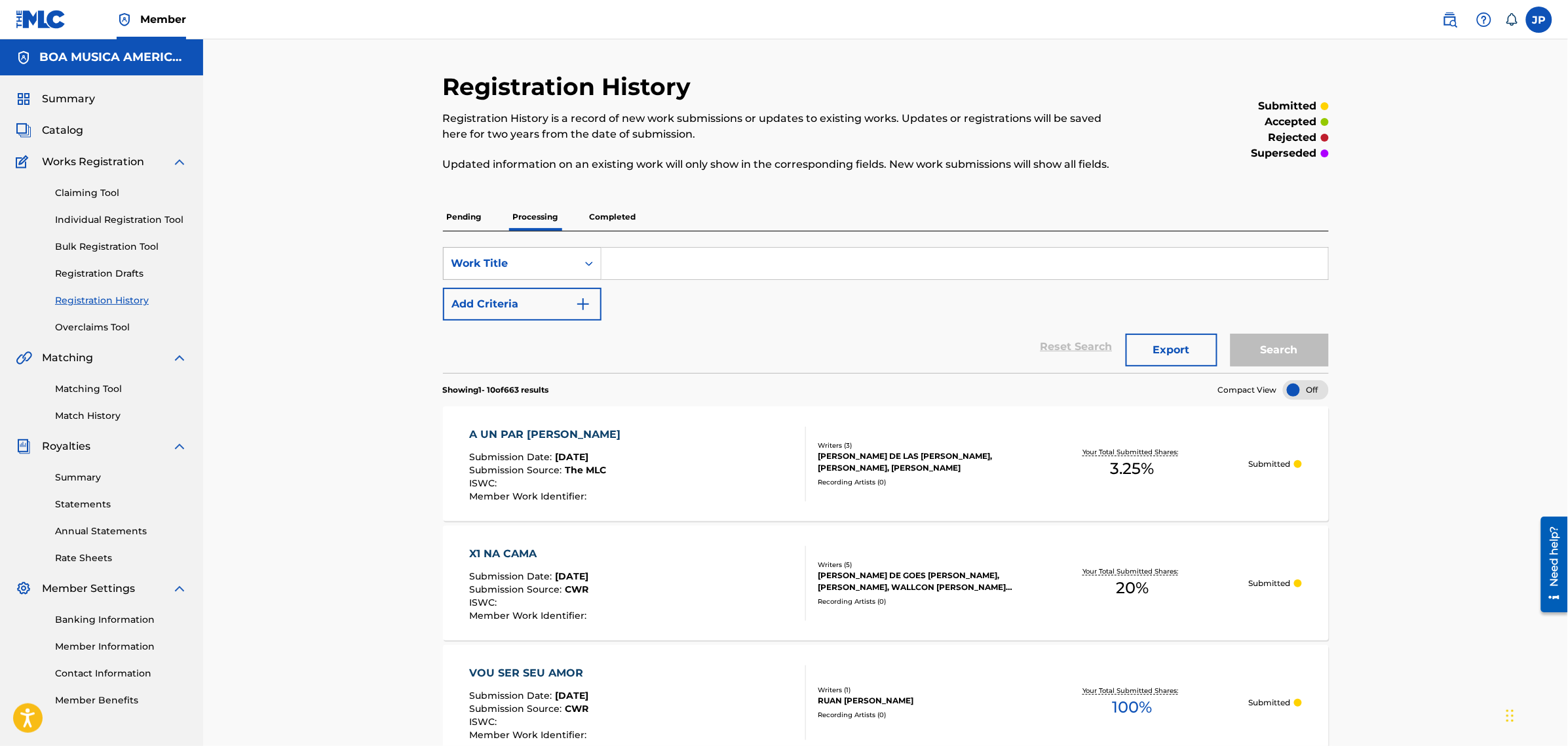
click at [591, 259] on icon "Search Form" at bounding box center [589, 264] width 13 height 13
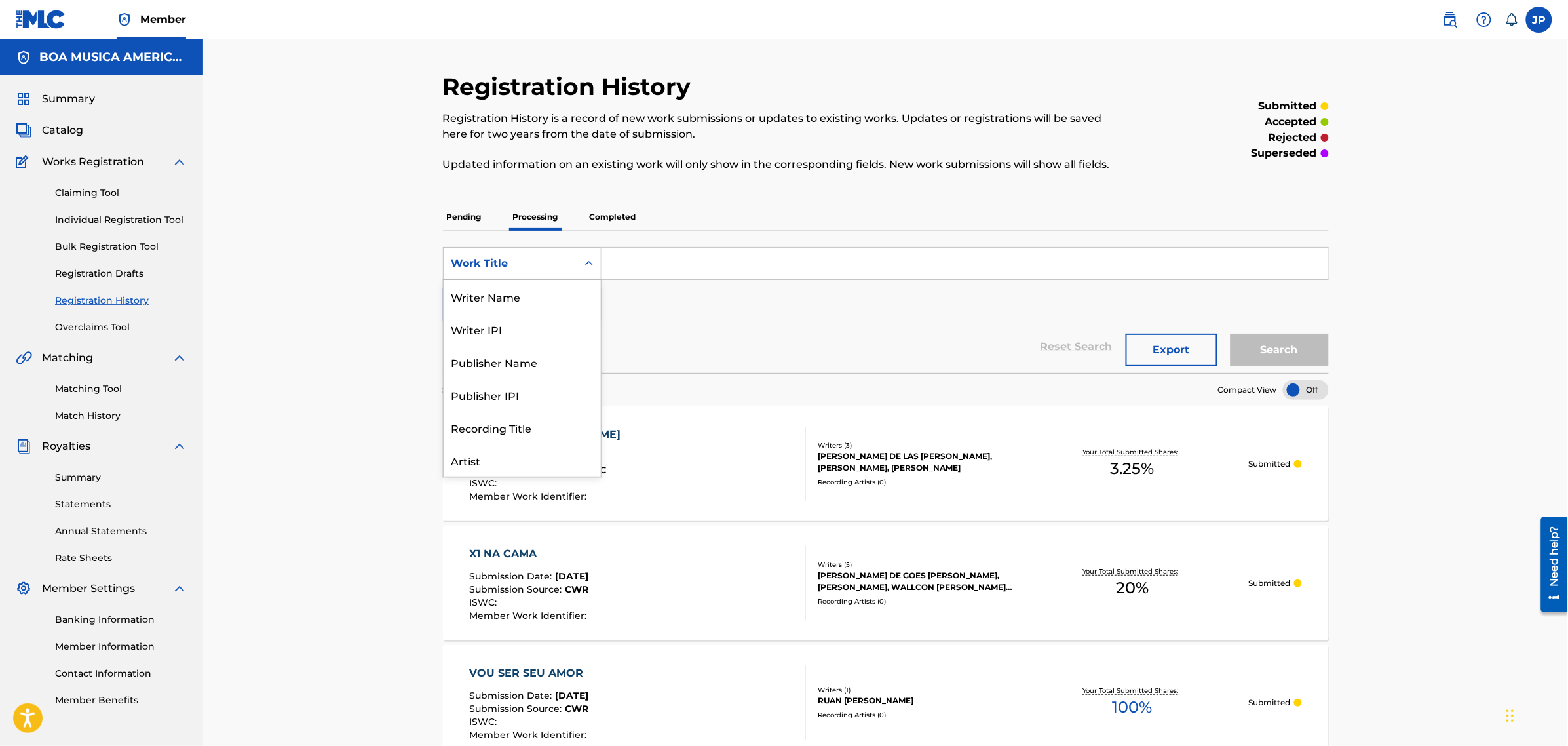
scroll to position [65, 0]
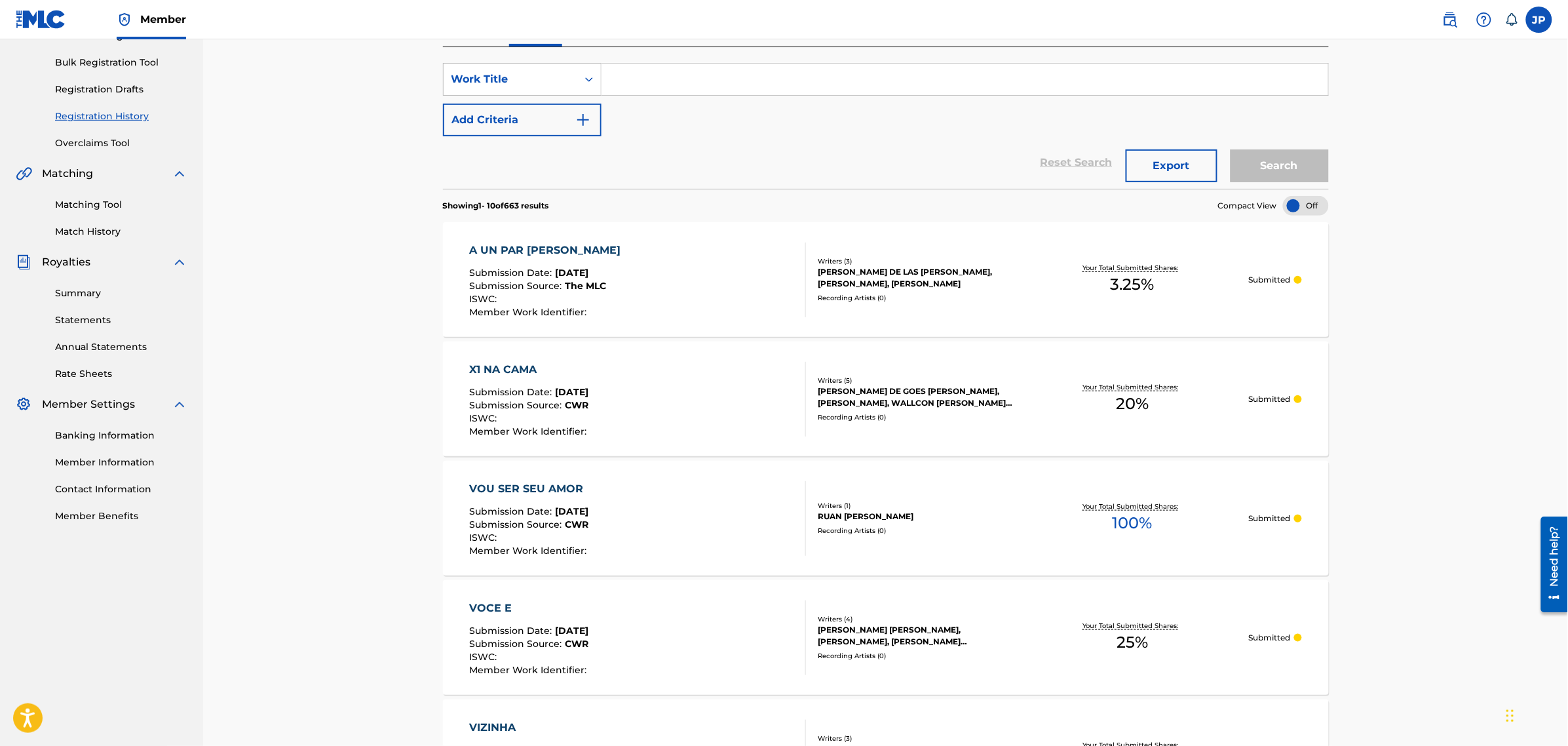
scroll to position [0, 0]
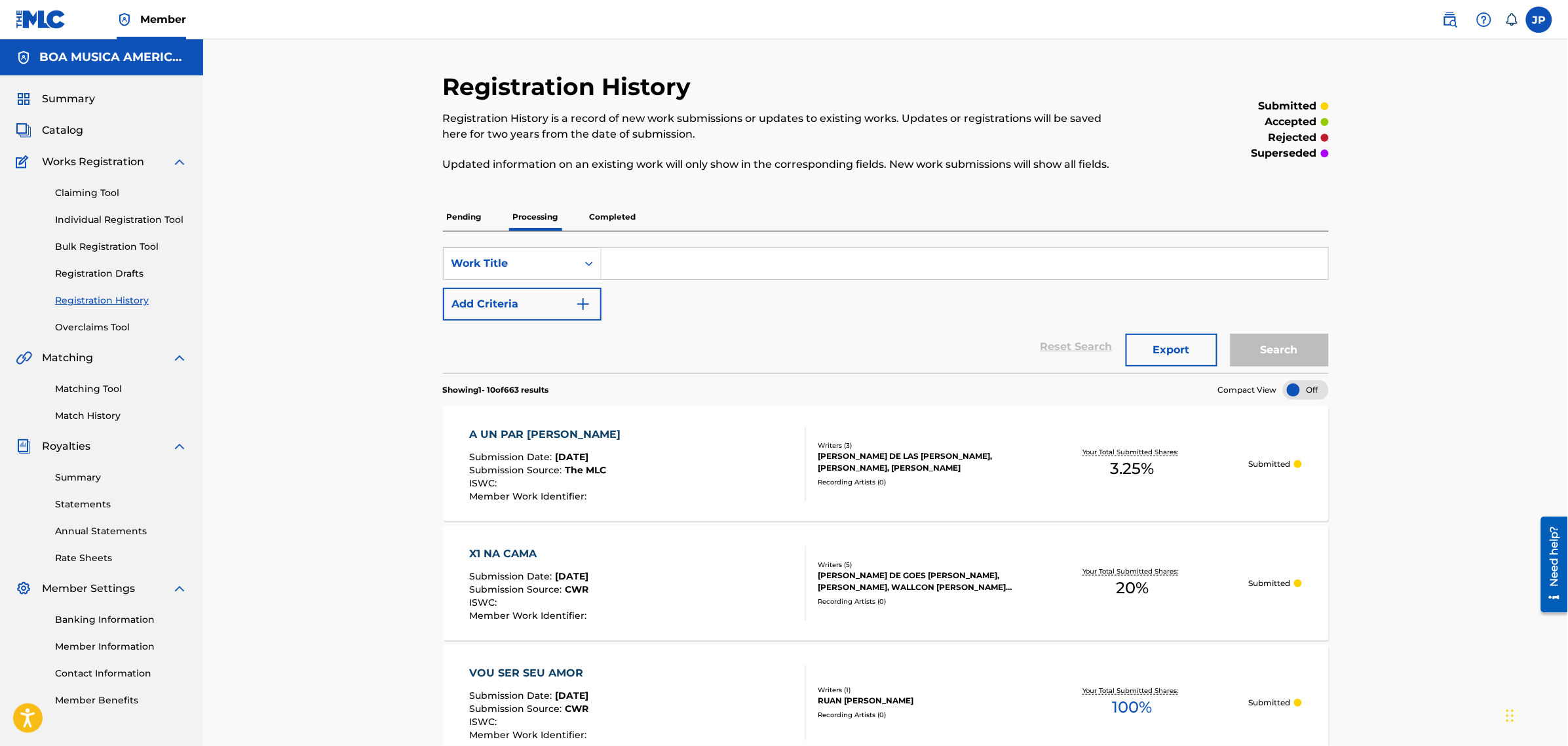
click at [538, 434] on div "A UN PAR [PERSON_NAME]" at bounding box center [547, 435] width 157 height 16
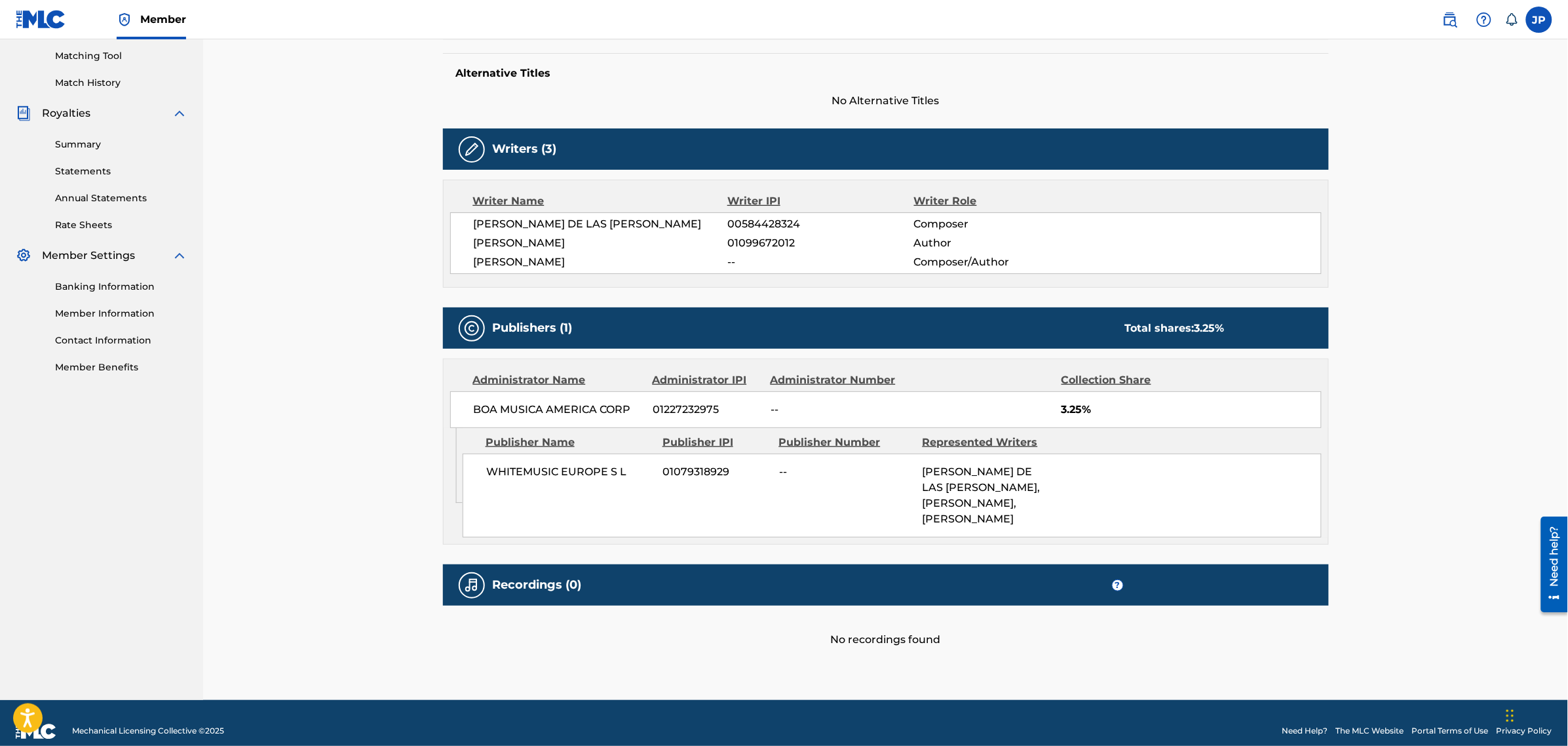
scroll to position [351, 0]
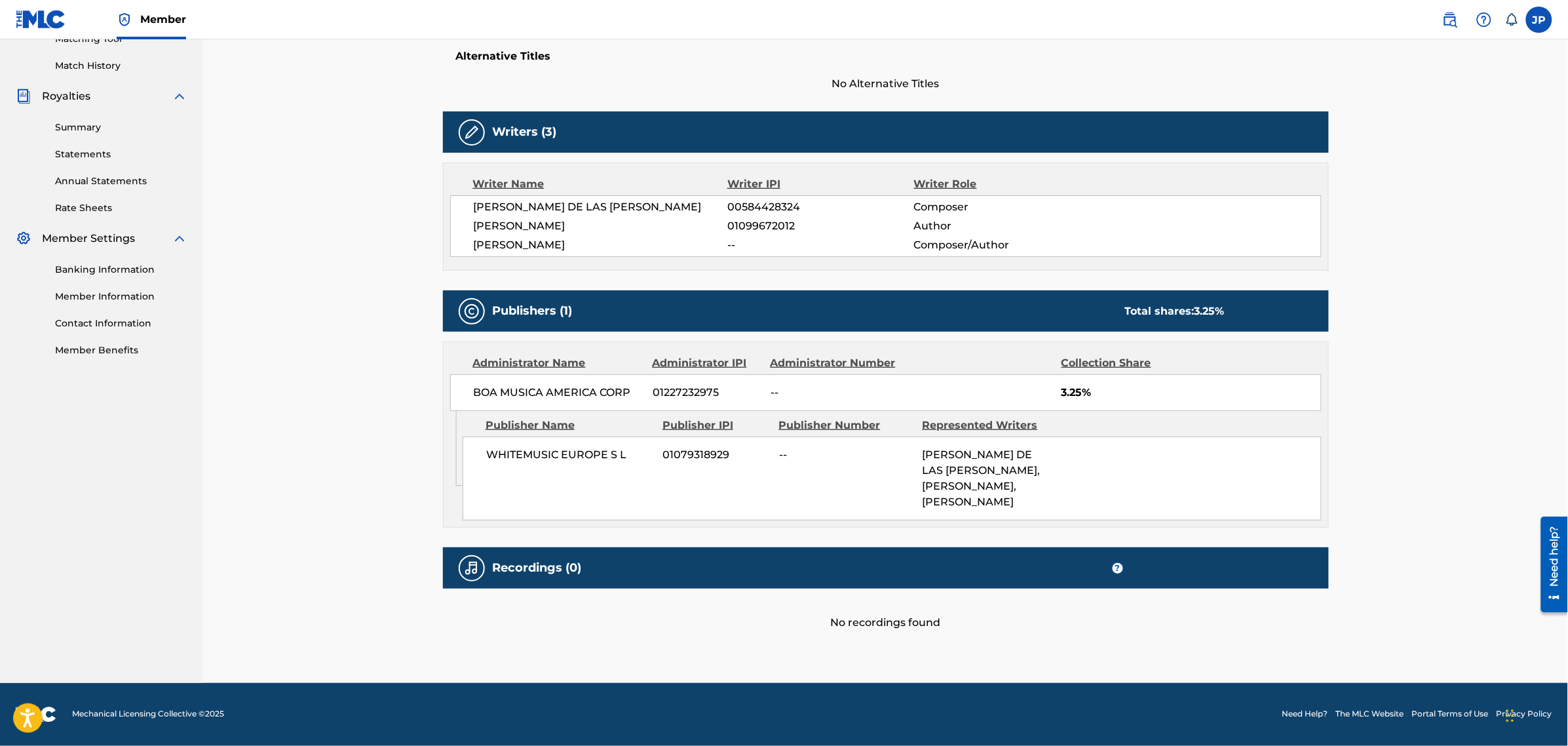
click at [534, 568] on h5 "Recordings (0)" at bounding box center [537, 568] width 89 height 15
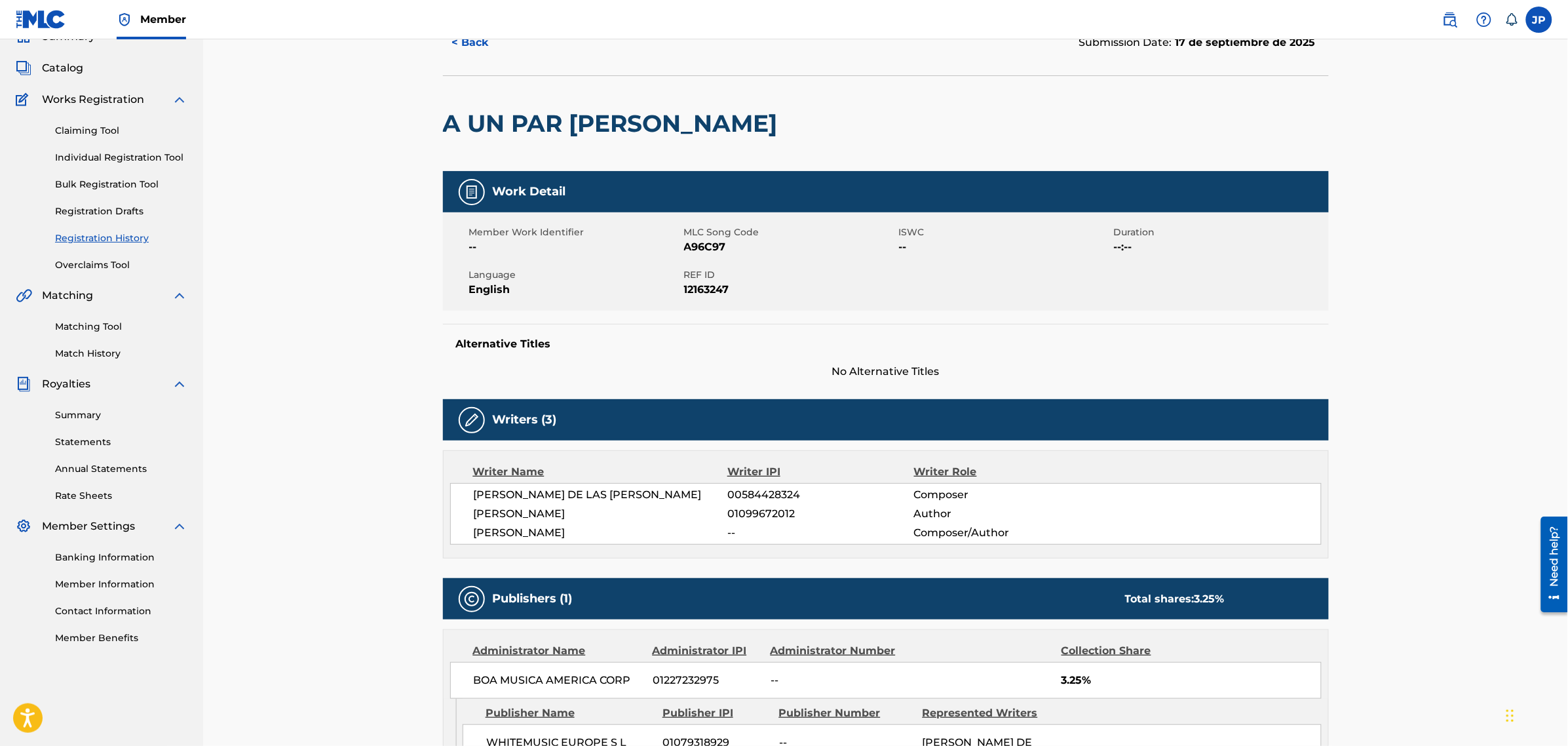
scroll to position [0, 0]
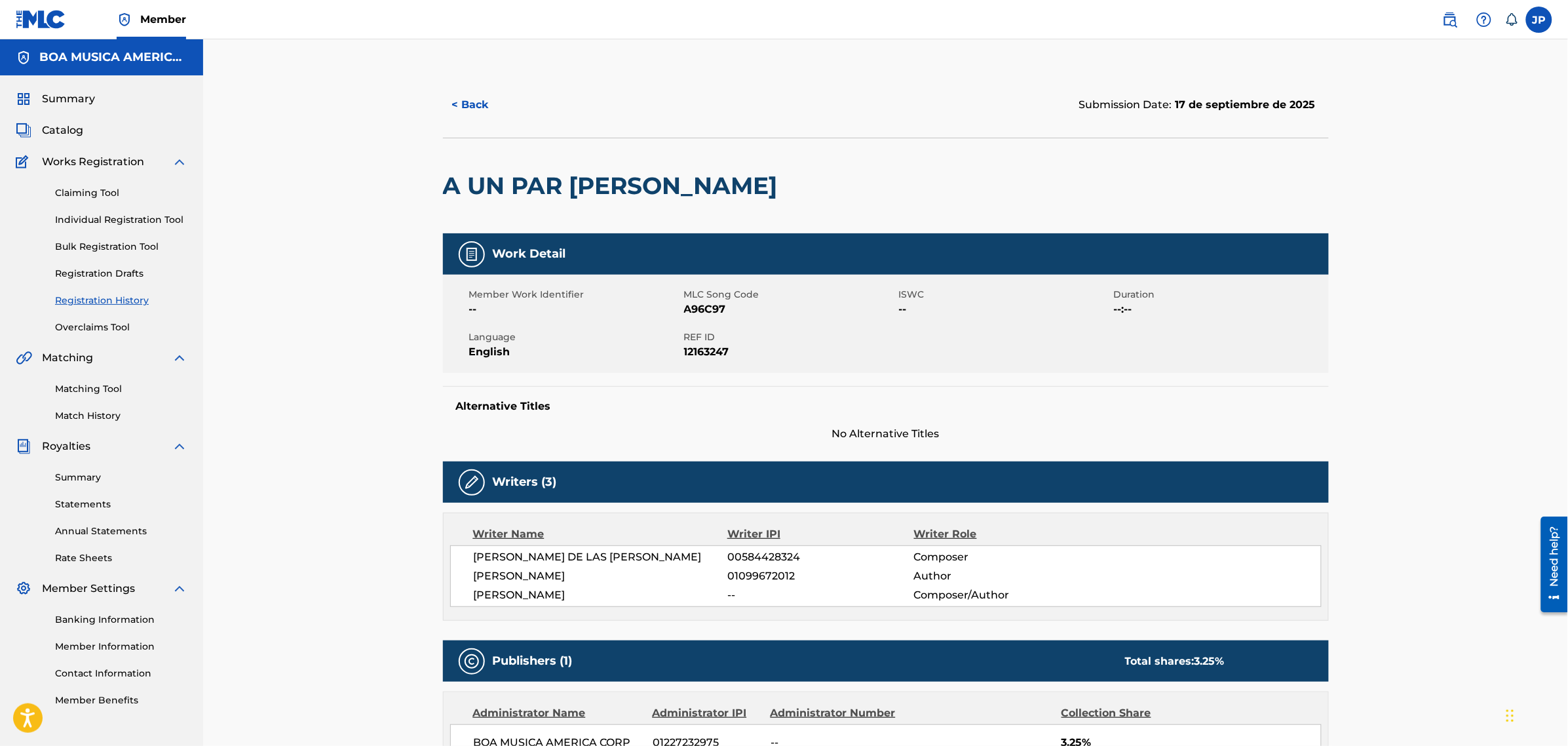
click at [479, 105] on button "< Back" at bounding box center [482, 104] width 79 height 33
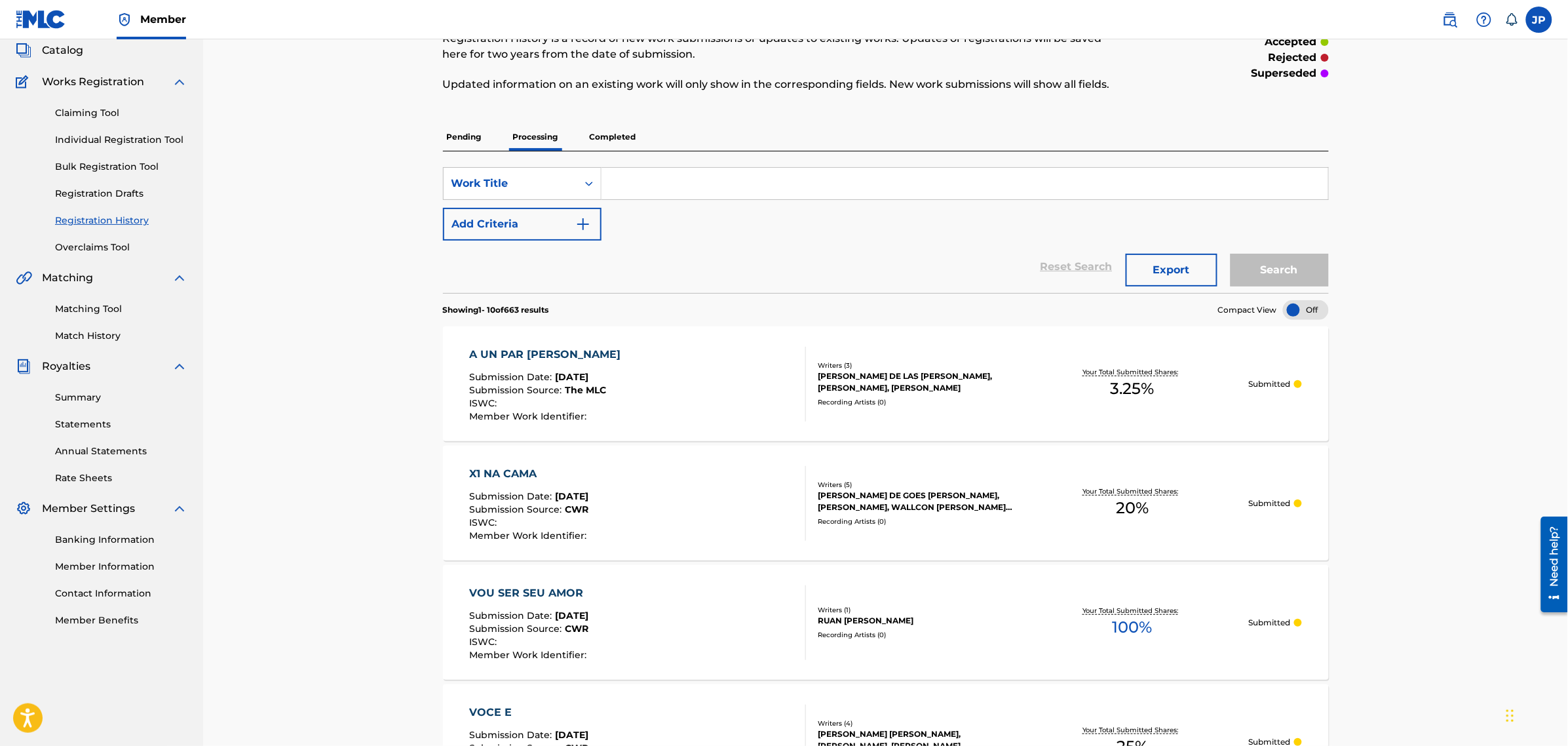
scroll to position [82, 0]
click at [516, 463] on div "X1 NA CAMA Submission Date : [DATE] Submission Source : CWR ISWC : Member Work …" at bounding box center [886, 501] width 886 height 115
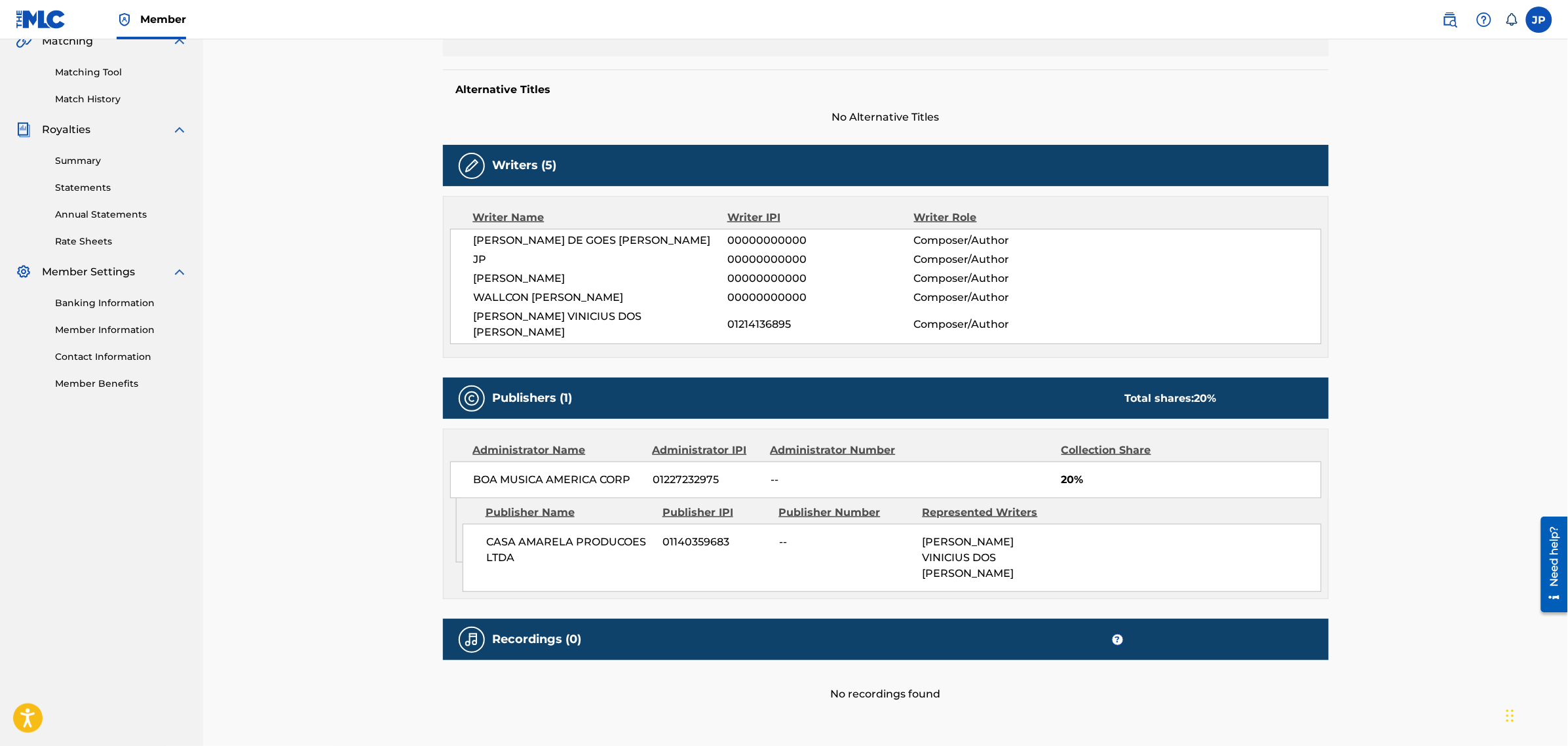
scroll to position [358, 0]
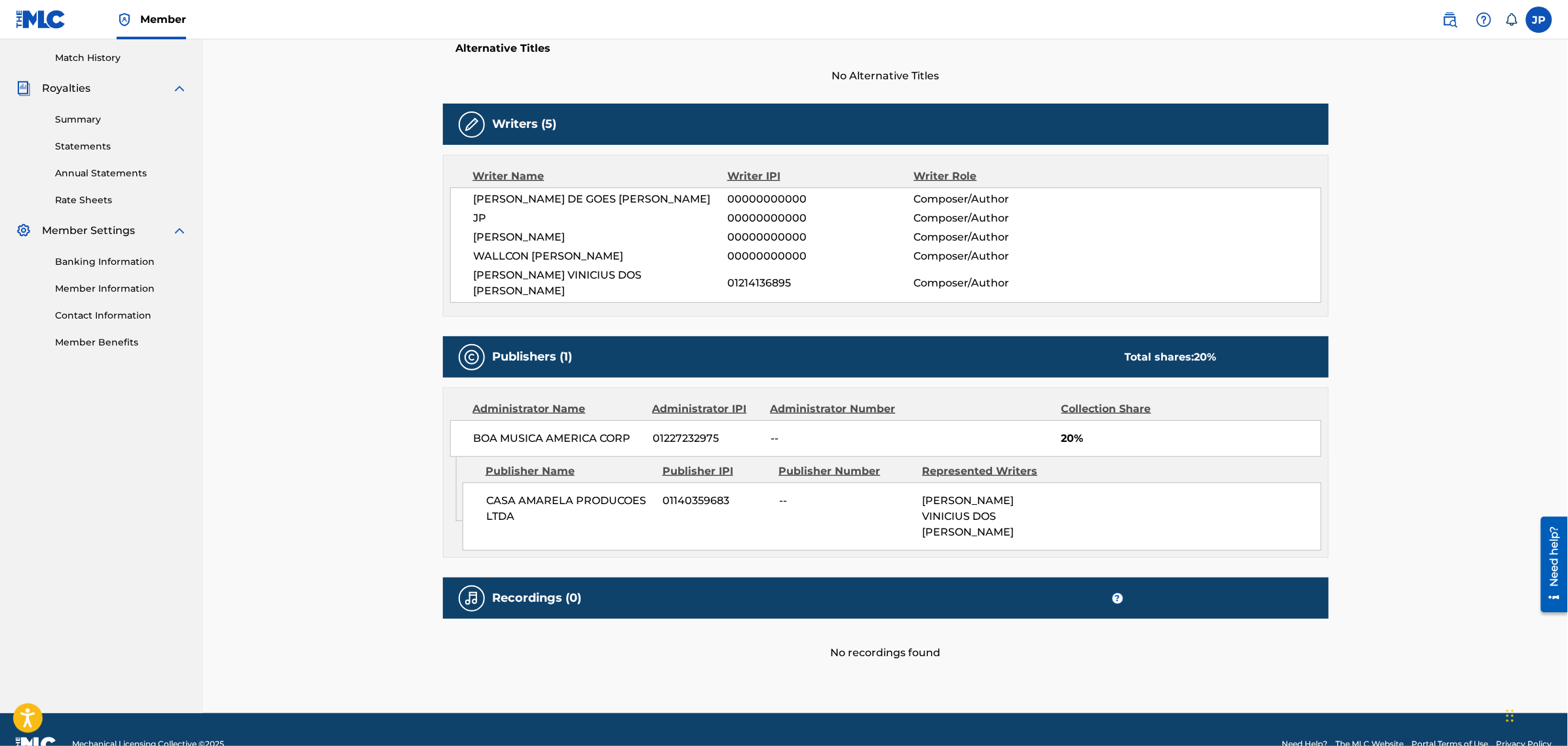
click at [534, 590] on h5 "Recordings (0)" at bounding box center [537, 598] width 89 height 15
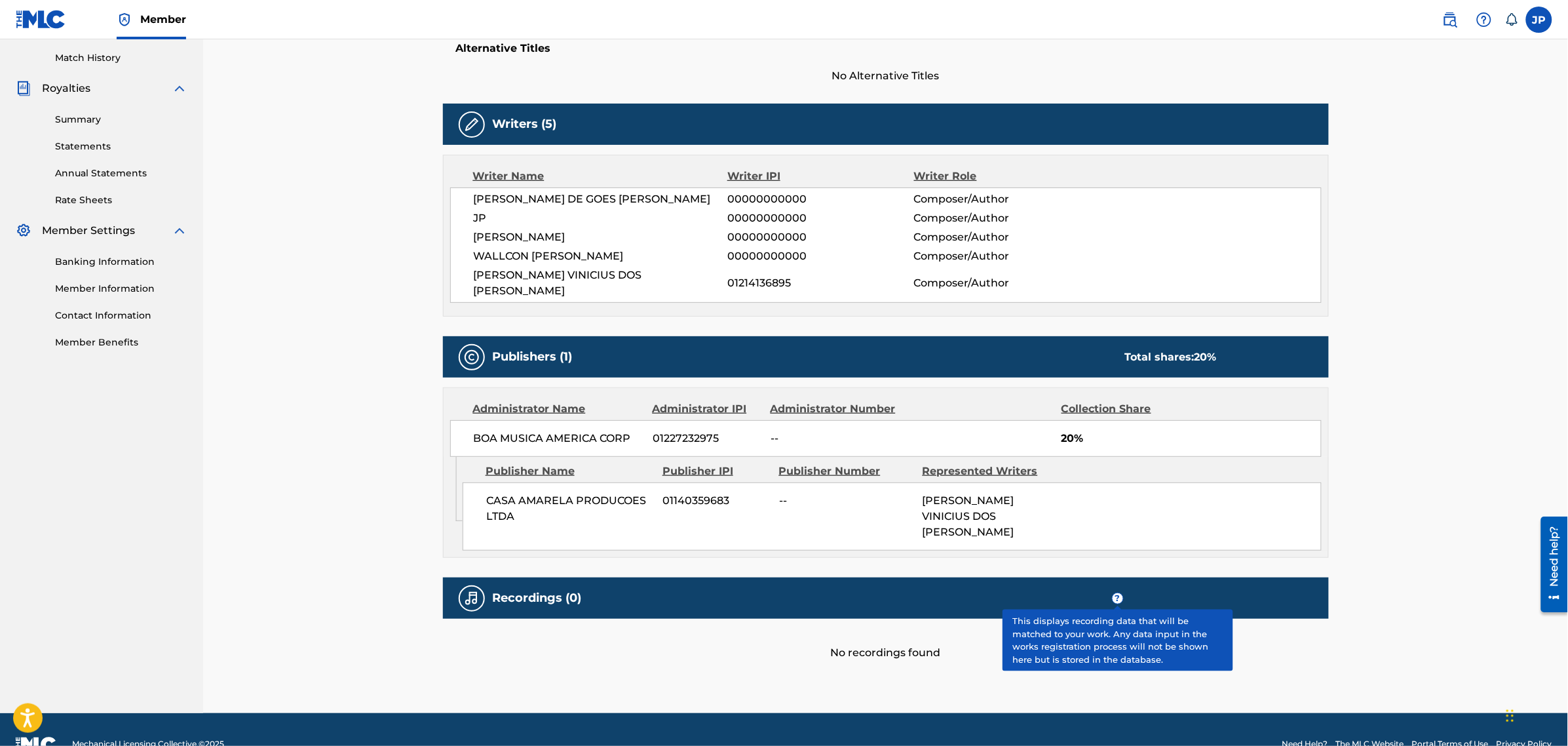
click at [1117, 593] on span "?" at bounding box center [1117, 598] width 10 height 10
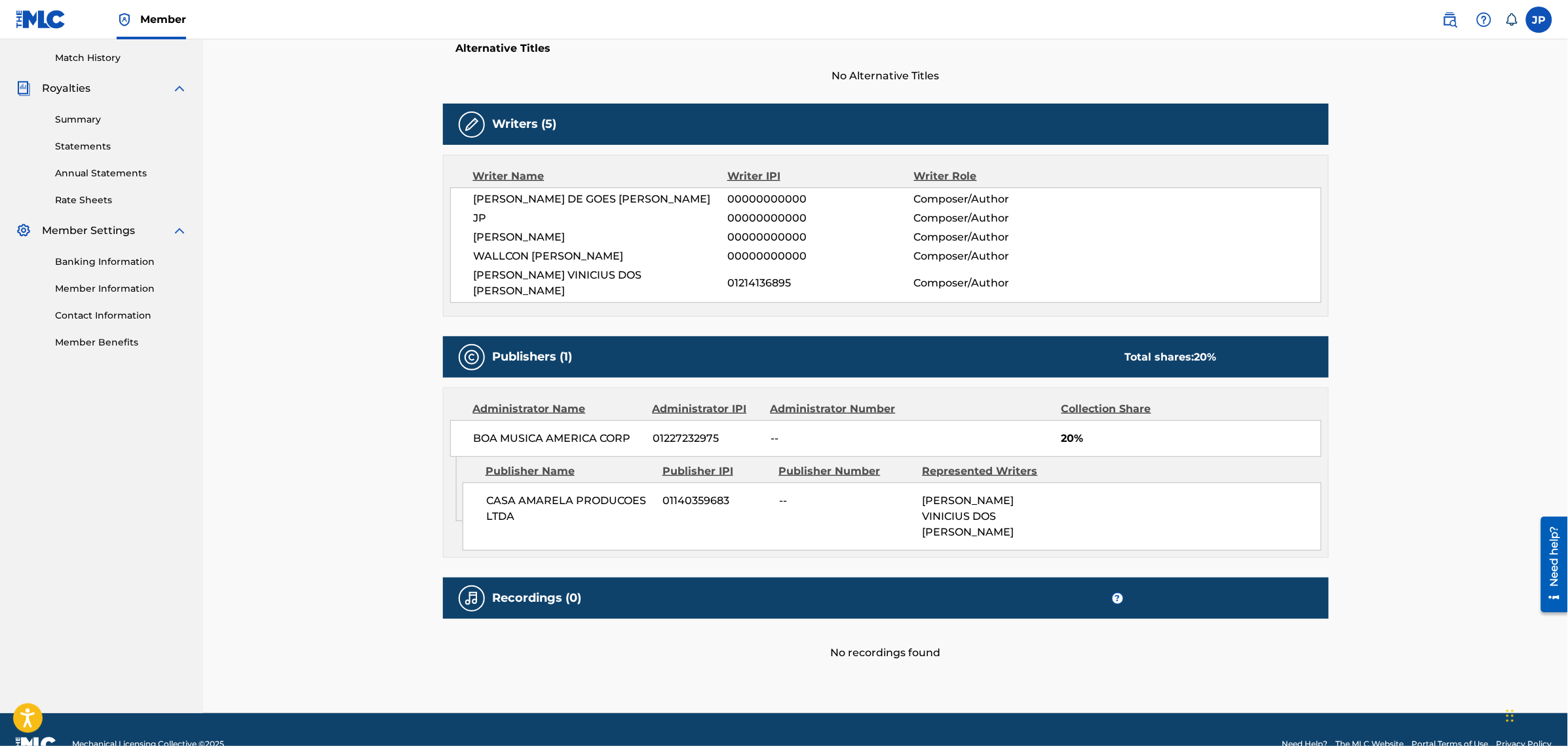
click at [983, 672] on div "< Back Submission Date: 05 de septiembre de 2025 X1 NA CAMA Work Detail Member …" at bounding box center [886, 214] width 886 height 999
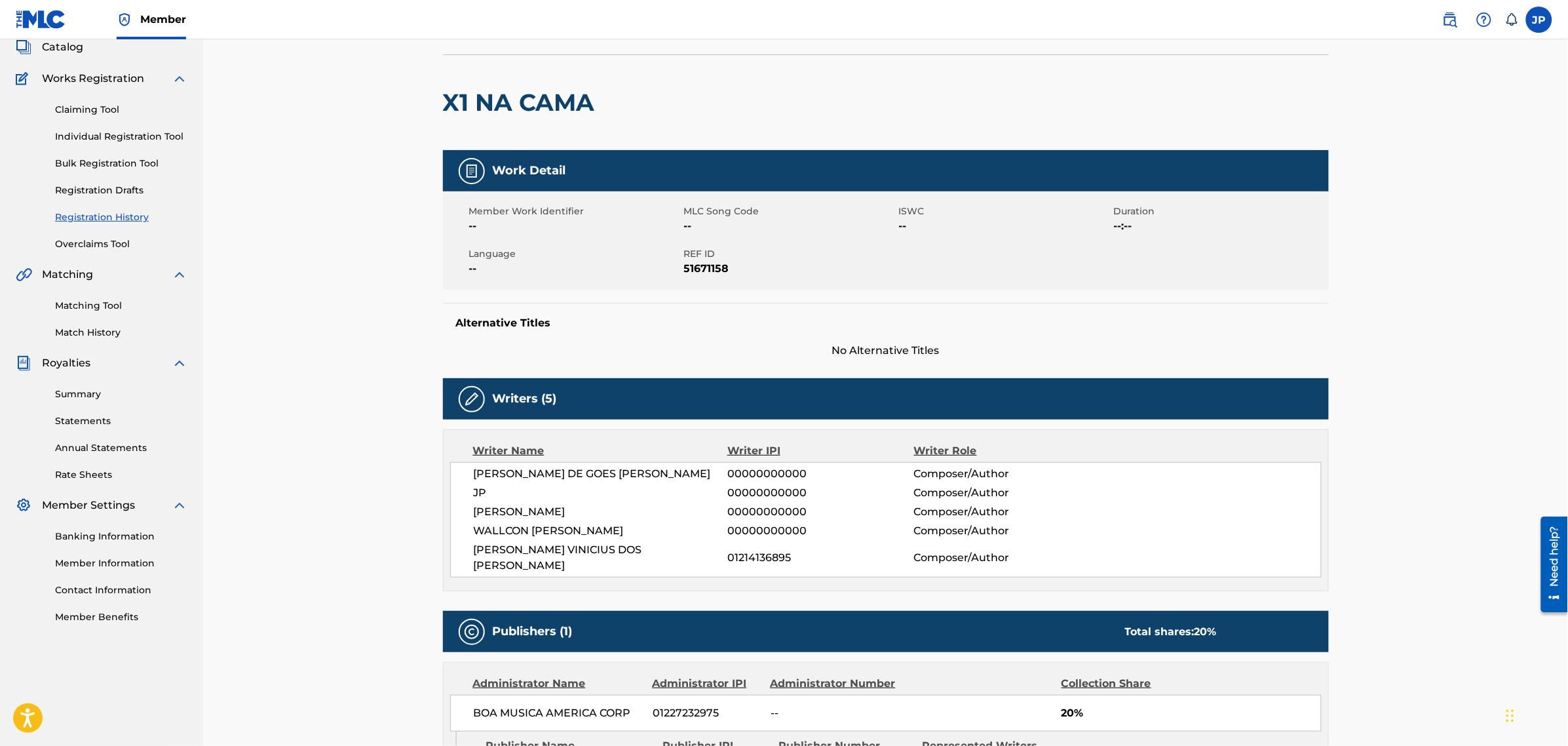
scroll to position [30, 0]
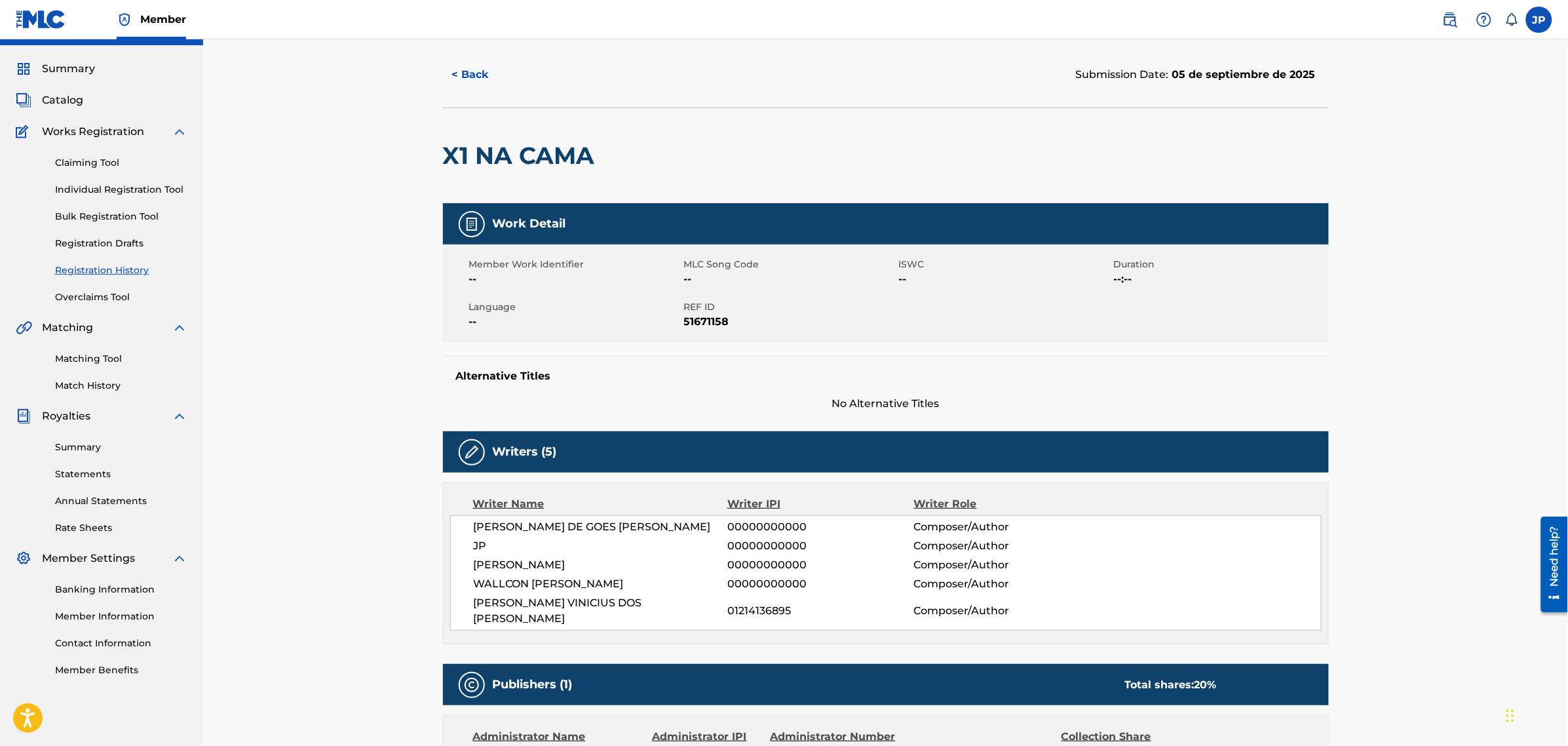
click at [116, 240] on link "Registration Drafts" at bounding box center [121, 243] width 133 height 14
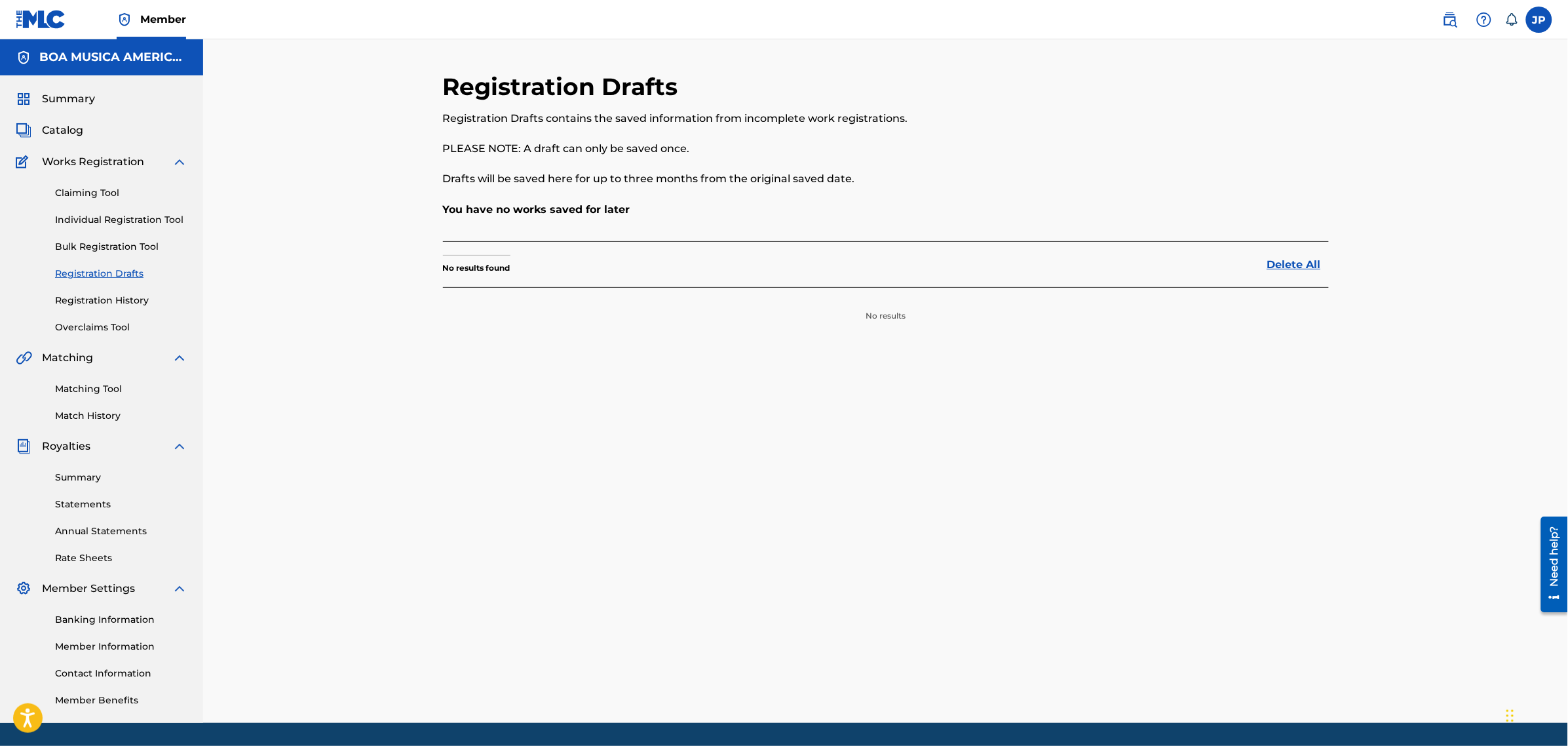
click at [100, 246] on link "Bulk Registration Tool" at bounding box center [121, 247] width 133 height 14
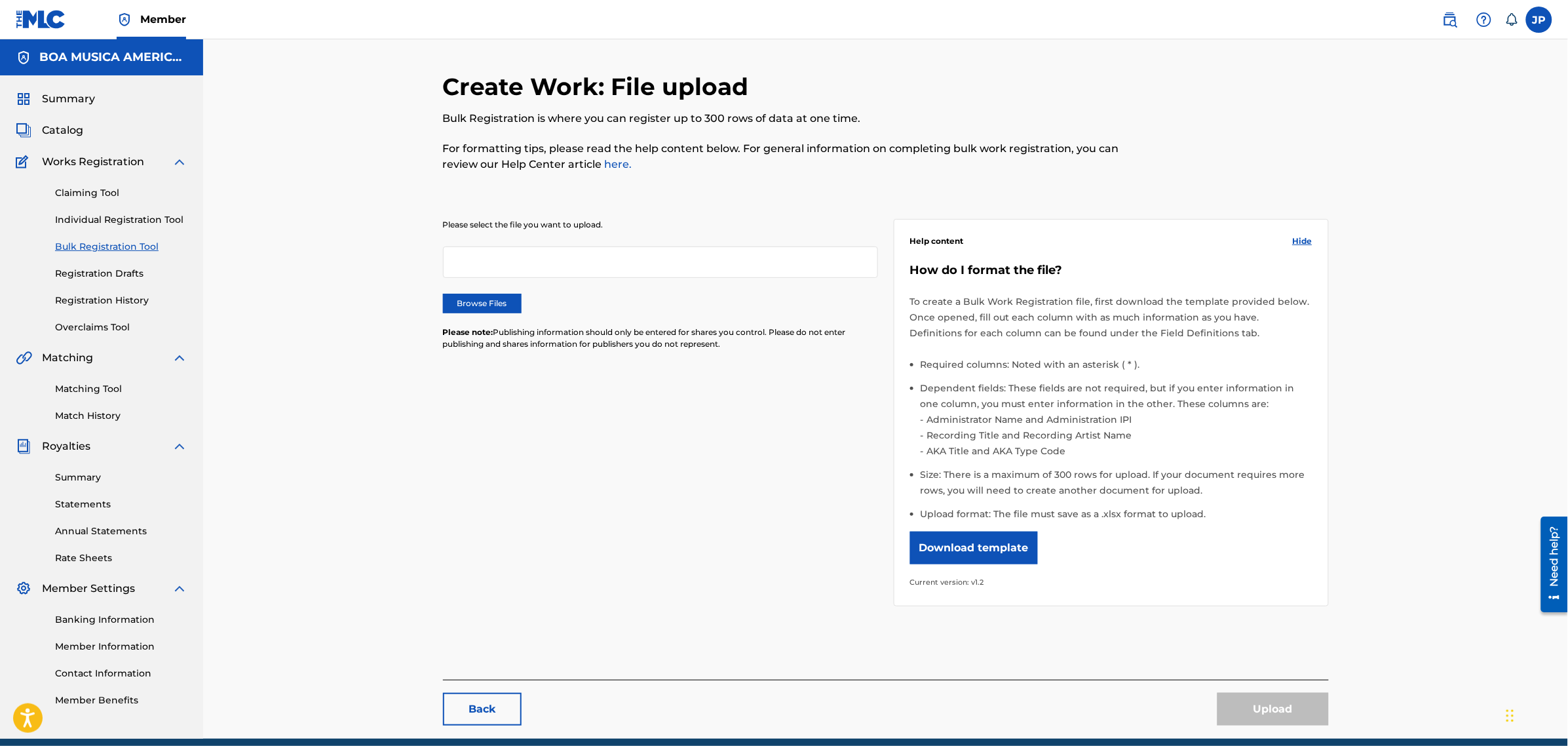
click at [73, 358] on span "Matching" at bounding box center [67, 358] width 51 height 16
click at [97, 387] on link "Matching Tool" at bounding box center [121, 389] width 133 height 14
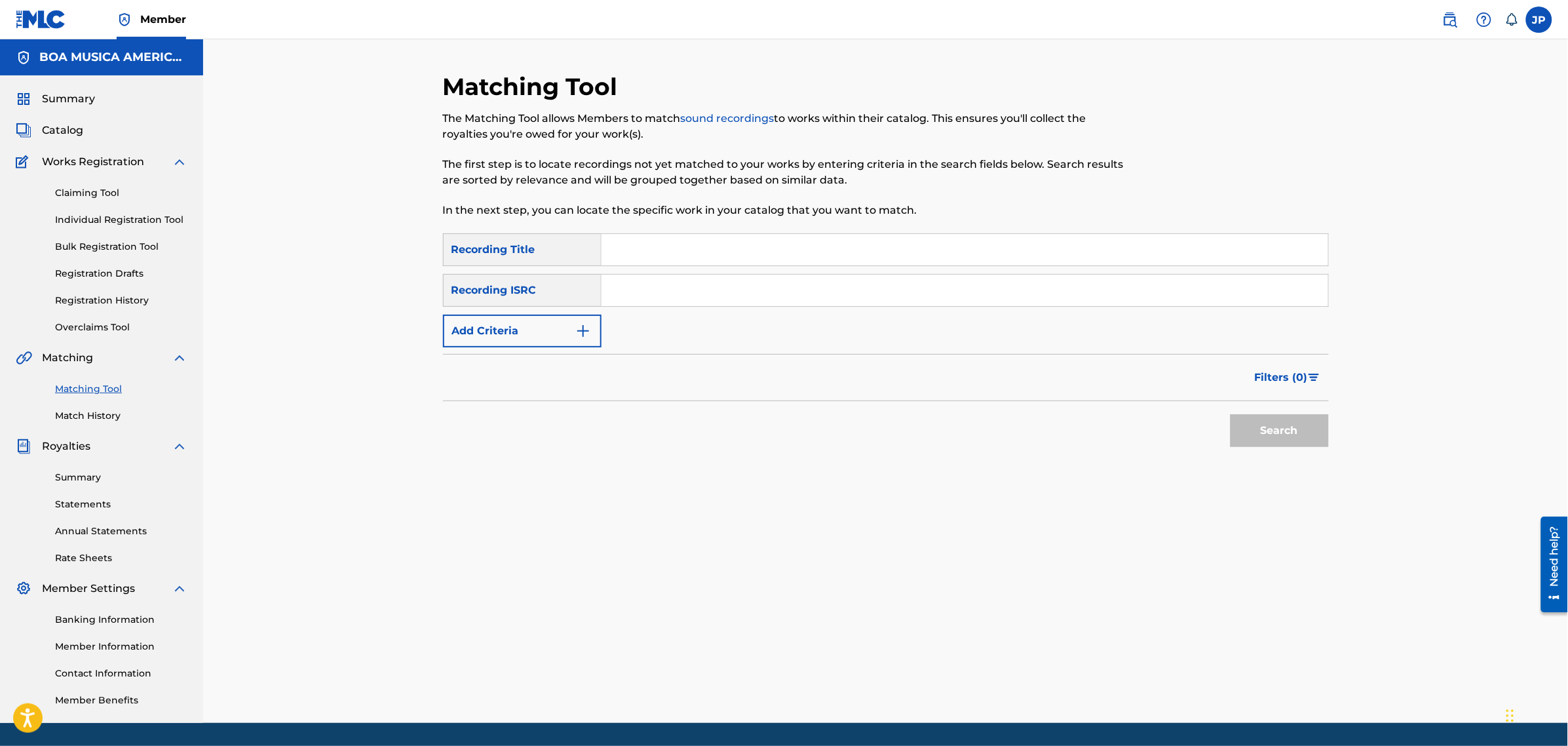
click at [586, 334] on img "Search Form" at bounding box center [582, 330] width 16 height 16
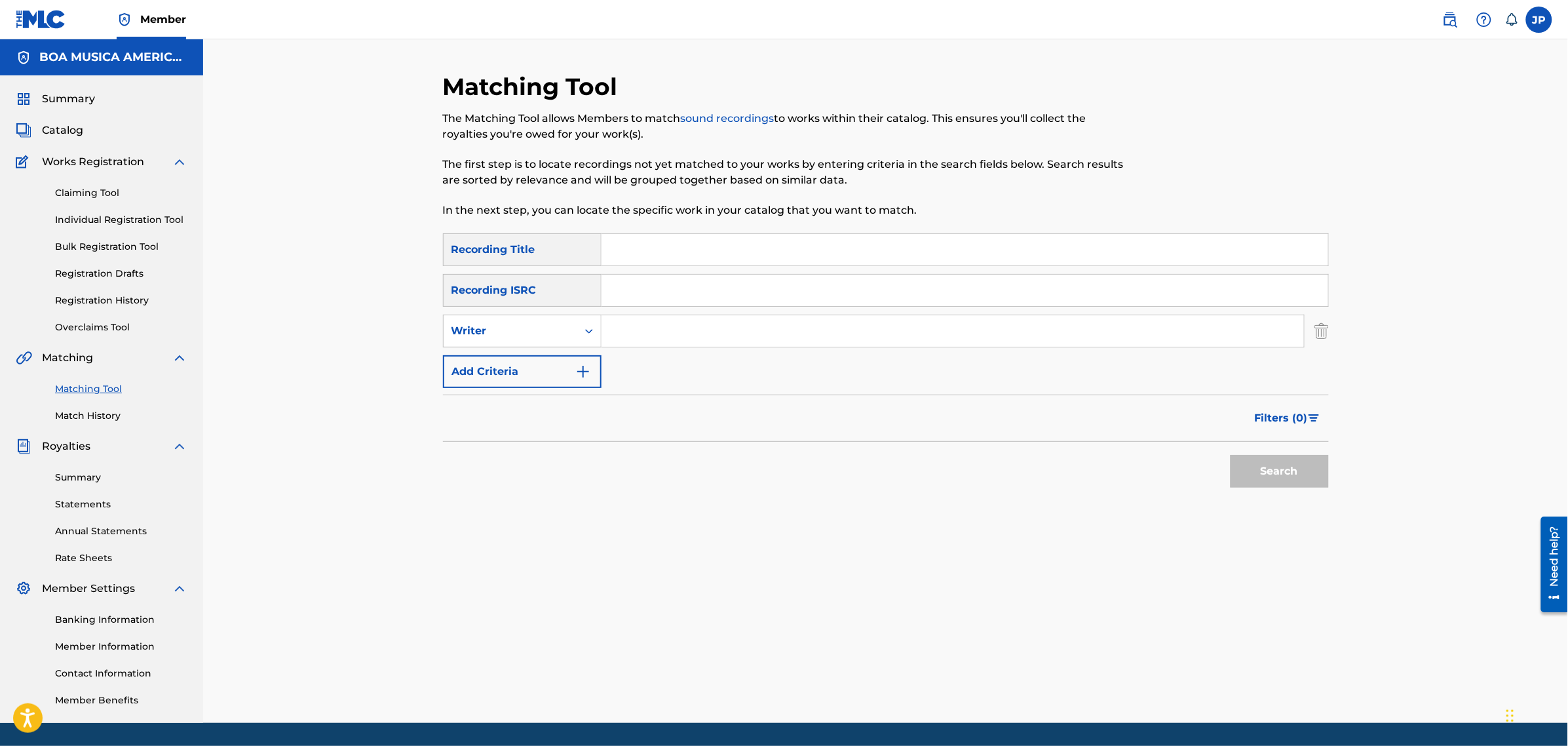
click at [1325, 334] on img "Search Form" at bounding box center [1320, 331] width 14 height 33
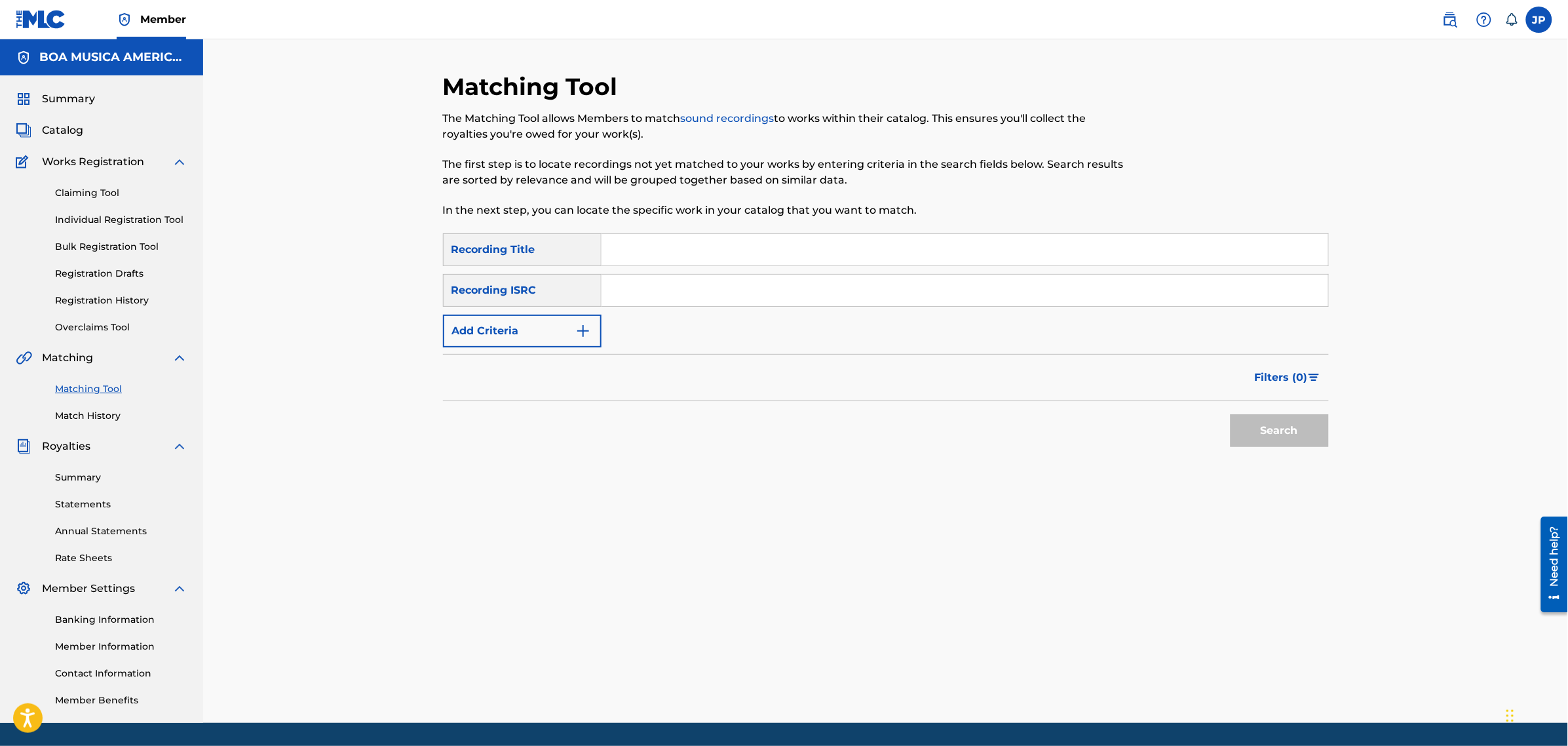
click at [683, 251] on input "Search Form" at bounding box center [965, 250] width 727 height 31
